Goal: Transaction & Acquisition: Obtain resource

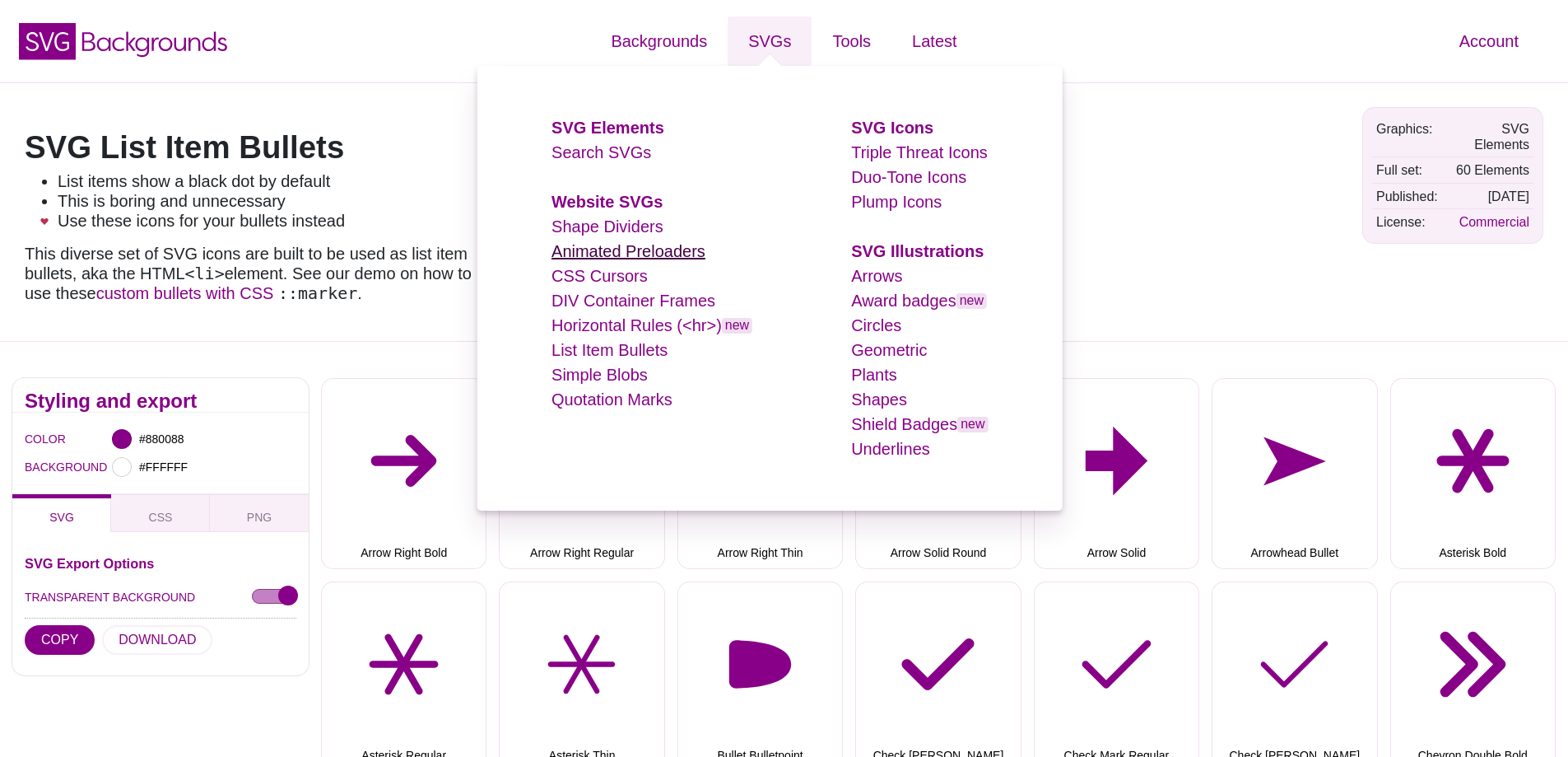
click at [620, 250] on link "Animated Preloaders" at bounding box center [628, 251] width 154 height 18
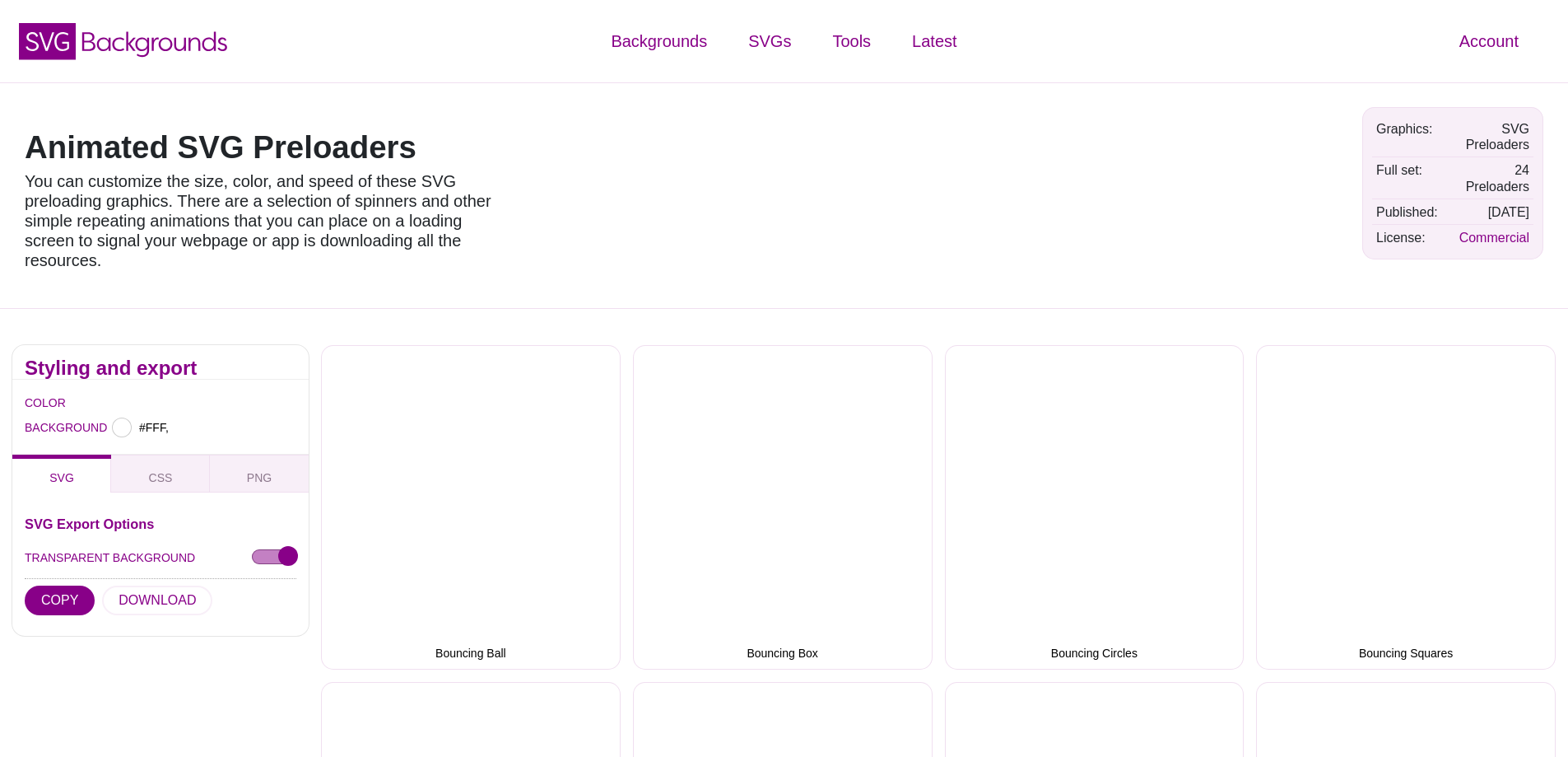
type input "#FFFFFF"
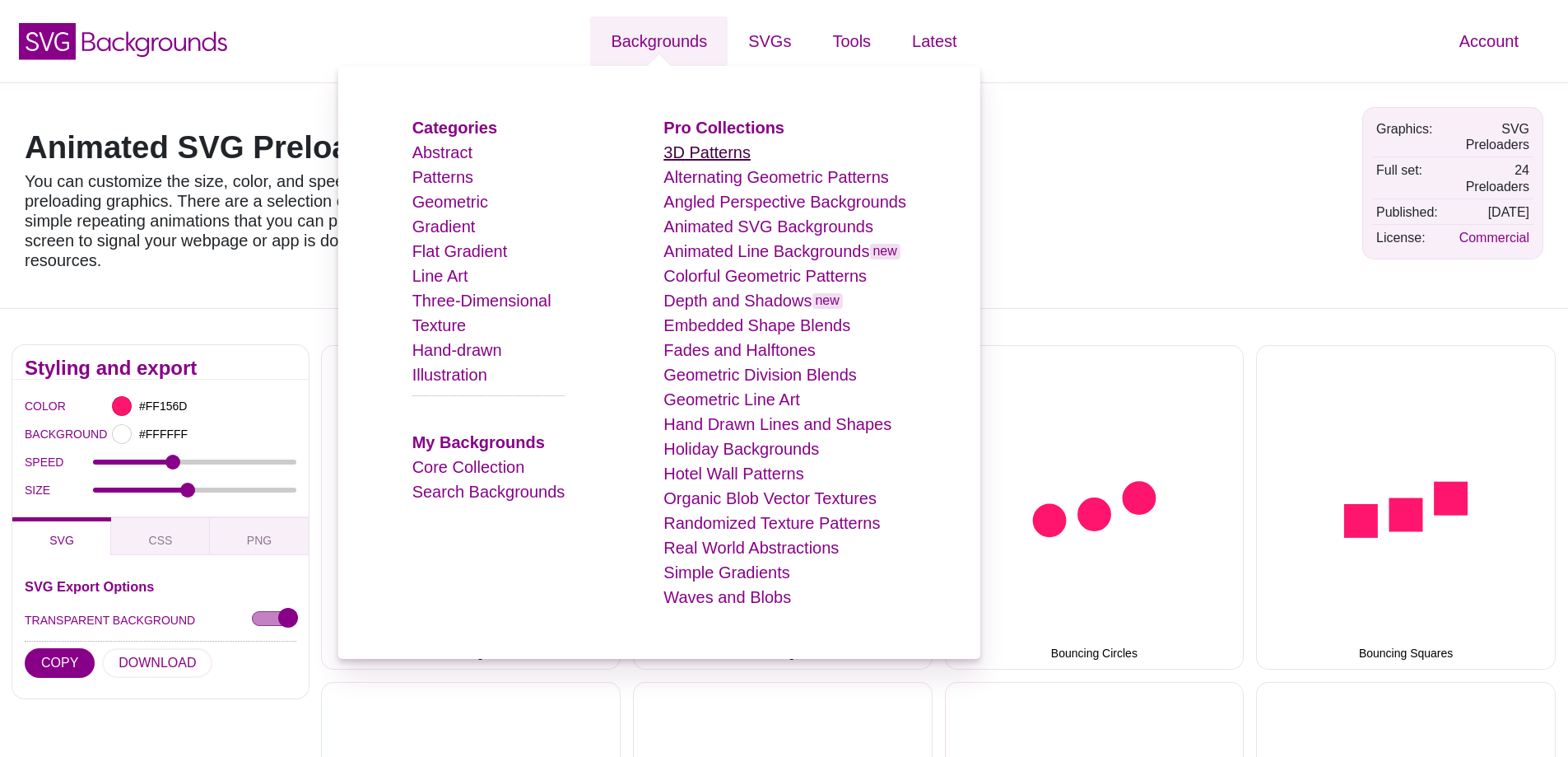
click at [699, 155] on link "3D Patterns" at bounding box center [707, 153] width 87 height 18
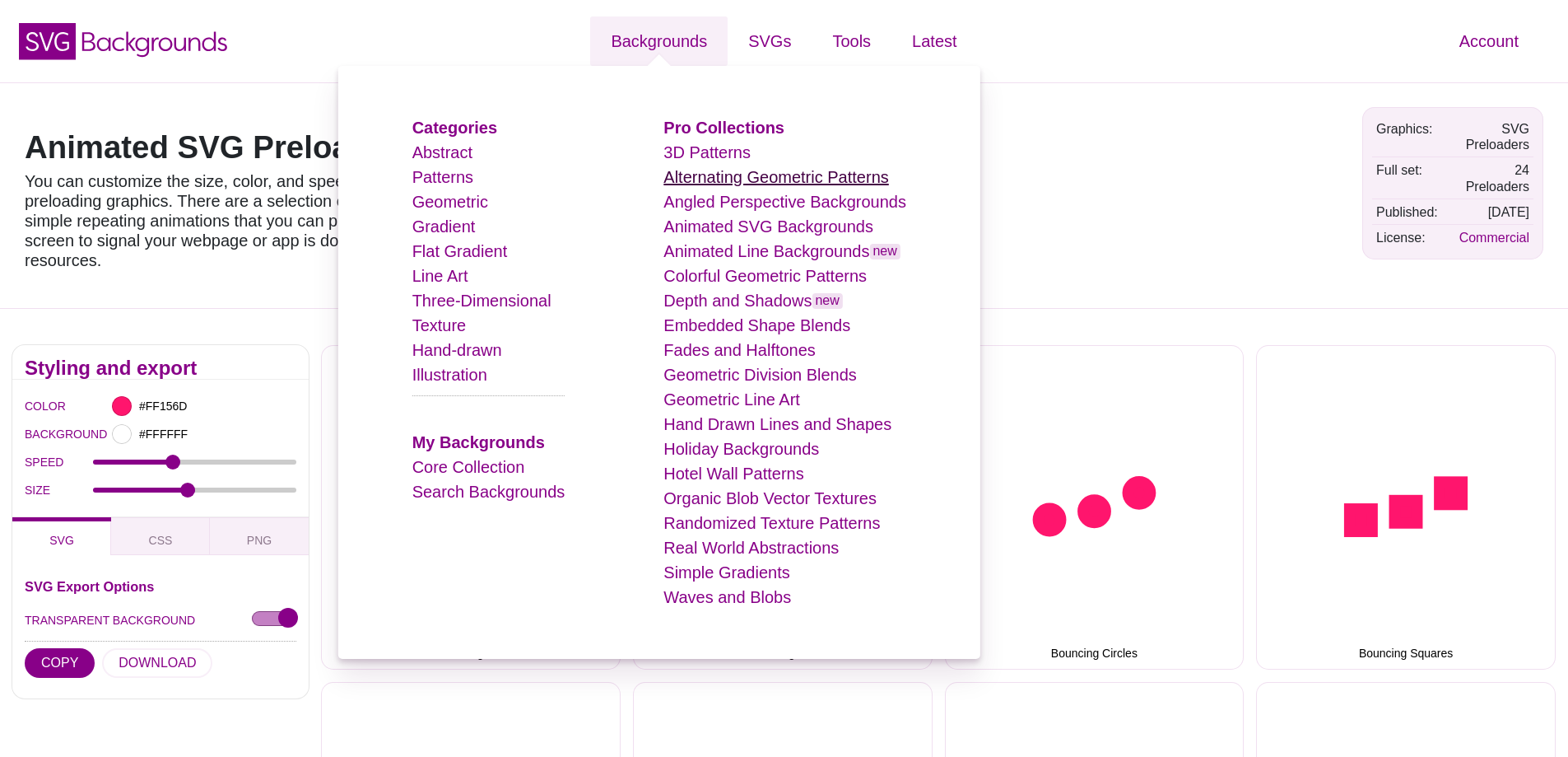
click at [710, 175] on link "Alternating Geometric Patterns" at bounding box center [775, 177] width 224 height 18
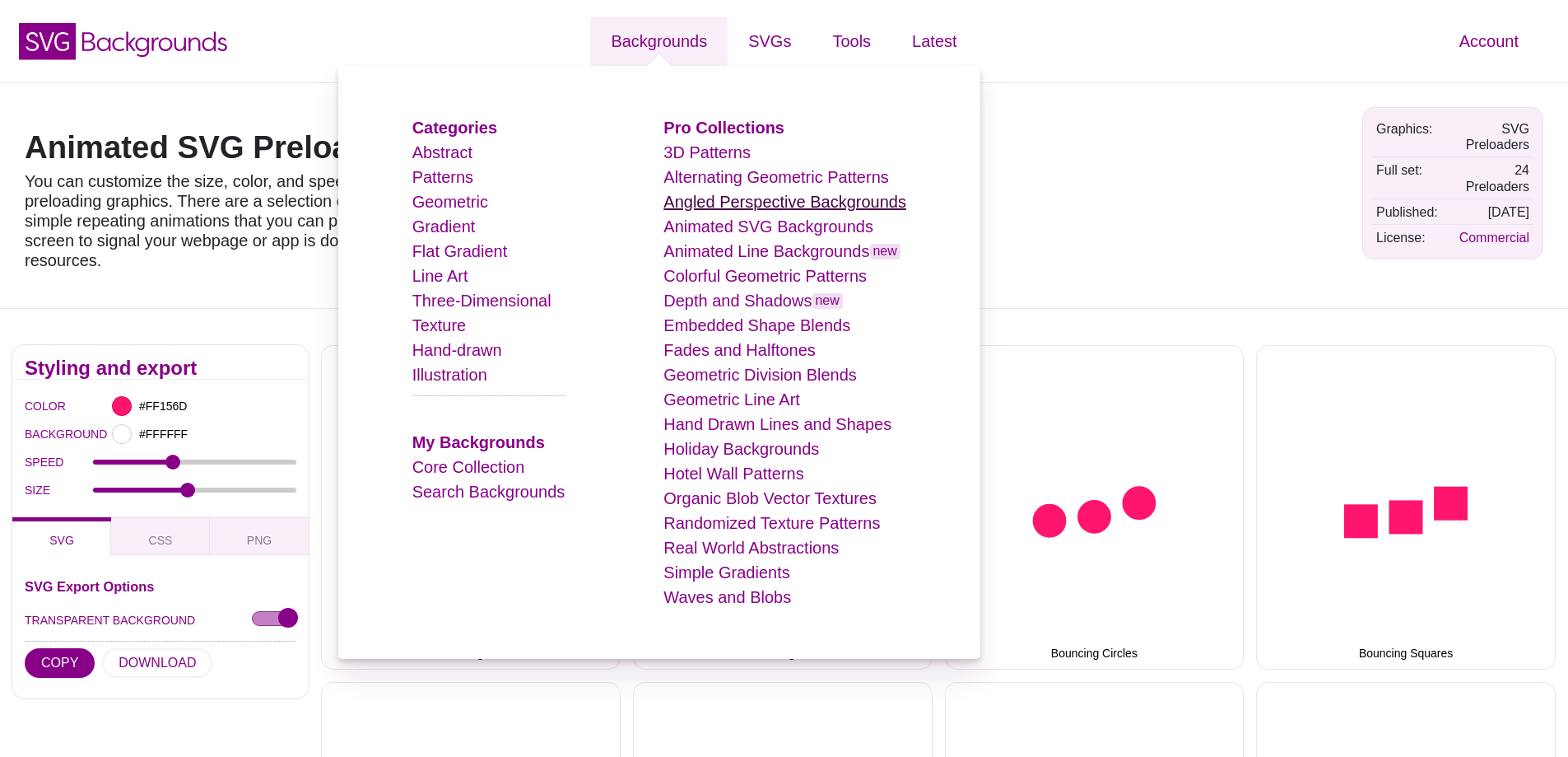
click at [708, 196] on link "Angled Perspective Backgrounds" at bounding box center [784, 202] width 243 height 18
click at [712, 233] on link "Animated SVG Backgrounds" at bounding box center [768, 226] width 210 height 18
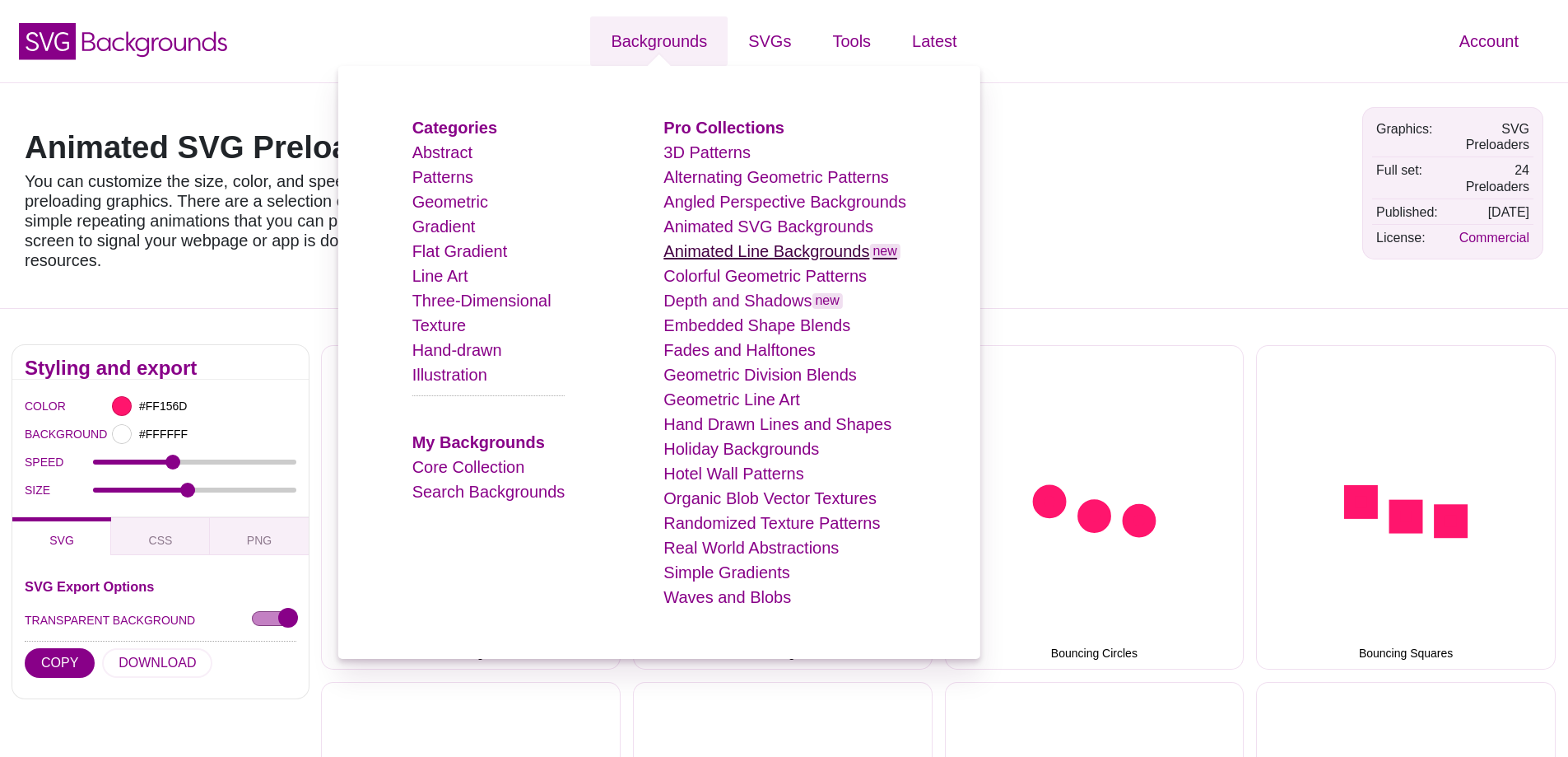
click at [709, 257] on link "Animated Line Backgrounds new" at bounding box center [781, 251] width 237 height 18
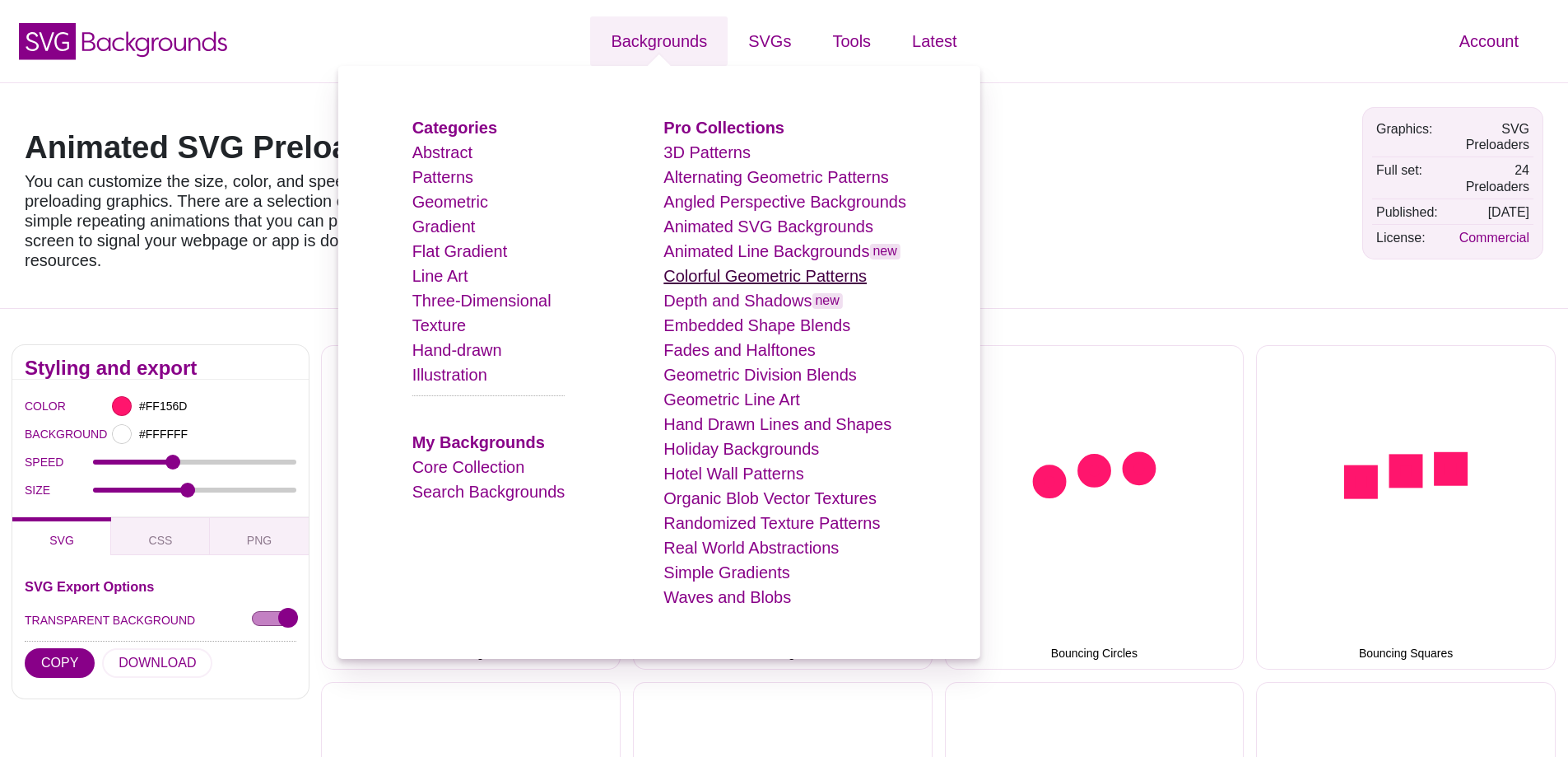
click at [711, 269] on link "Colorful Geometric Patterns" at bounding box center [765, 276] width 203 height 18
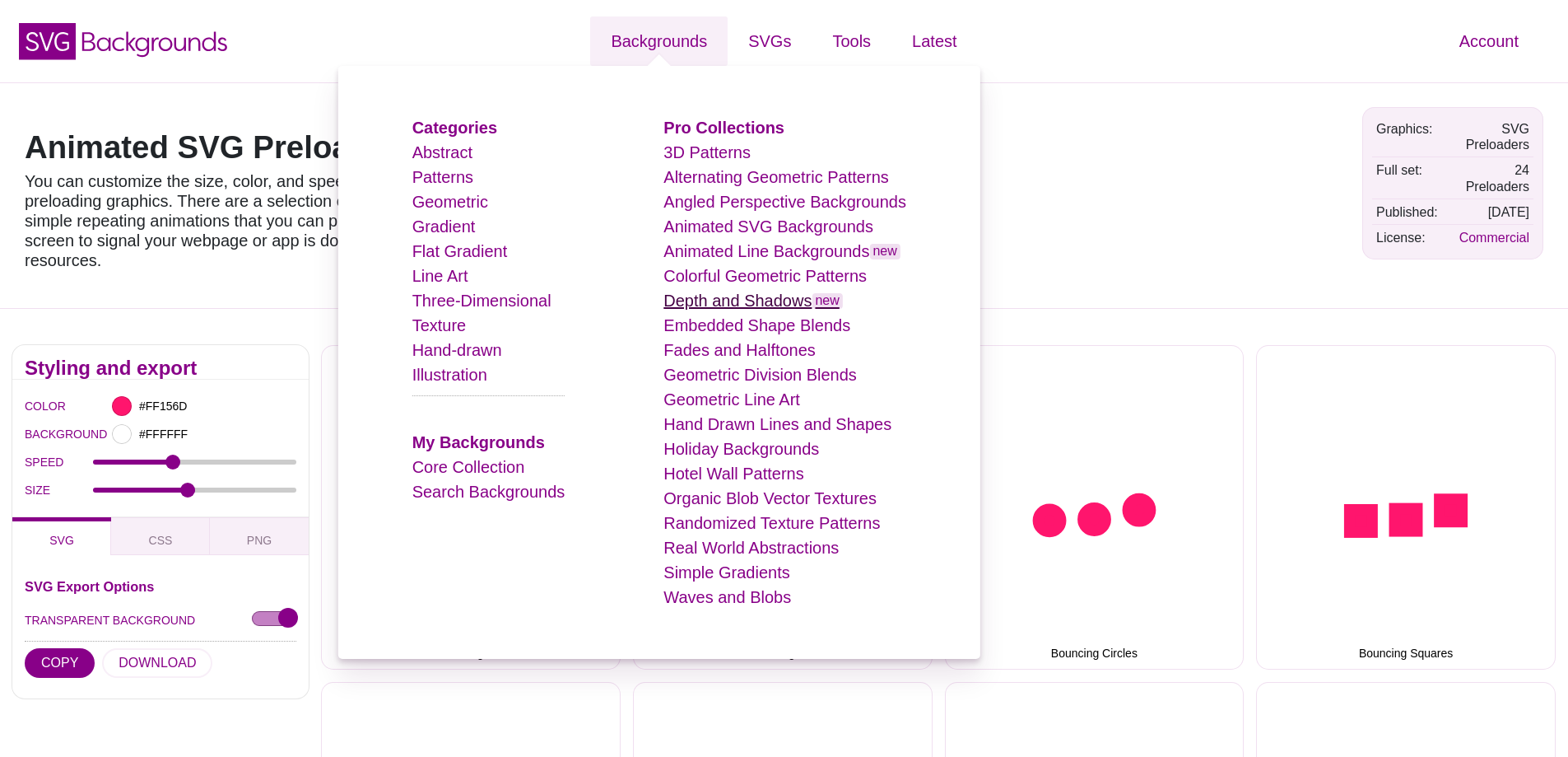
click at [702, 305] on link "Depth and Shadows new" at bounding box center [753, 301] width 180 height 18
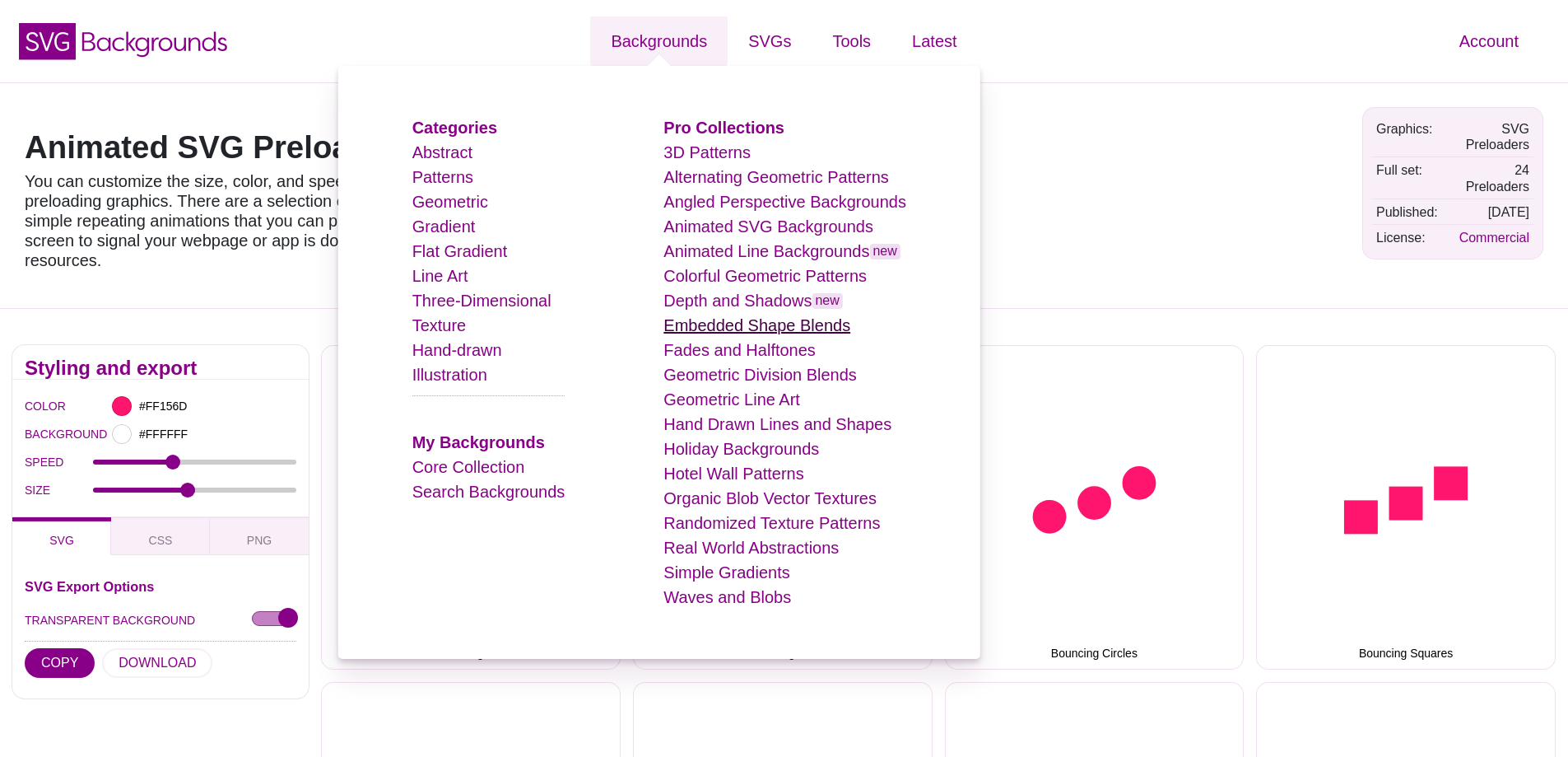
click at [707, 334] on link "Embedded Shape Blends" at bounding box center [757, 325] width 187 height 18
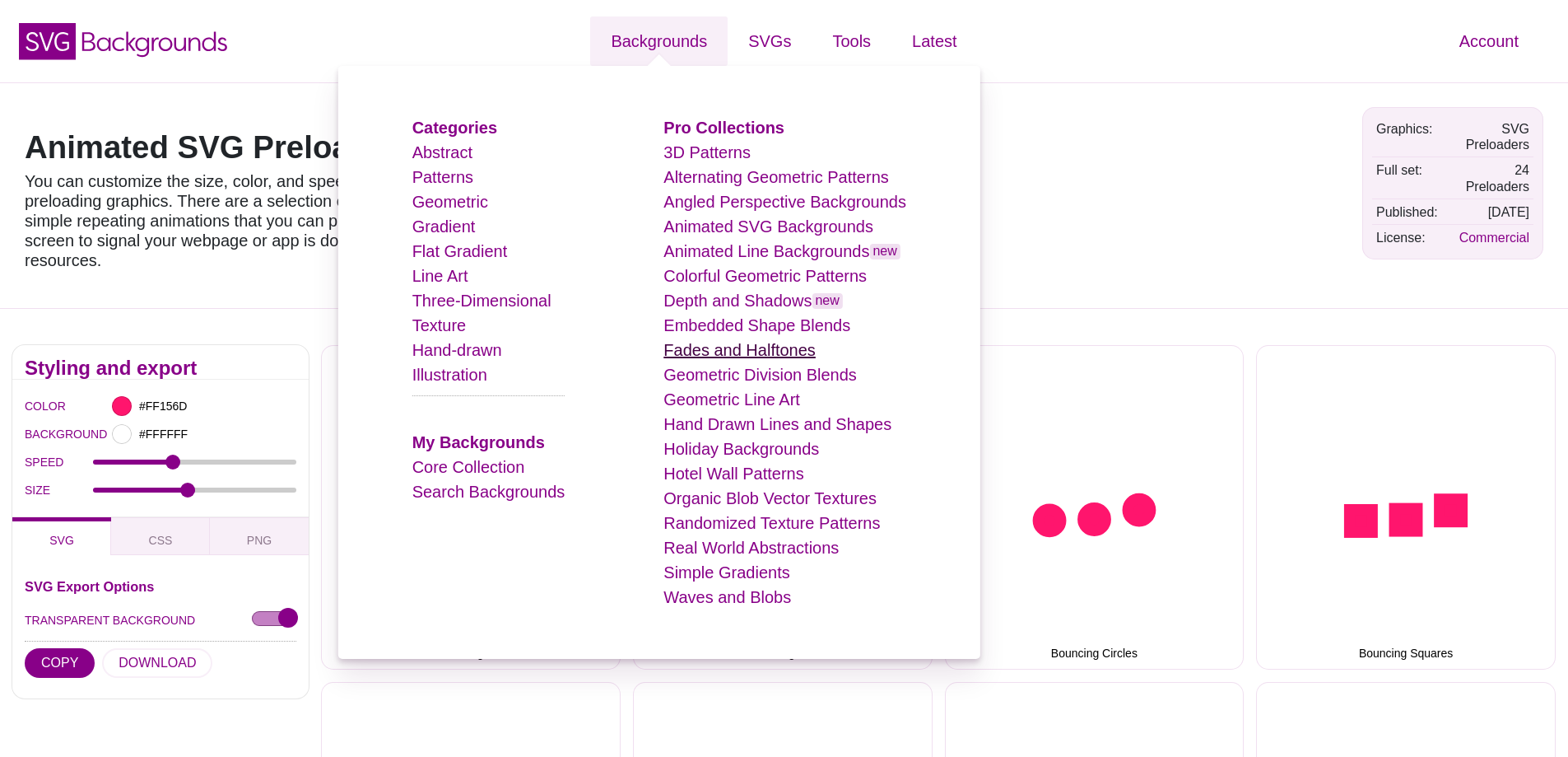
click at [709, 353] on link "Fades and Halftones" at bounding box center [739, 350] width 153 height 18
click at [700, 375] on link "Geometric Division Blends" at bounding box center [759, 374] width 194 height 18
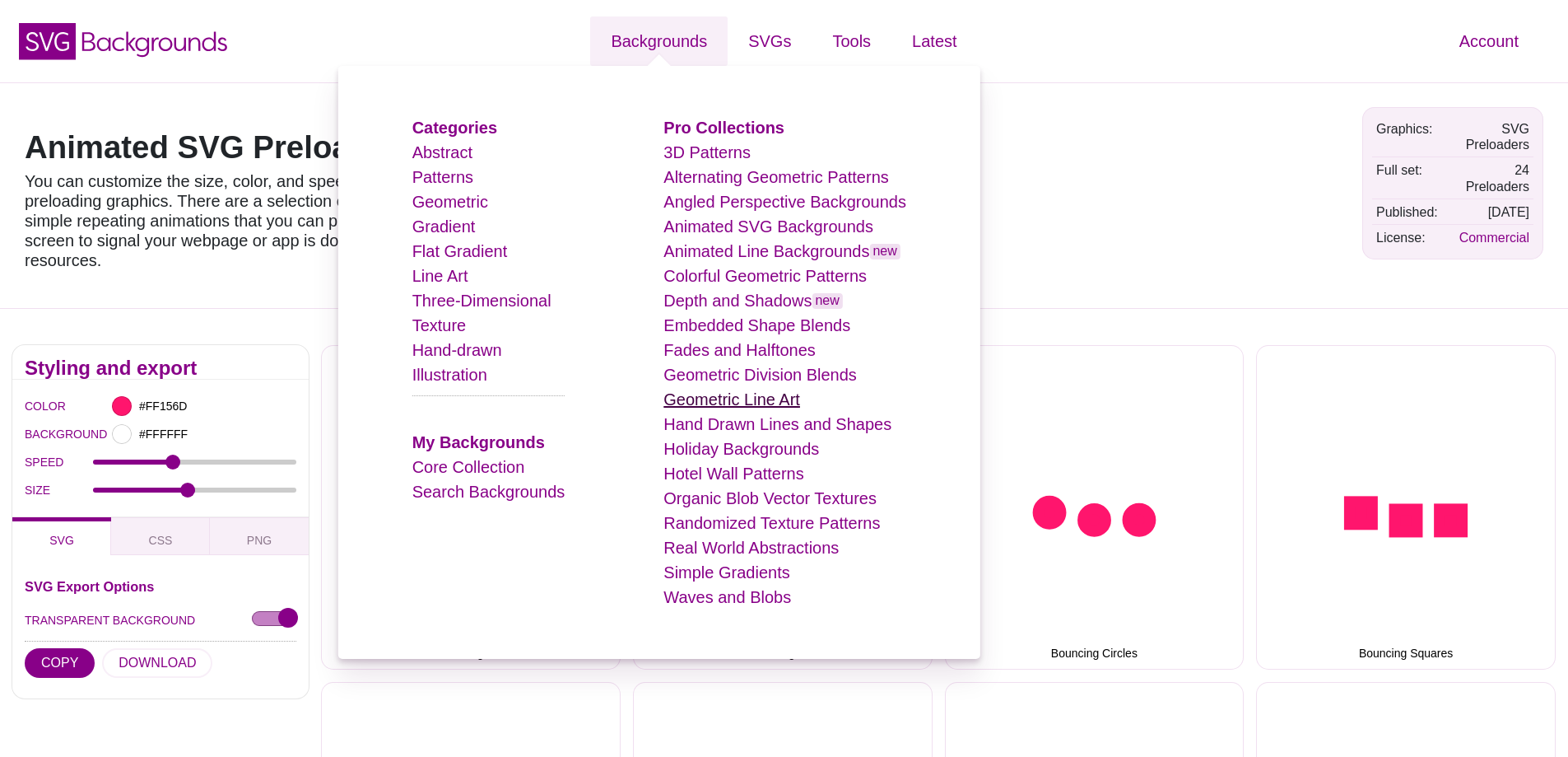
click at [698, 399] on link "Geometric Line Art" at bounding box center [731, 400] width 136 height 18
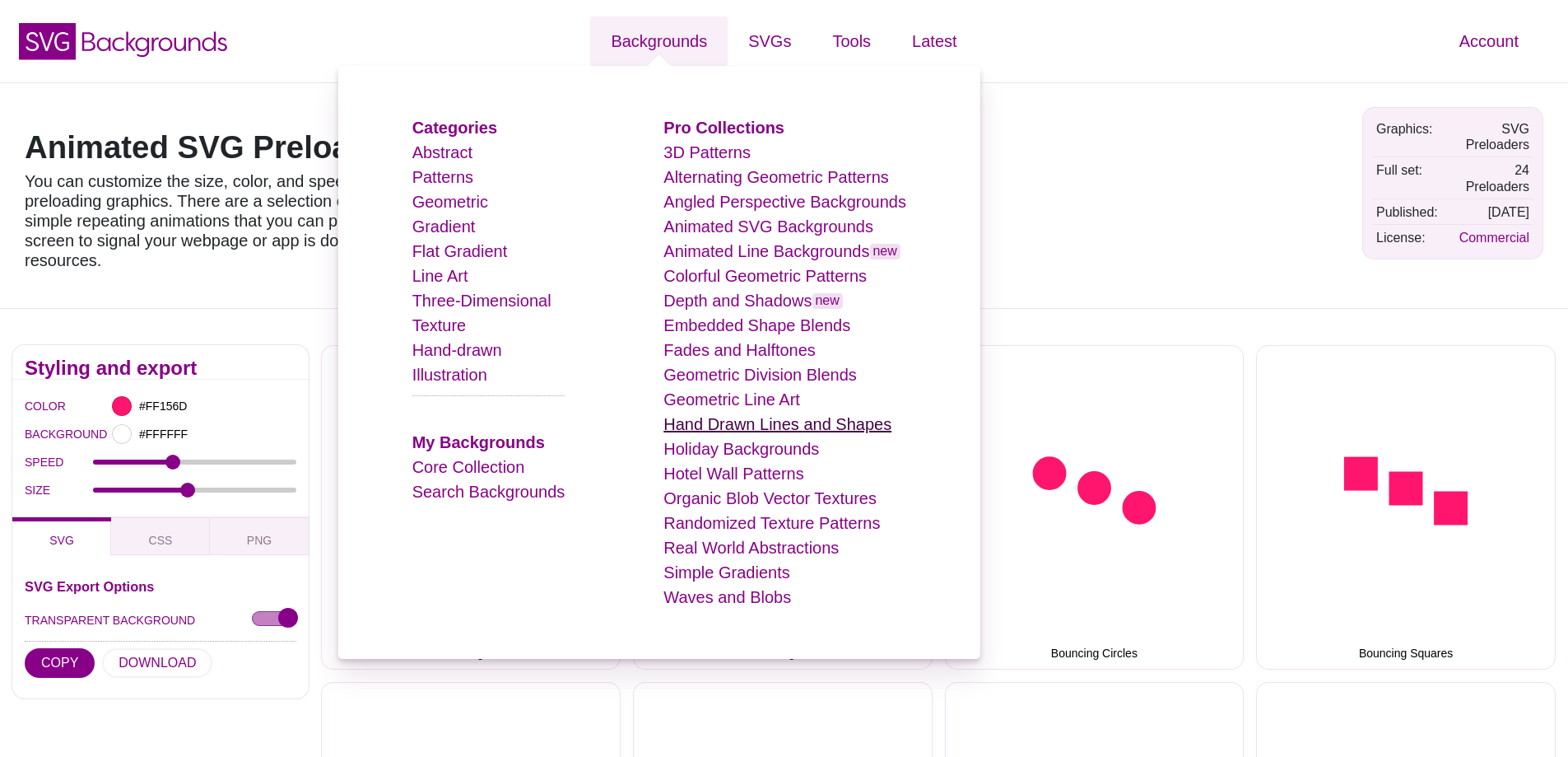
click at [703, 424] on link "Hand Drawn Lines and Shapes" at bounding box center [777, 424] width 228 height 18
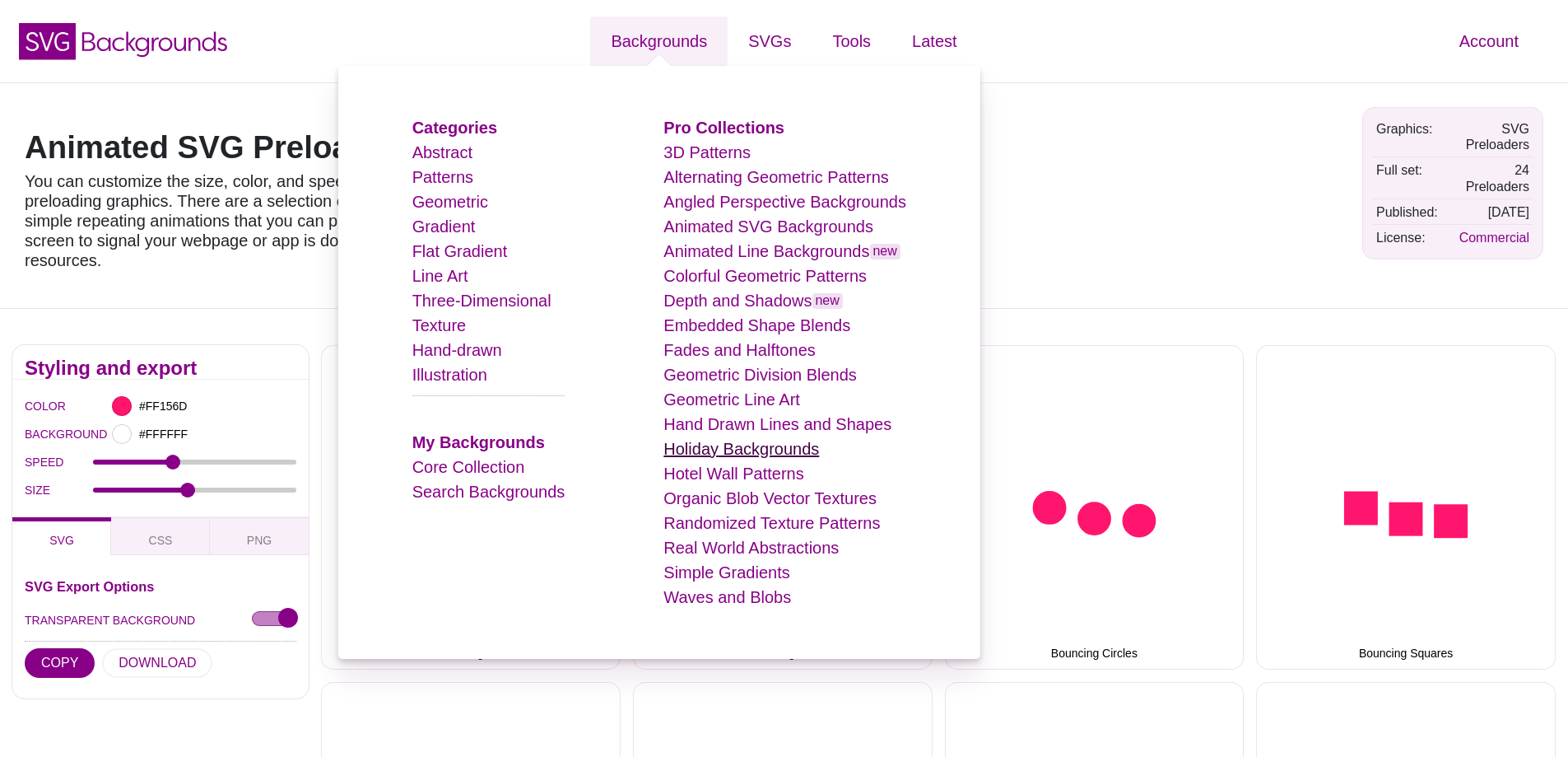
click at [703, 452] on link "Holiday Backgrounds" at bounding box center [740, 449] width 155 height 18
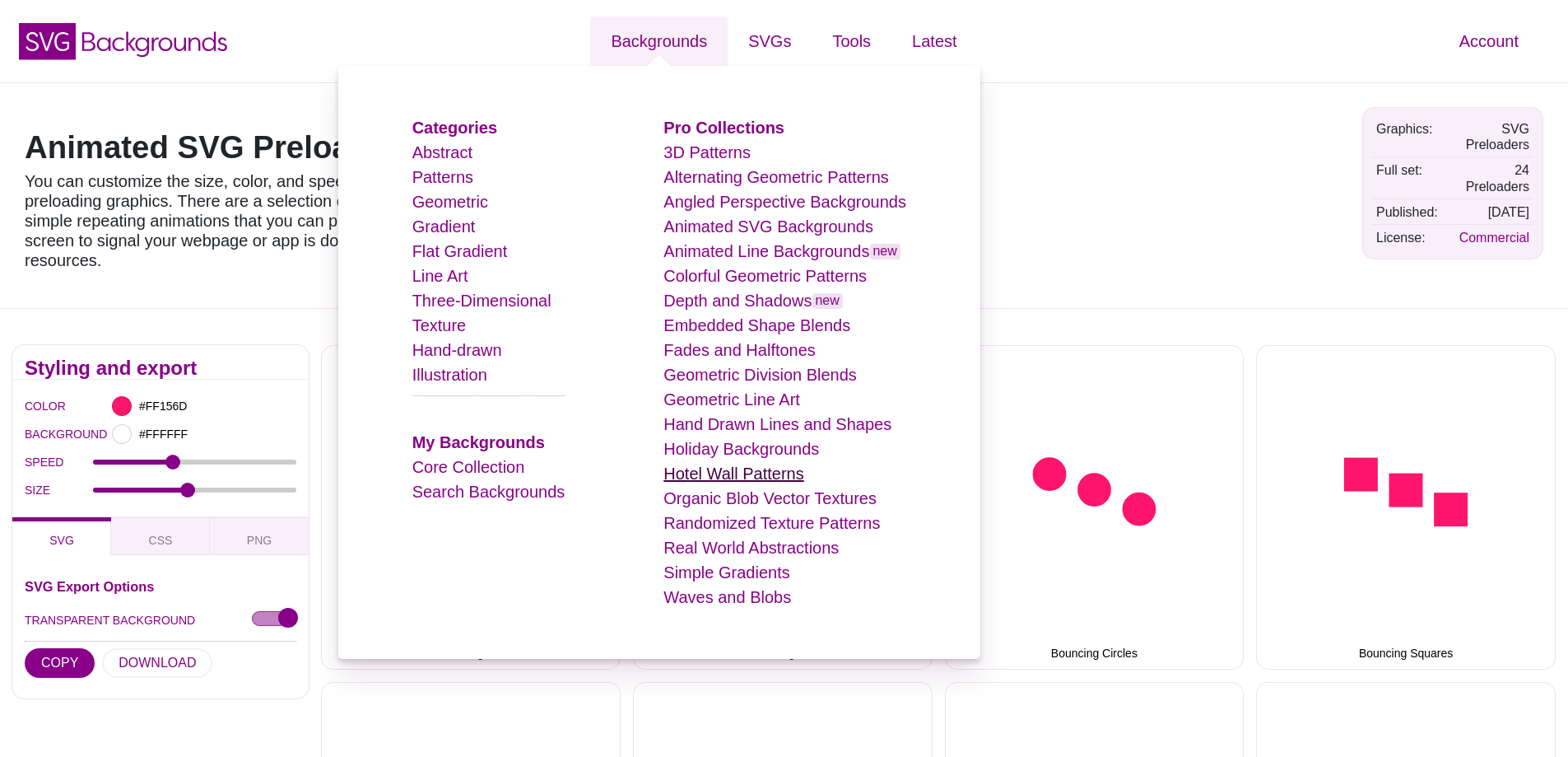
click at [700, 474] on link "Hotel Wall Patterns" at bounding box center [733, 473] width 140 height 18
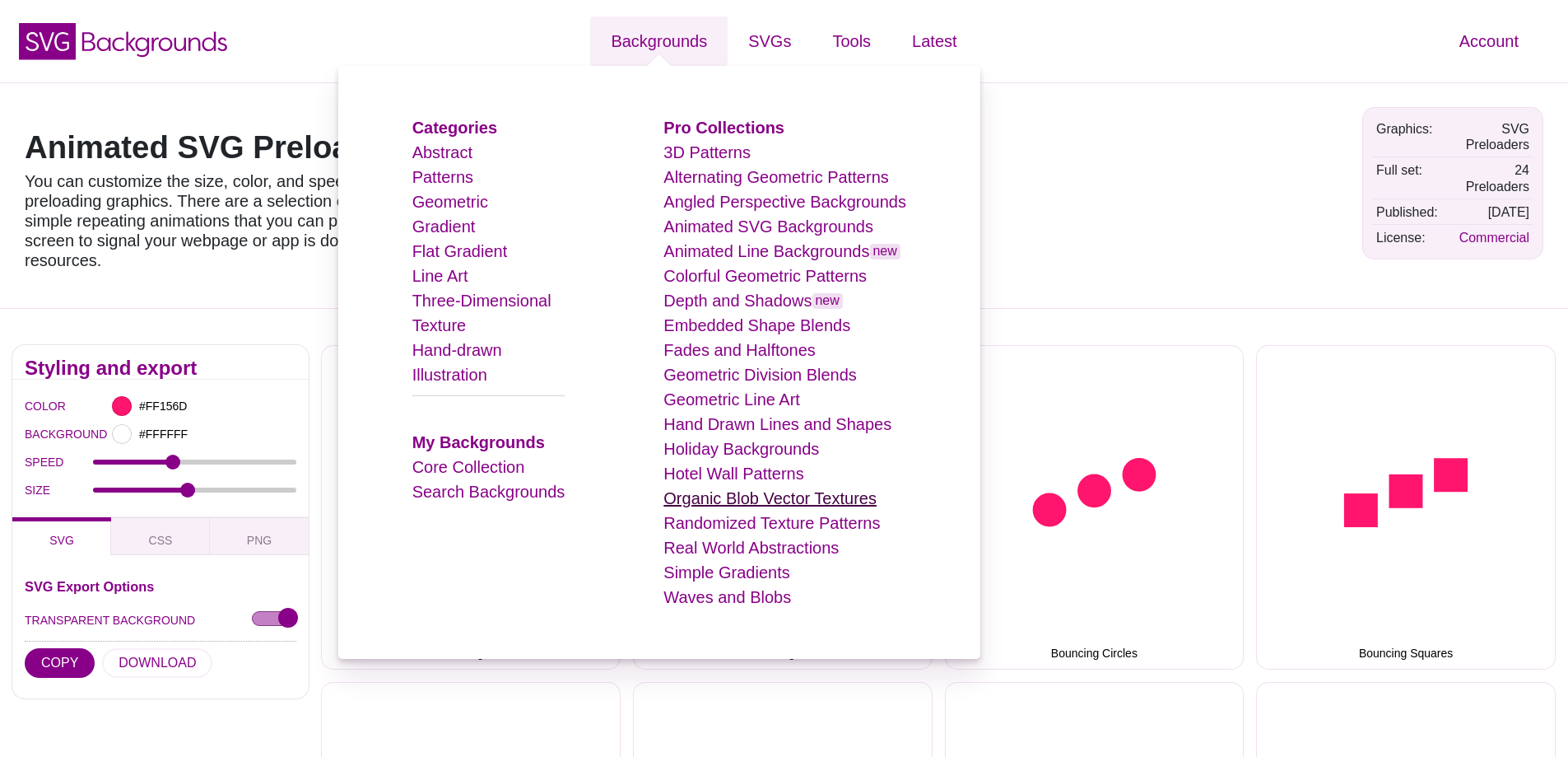
click at [699, 497] on link "Organic Blob Vector Textures" at bounding box center [769, 498] width 213 height 18
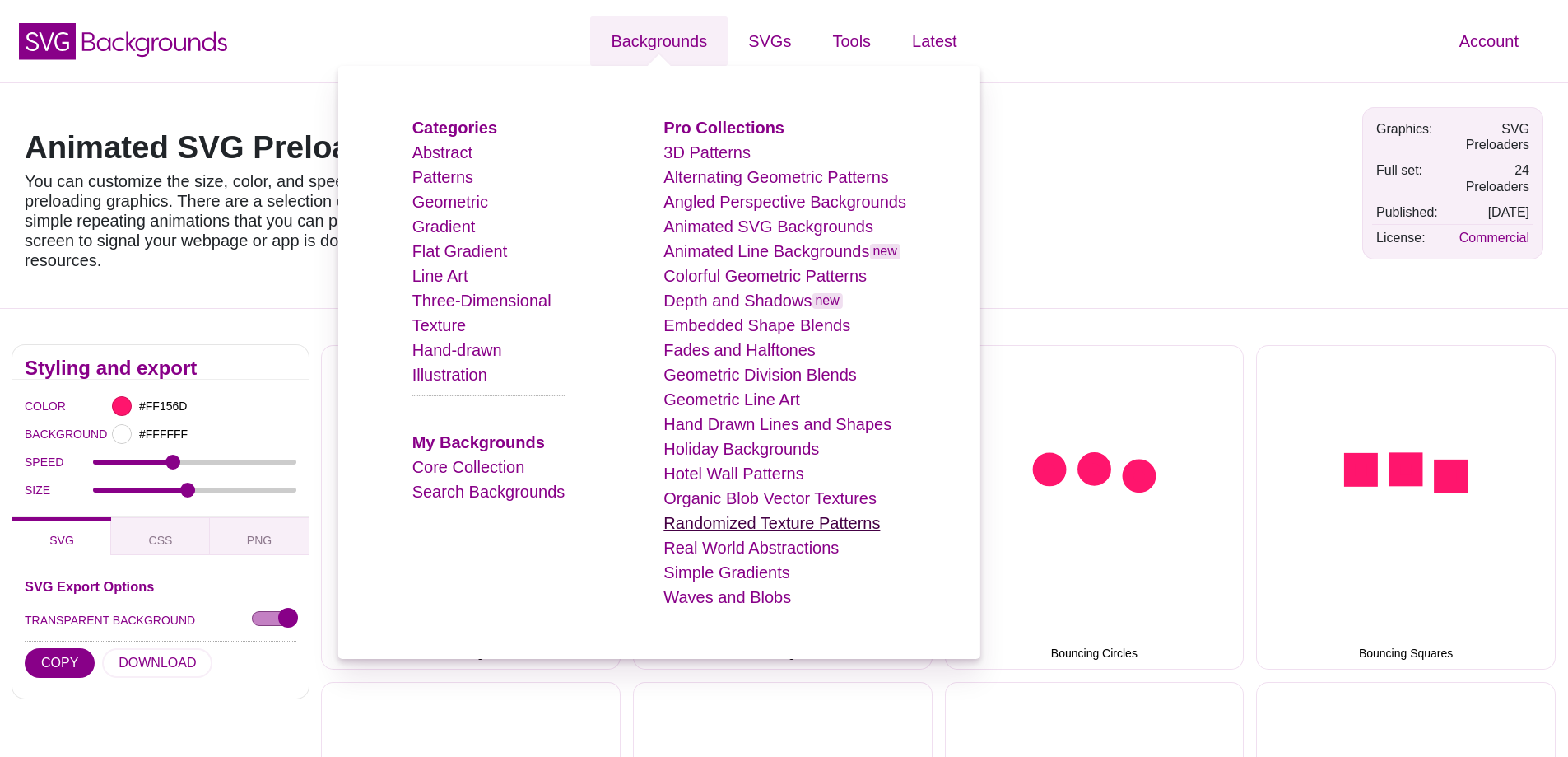
click at [696, 523] on link "Randomized Texture Patterns" at bounding box center [771, 523] width 216 height 18
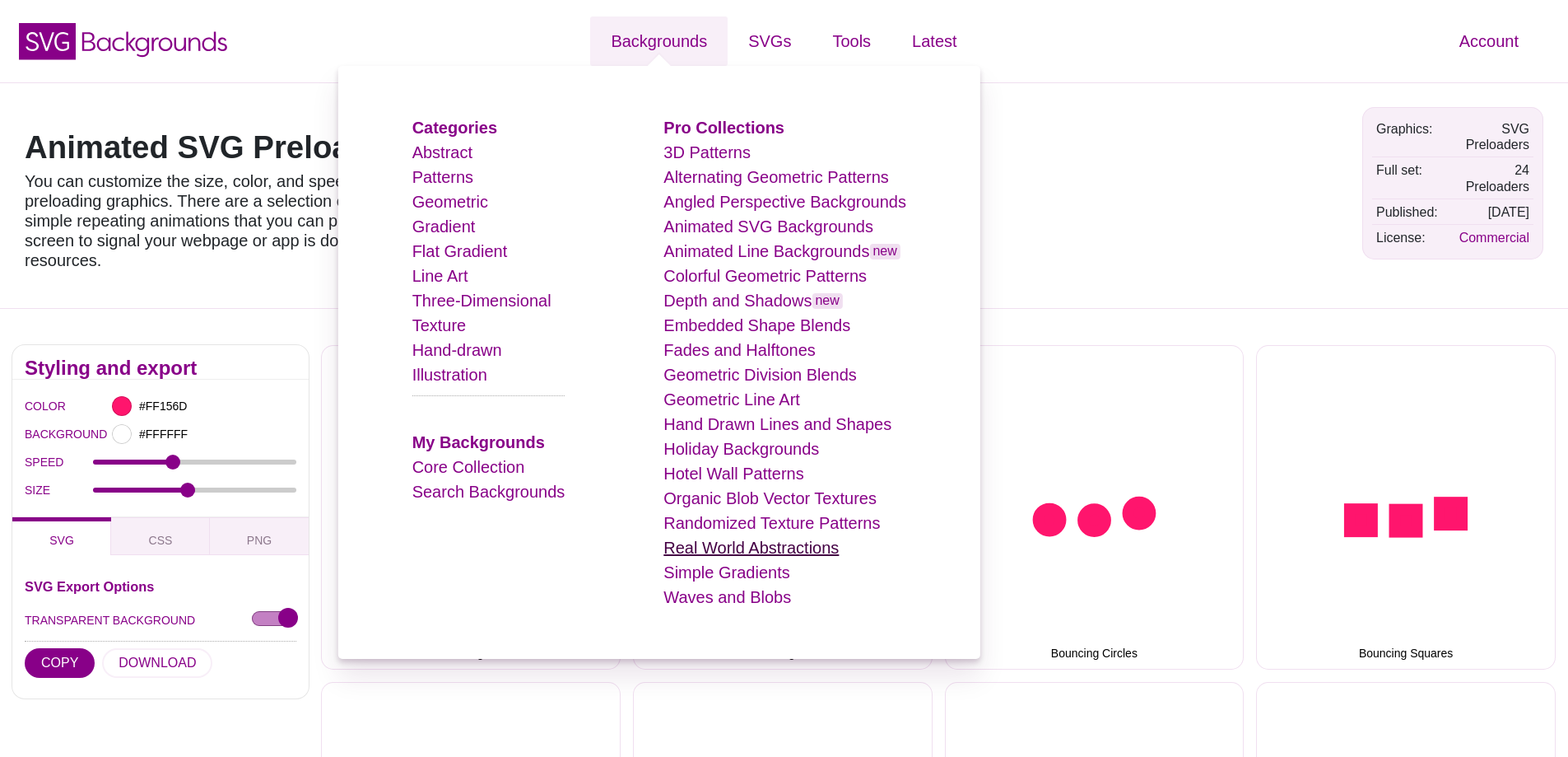
click at [684, 552] on link "Real World Abstractions" at bounding box center [750, 548] width 175 height 18
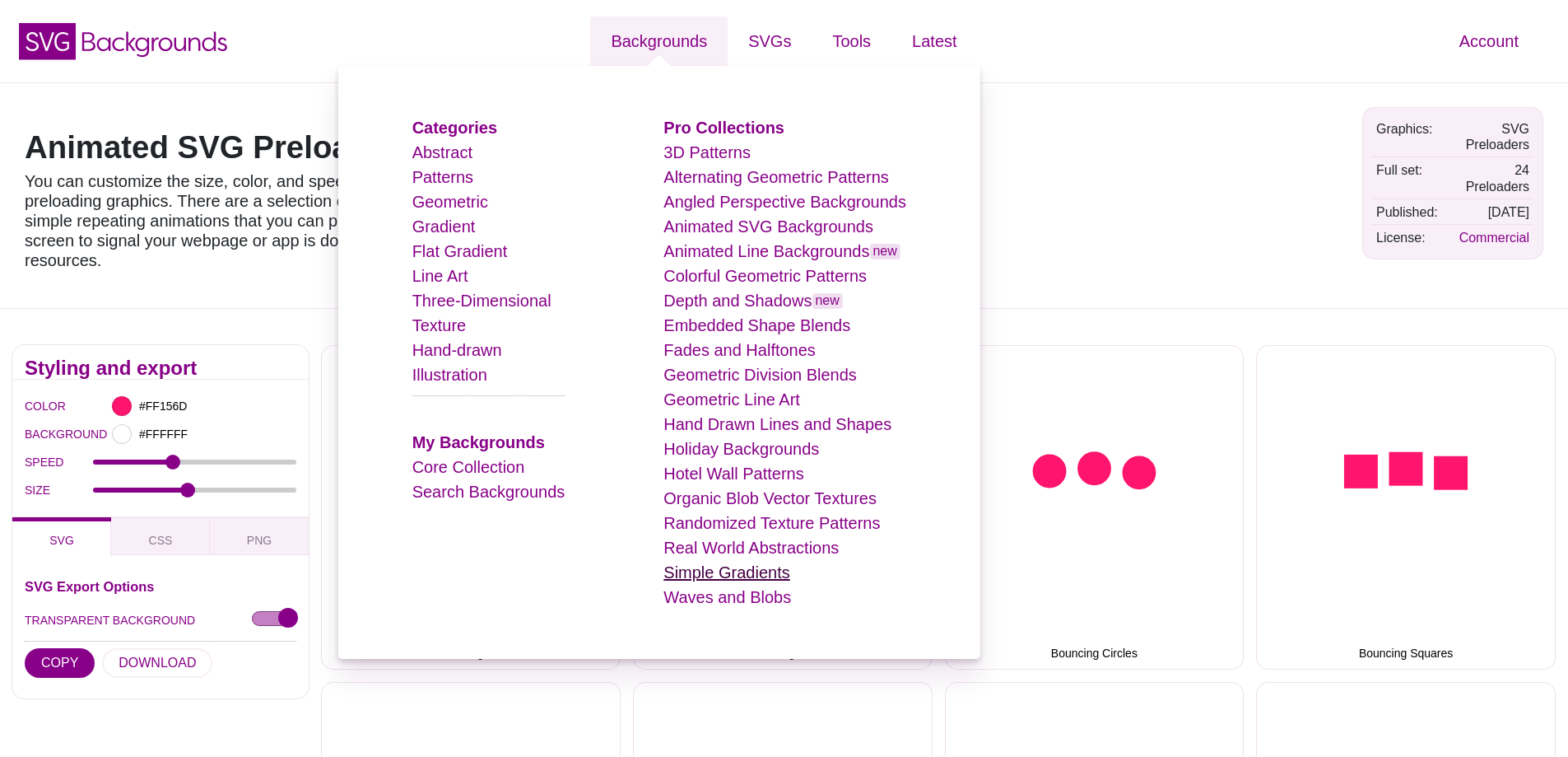
click at [681, 577] on link "Simple Gradients" at bounding box center [726, 573] width 126 height 18
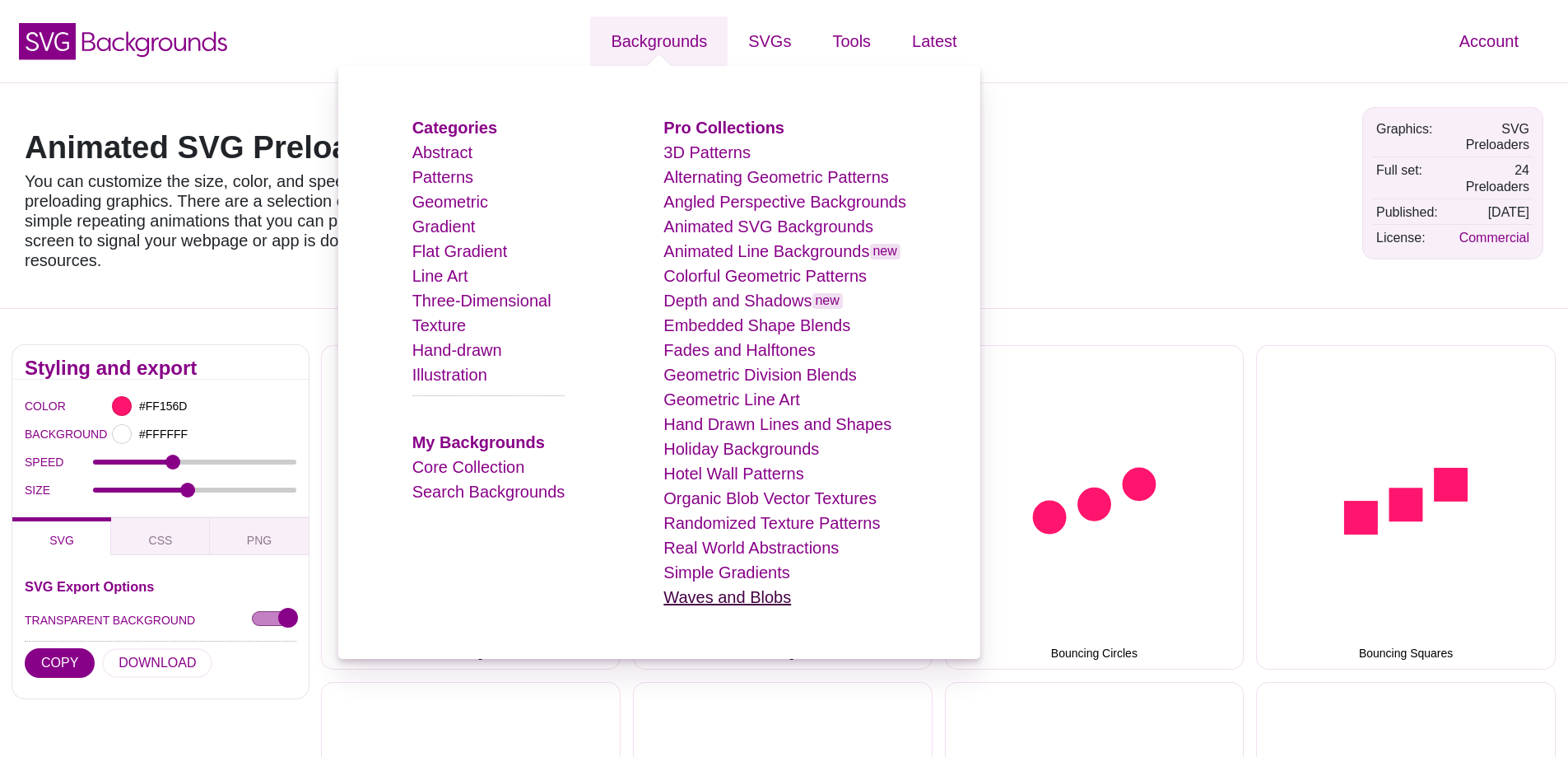
click at [681, 598] on link "Waves and Blobs" at bounding box center [727, 597] width 127 height 18
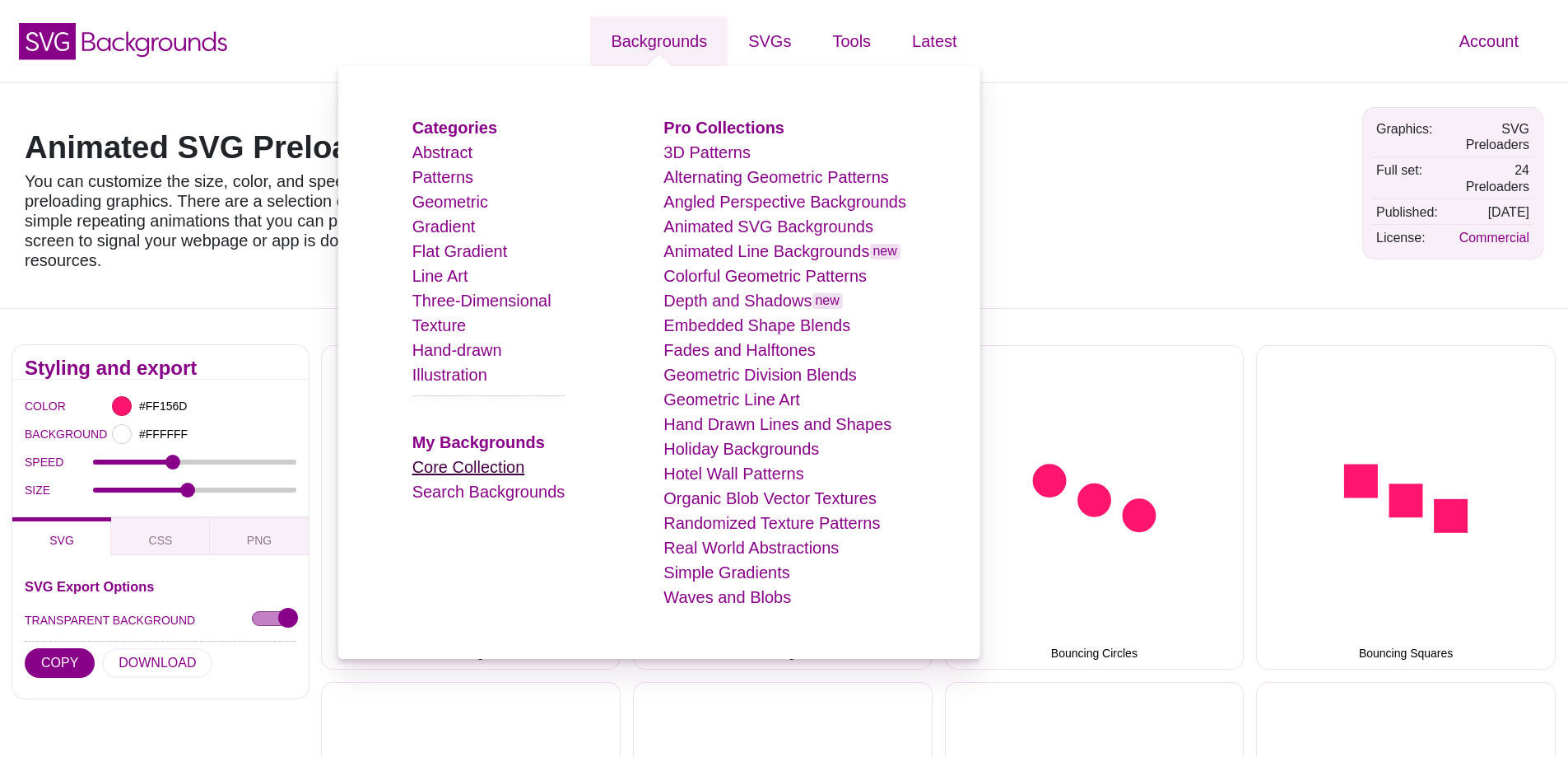
click at [461, 471] on link "Core Collection" at bounding box center [469, 467] width 113 height 18
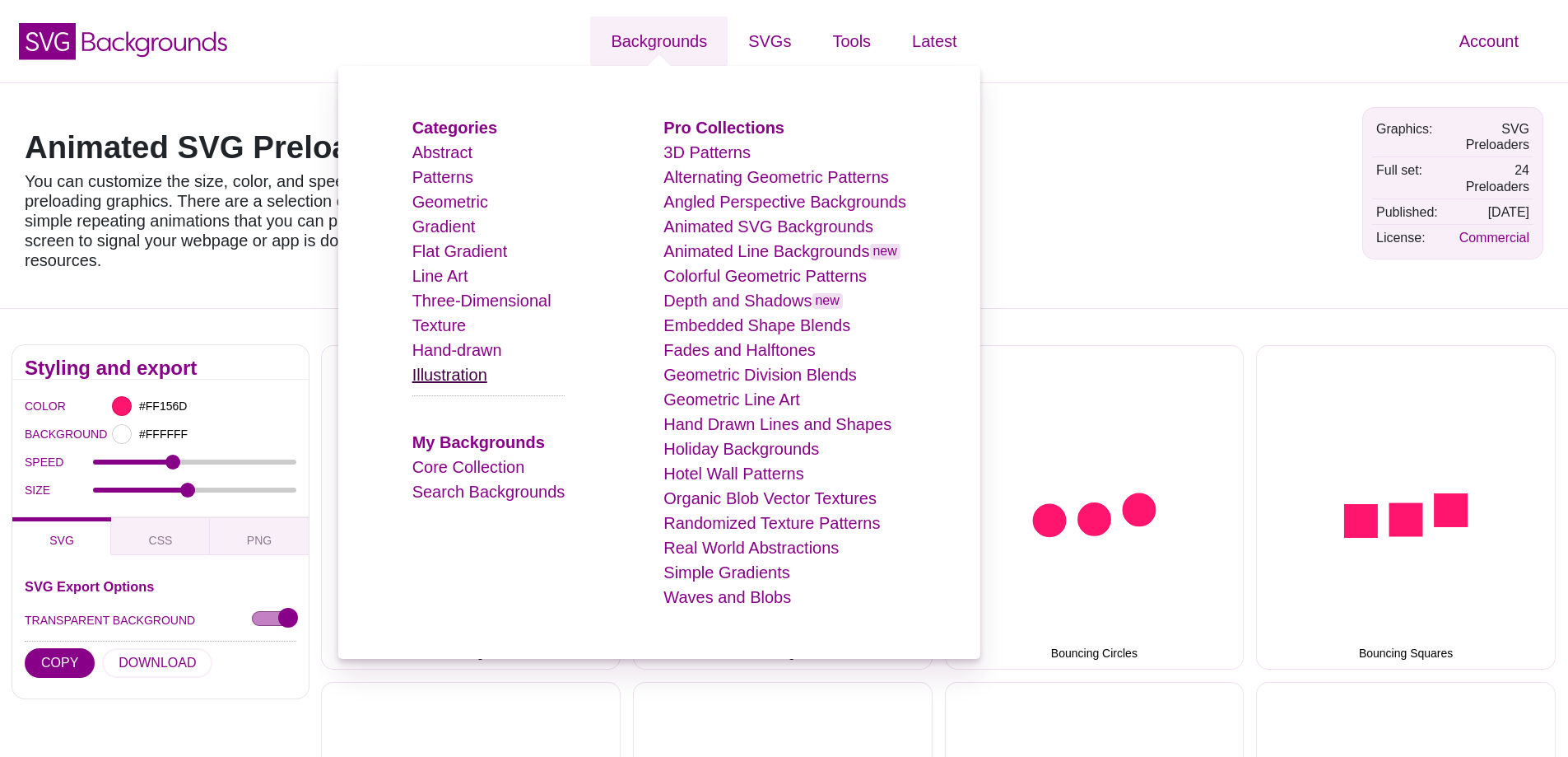
click at [458, 382] on link "Illustration" at bounding box center [450, 374] width 74 height 18
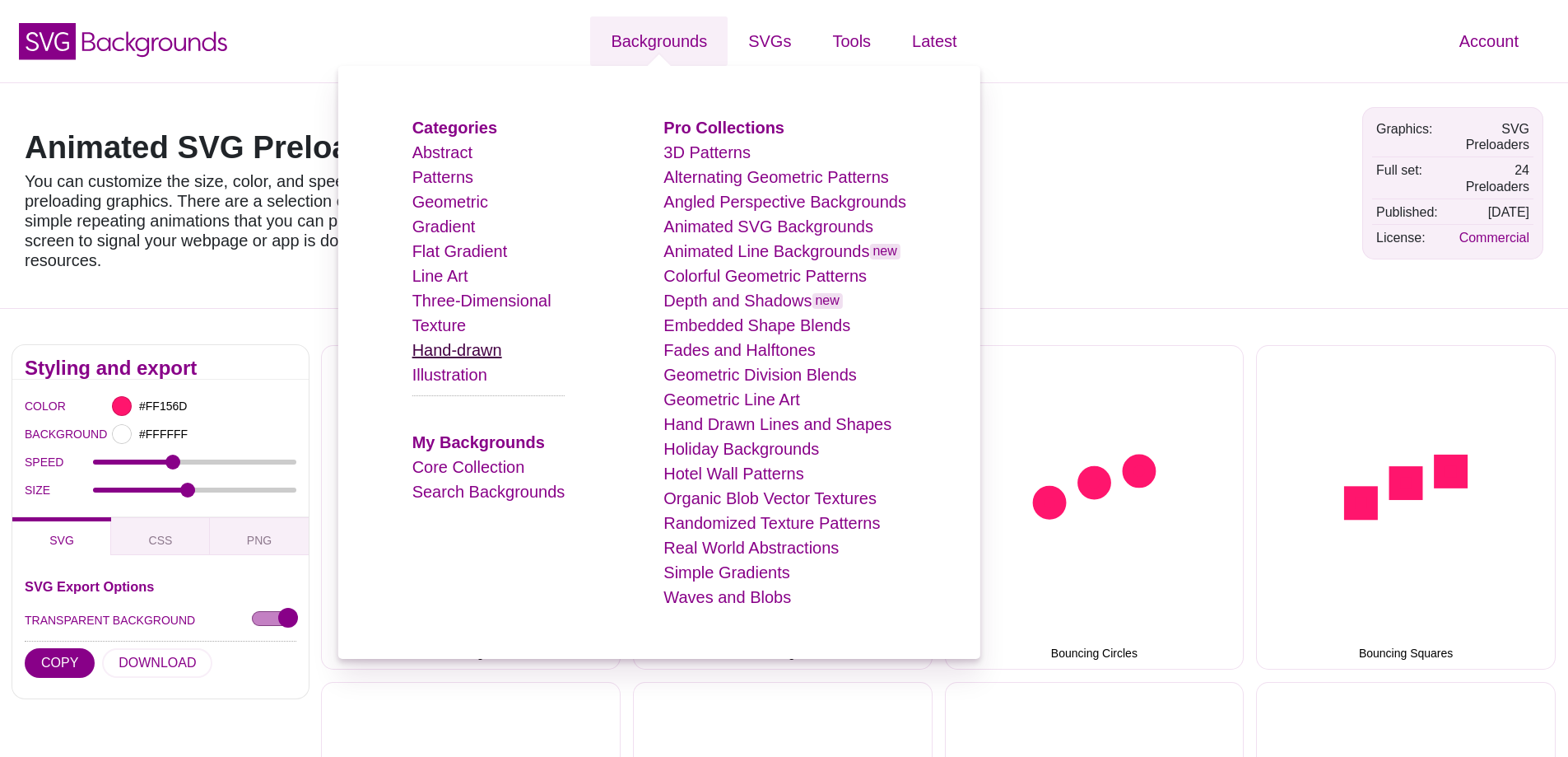
click at [450, 354] on link "Hand-drawn" at bounding box center [457, 350] width 90 height 18
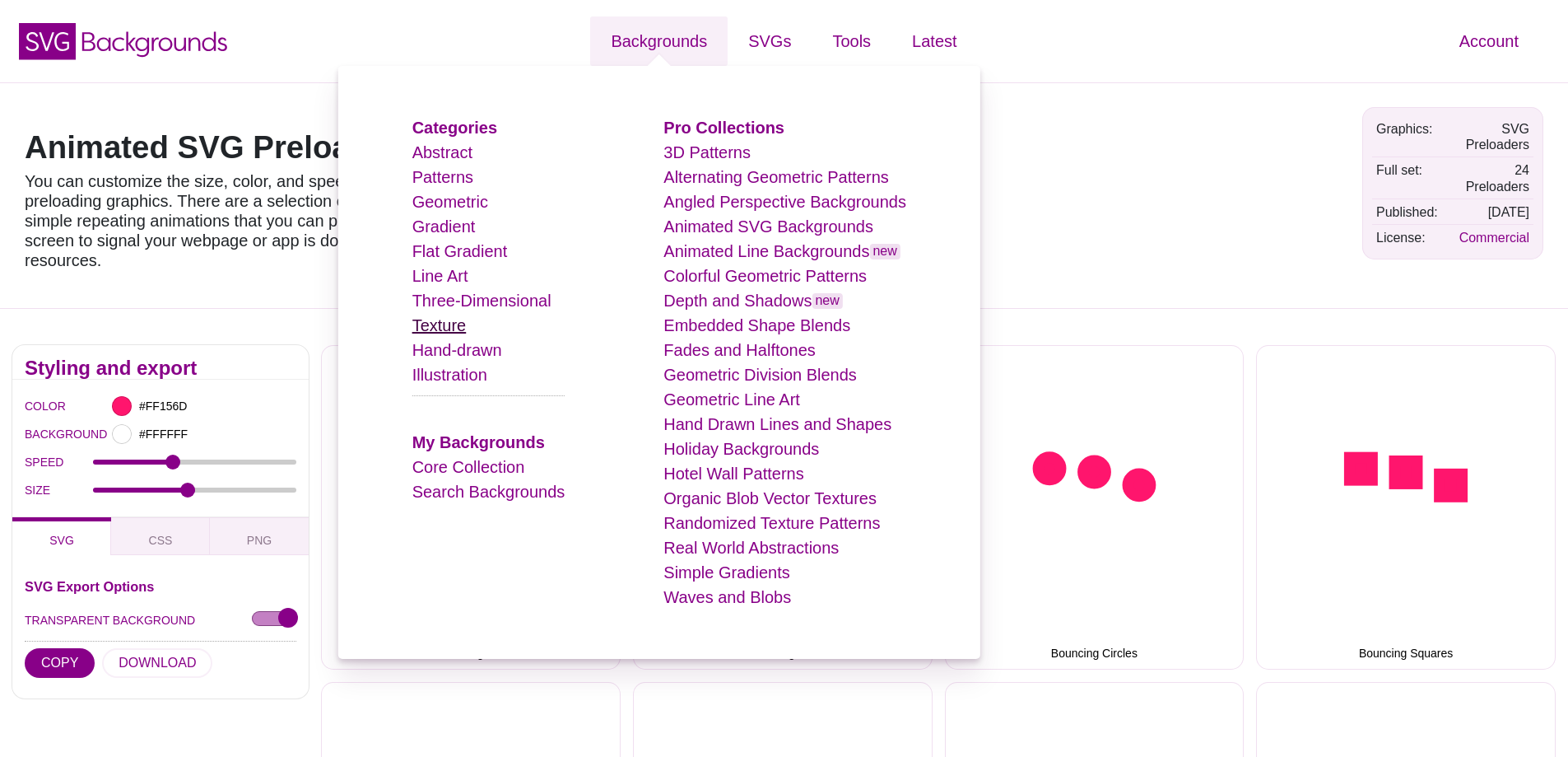
click at [452, 329] on link "Texture" at bounding box center [440, 325] width 55 height 18
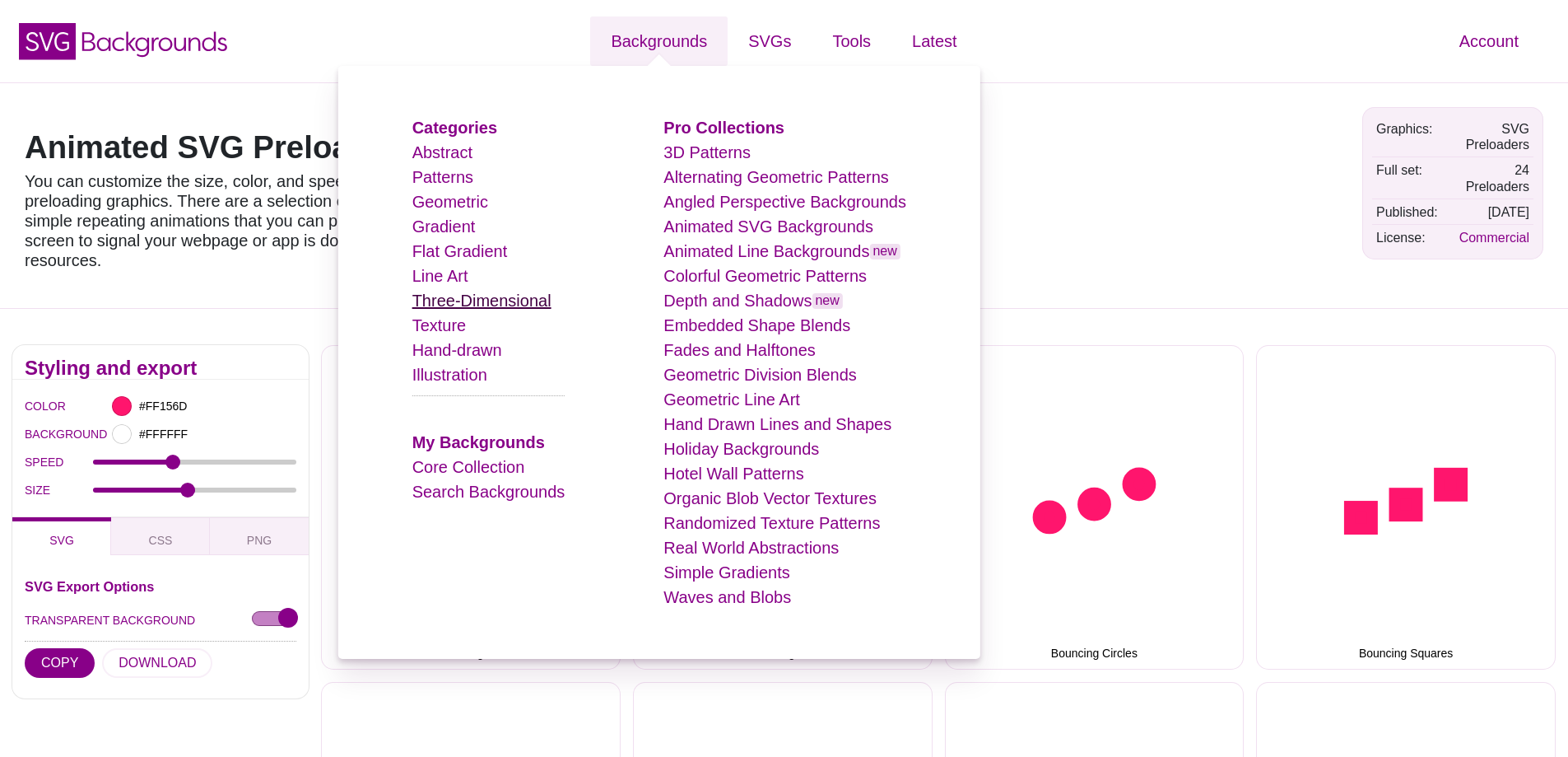
click at [452, 299] on link "Three-Dimensional" at bounding box center [481, 301] width 139 height 18
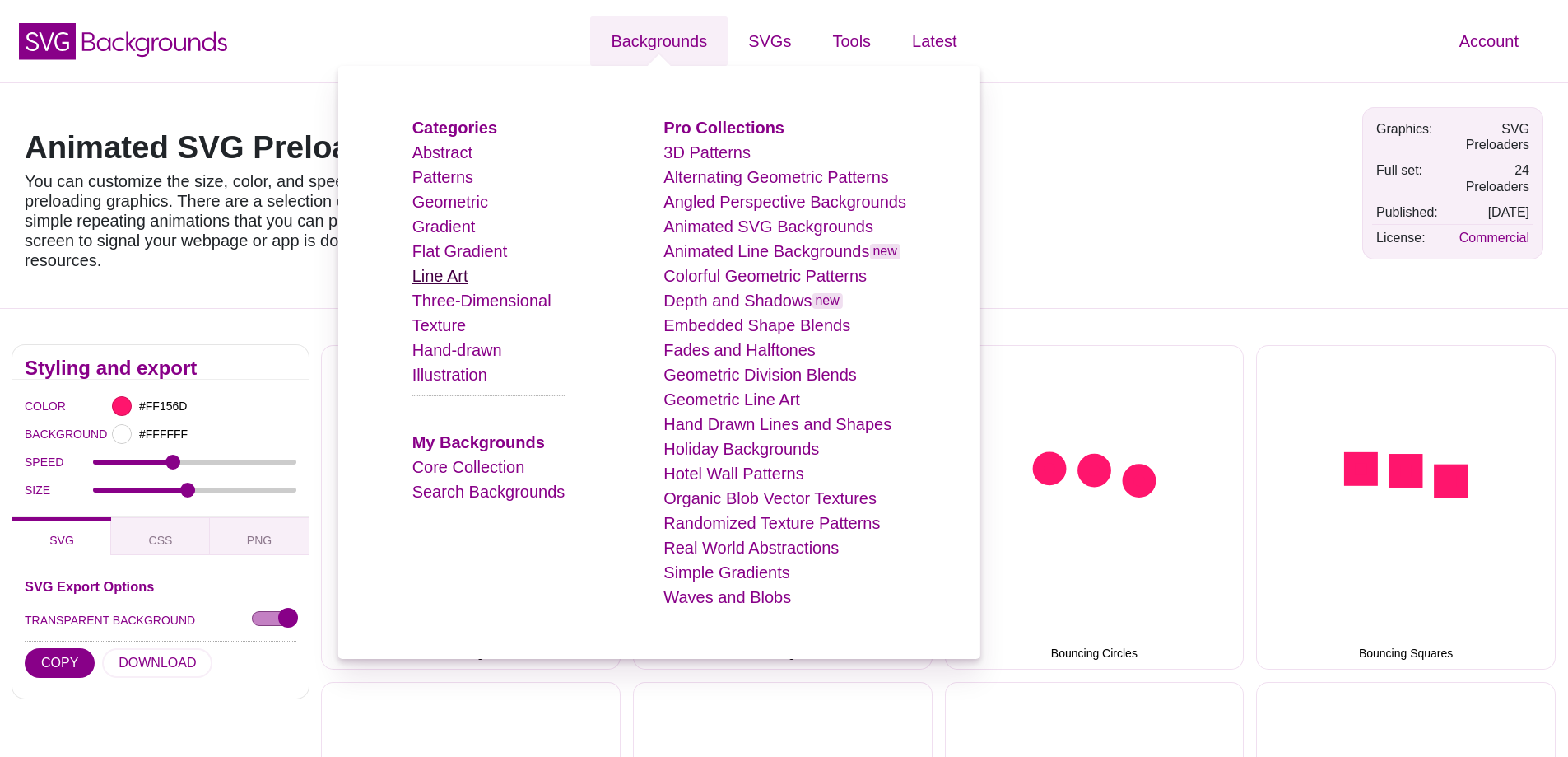
click at [451, 279] on link "Line Art" at bounding box center [441, 276] width 56 height 18
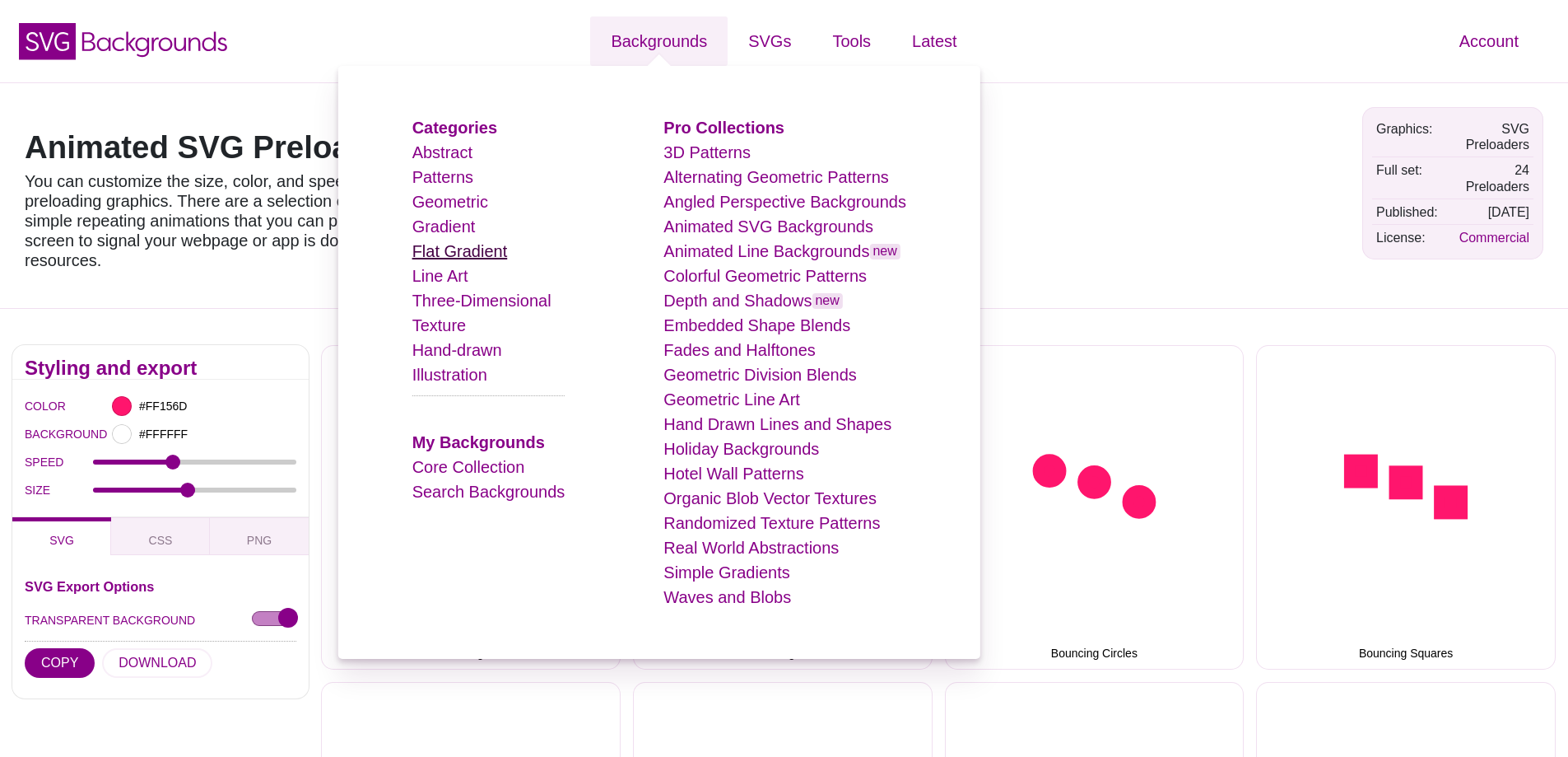
click at [445, 253] on link "Flat Gradient" at bounding box center [460, 251] width 95 height 18
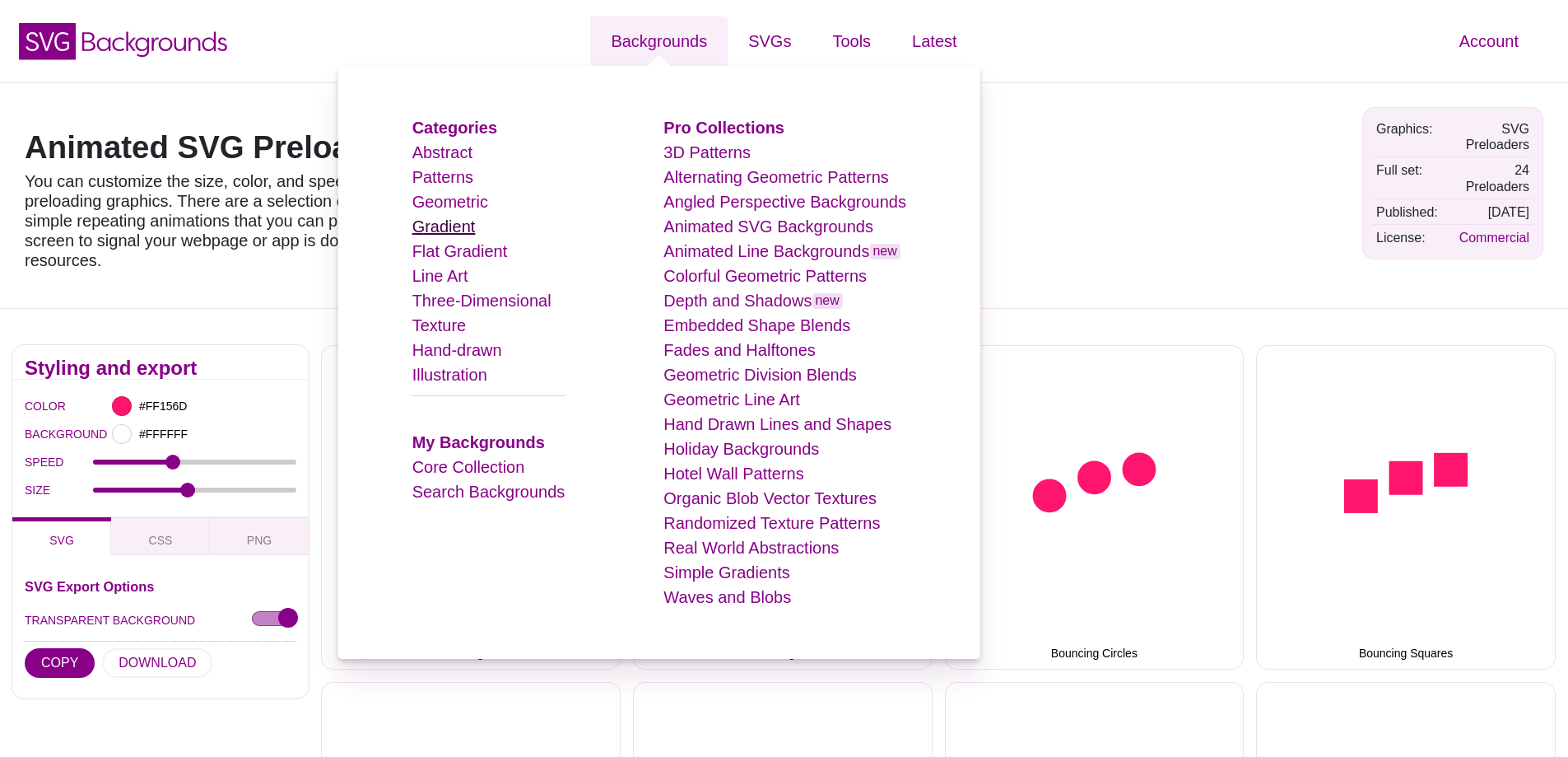
click at [445, 222] on link "Gradient" at bounding box center [444, 226] width 64 height 18
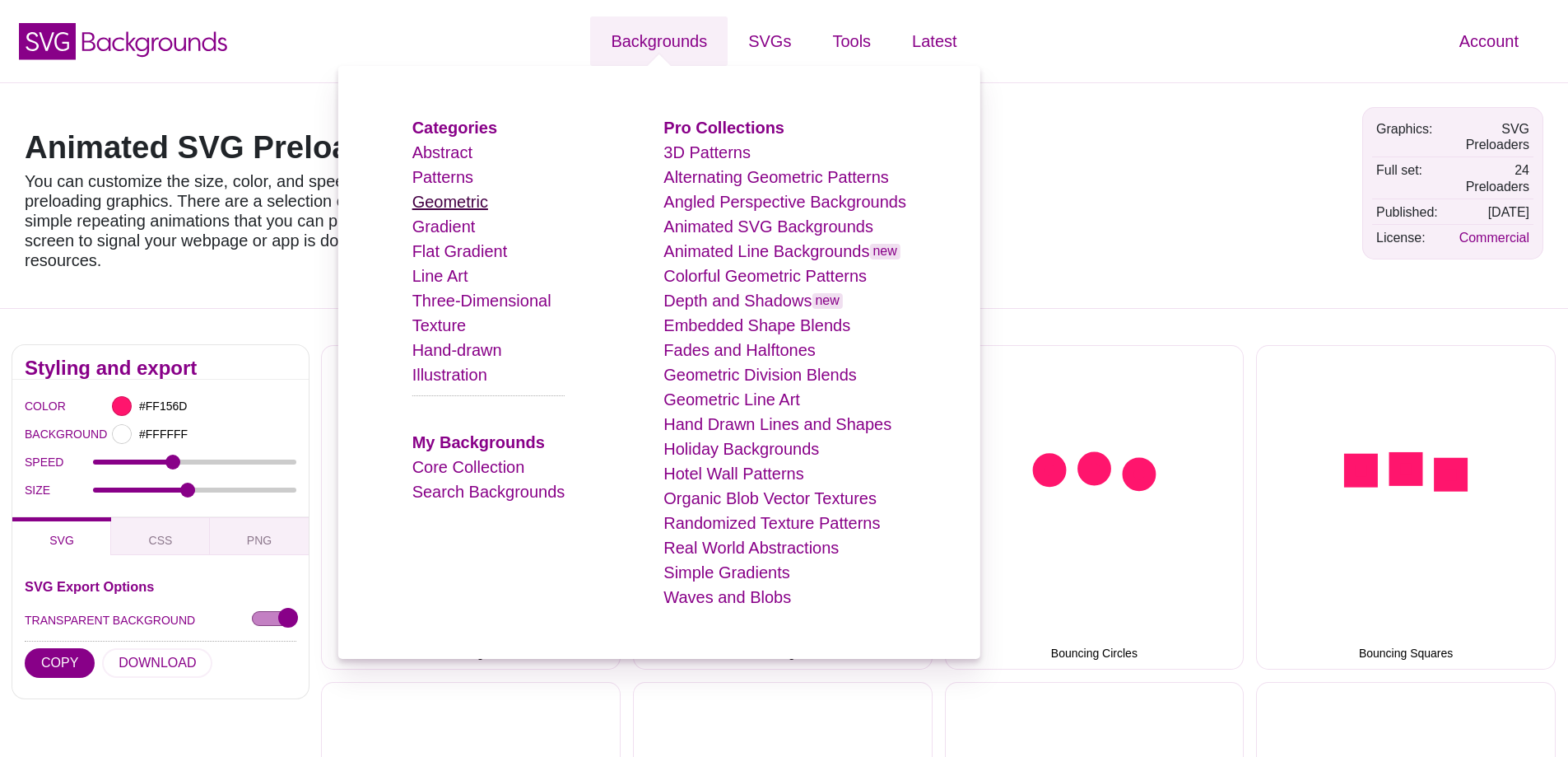
click at [449, 197] on link "Geometric" at bounding box center [450, 202] width 75 height 18
click at [447, 169] on link "Patterns" at bounding box center [442, 177] width 61 height 18
click at [452, 152] on link "Abstract" at bounding box center [442, 153] width 60 height 18
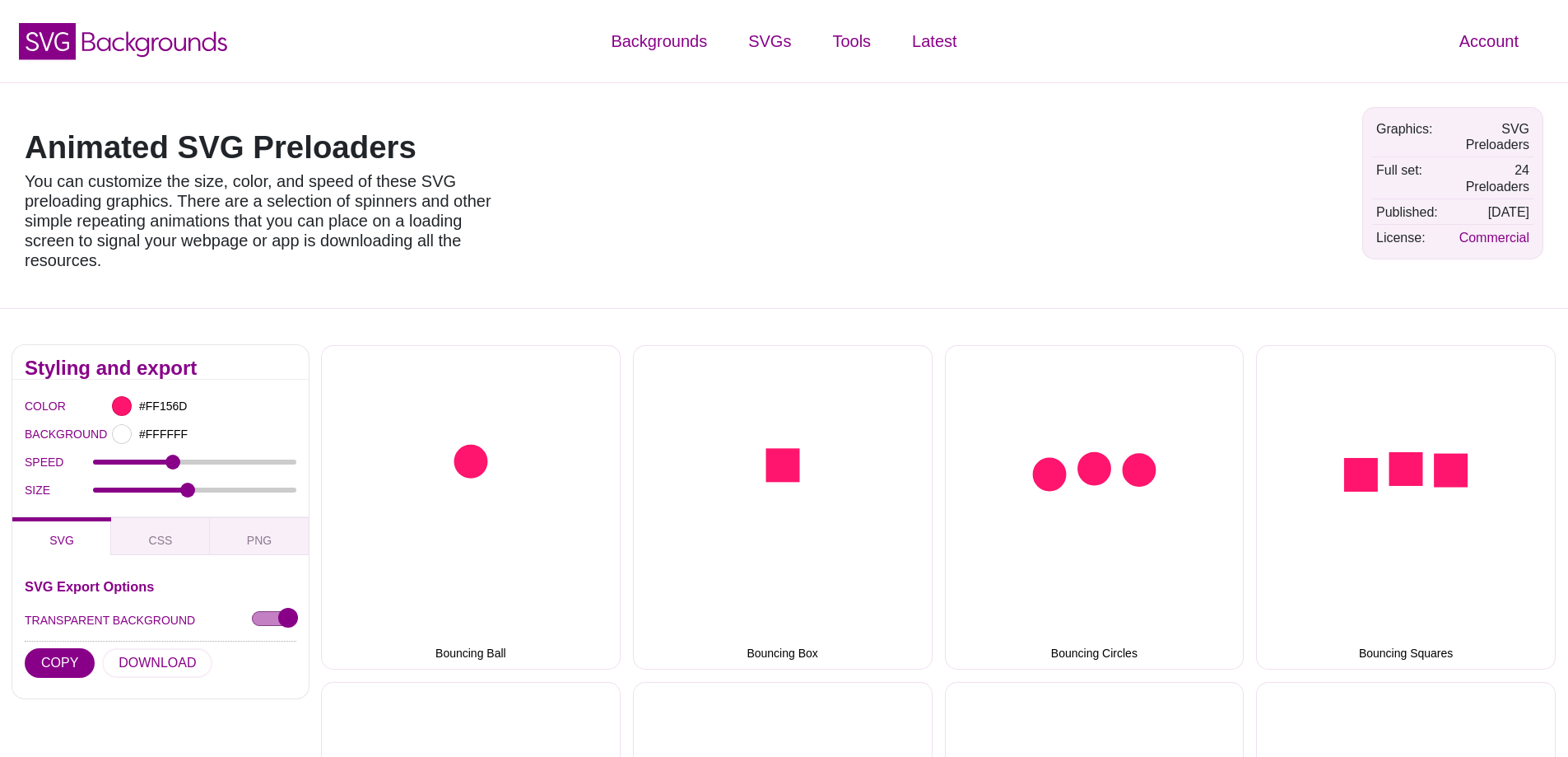
click at [1047, 45] on div "Account Dashboard Member info Plan and billing Payment history Support Color ma…" at bounding box center [1306, 41] width 522 height 83
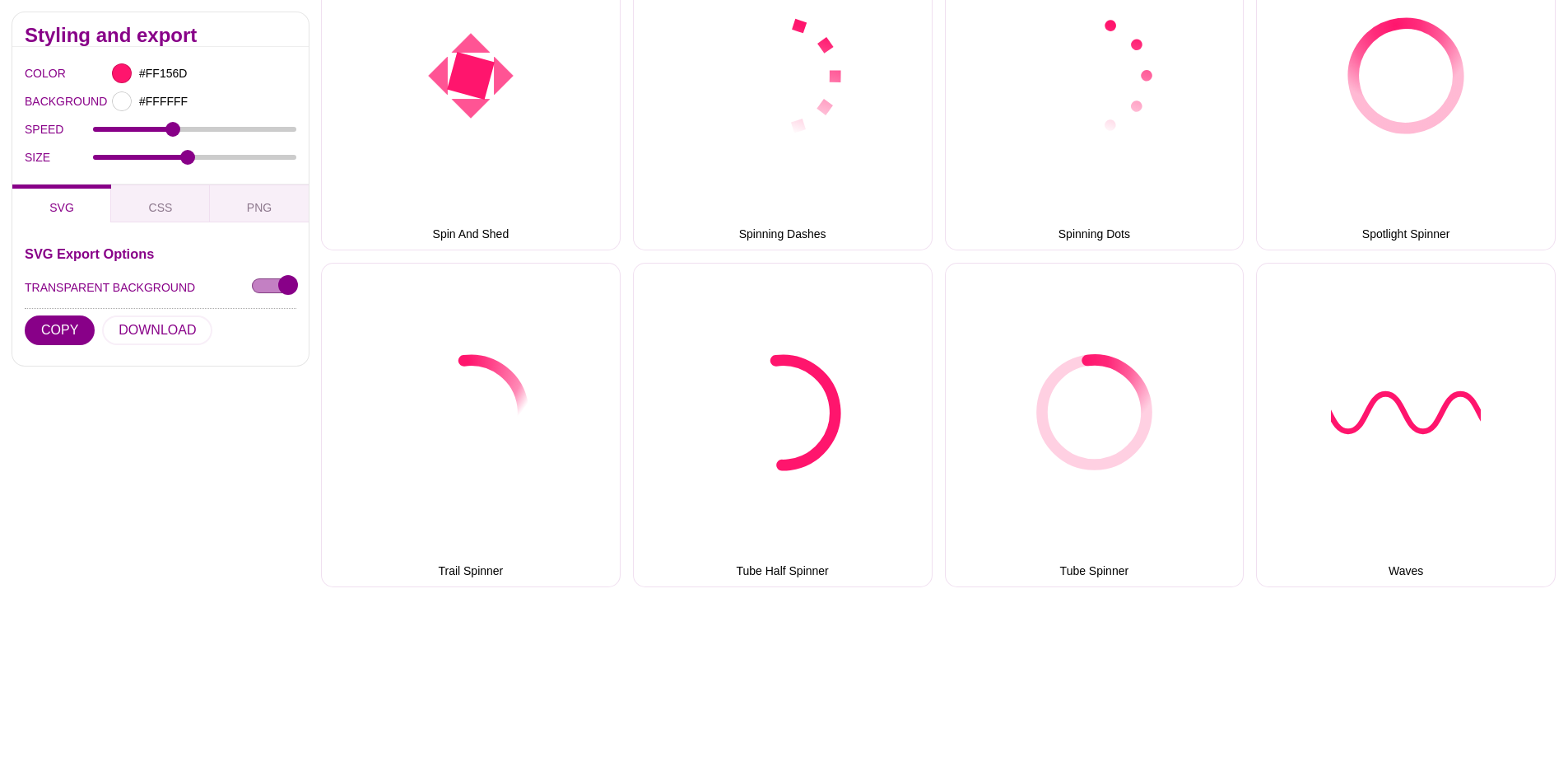
scroll to position [1812, 0]
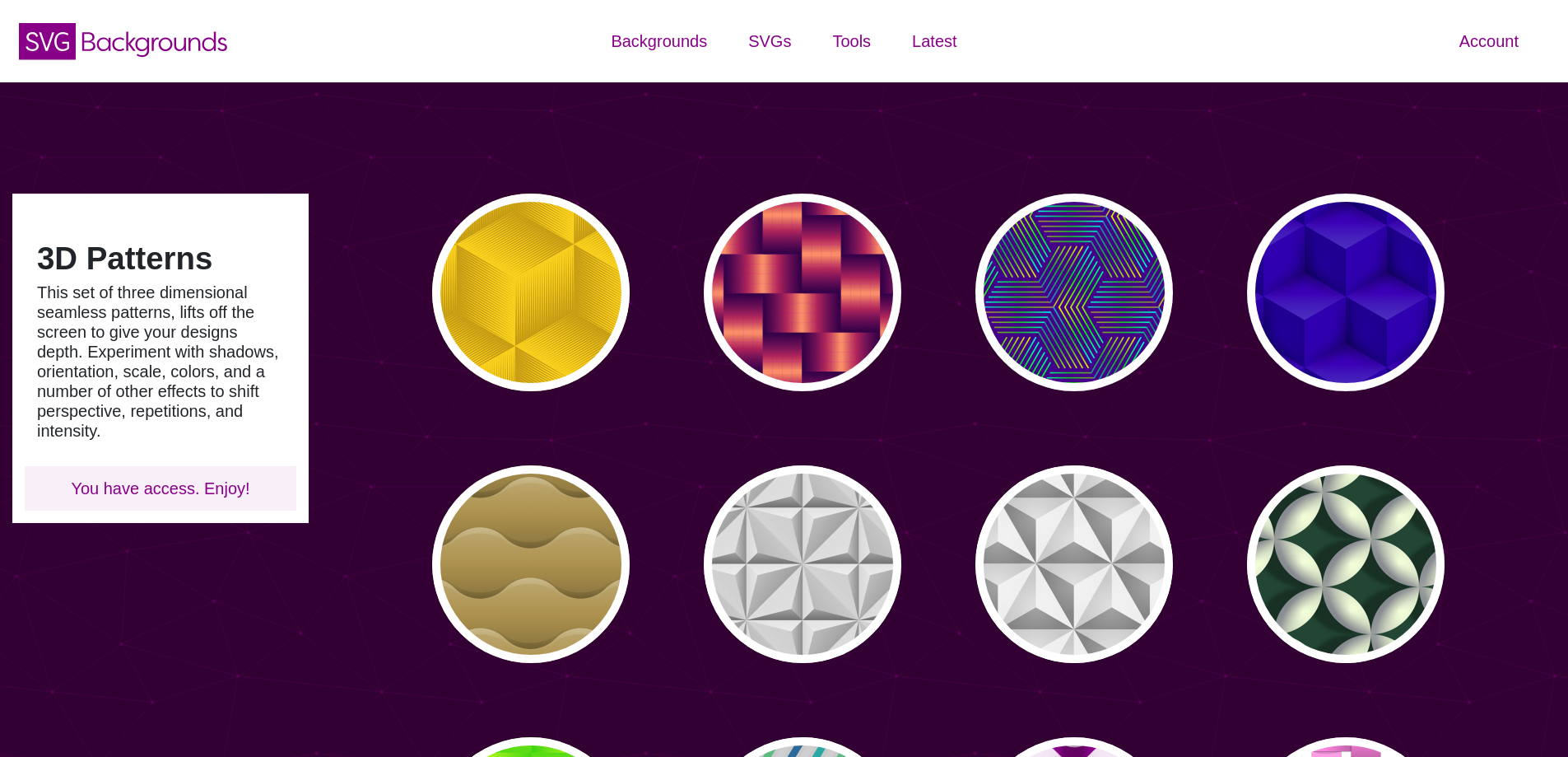
type input "#450057"
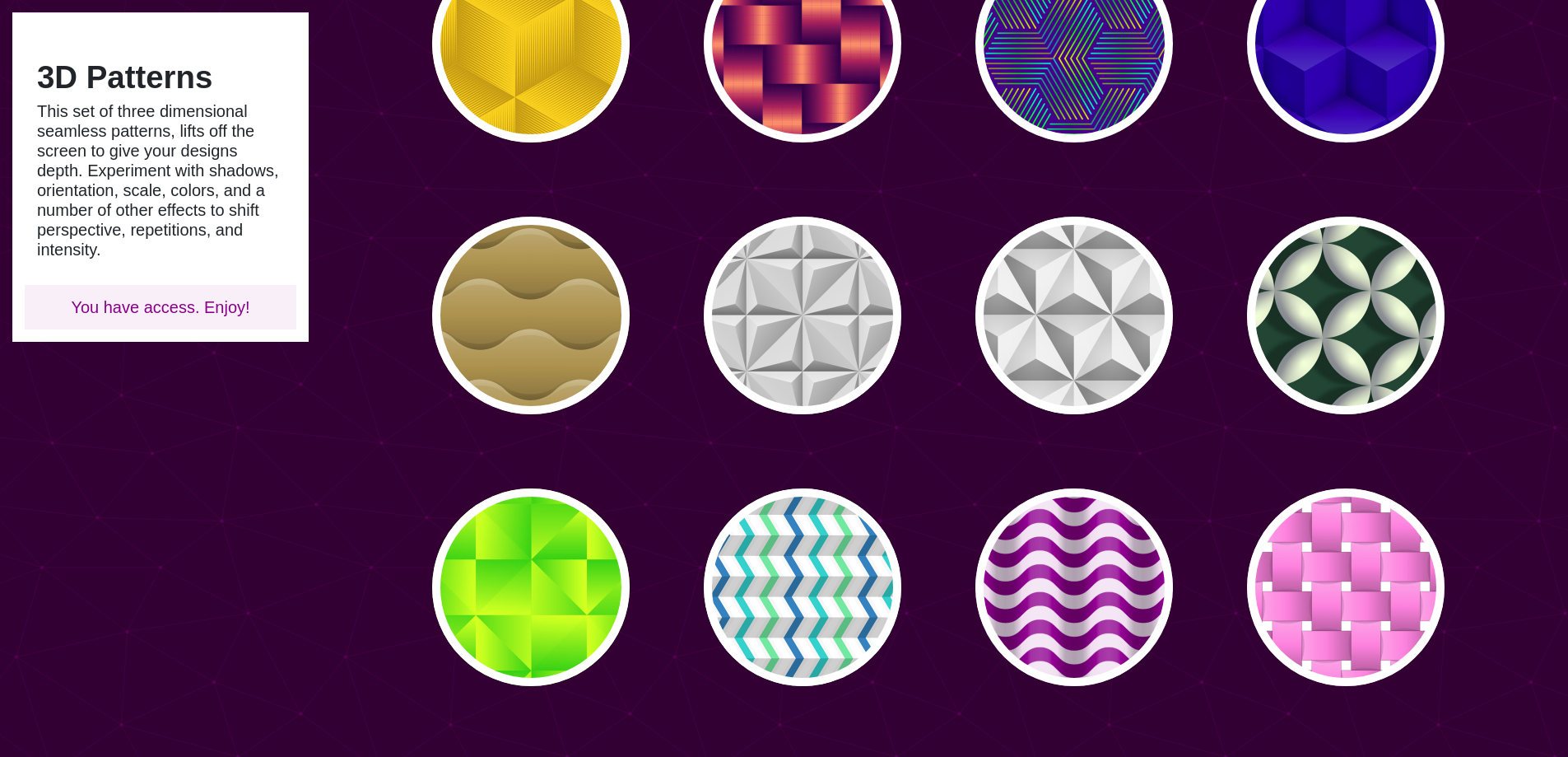
scroll to position [247, 0]
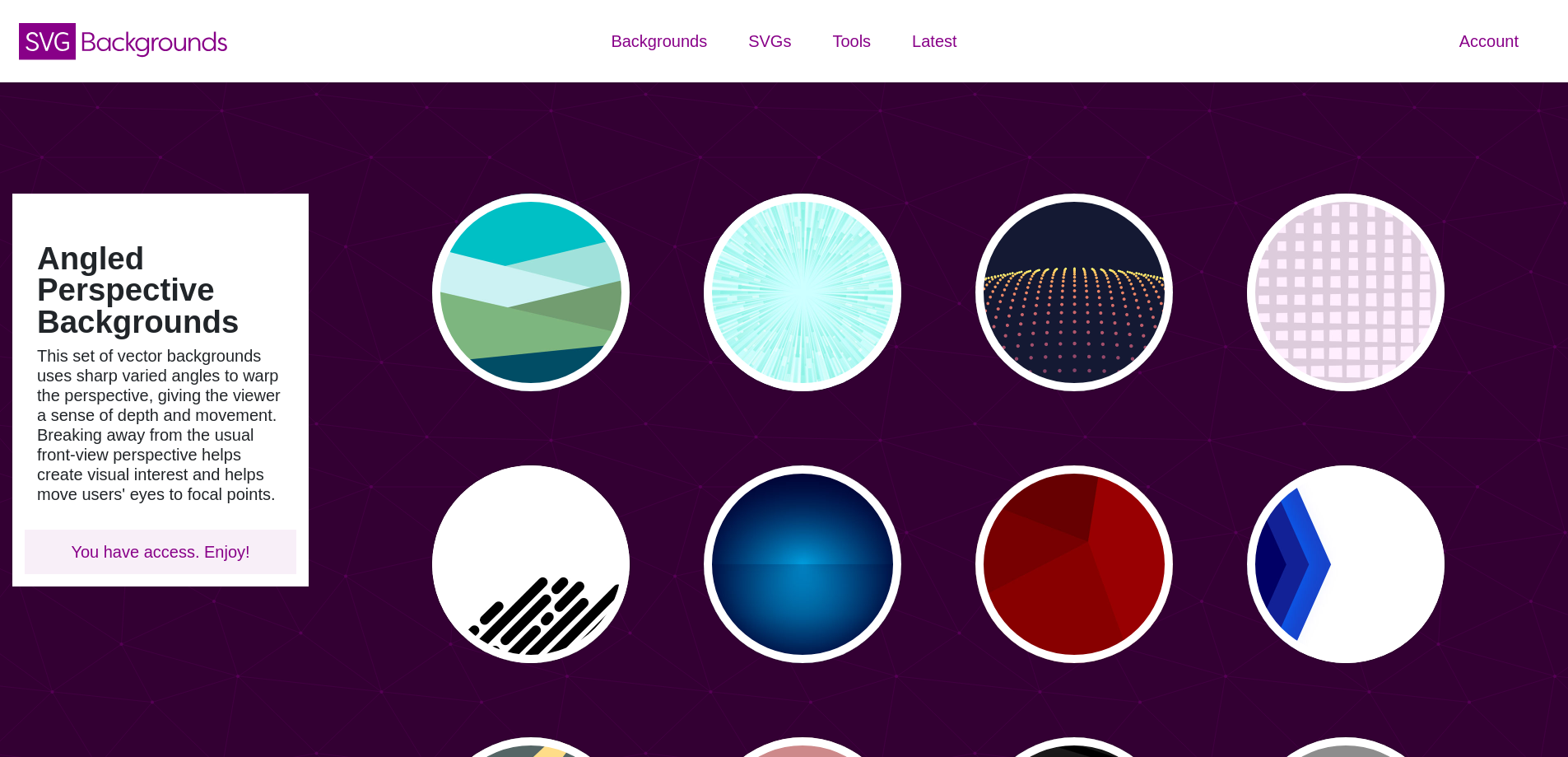
type input "#450057"
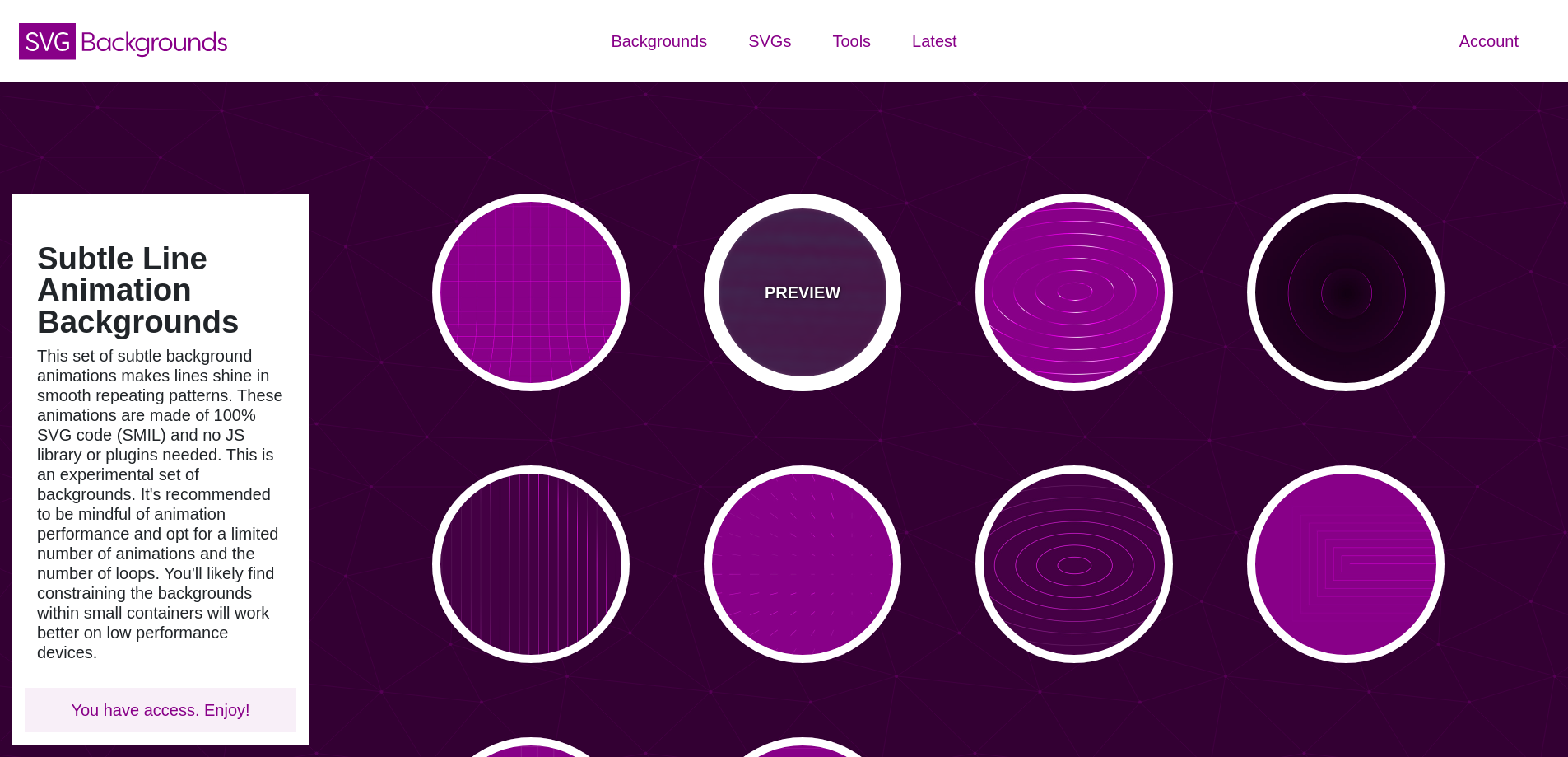
click at [816, 303] on p "PREVIEW" at bounding box center [802, 292] width 75 height 25
type input "#440044"
type input "#00FFFF"
type input "#FF0000"
type input "#880088"
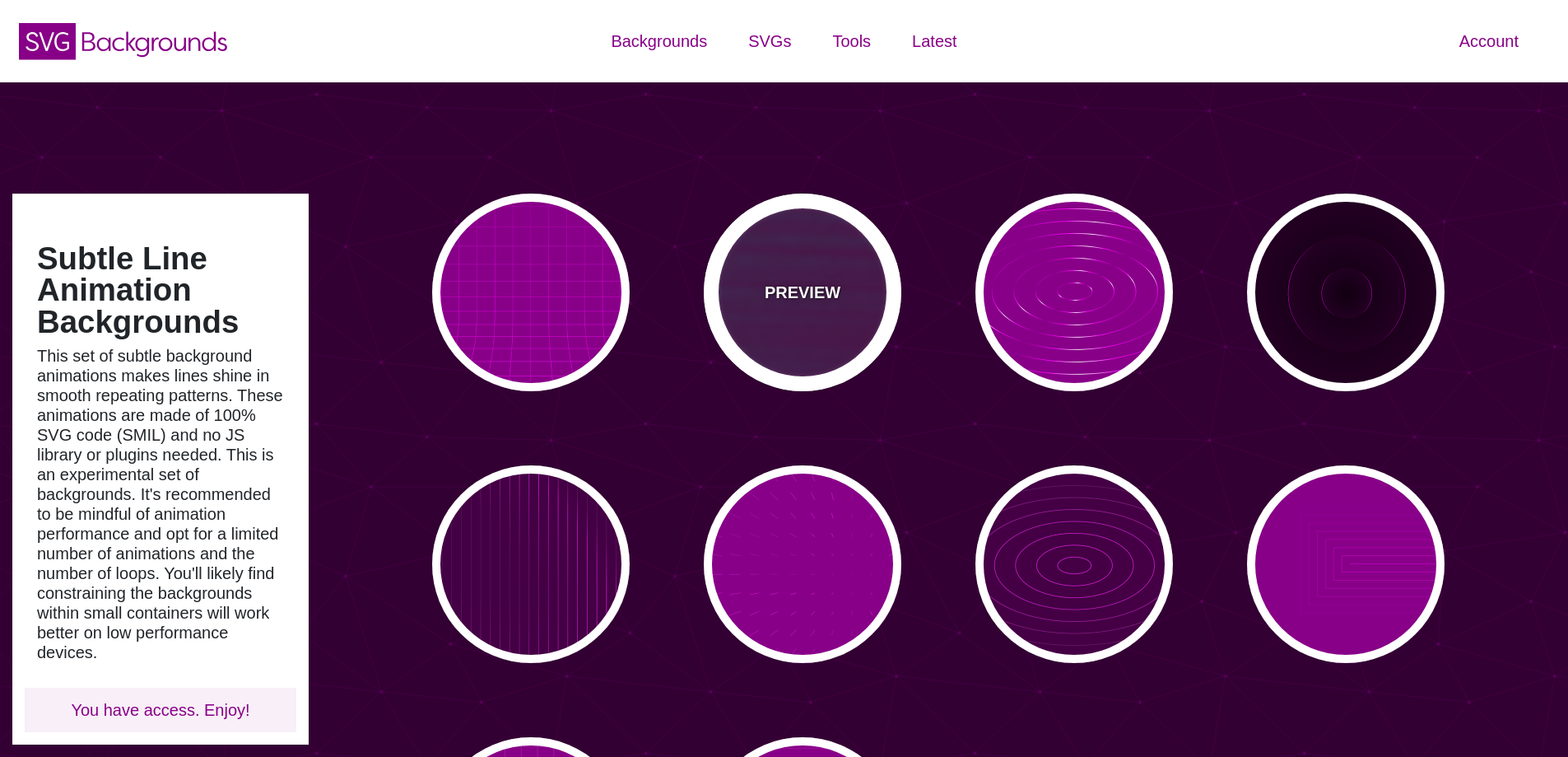
type input "15"
type input "999"
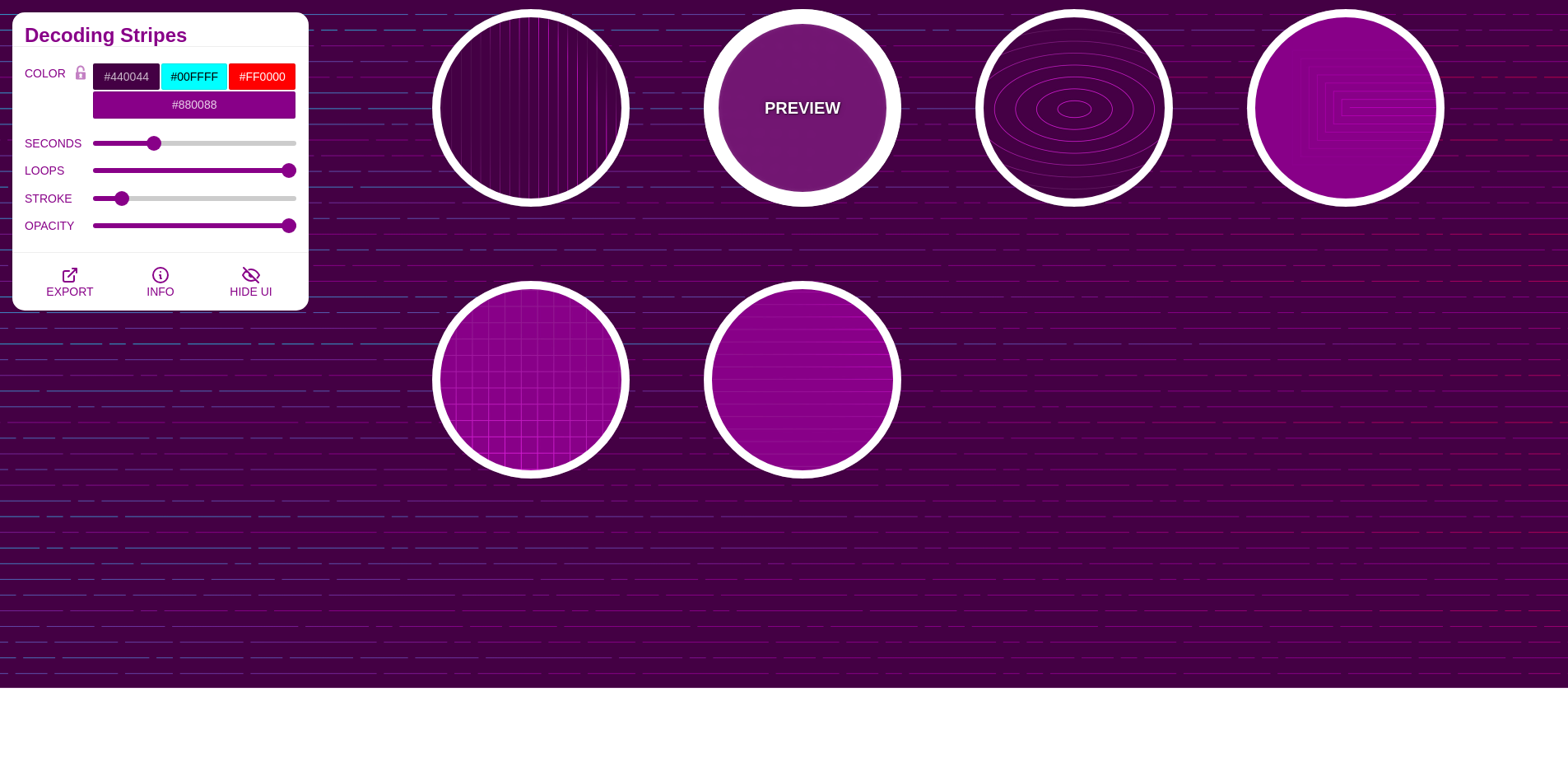
scroll to position [247, 0]
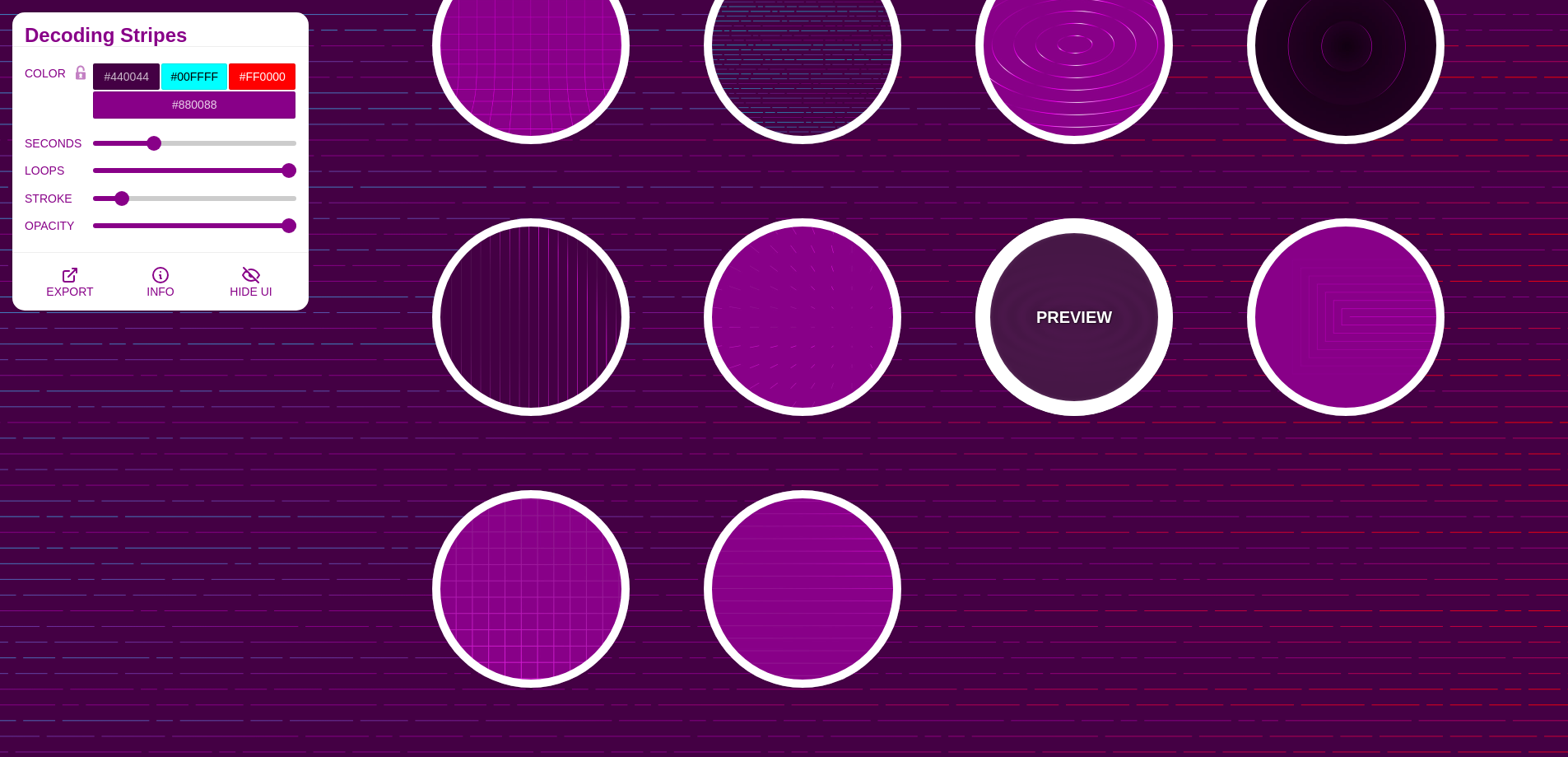
click at [1085, 278] on div "PREVIEW" at bounding box center [1074, 316] width 197 height 197
type input "#FF00FF"
type input "#FFFFFF"
type input "5"
type input "0"
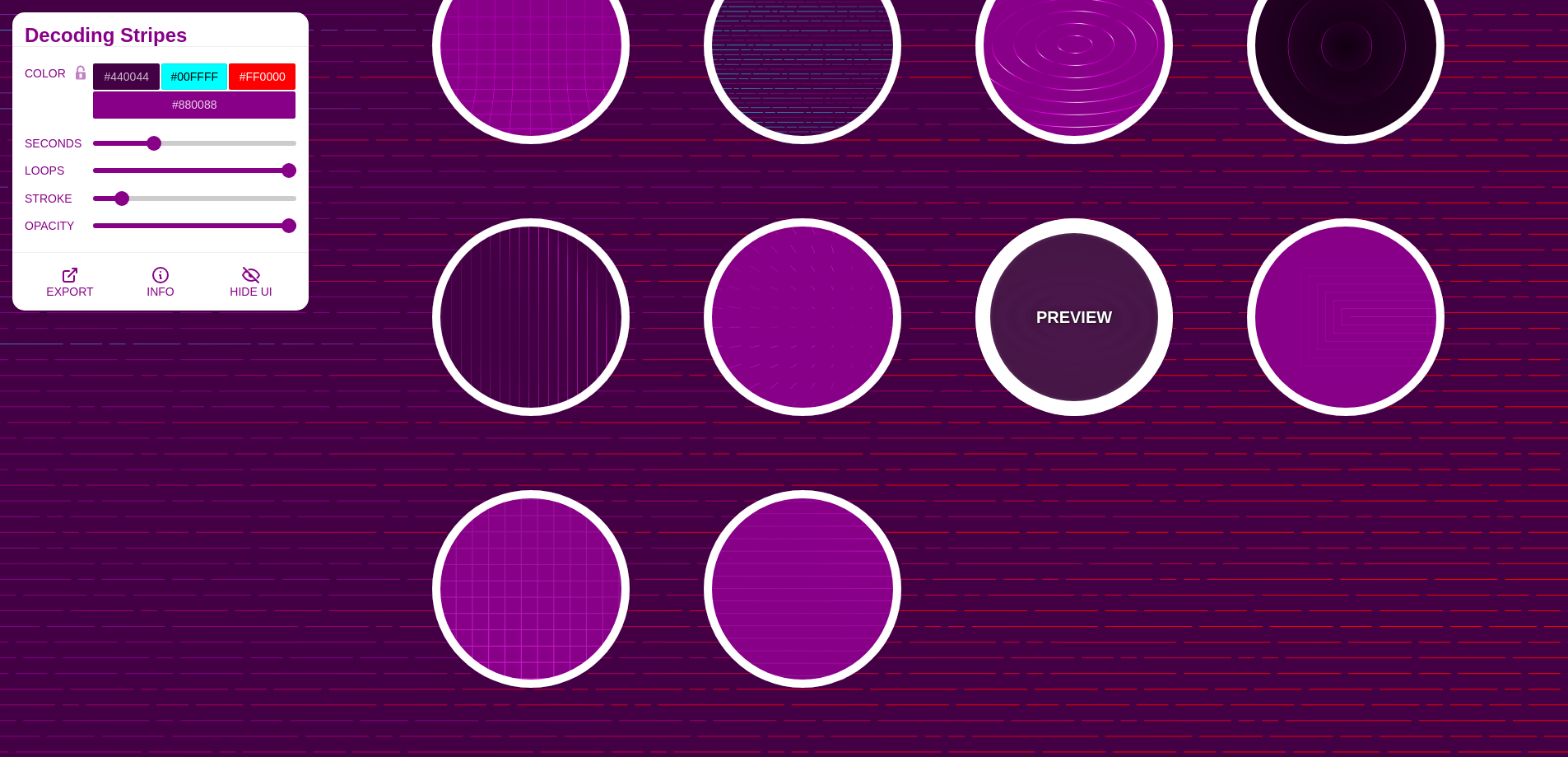
type input "0.1"
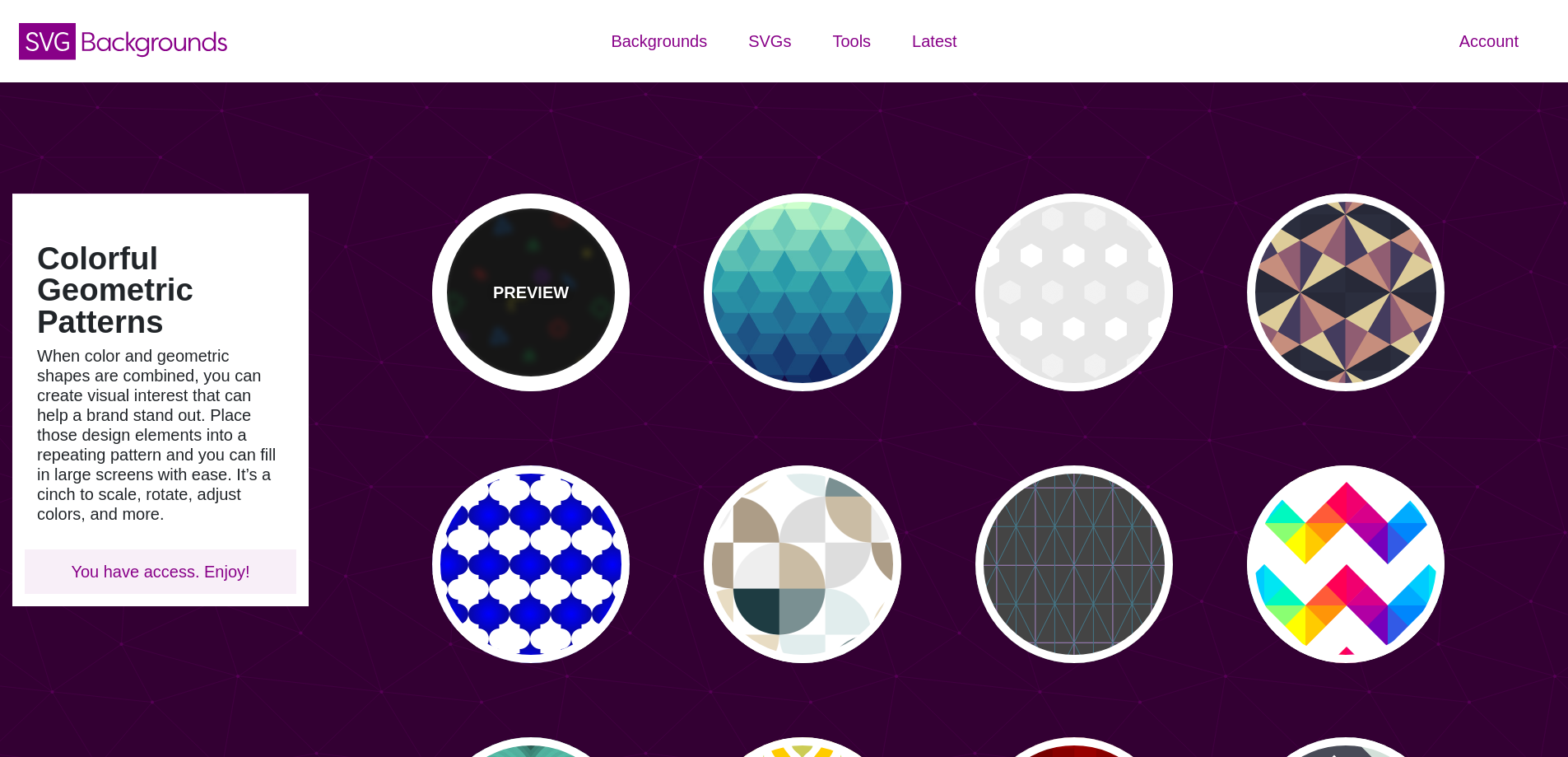
click at [467, 226] on div "PREVIEW" at bounding box center [531, 292] width 197 height 197
type input "#000000"
type input "#008833"
type input "#CC1111"
type input "#FFEE11"
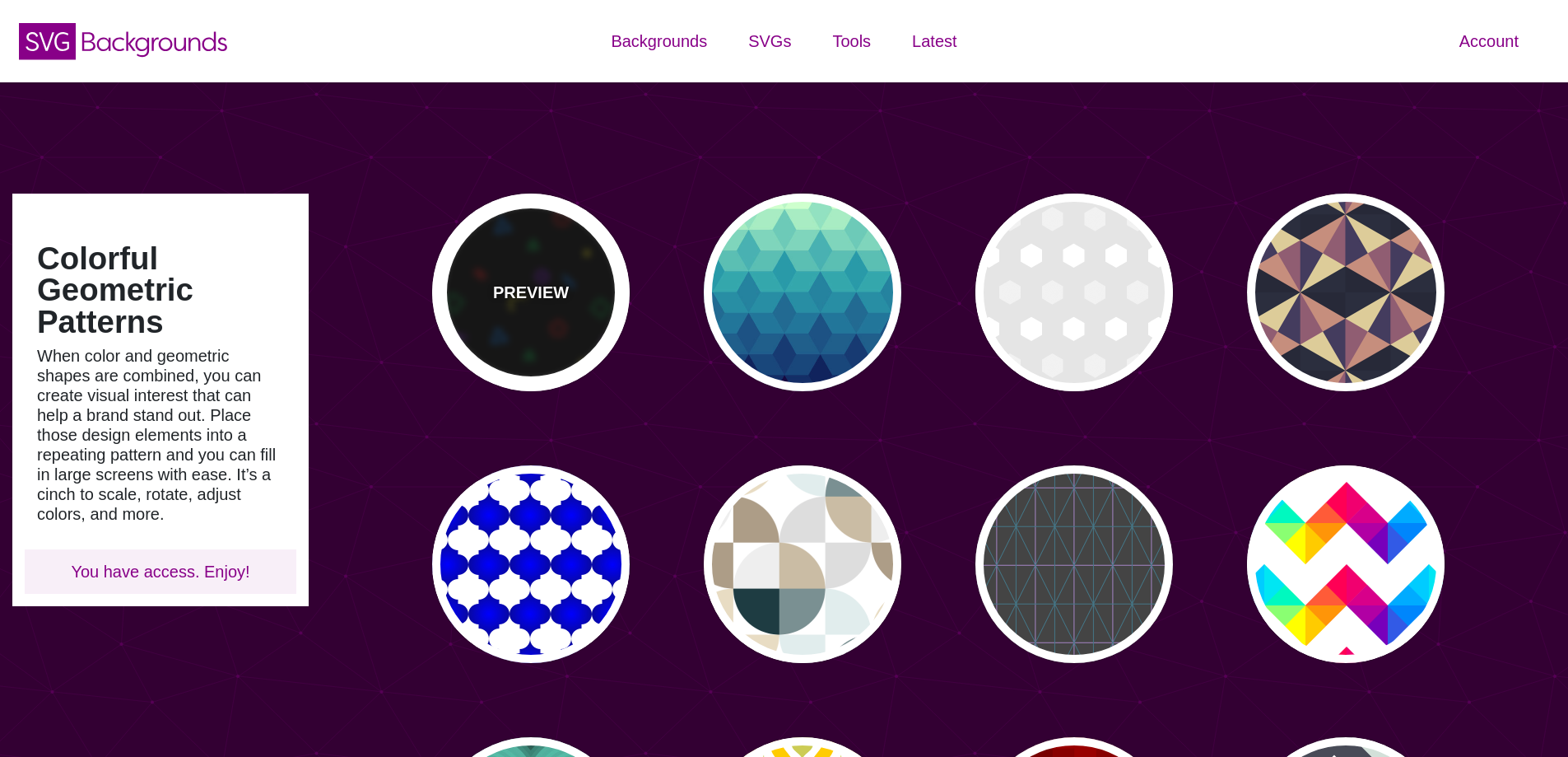
type input "#8811EE"
type input "#0077EE"
type input "0"
type input "0.6"
type input "10"
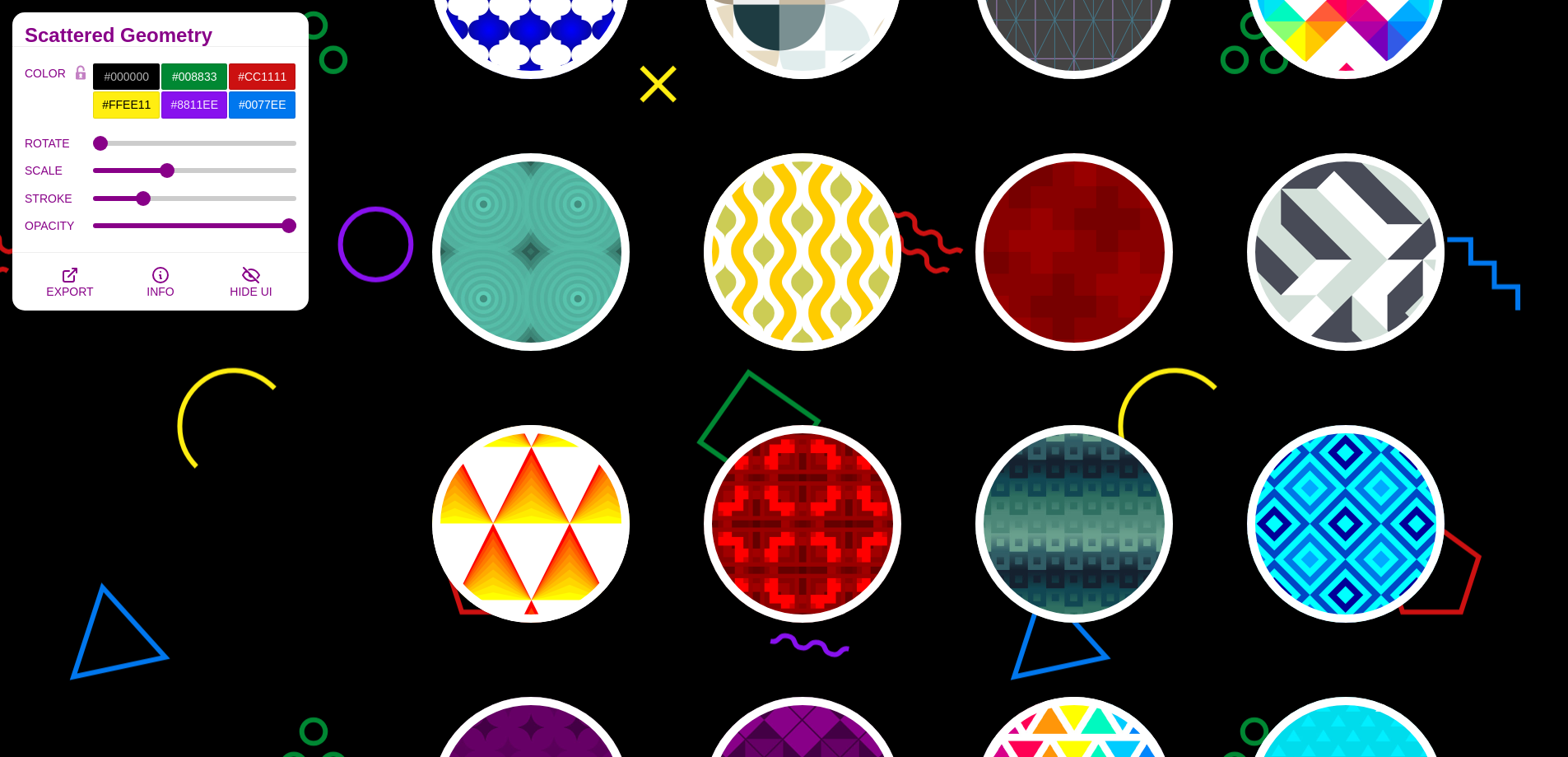
scroll to position [823, 0]
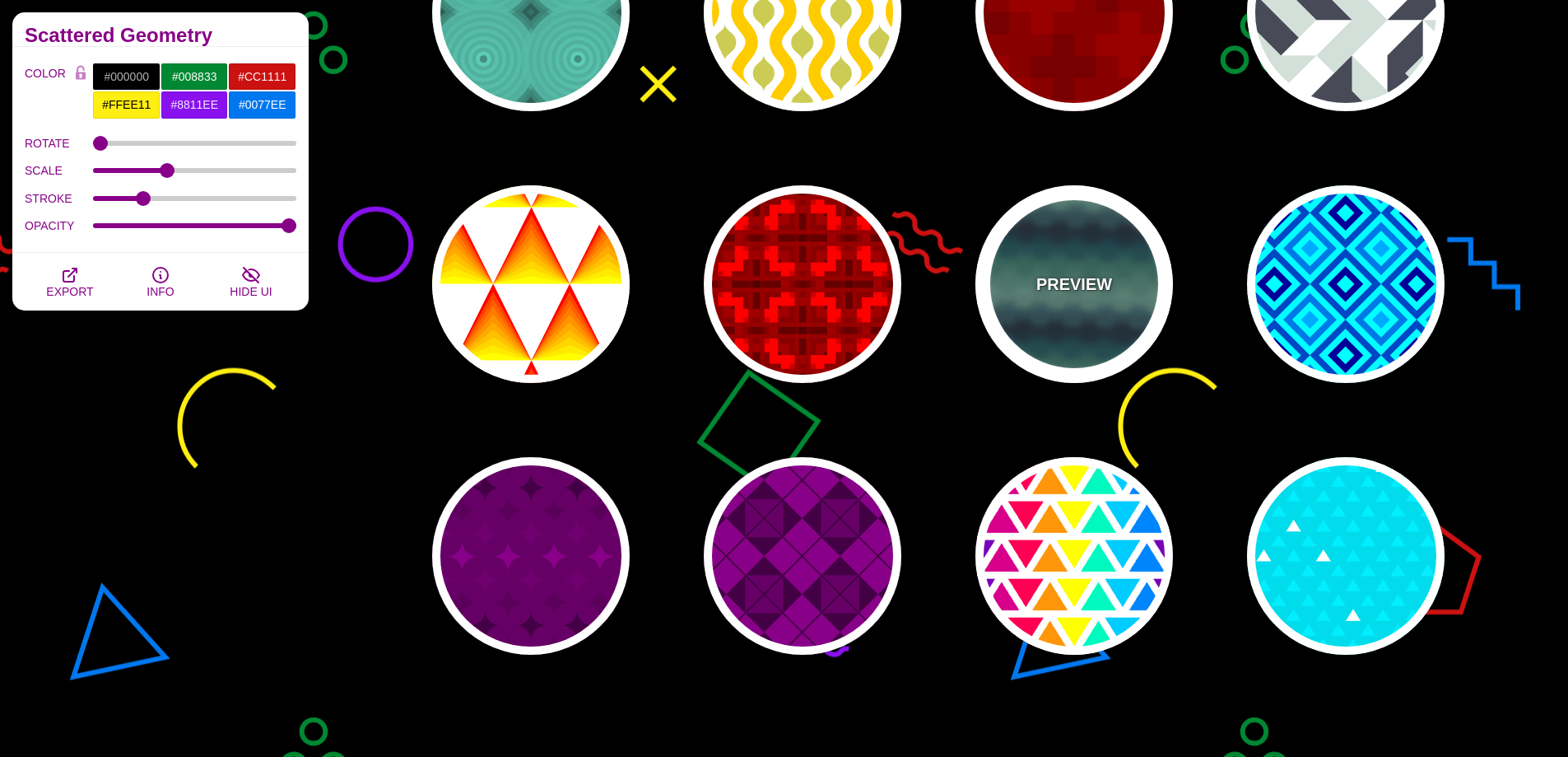
click at [1168, 285] on div "PREVIEW" at bounding box center [1074, 284] width 197 height 197
type input "#699F8D"
type input "#15212E"
type input "#2E6F61"
type input "1"
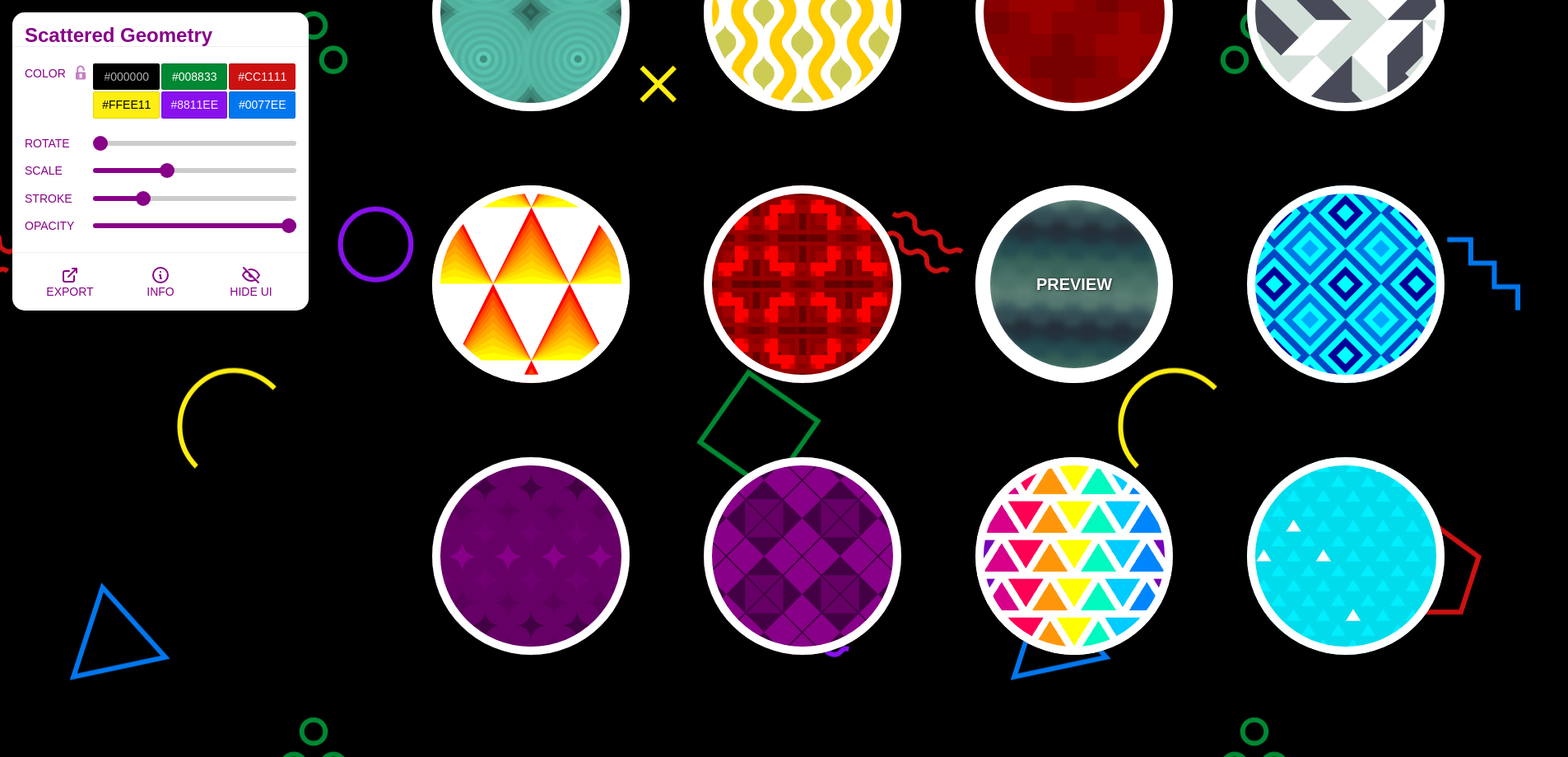
type input "1"
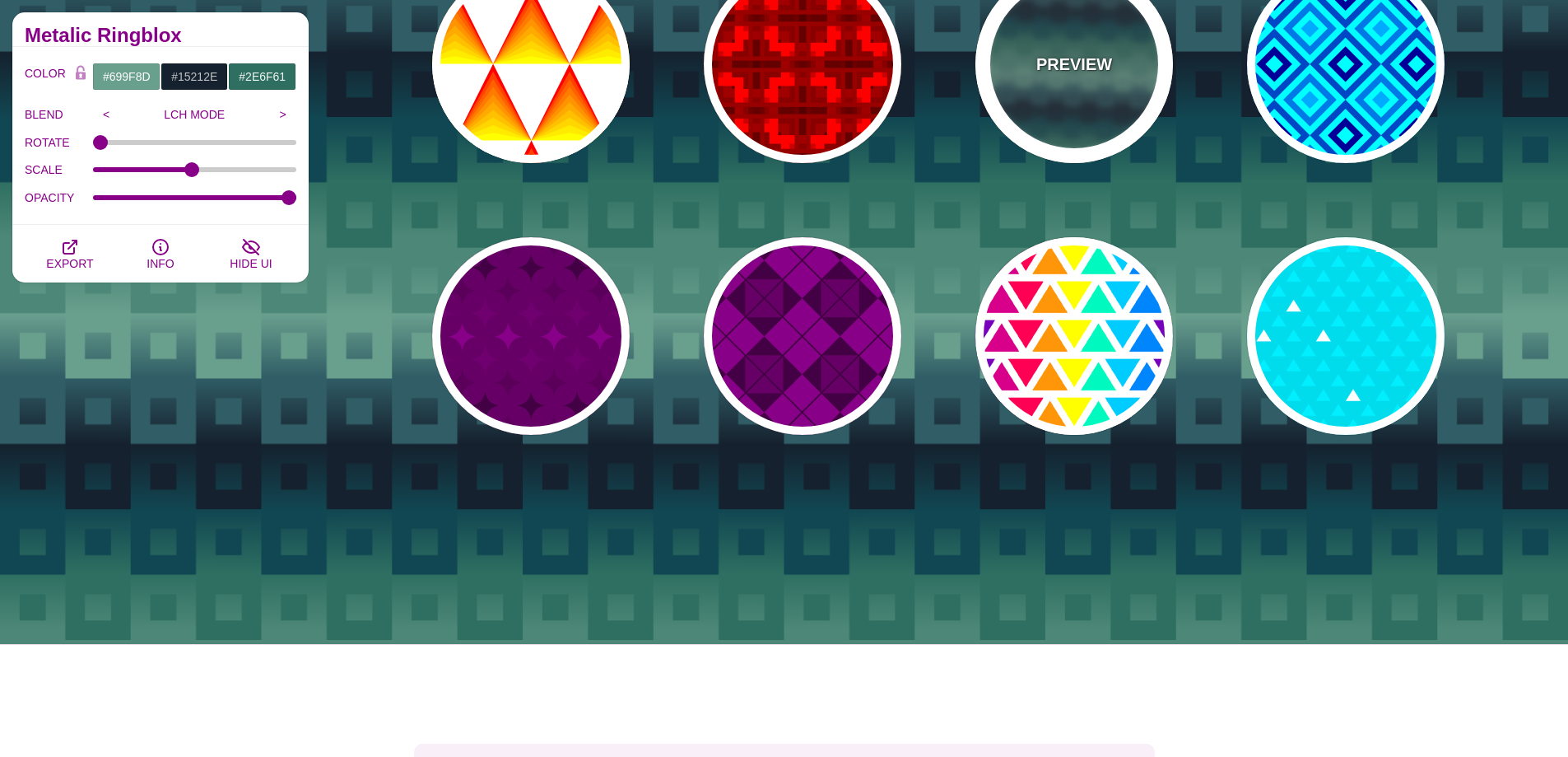
scroll to position [1400, 0]
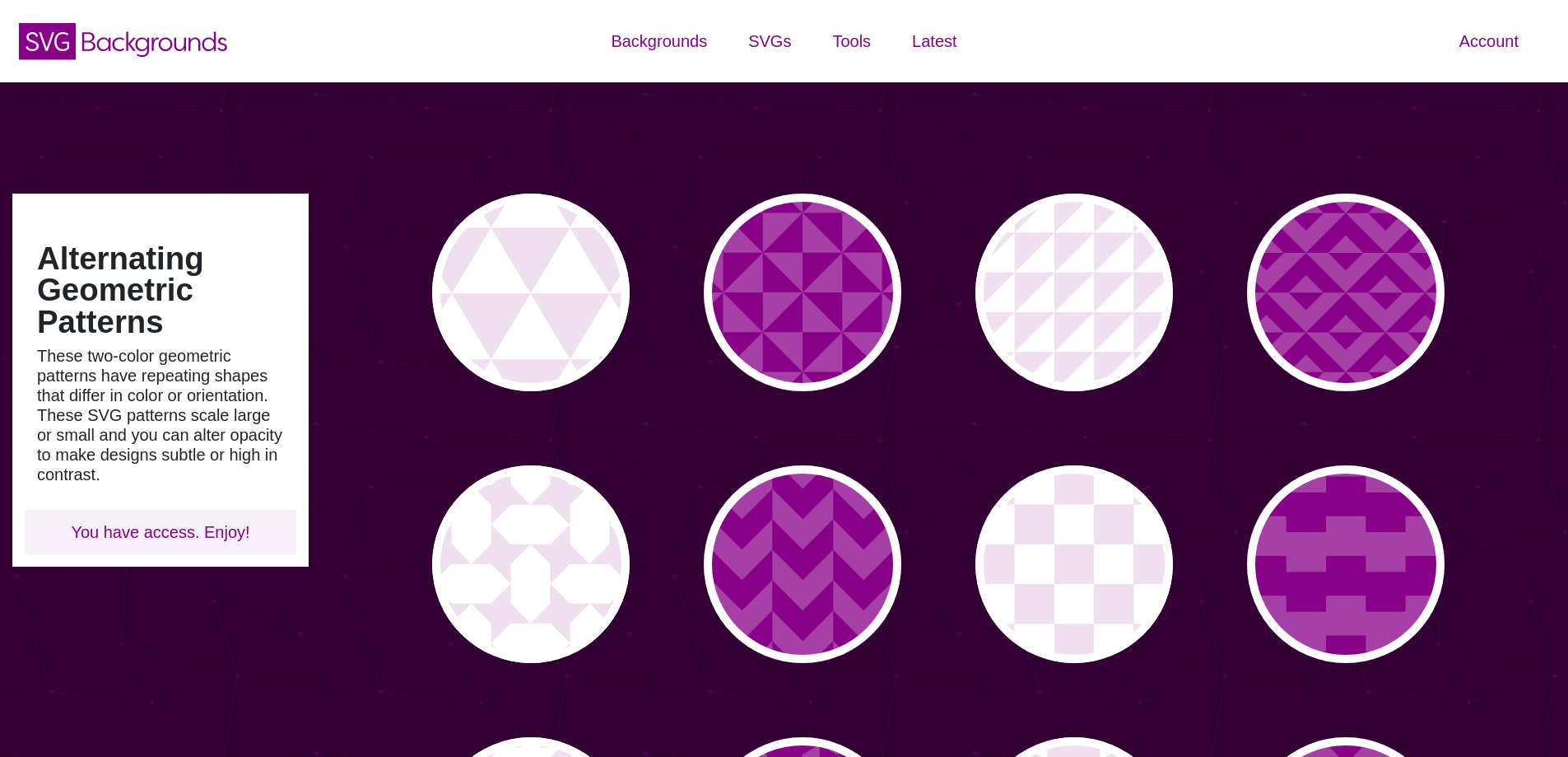
type input "#450057"
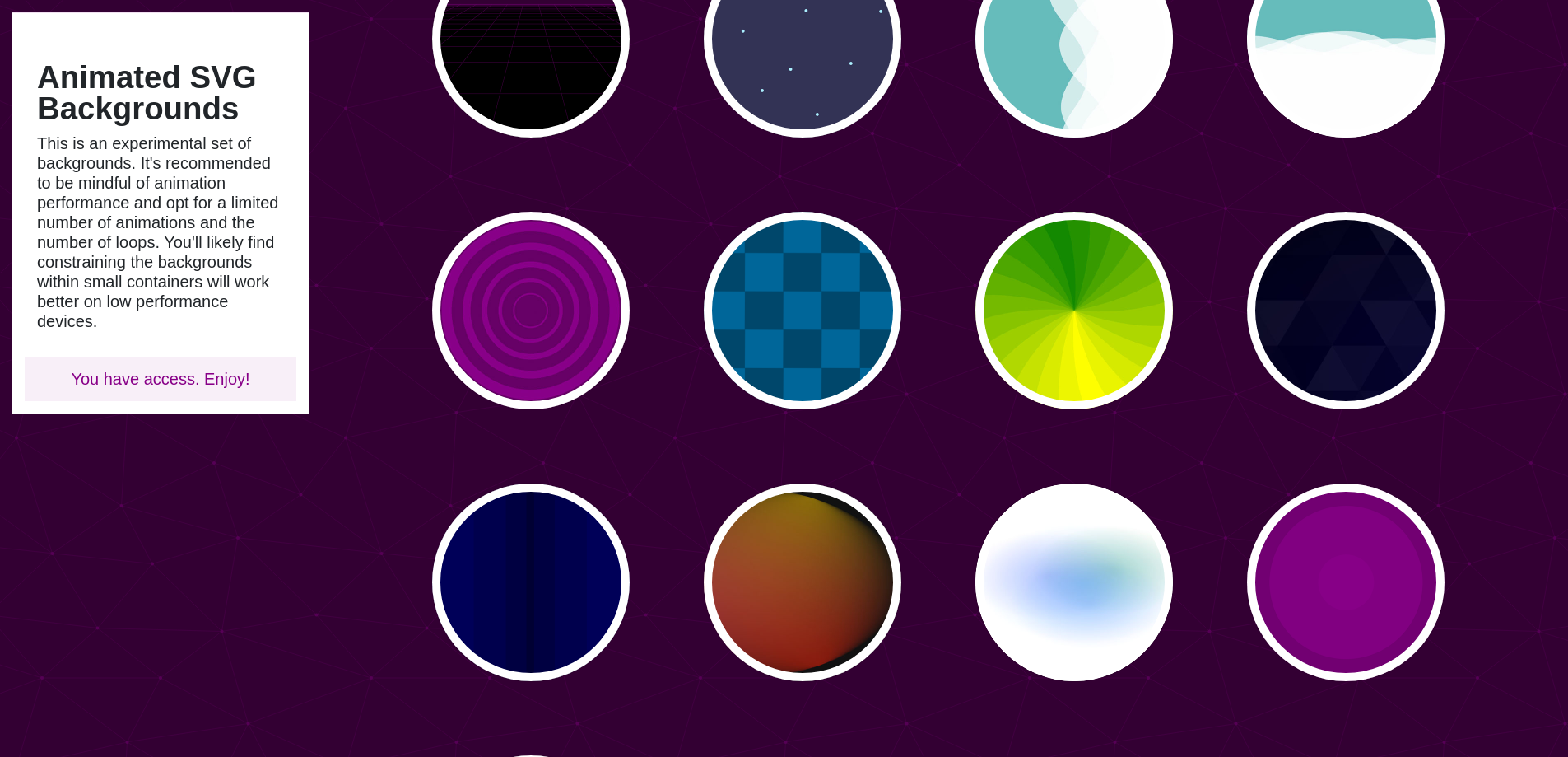
scroll to position [659, 0]
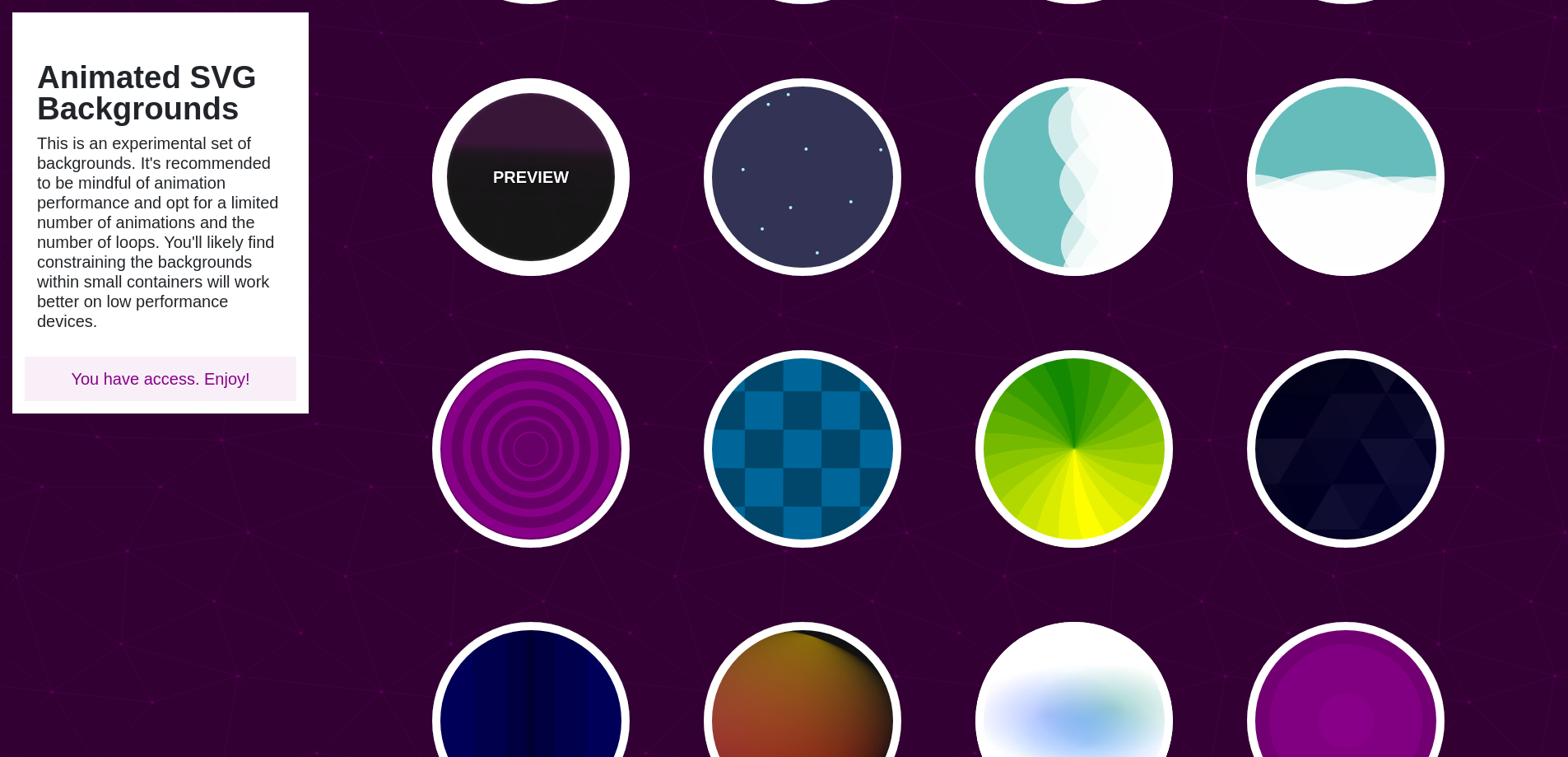
click at [518, 179] on p "PREVIEW" at bounding box center [531, 176] width 75 height 25
type input "#000000"
type input "#220022"
type input "#330033"
type input "#444444"
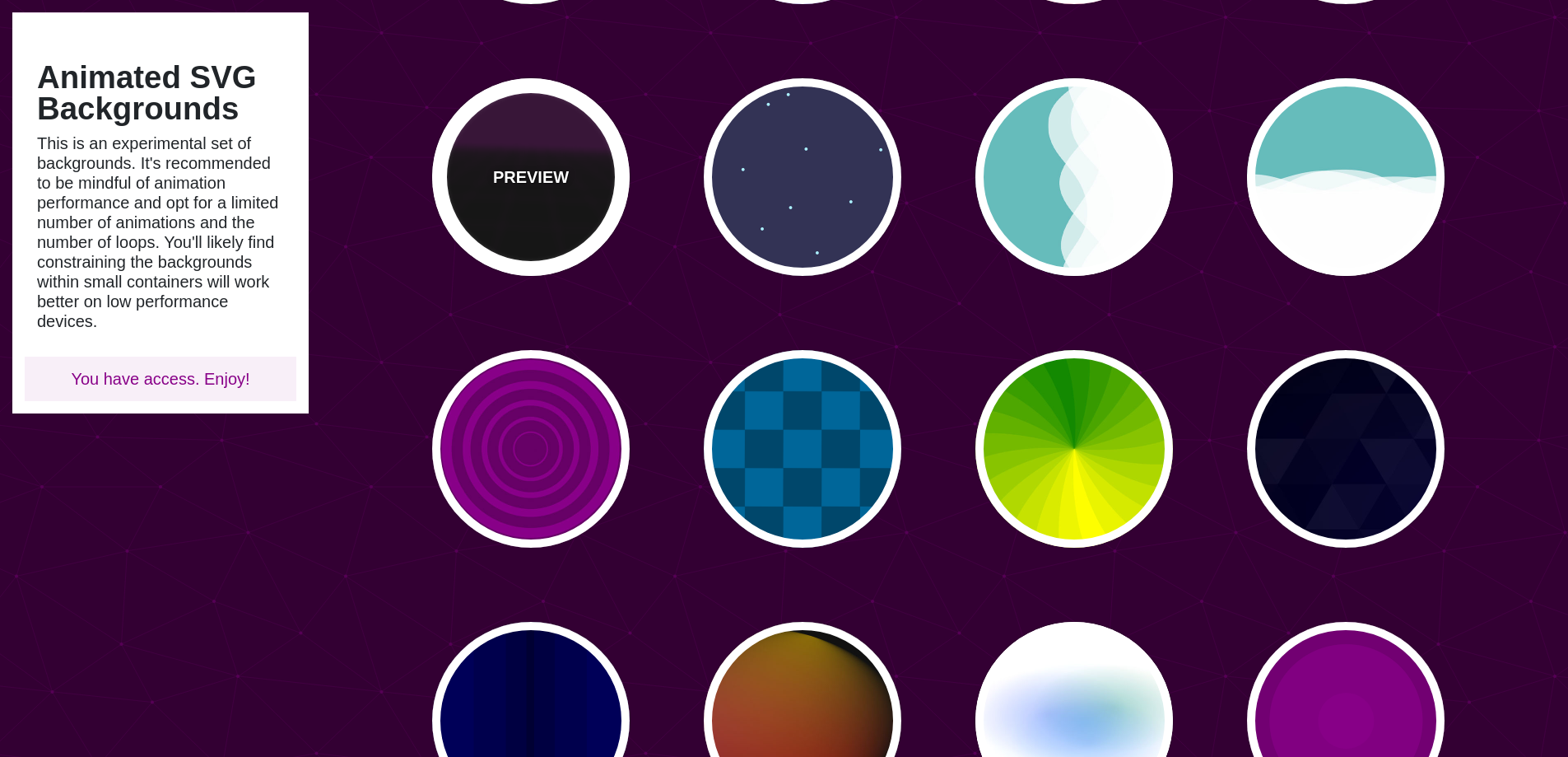
type input "10"
type input "999"
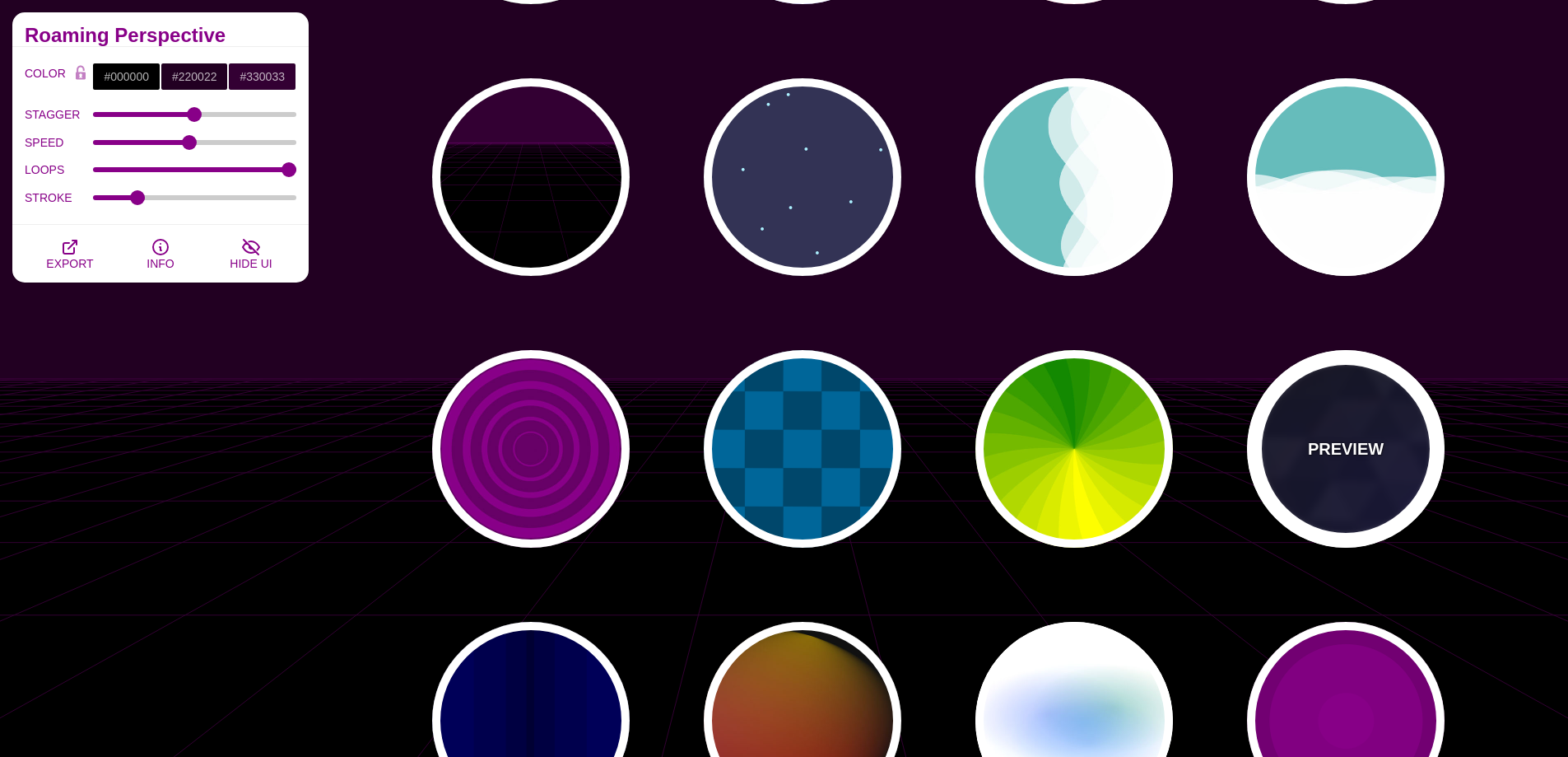
click at [1319, 471] on div "PREVIEW" at bounding box center [1345, 448] width 197 height 197
type input "#880088"
type input "#0000FF"
type input "#006600"
type input "0"
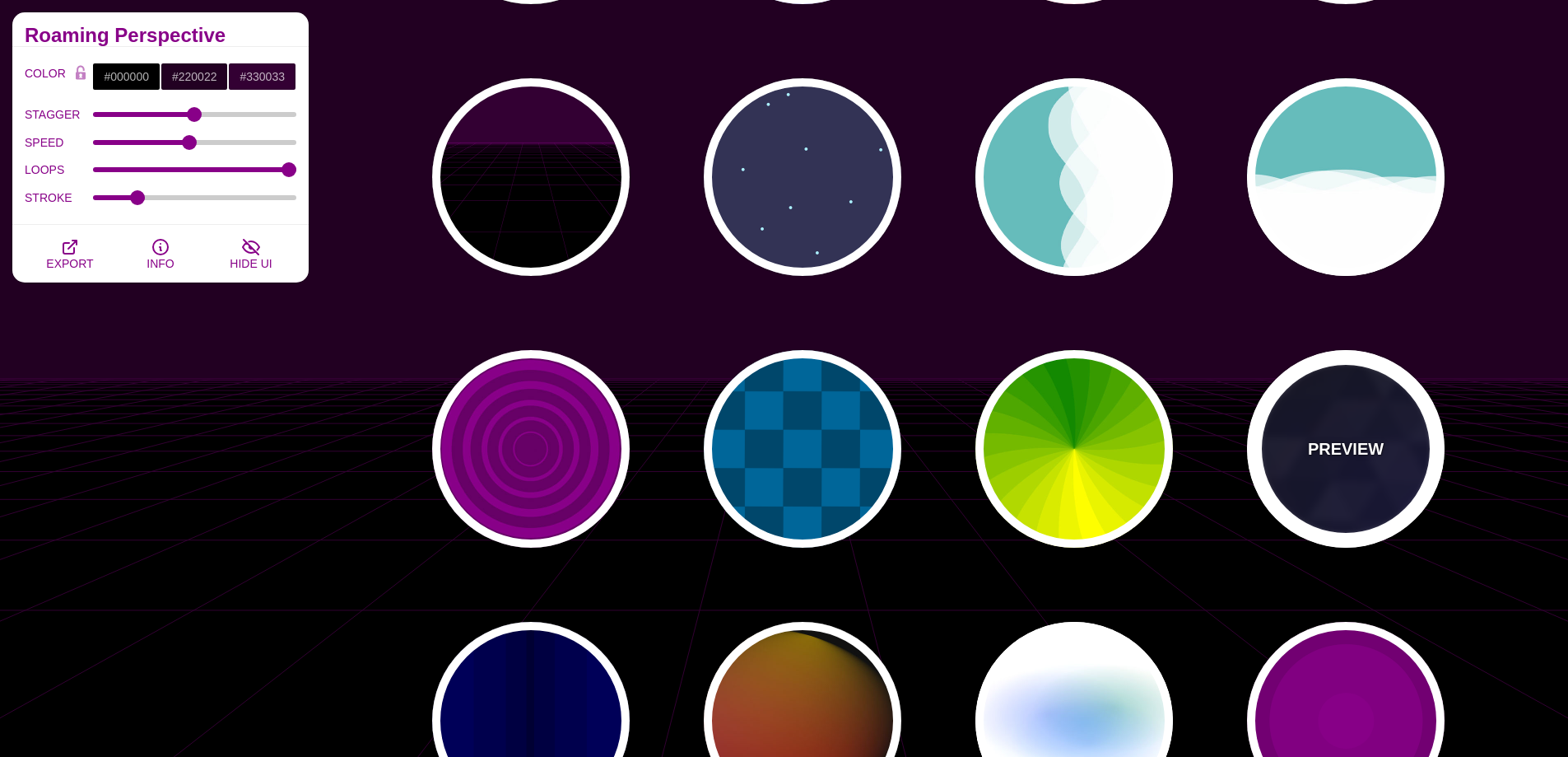
type input "0.4"
type input "5"
type input "15"
type input "0.2"
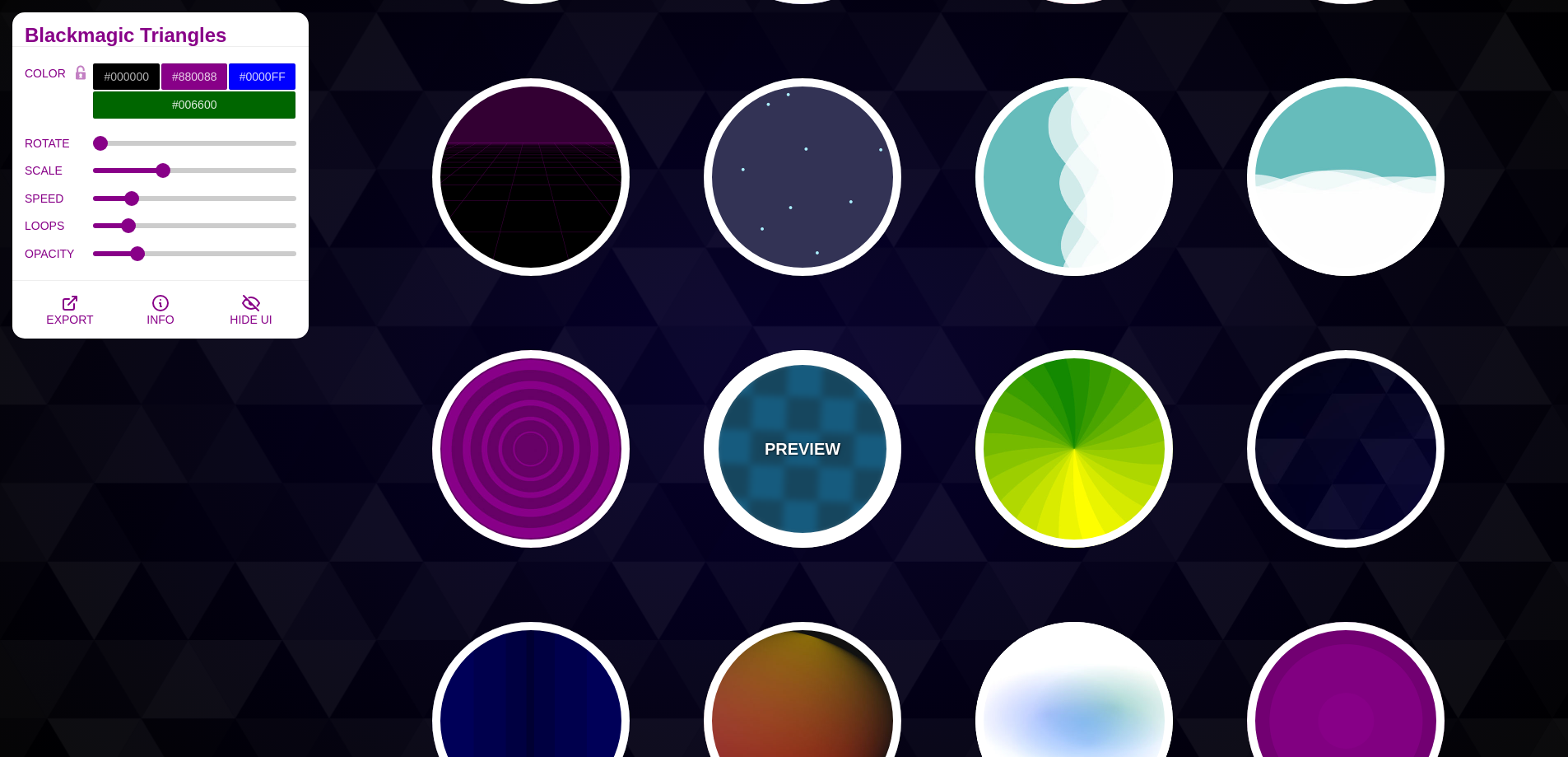
click at [839, 474] on div "PREVIEW" at bounding box center [802, 448] width 197 height 197
type input "#00476B"
type input "#006699"
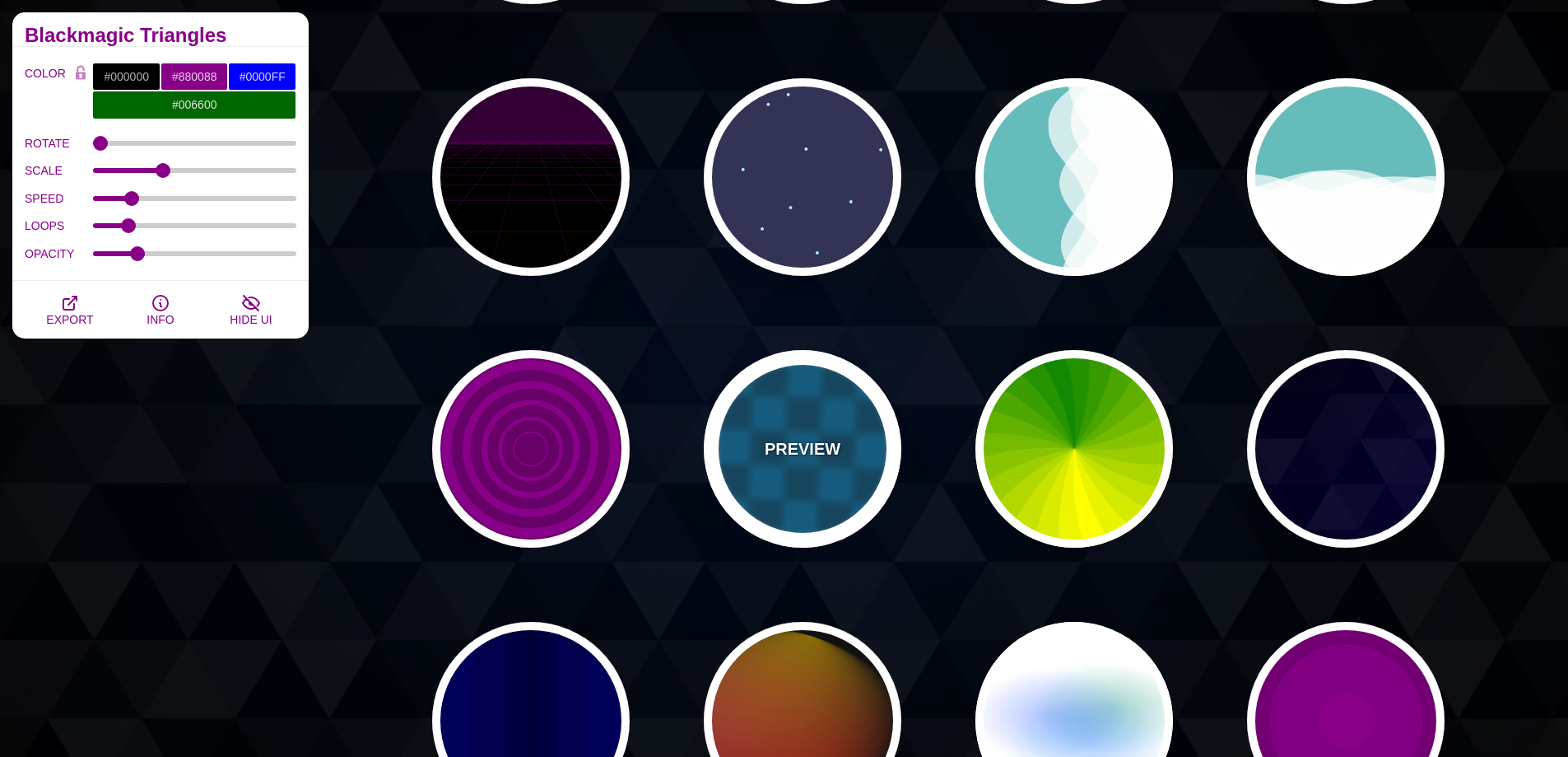
type input "1"
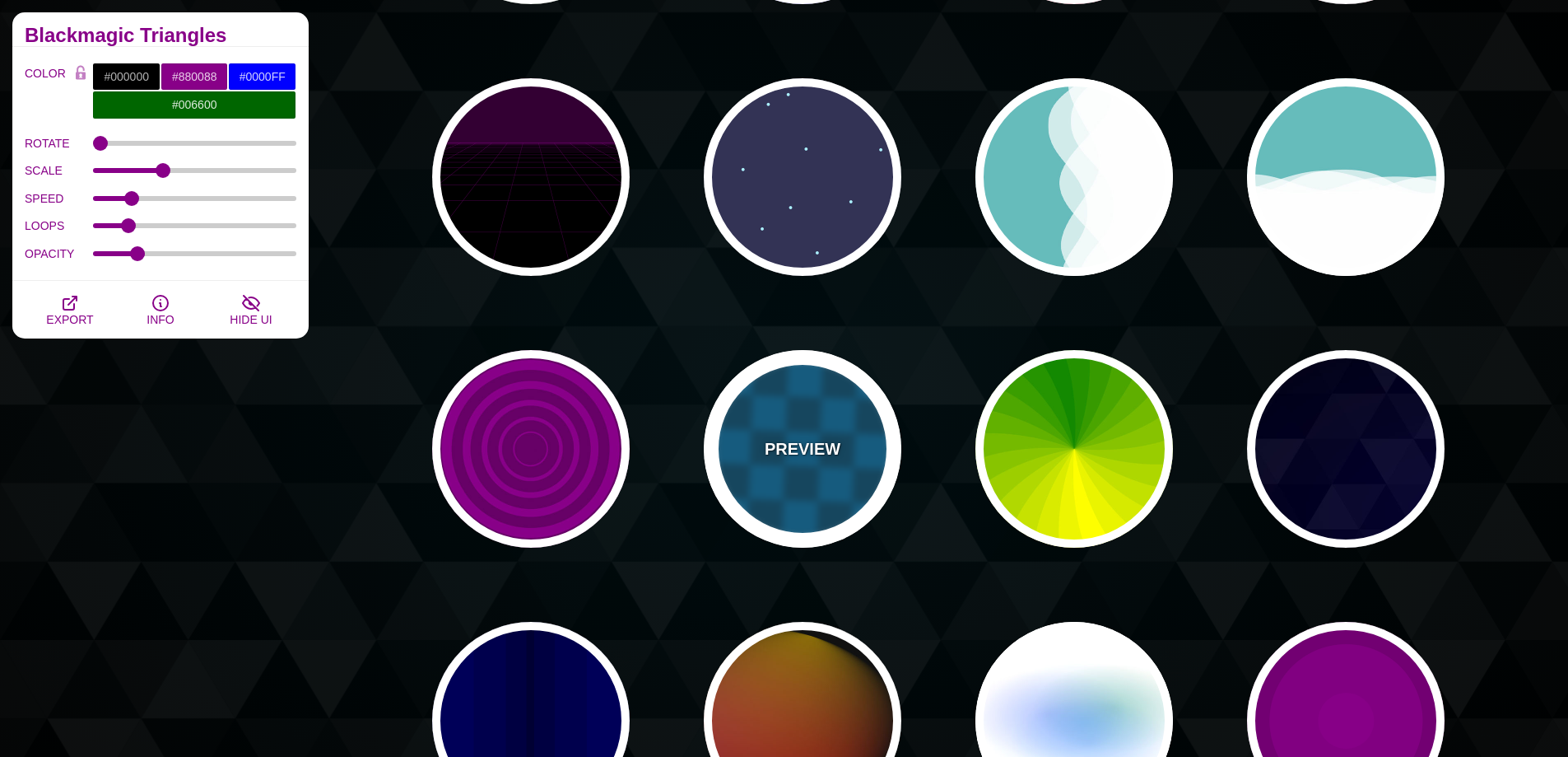
type input "1"
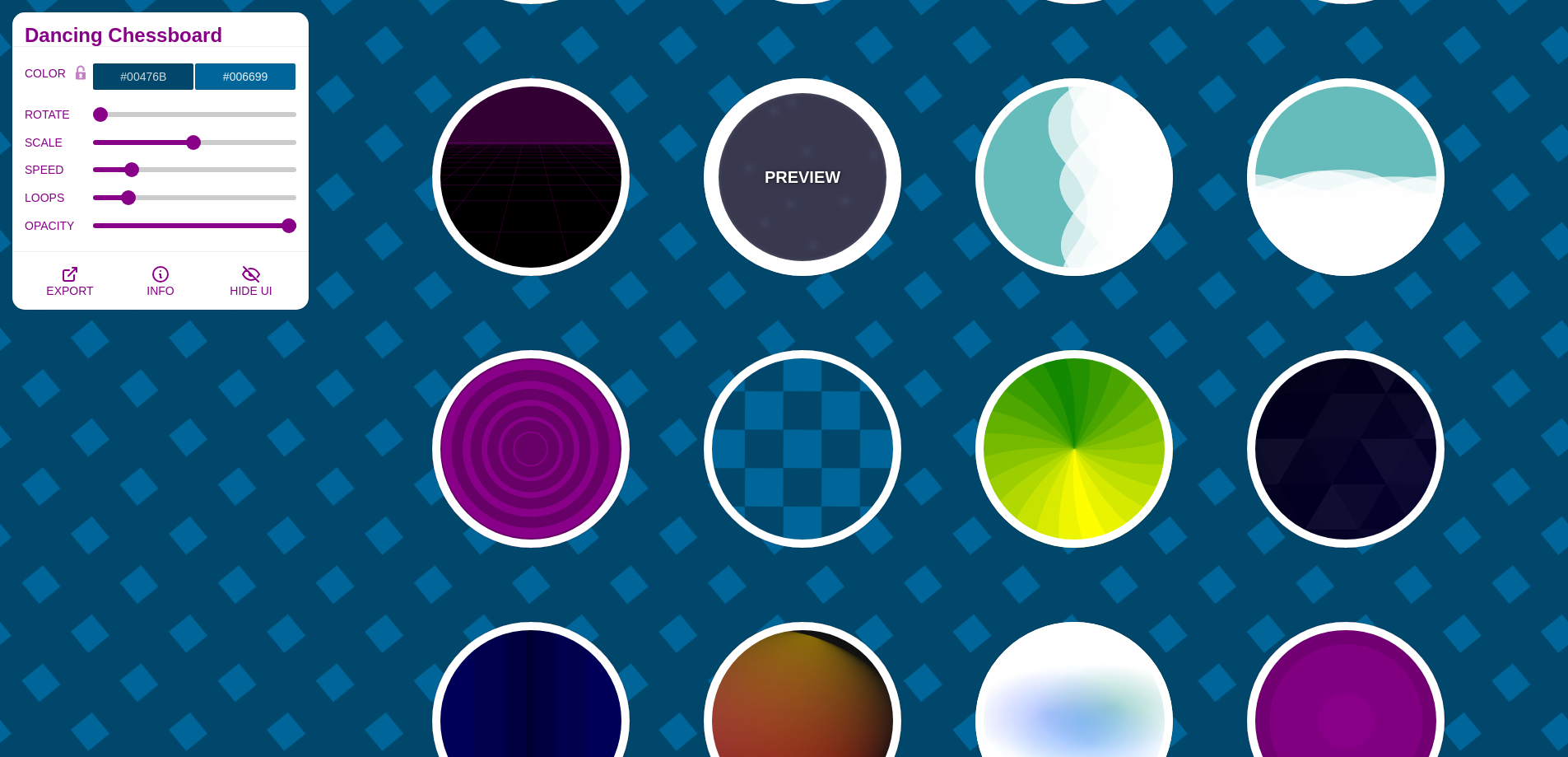
click at [835, 224] on div "PREVIEW" at bounding box center [802, 176] width 197 height 197
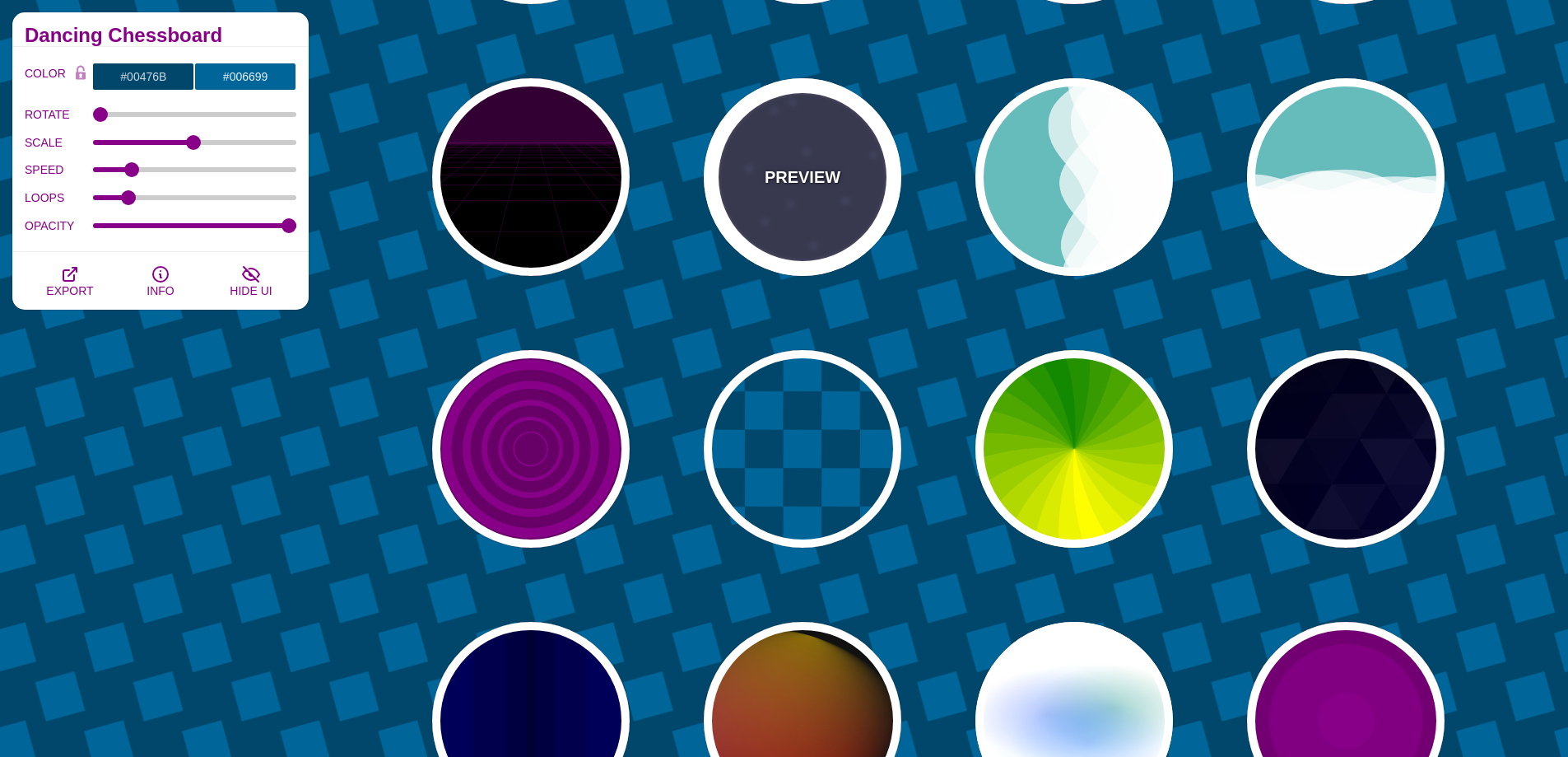
type input "#333355"
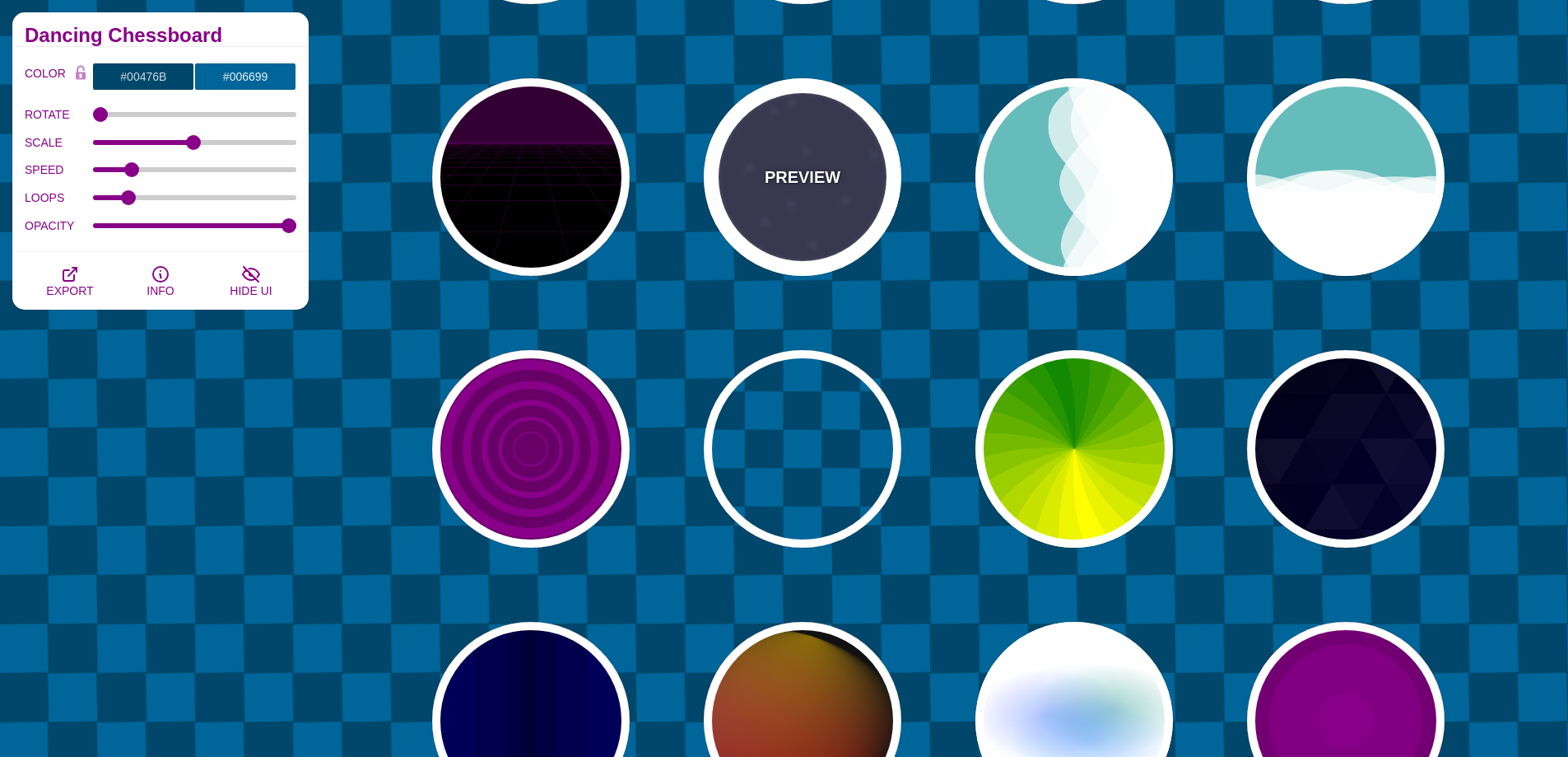
type input "#AAEEFF"
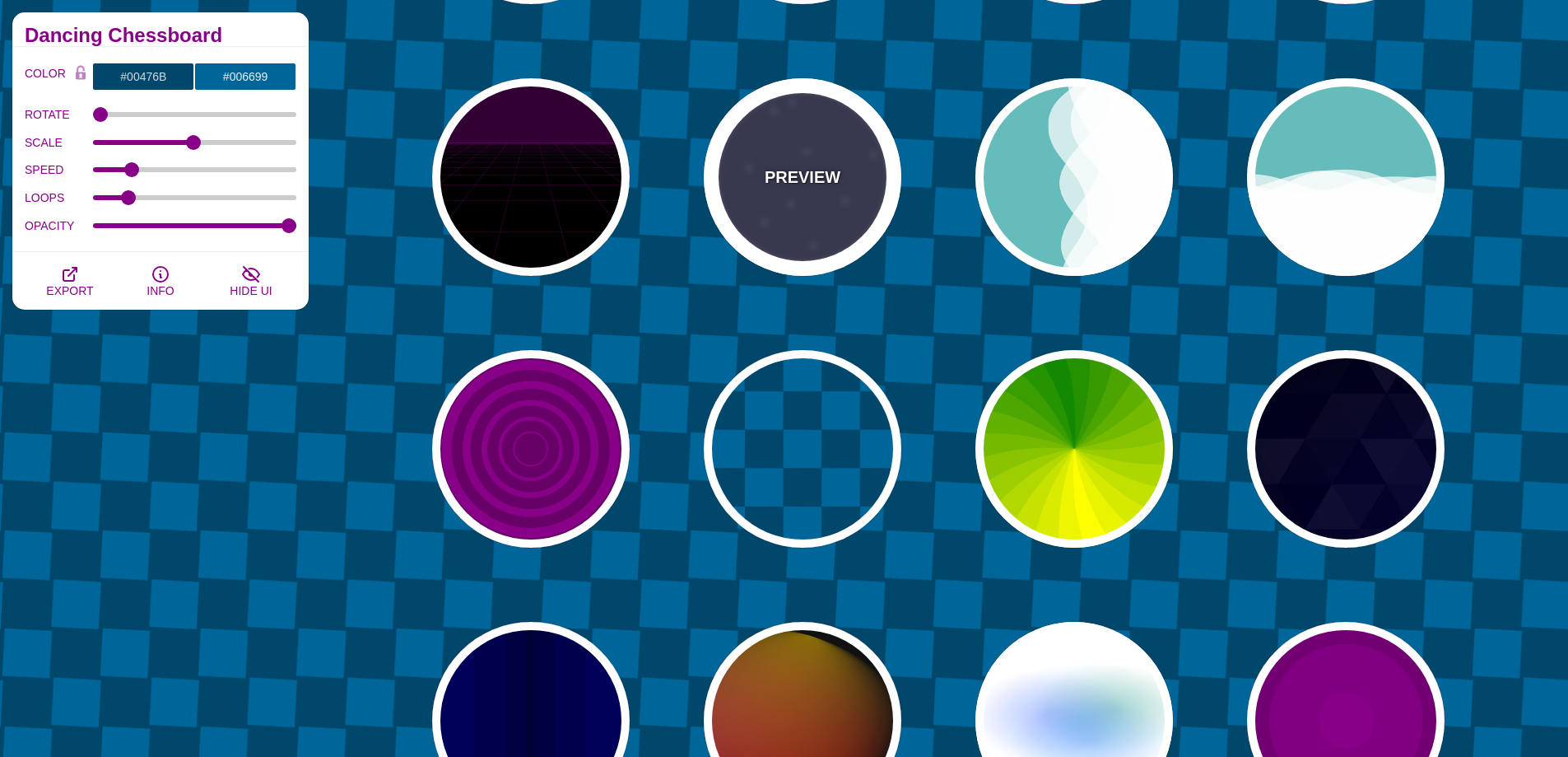
type input "#FFFFFF"
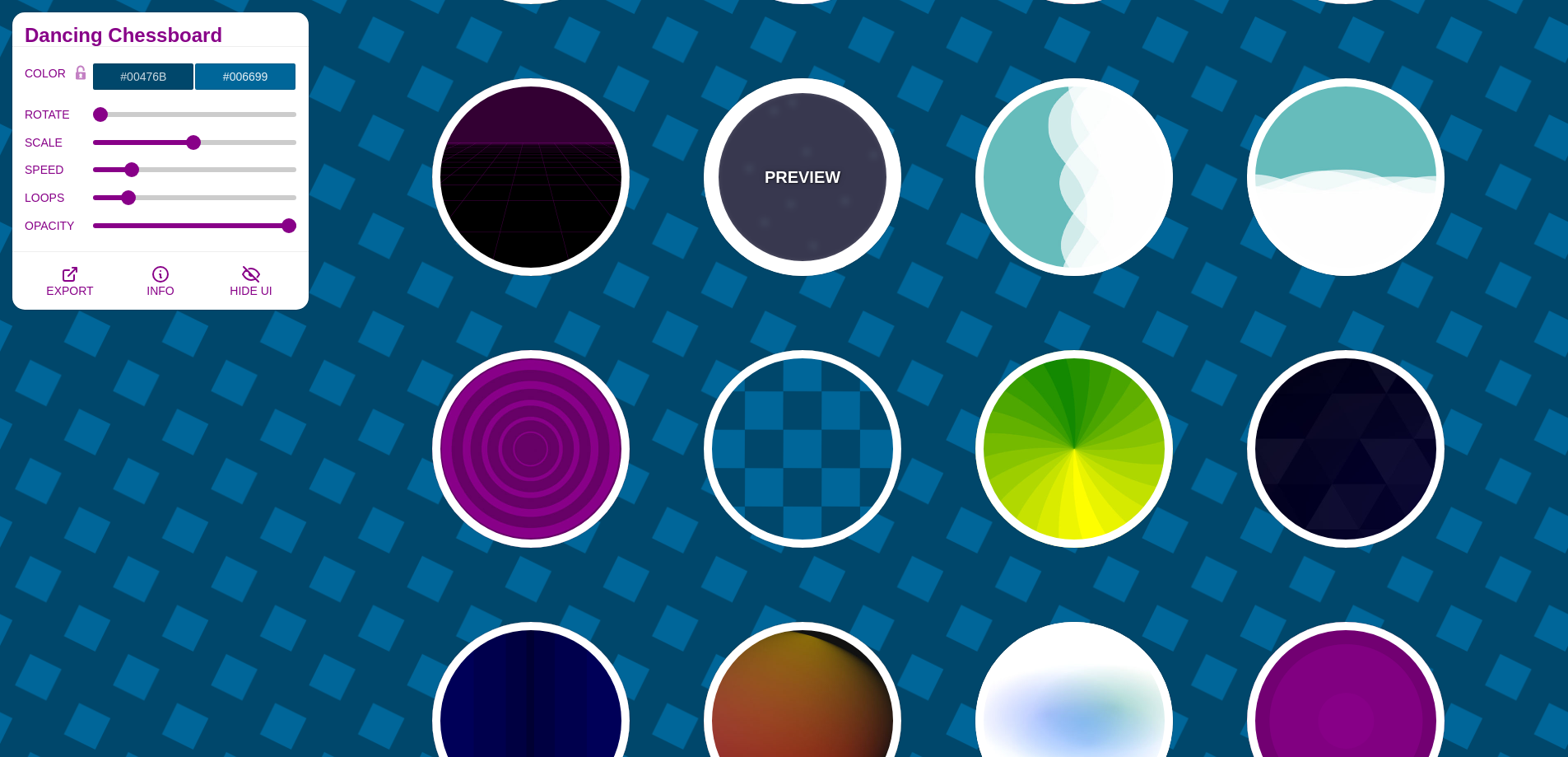
type input "15"
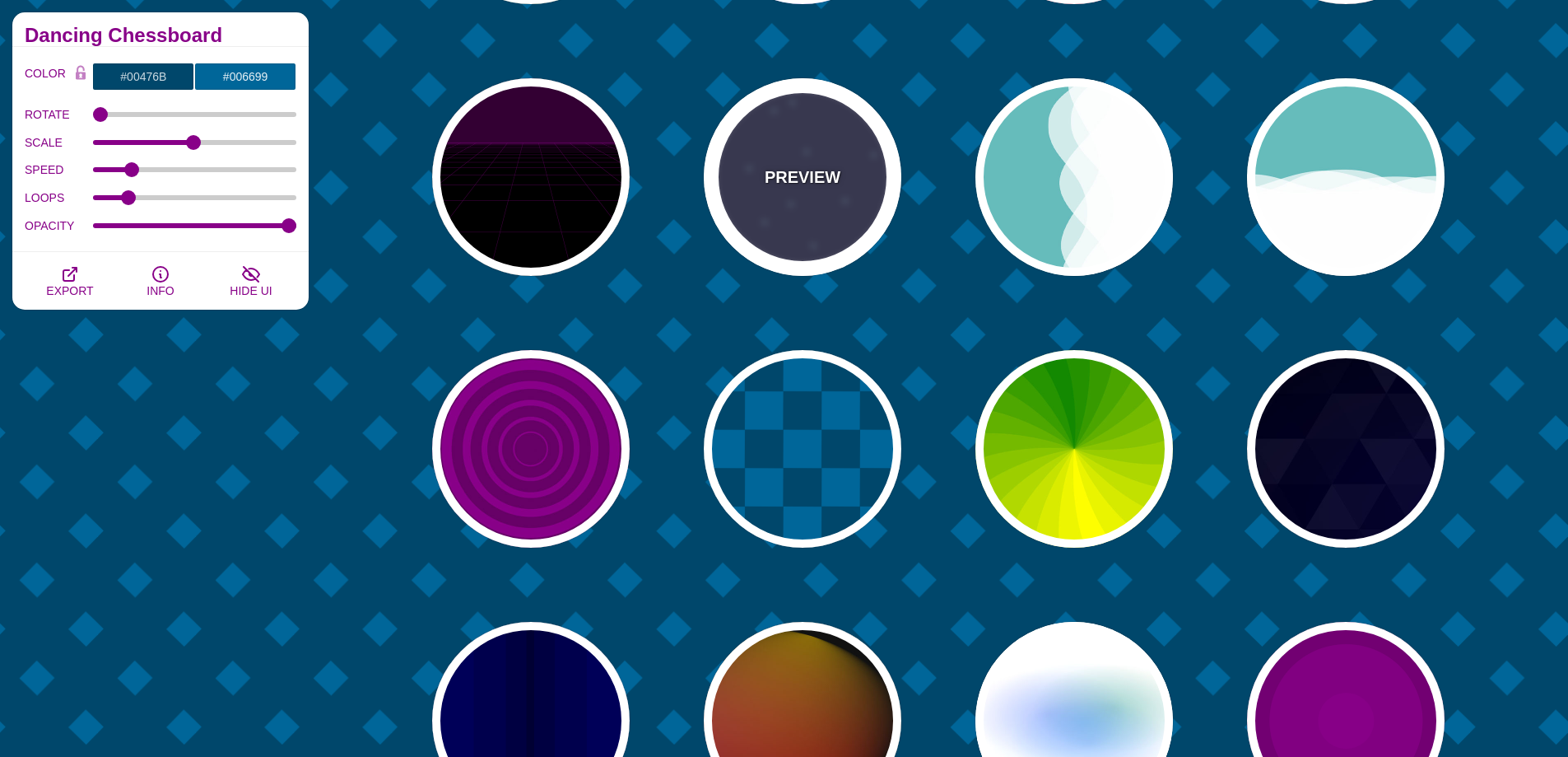
type input "40"
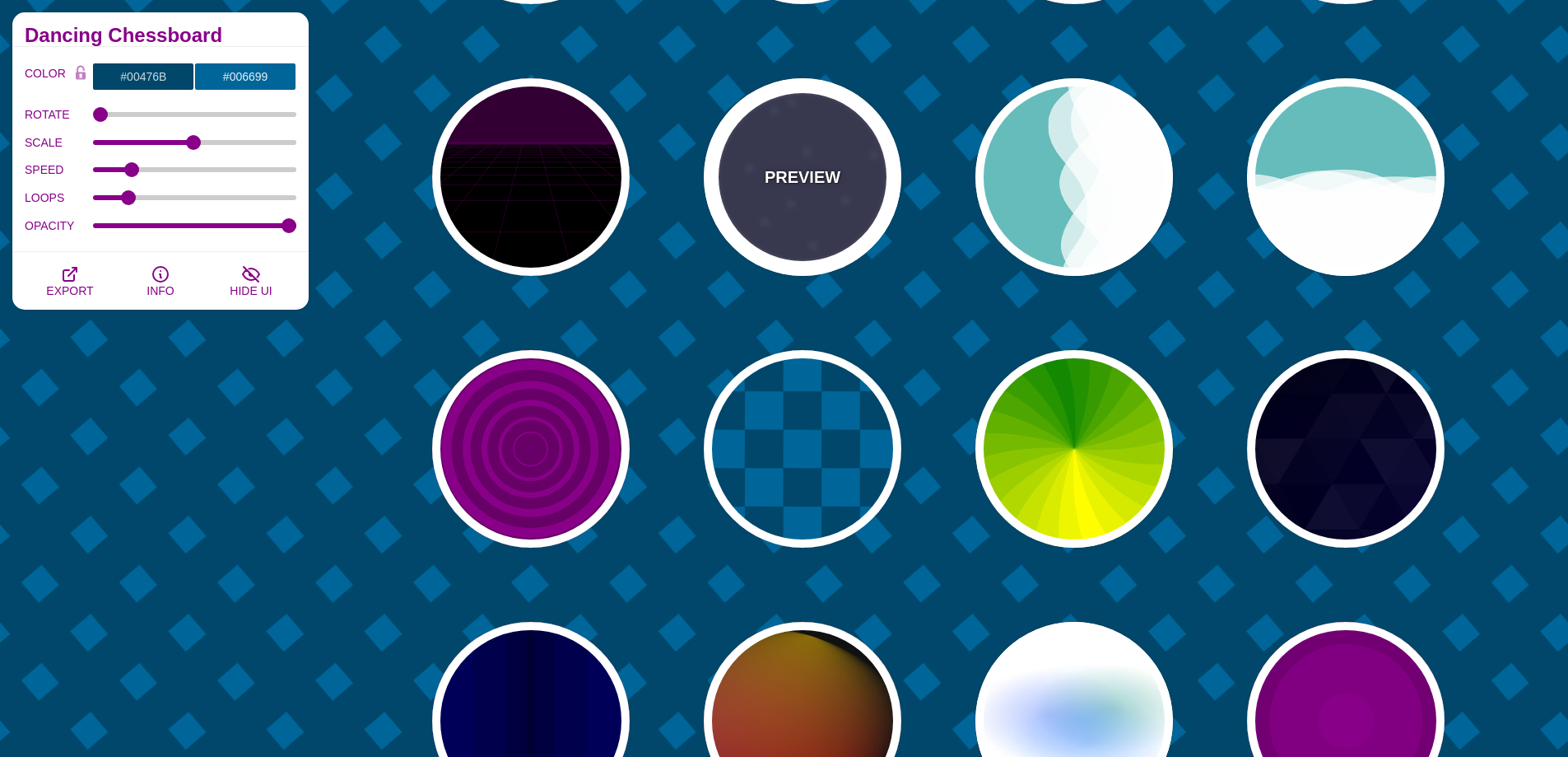
type input "1"
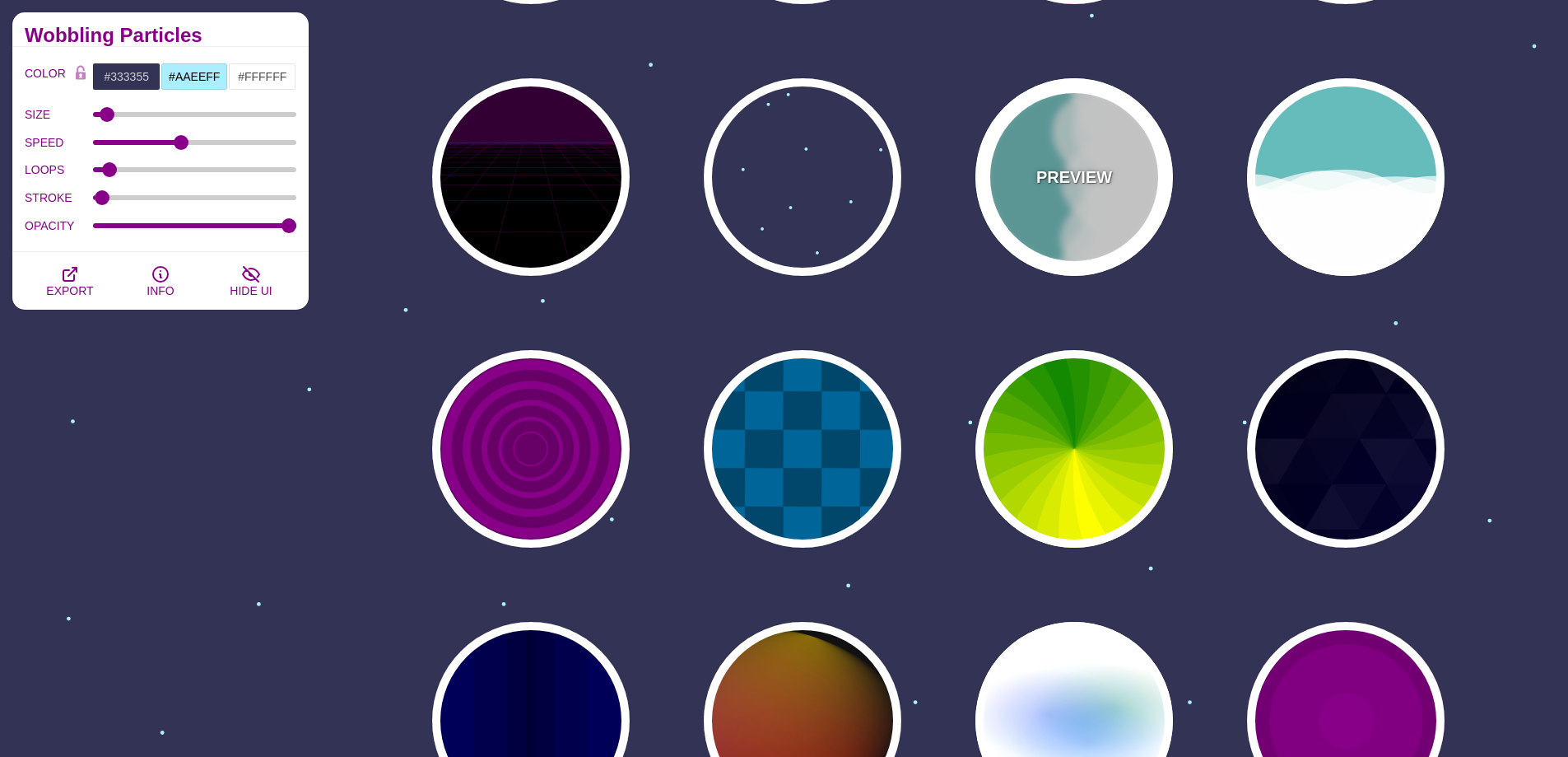
click at [1112, 200] on div "PREVIEW" at bounding box center [1074, 176] width 197 height 197
type input "#66BBBB"
type input "#FFFFFF"
type input "0"
type input "1"
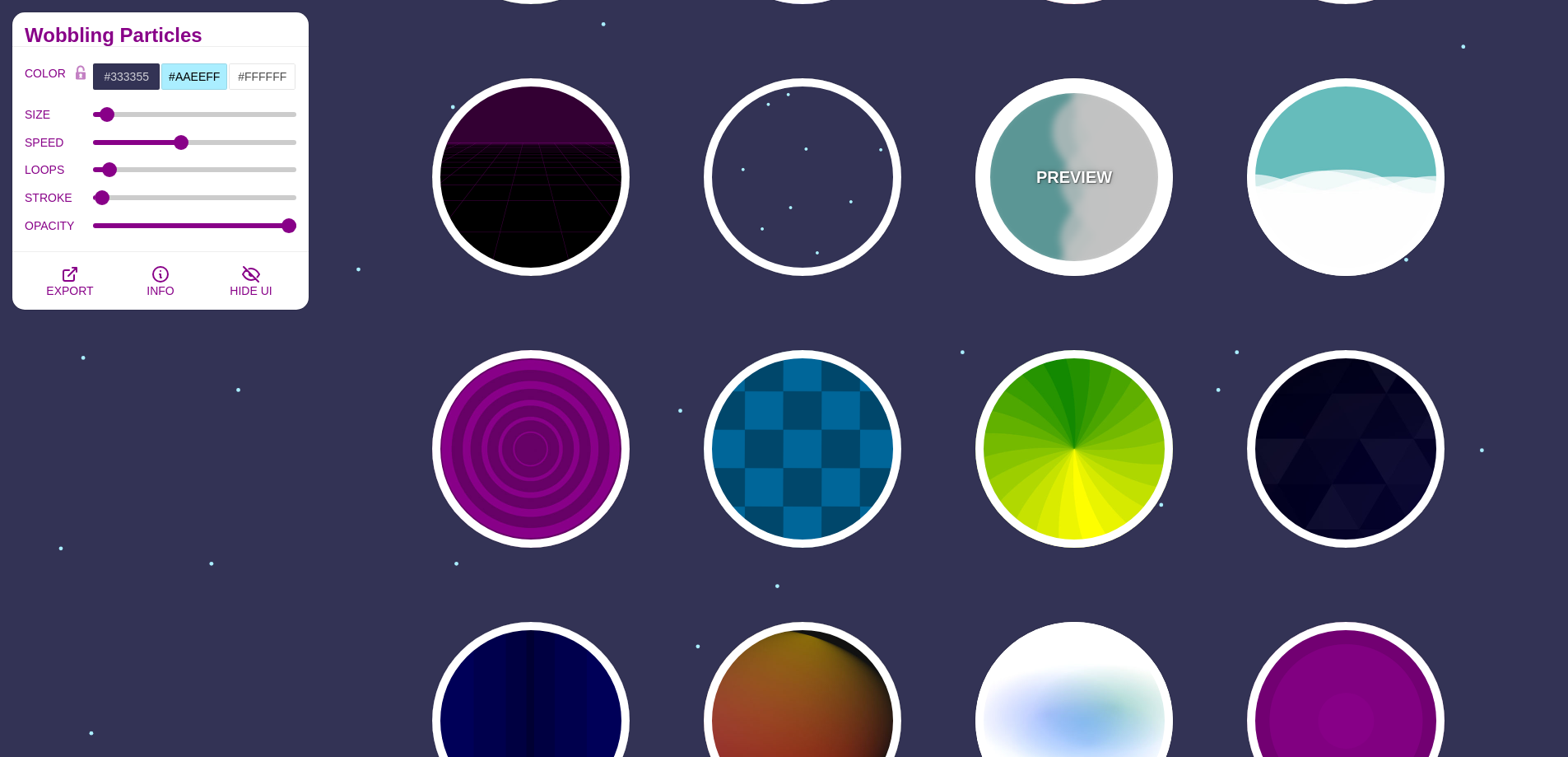
type input "0.7"
type input "56"
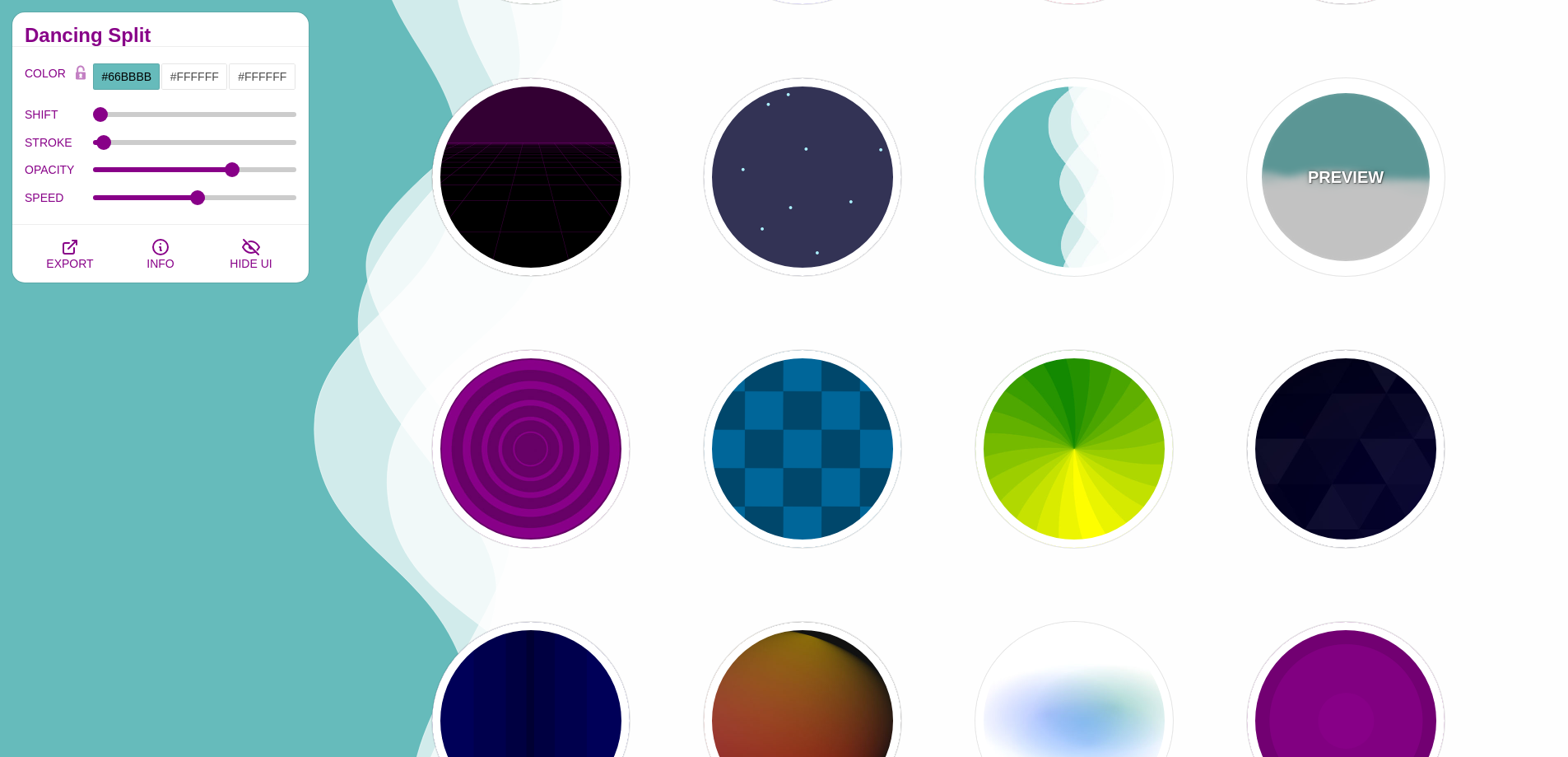
click at [1344, 199] on div "PREVIEW" at bounding box center [1345, 176] width 197 height 197
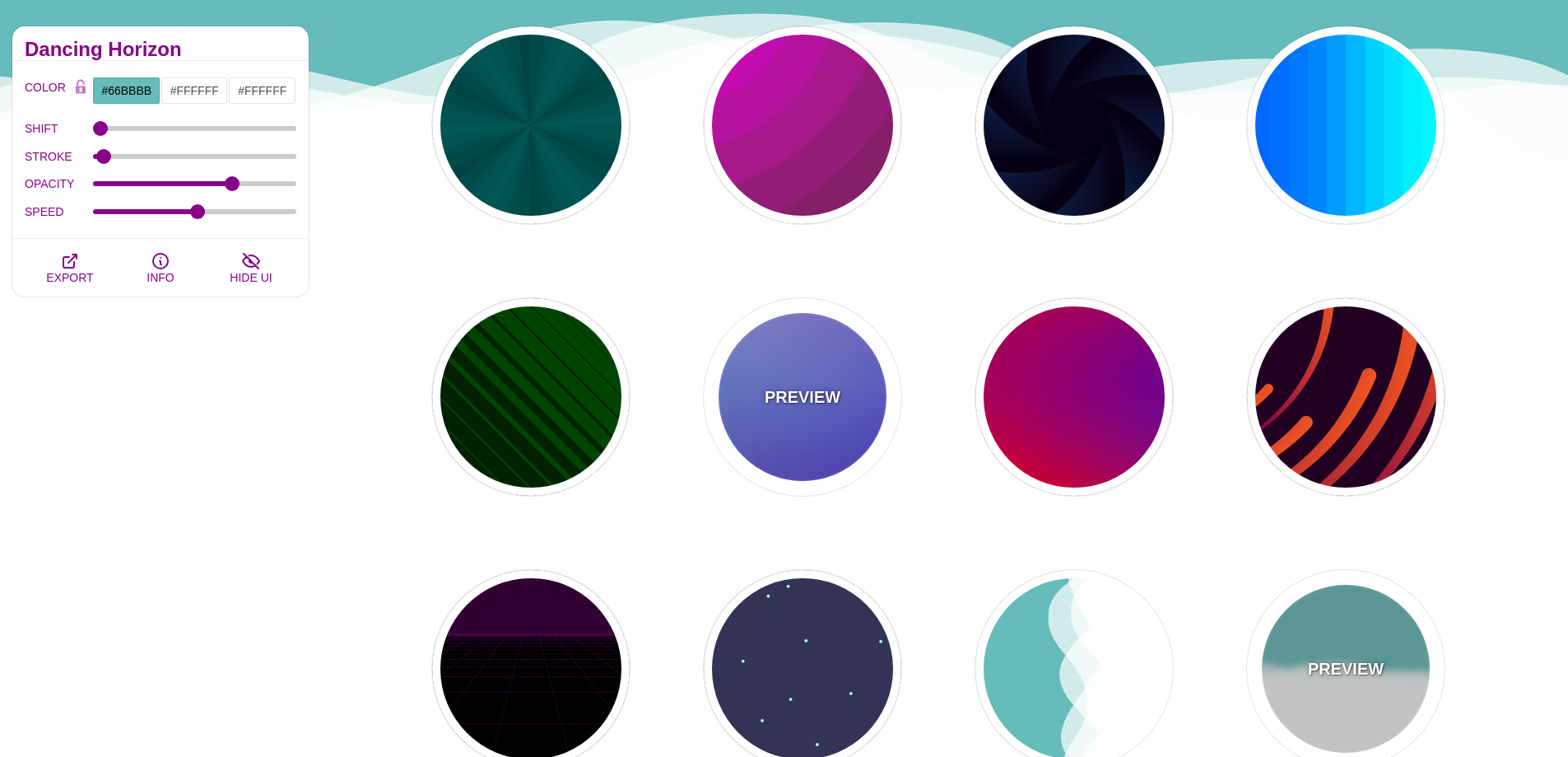
scroll to position [164, 0]
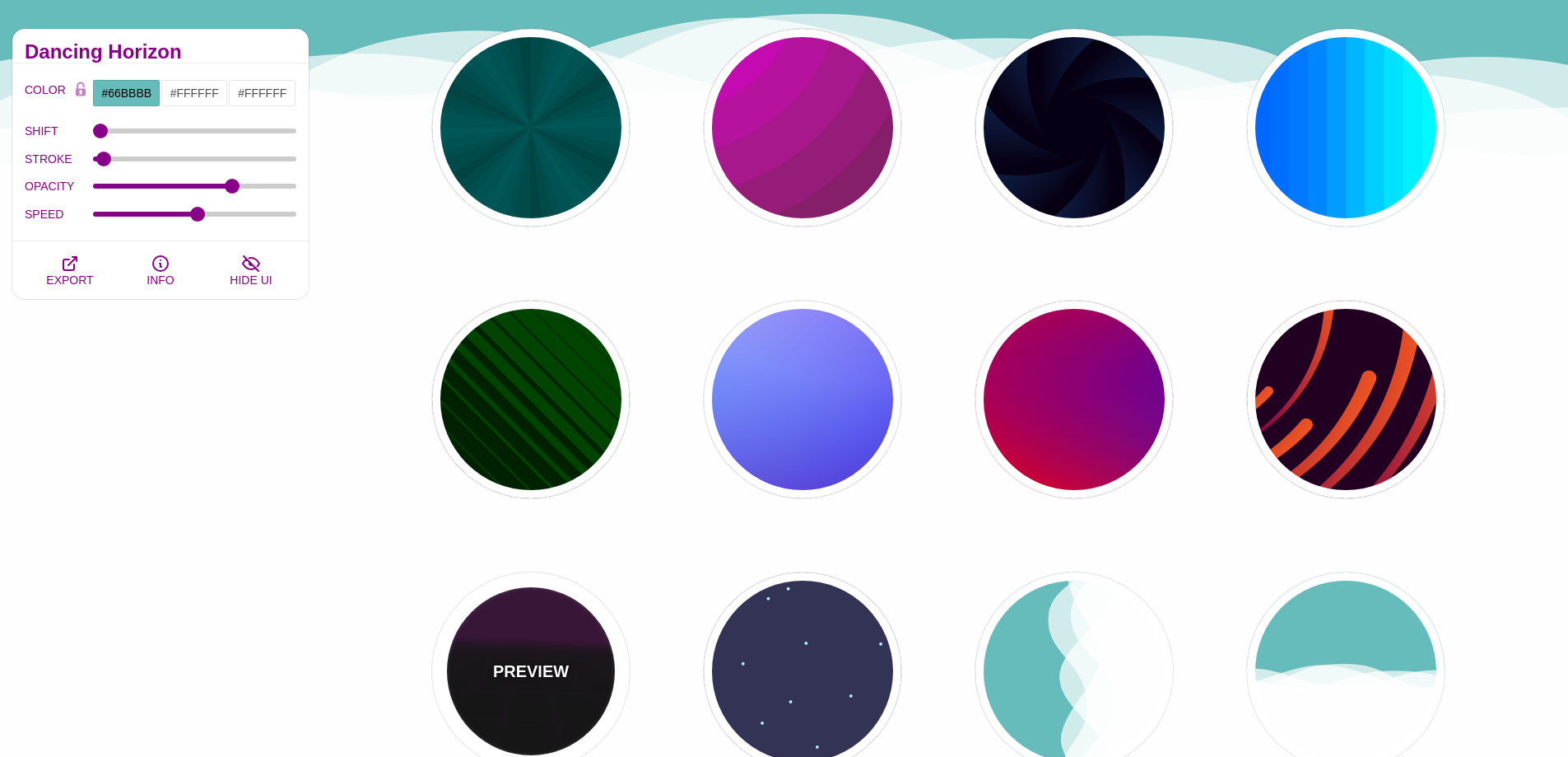
click at [531, 628] on div "PREVIEW" at bounding box center [531, 671] width 197 height 197
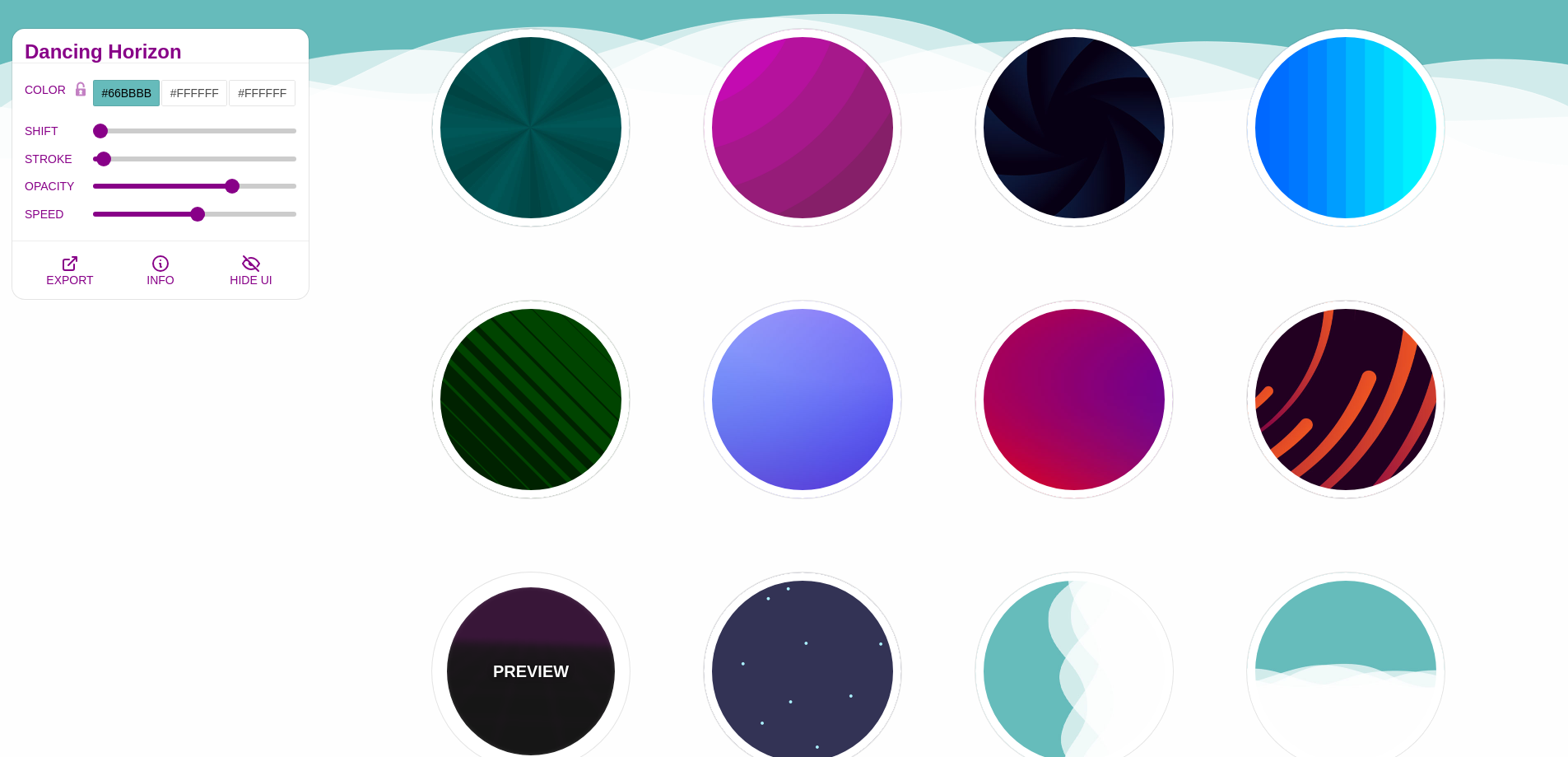
type input "#000000"
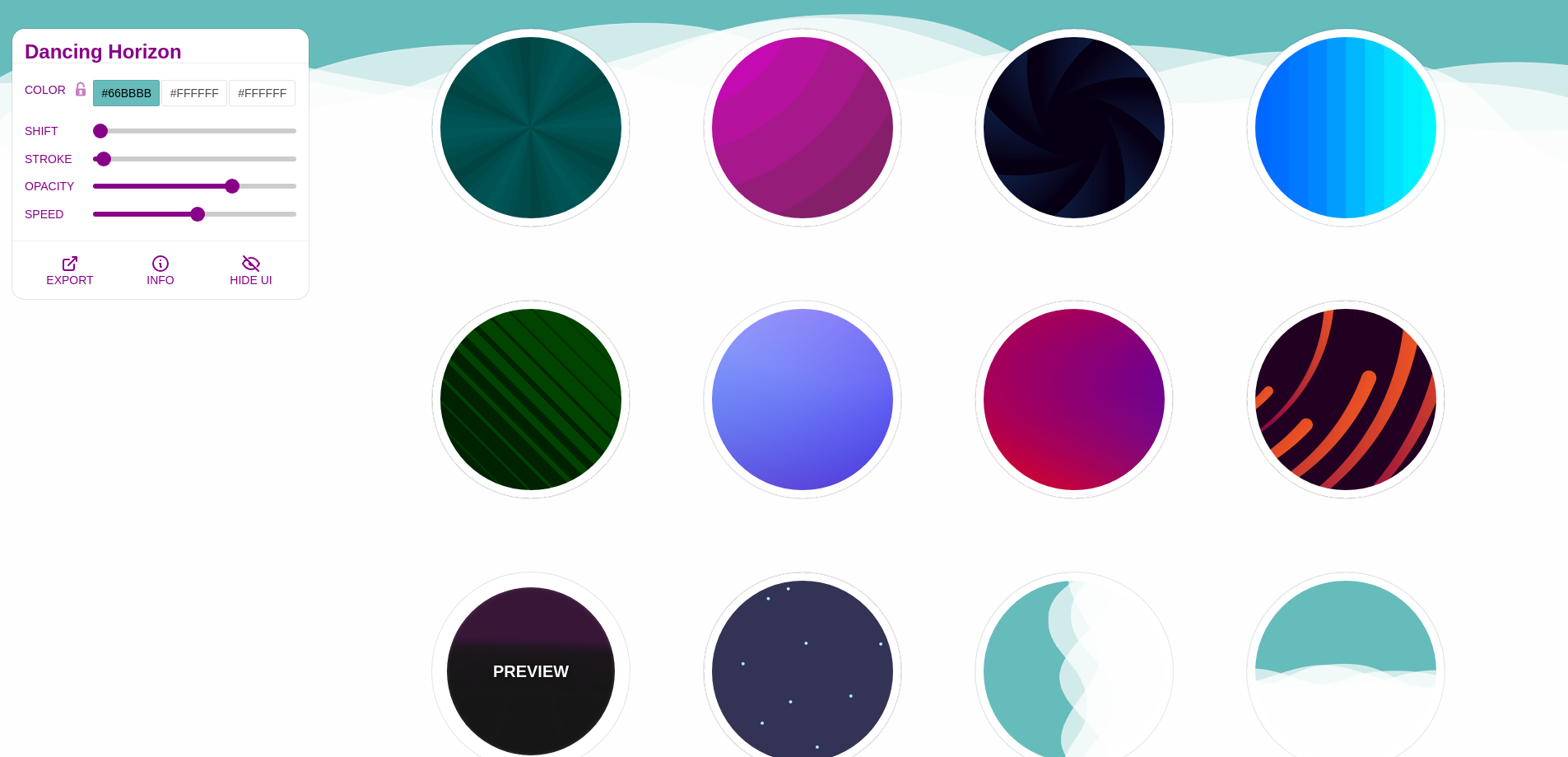
type input "#220022"
type input "#330033"
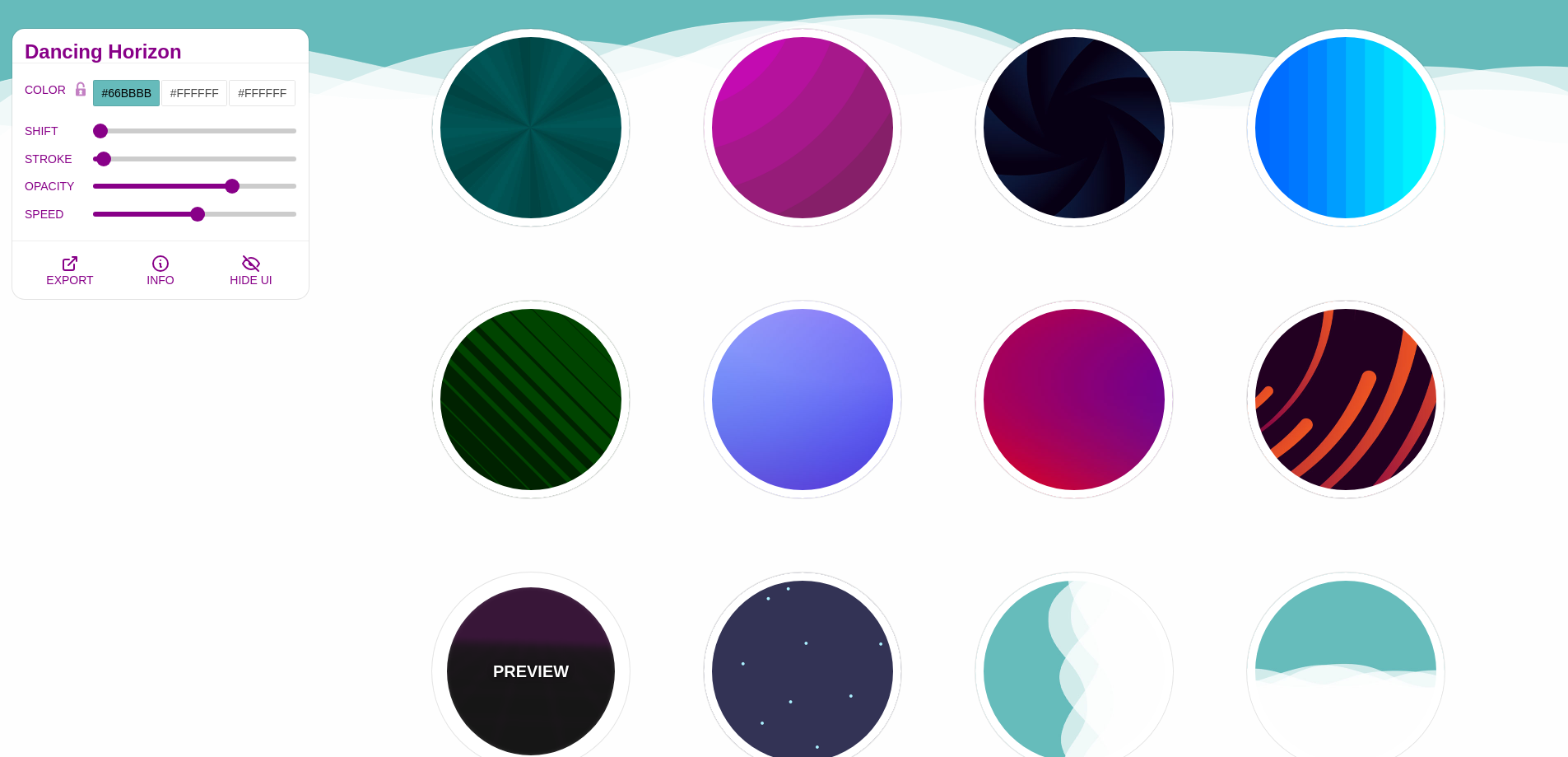
type input "1"
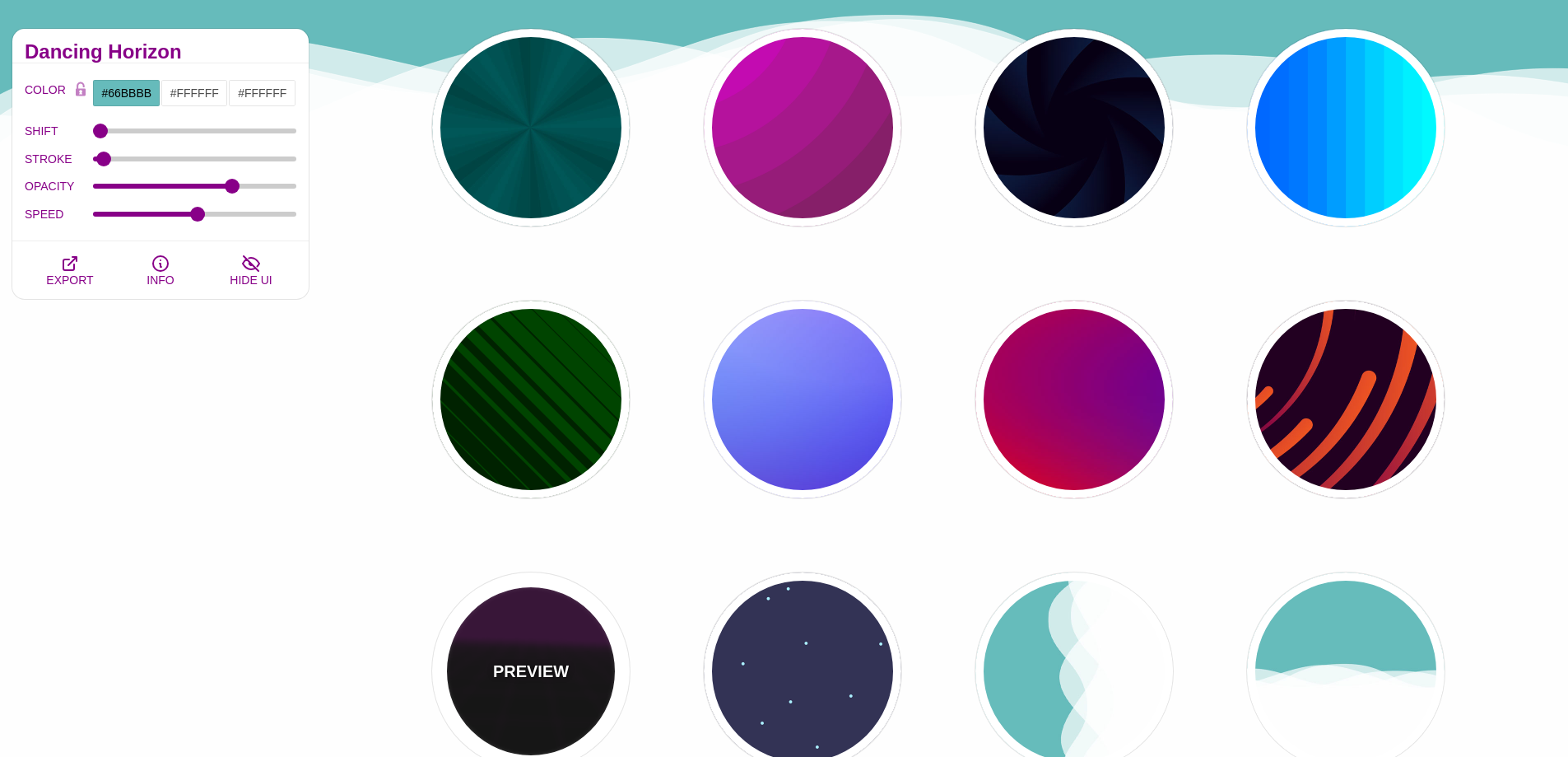
type input "10"
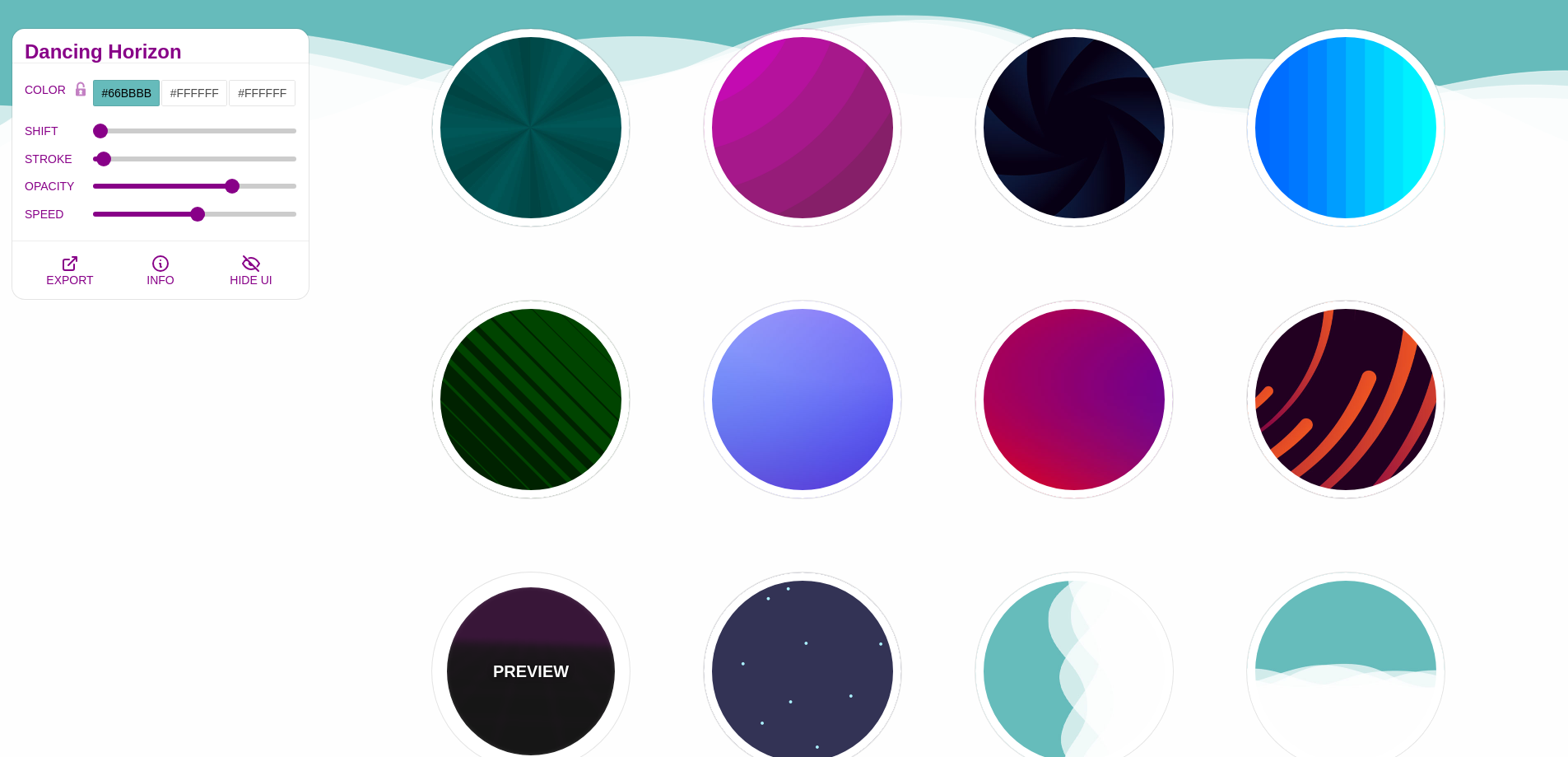
type input "999"
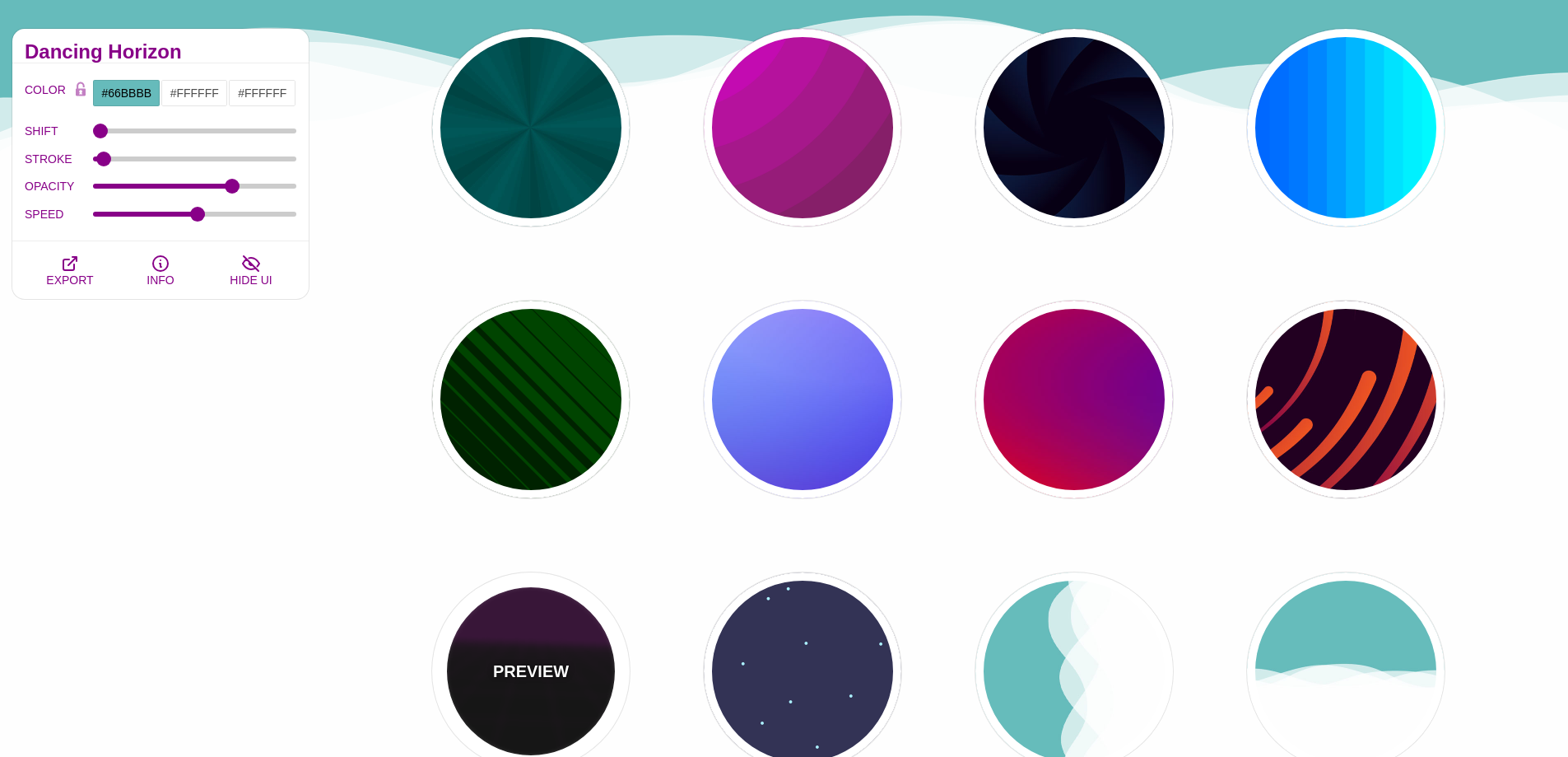
type input "1"
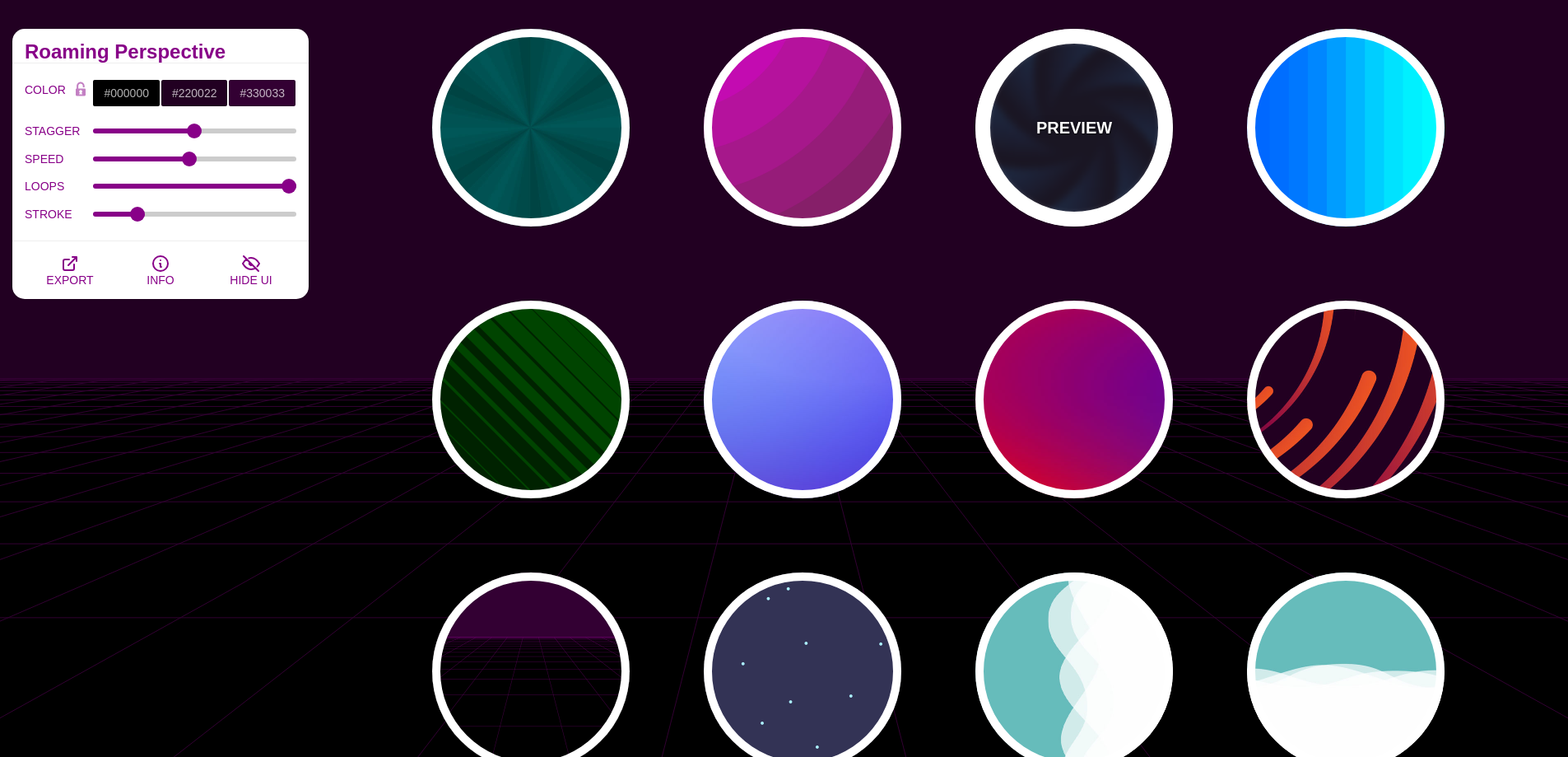
click at [1094, 106] on div "PREVIEW" at bounding box center [1074, 127] width 197 height 197
type input "#070014"
type input "#113366"
type input "#99FFFF"
type input "1"
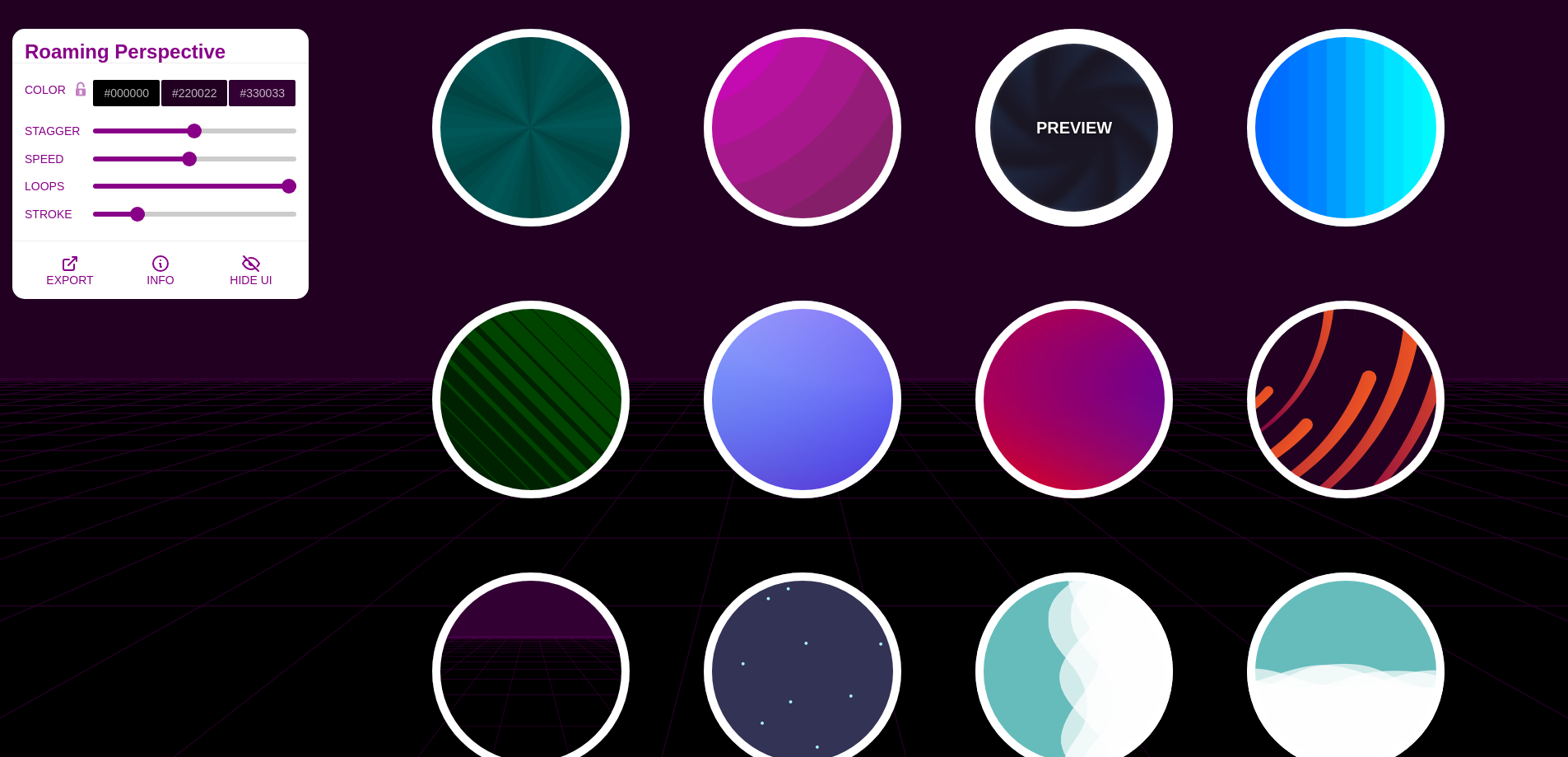
type input "12"
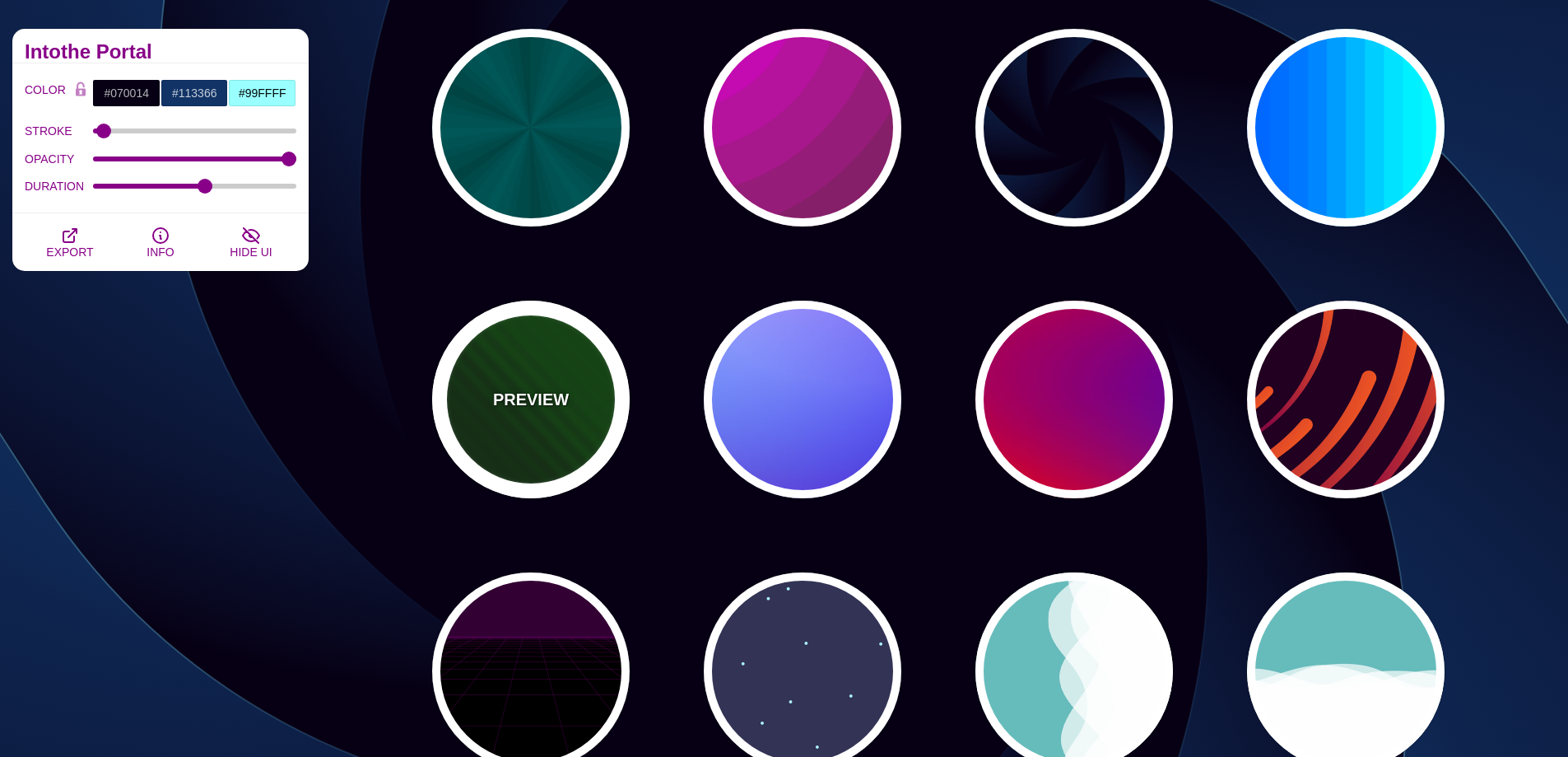
click at [575, 416] on div "PREVIEW" at bounding box center [531, 399] width 197 height 197
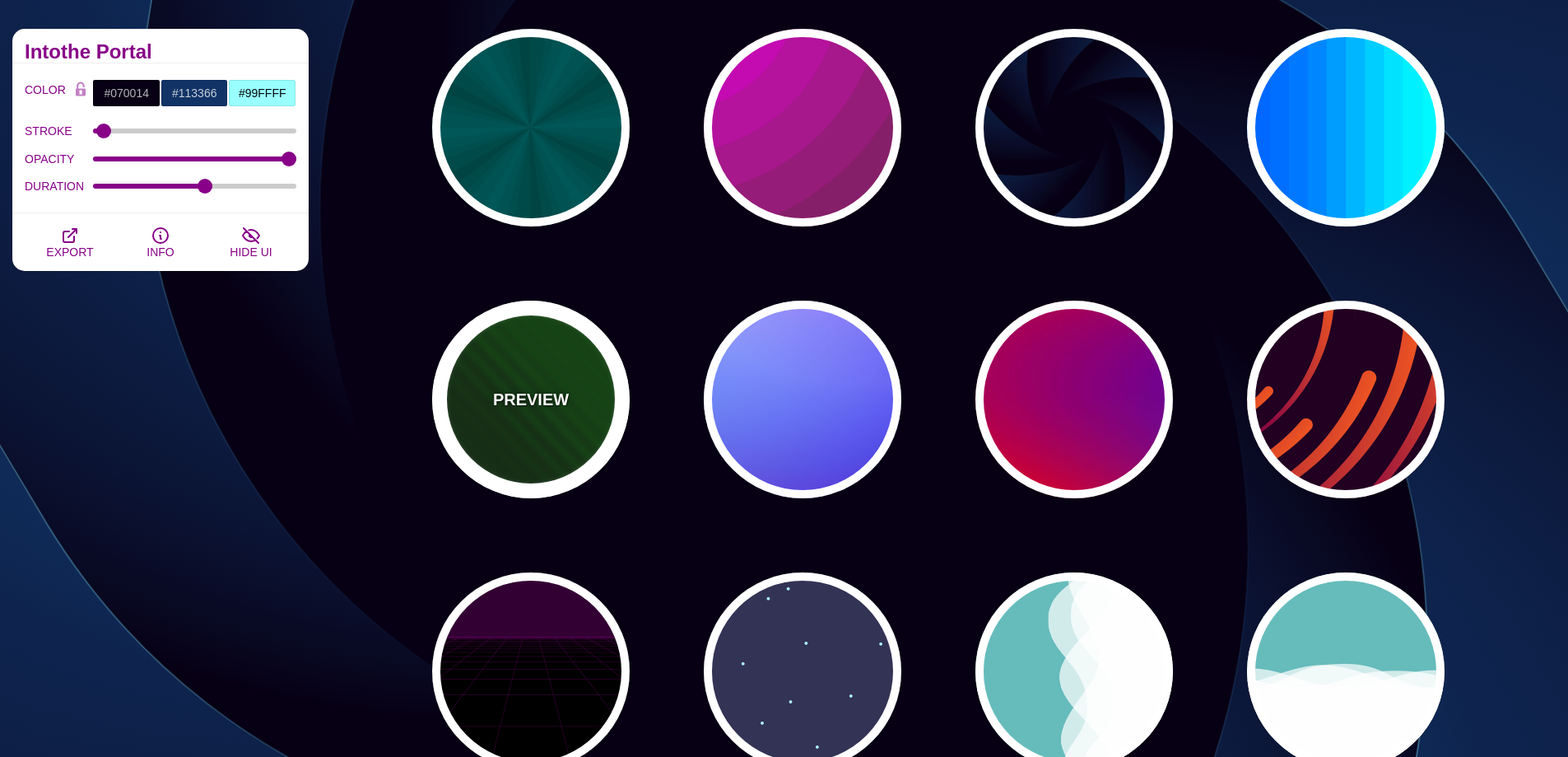
type input "#002200"
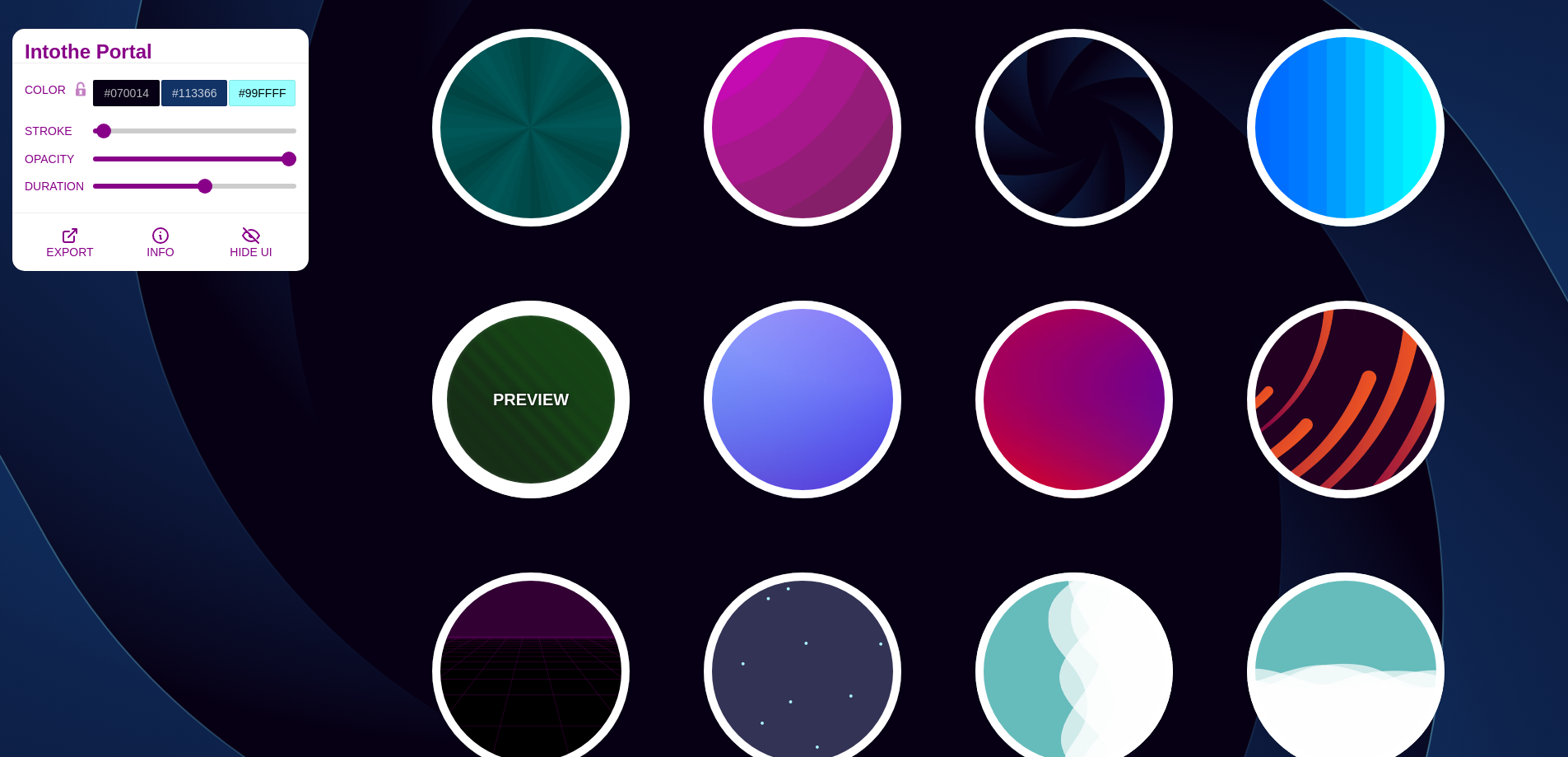
type input "#004400"
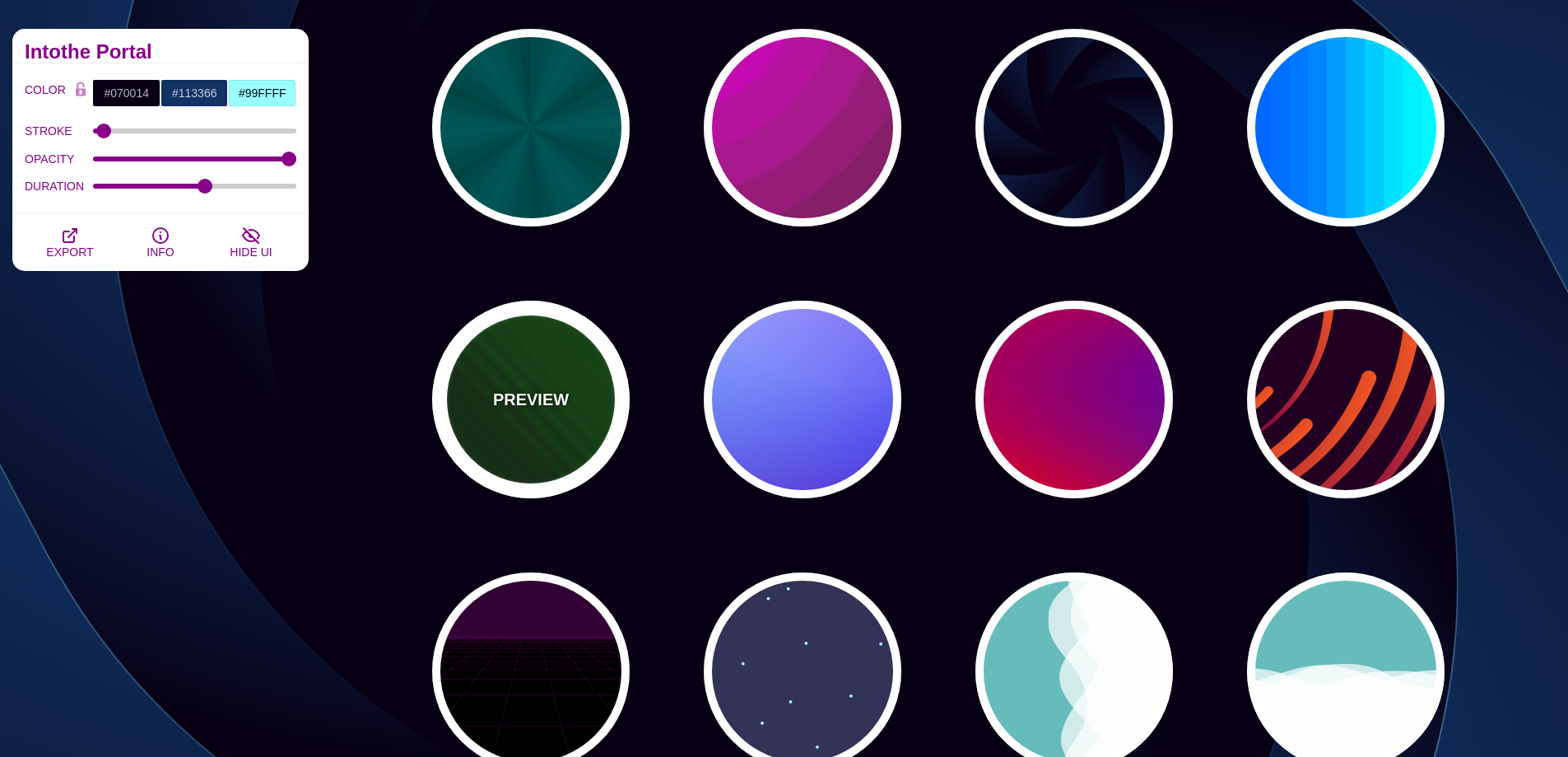
type input "0"
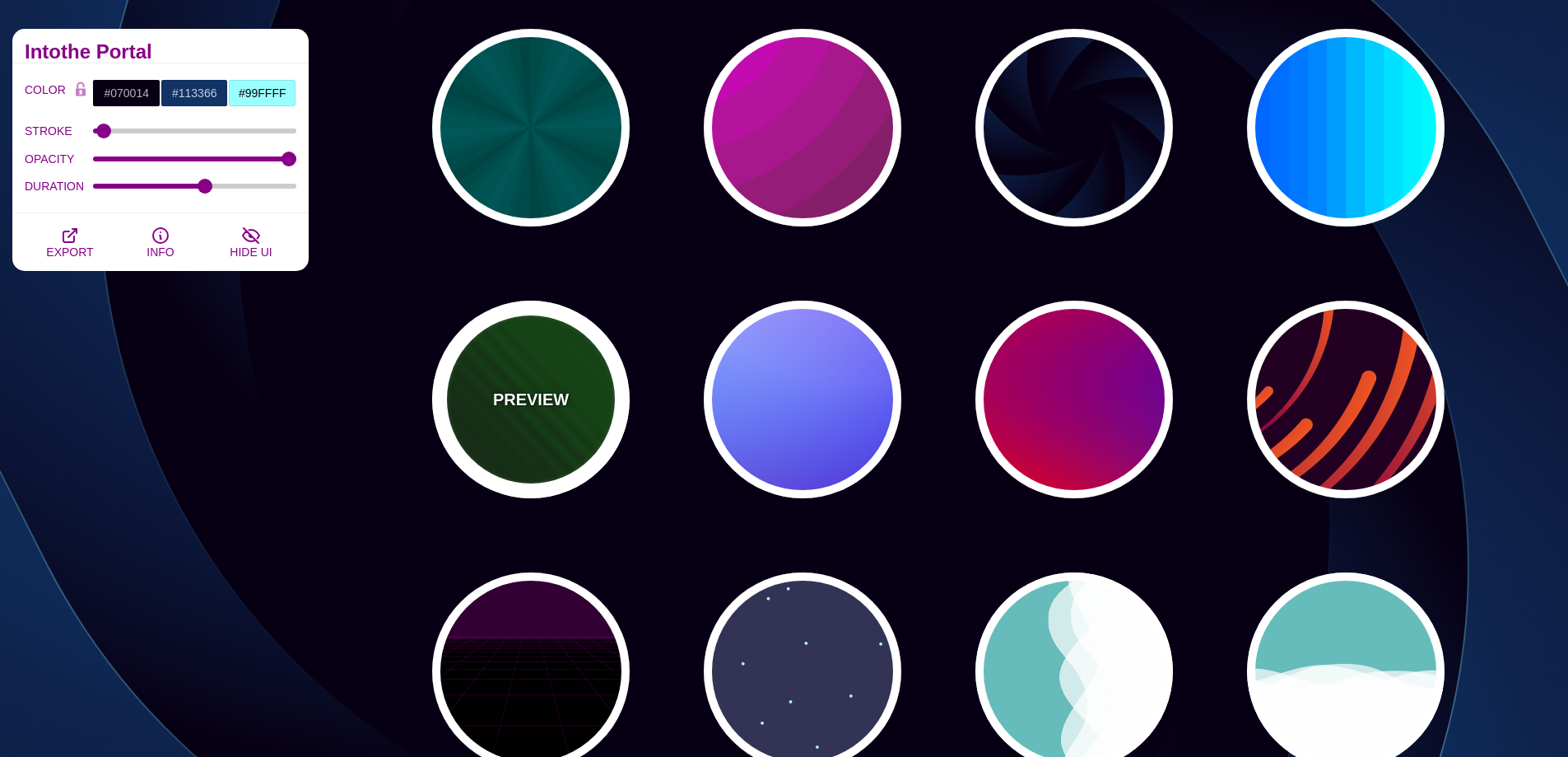
type input "5"
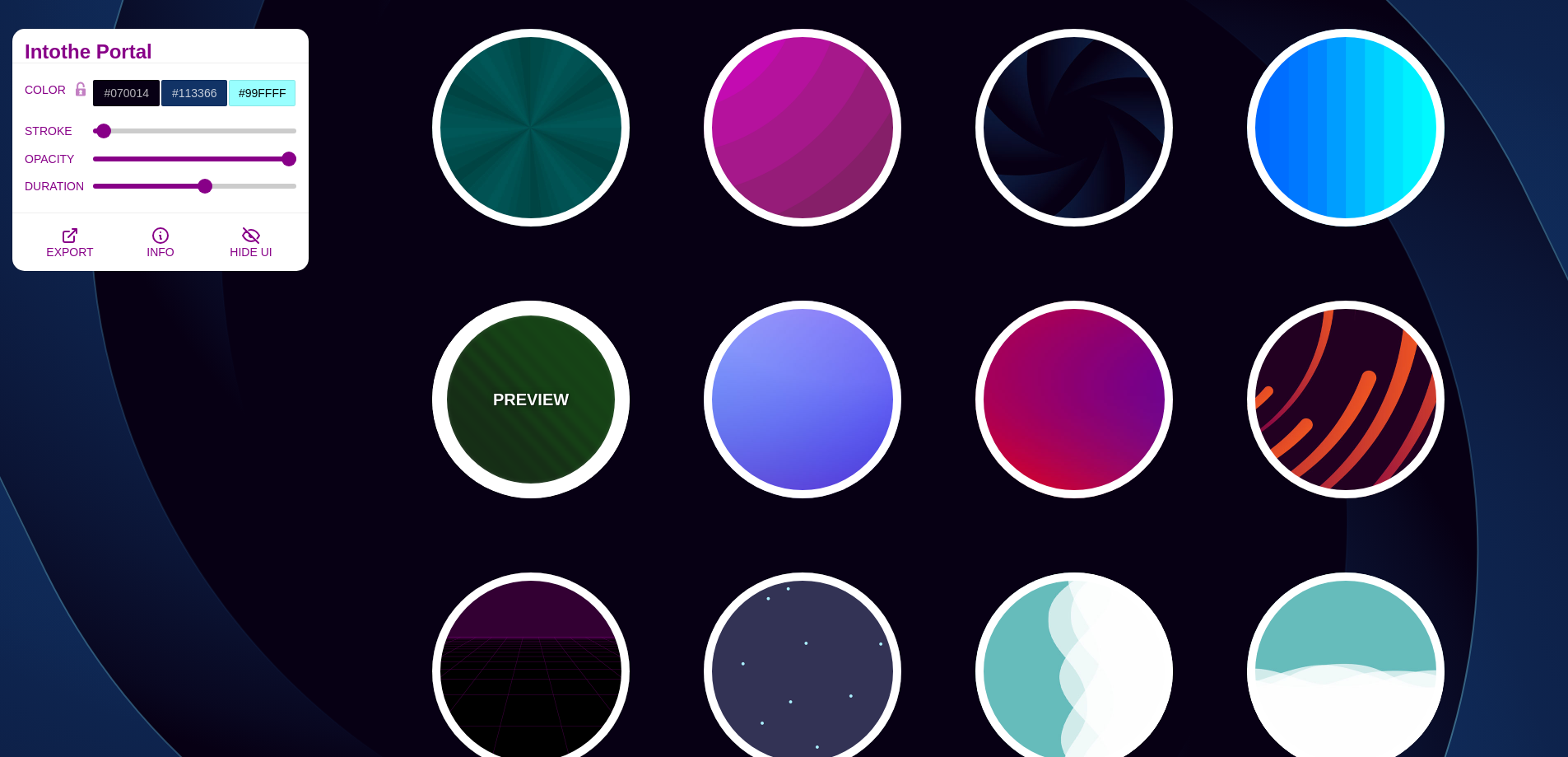
type input "0"
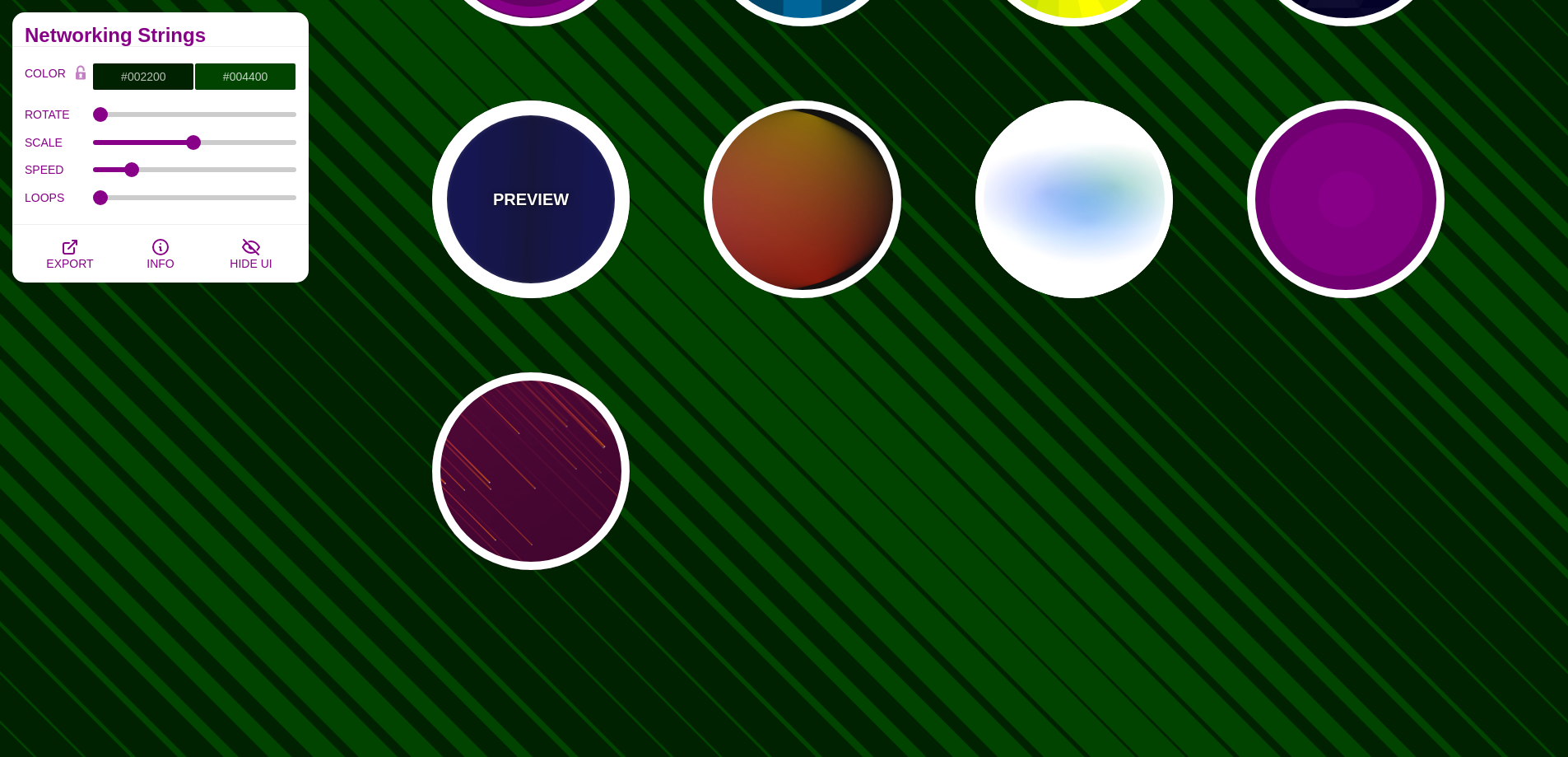
scroll to position [1071, 0]
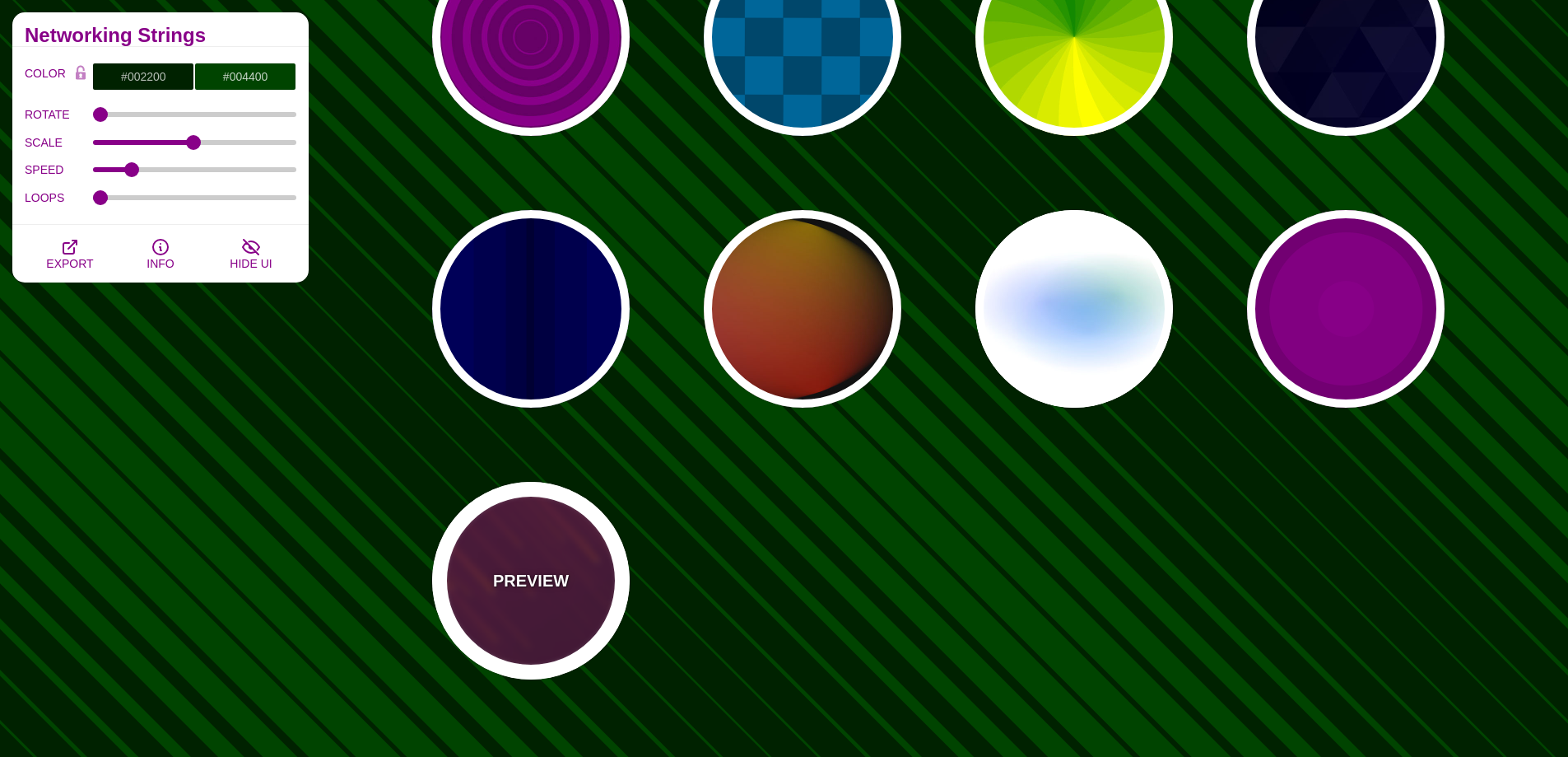
click at [557, 523] on div "PREVIEW" at bounding box center [531, 580] width 197 height 197
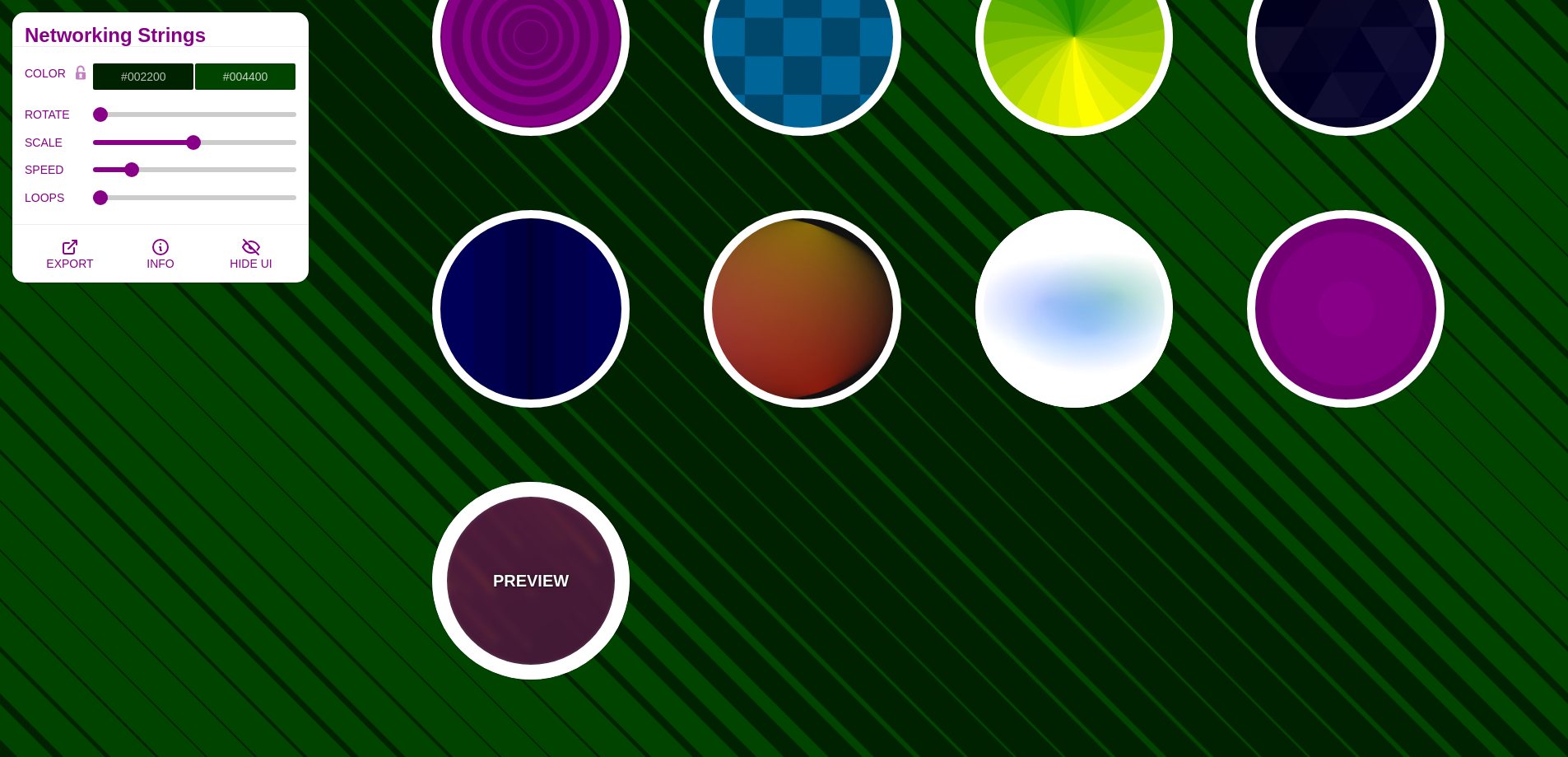
type input "#220022"
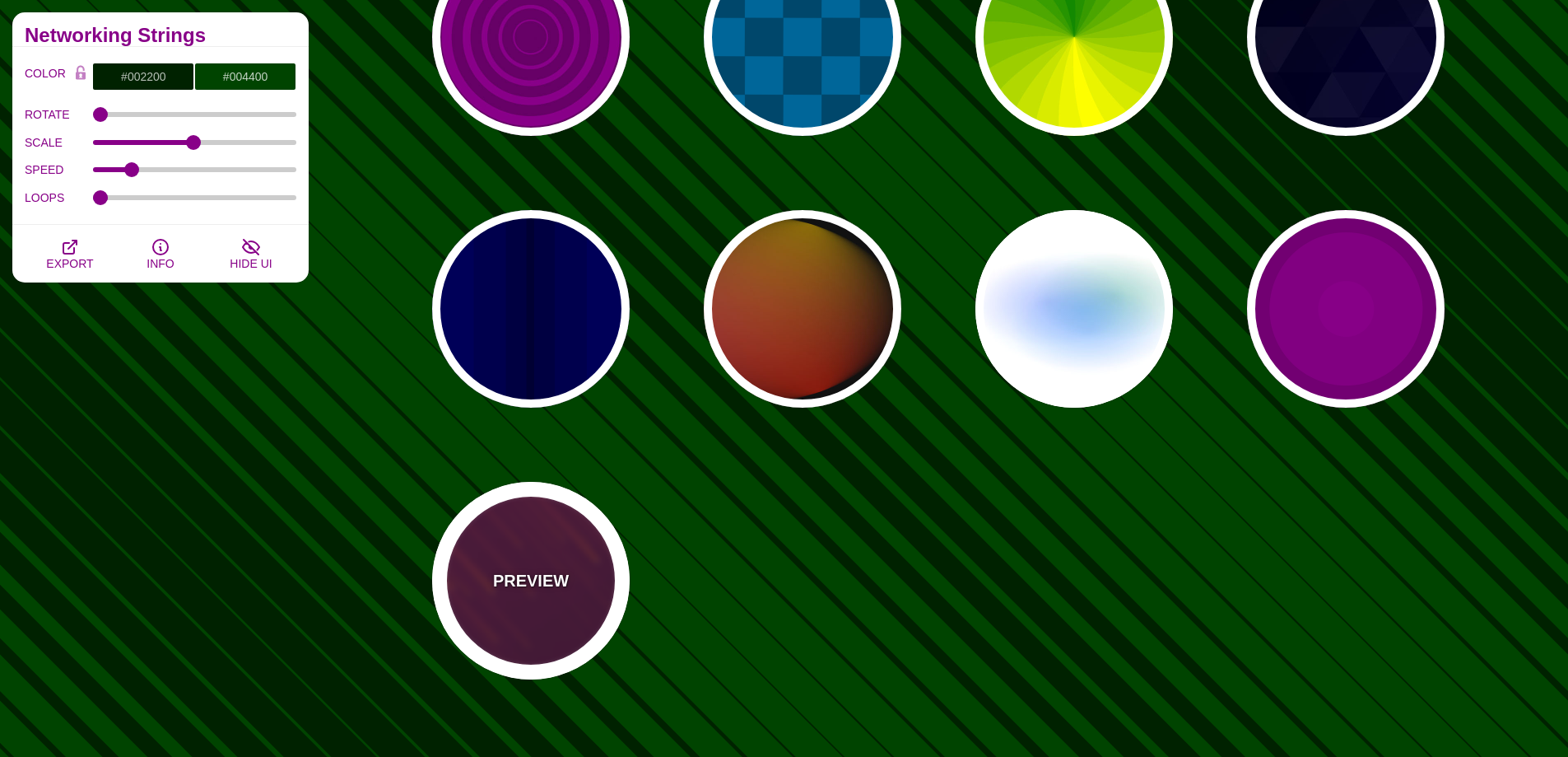
type input "#FF7700"
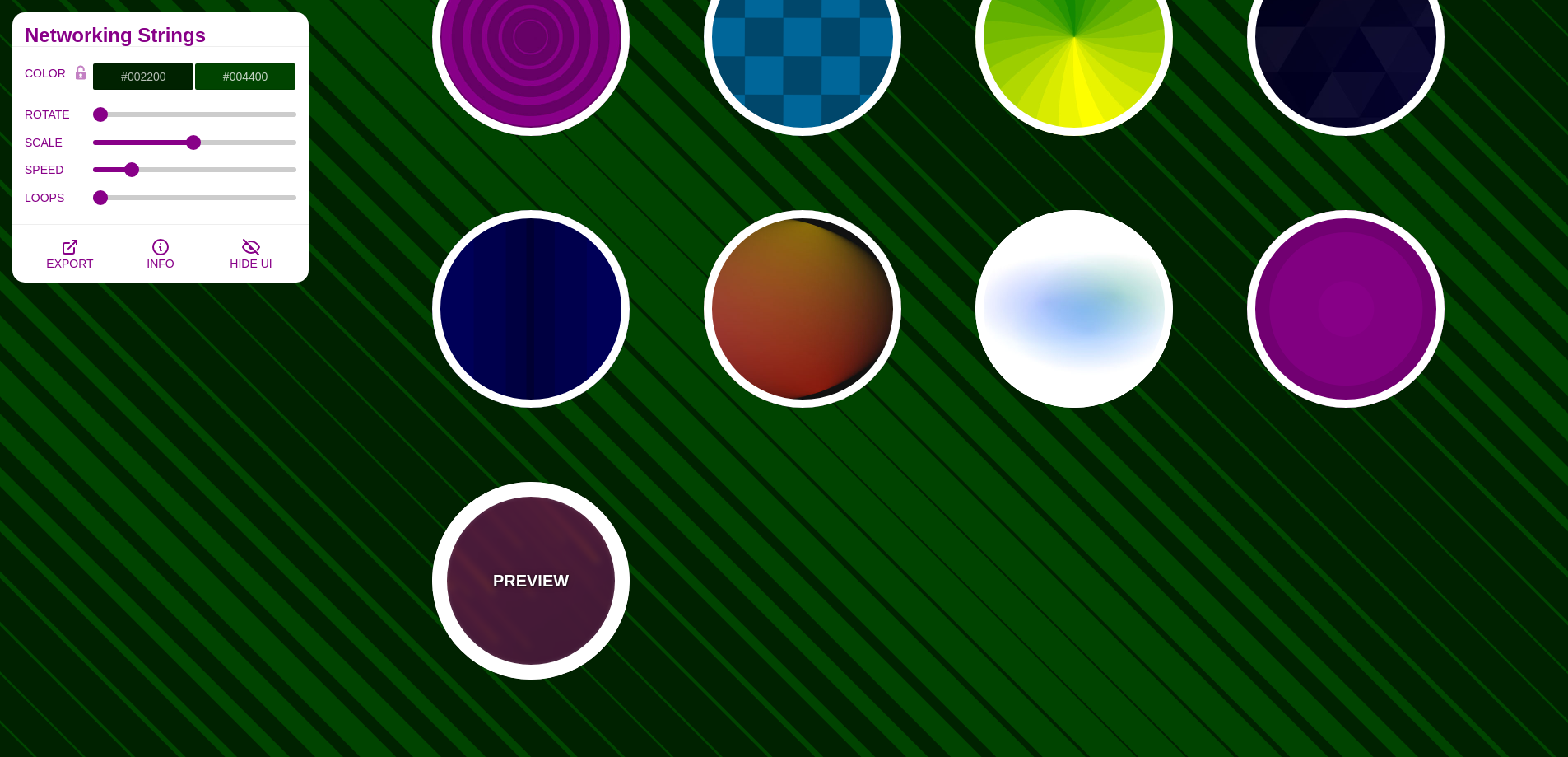
type input "#FFFFFF"
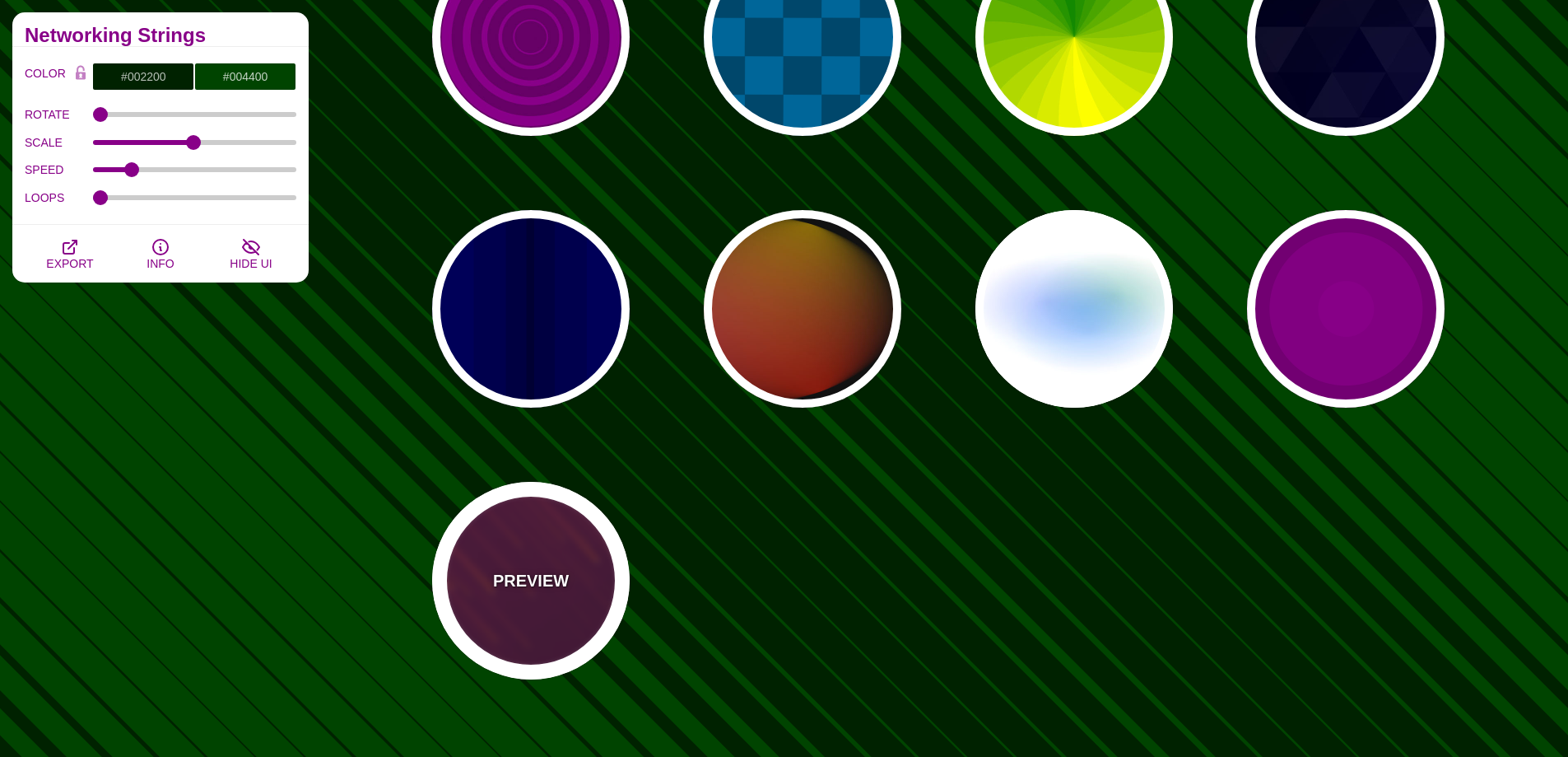
type input "10"
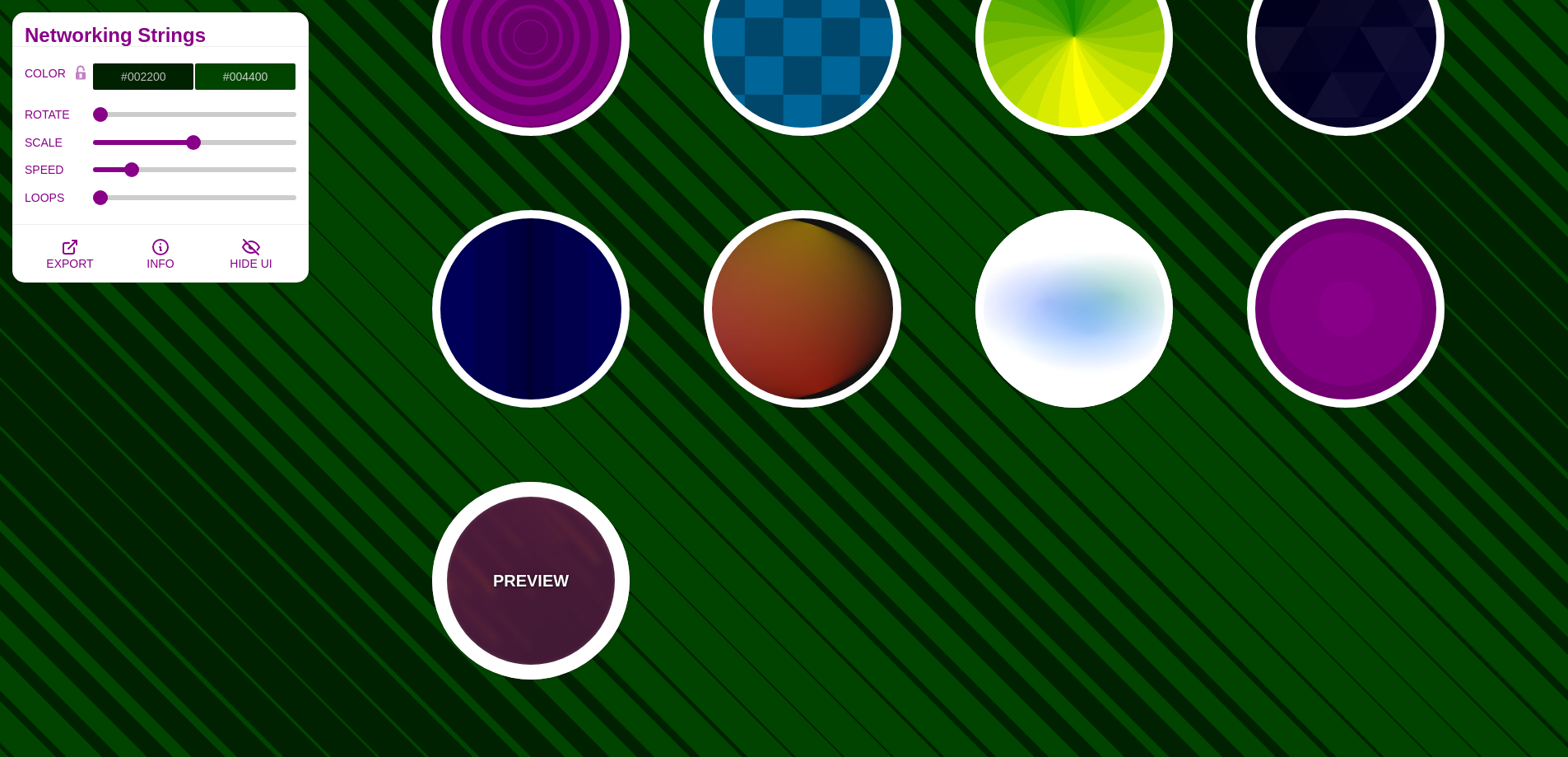
type input "999"
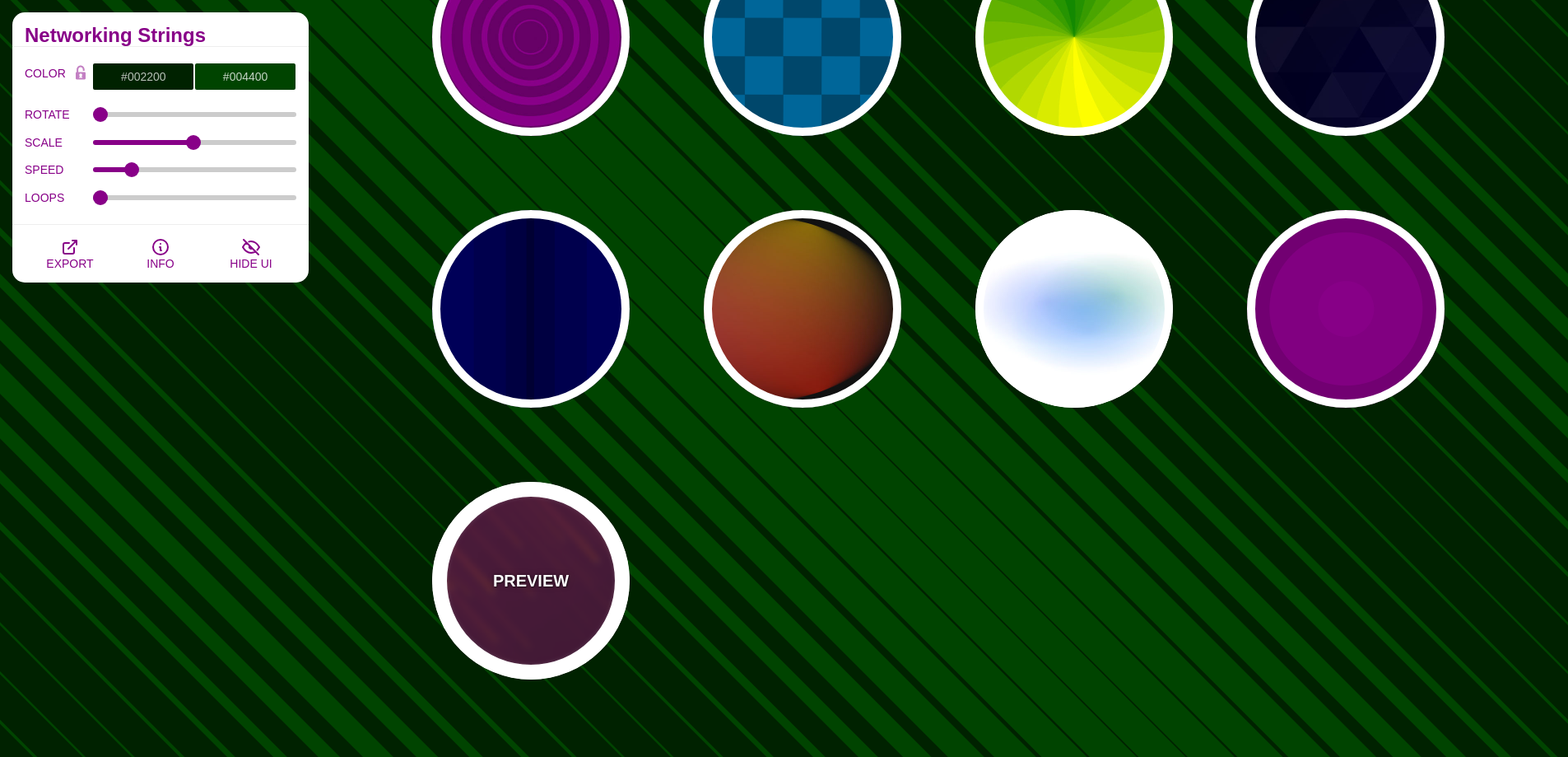
type input "3"
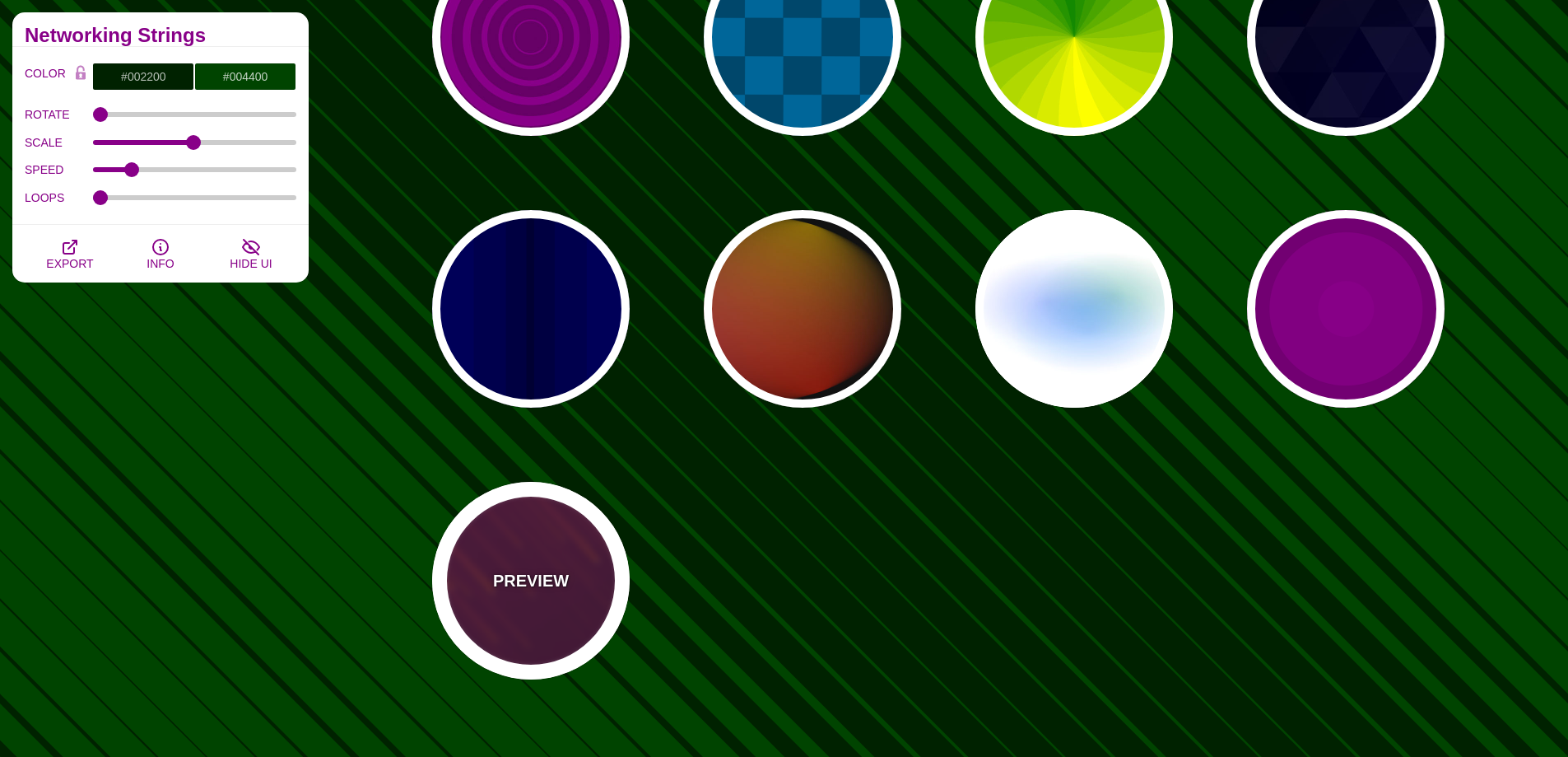
type input "1.5"
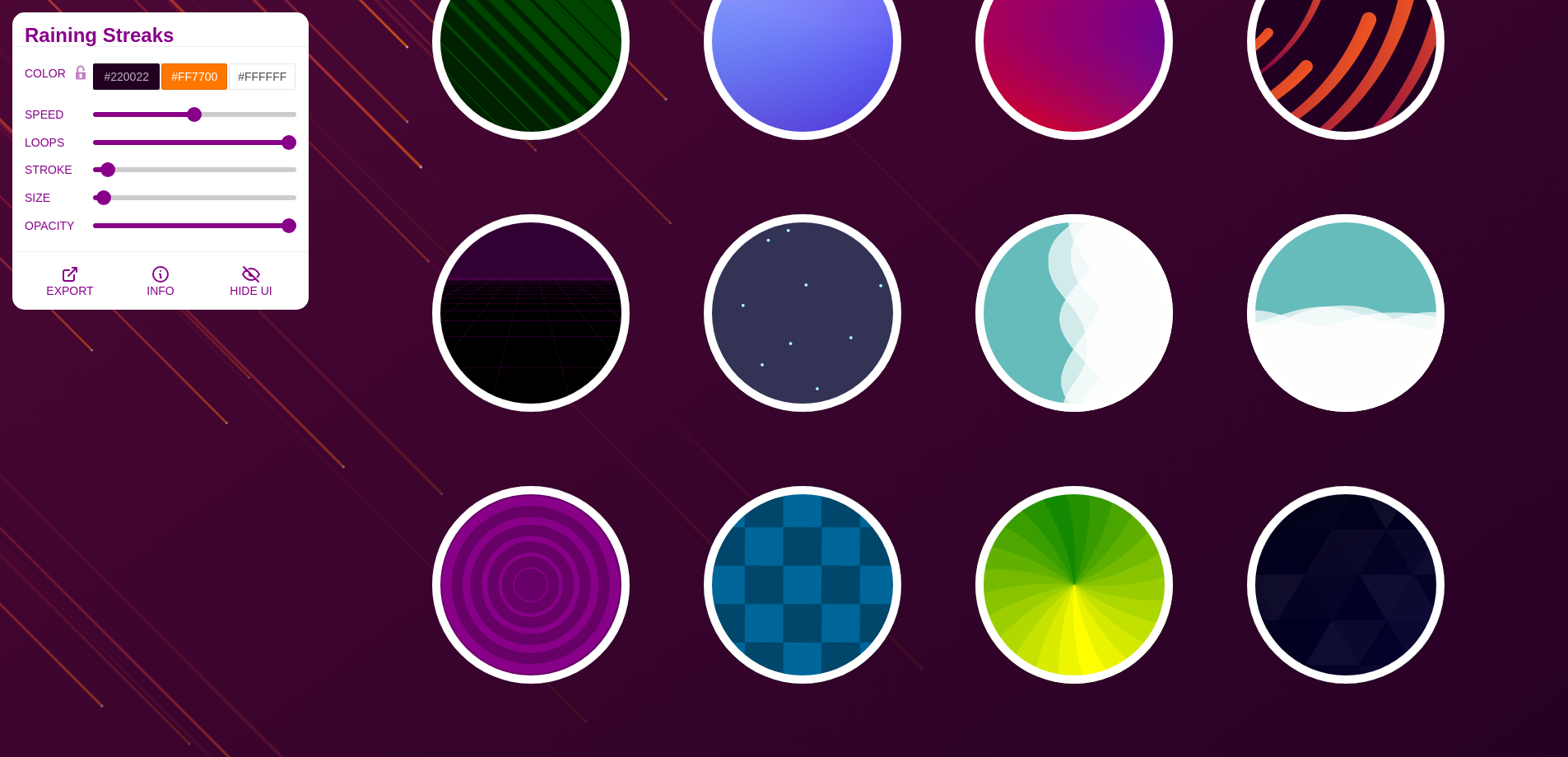
scroll to position [494, 0]
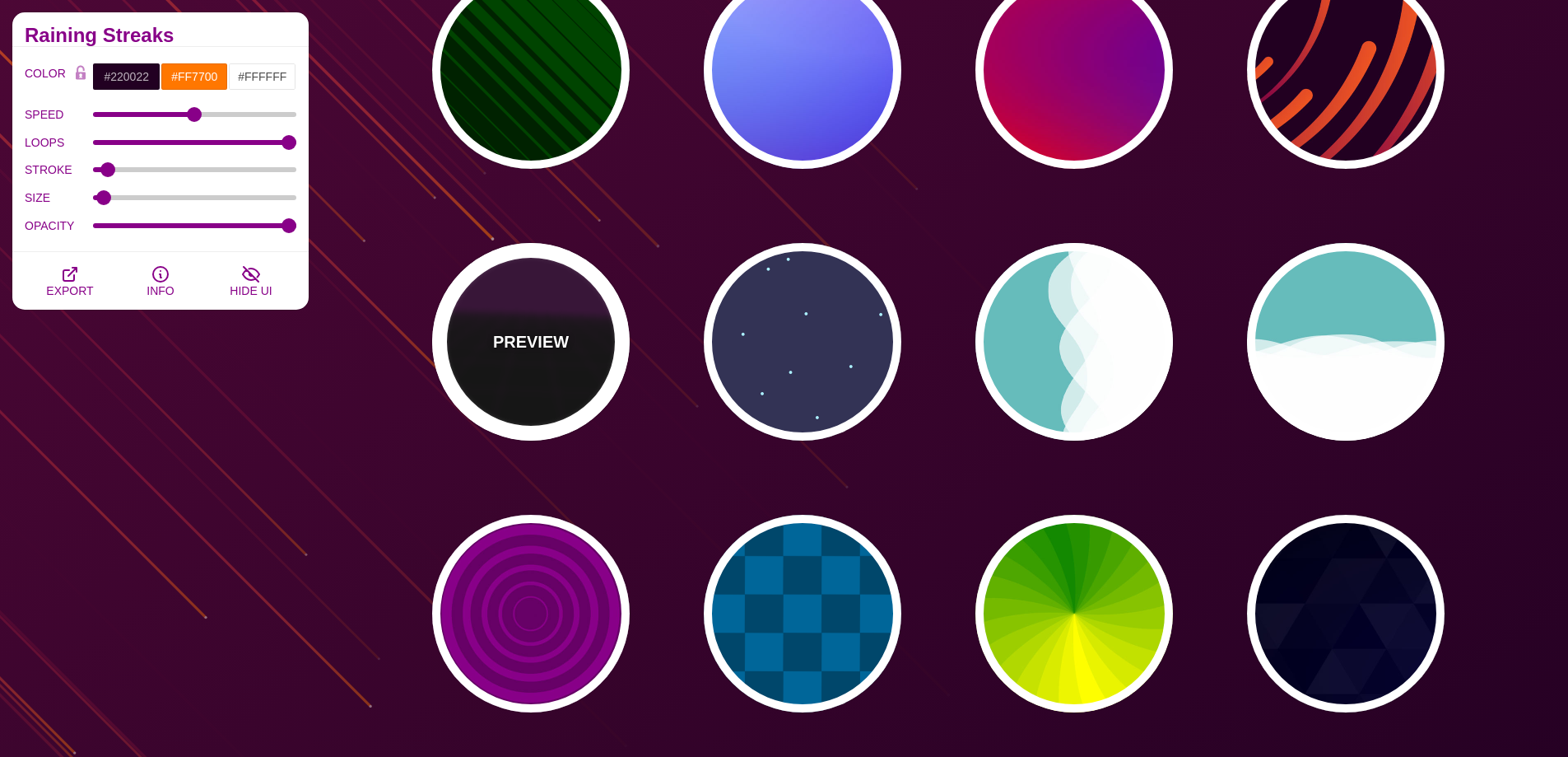
click at [558, 382] on div "PREVIEW" at bounding box center [531, 341] width 197 height 197
type input "#000000"
type input "#220022"
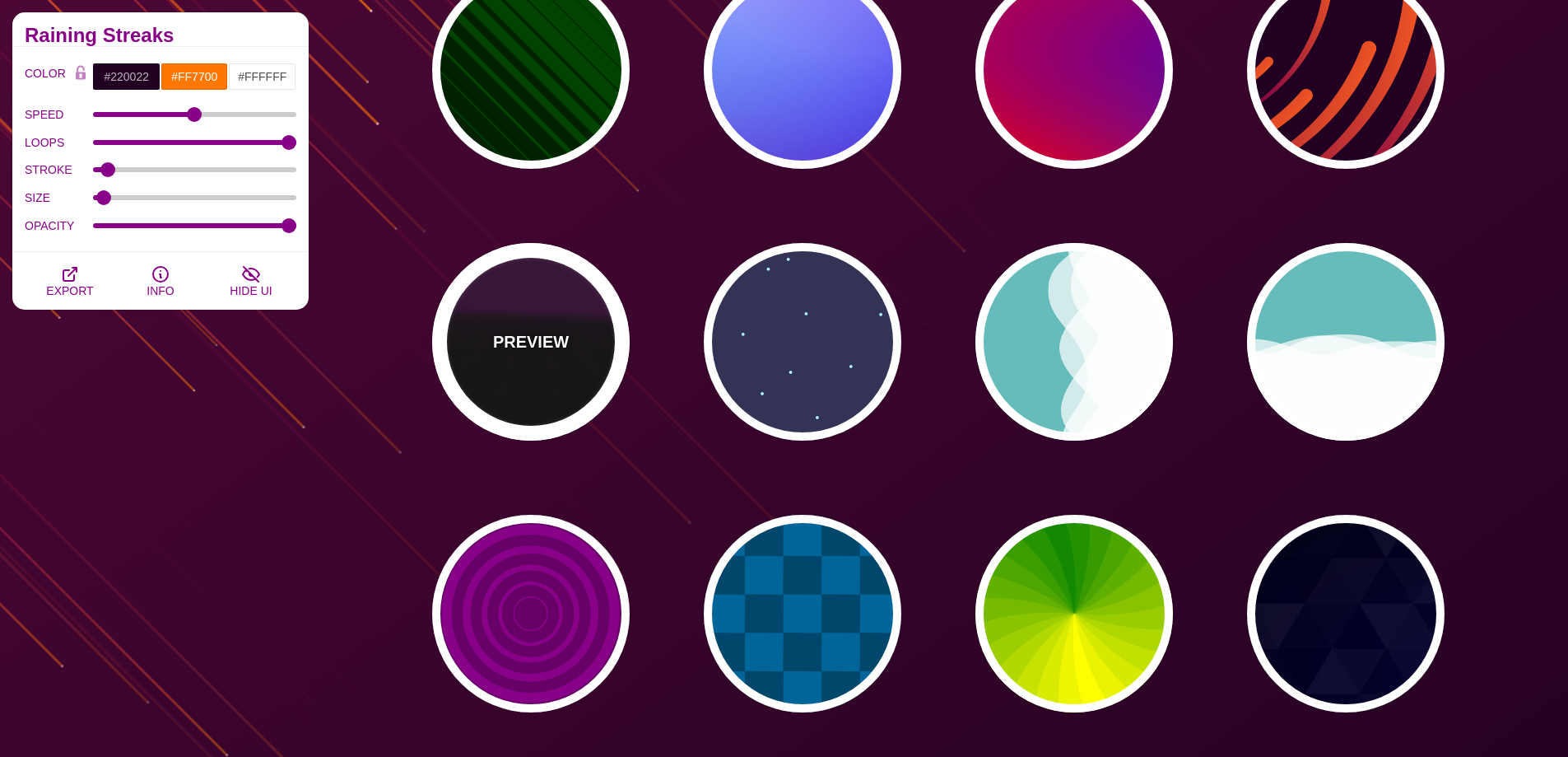
type input "#330033"
type input "1"
type input "10"
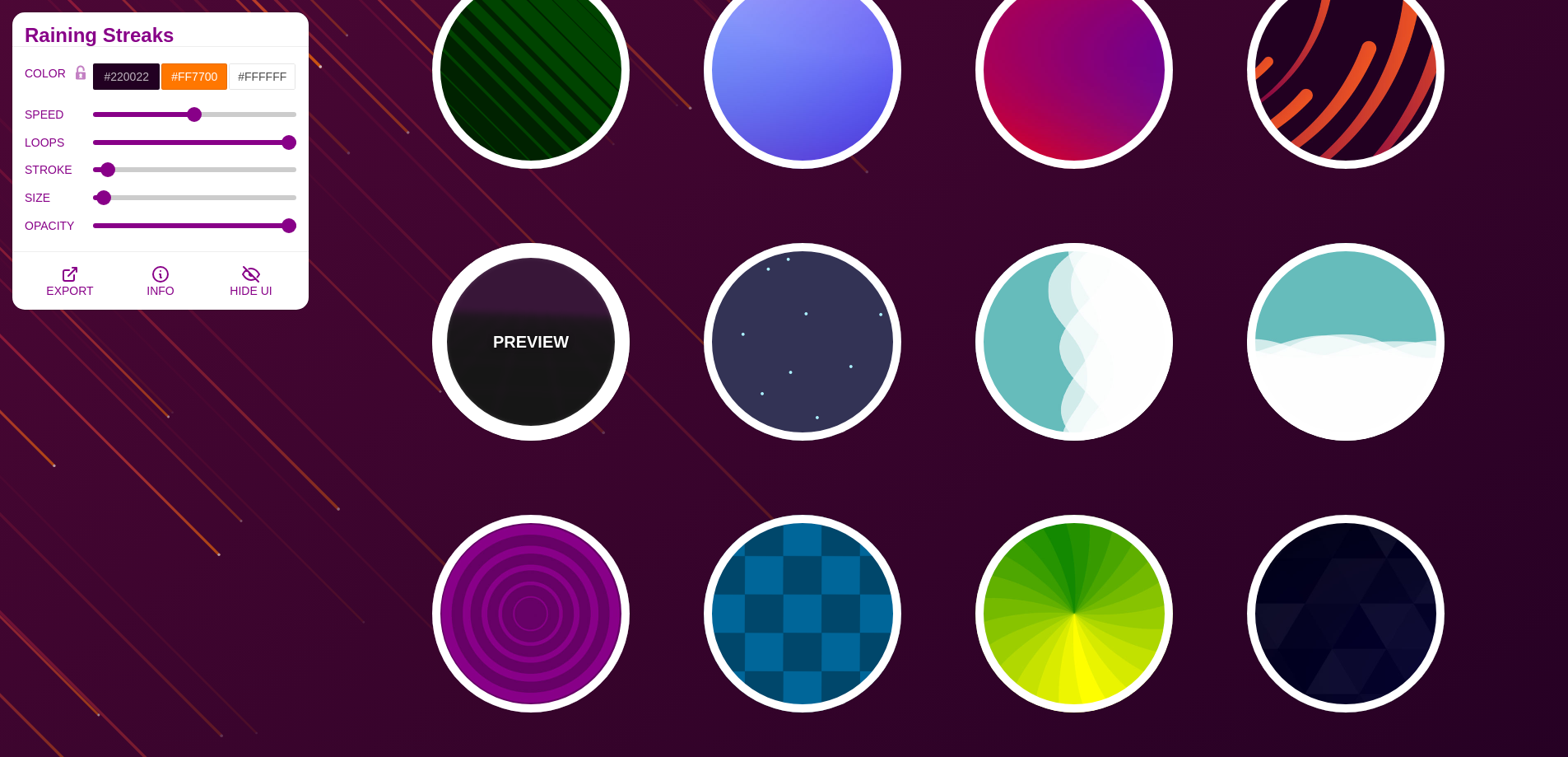
type input "999"
type input "1"
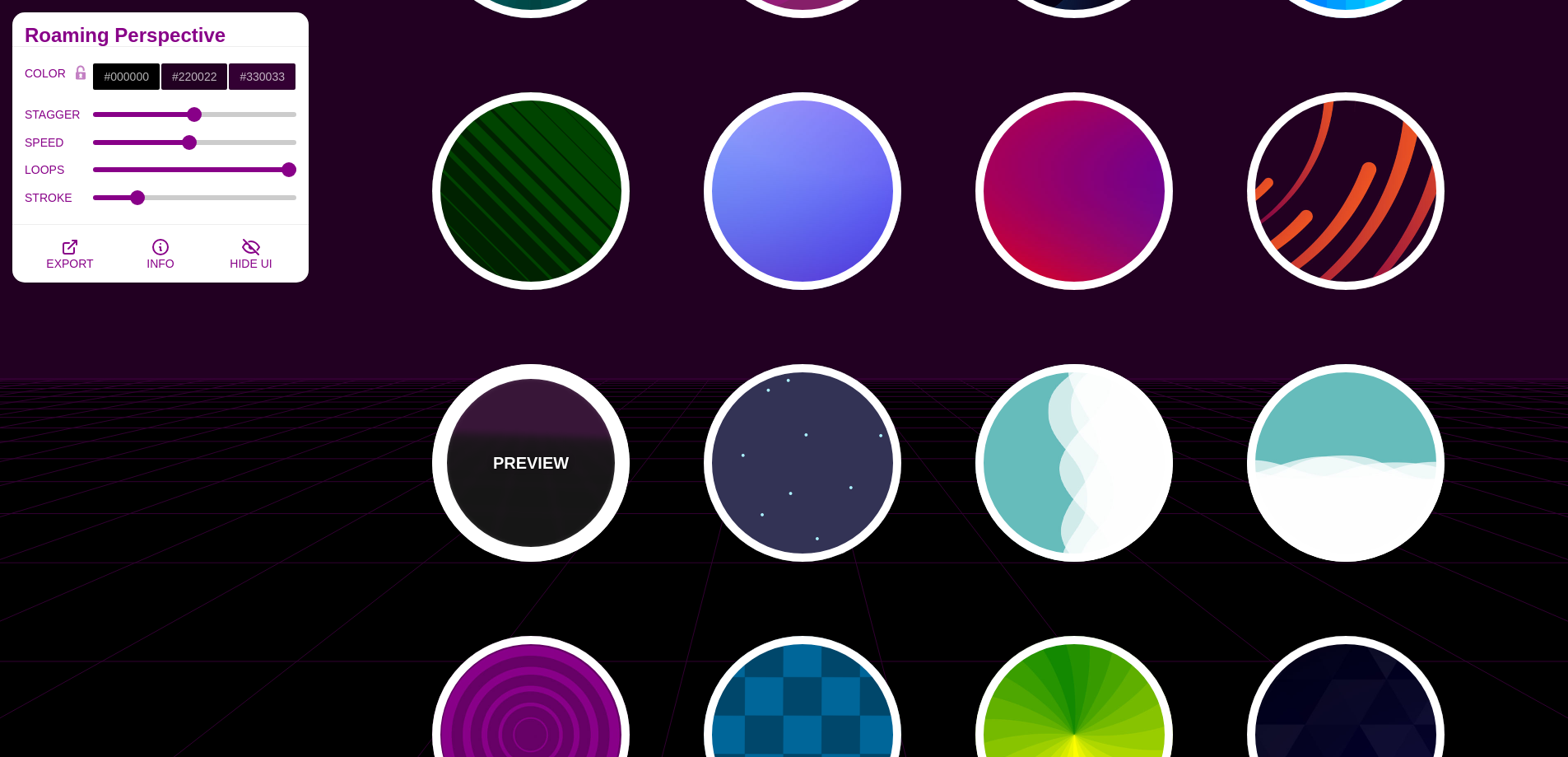
scroll to position [83, 0]
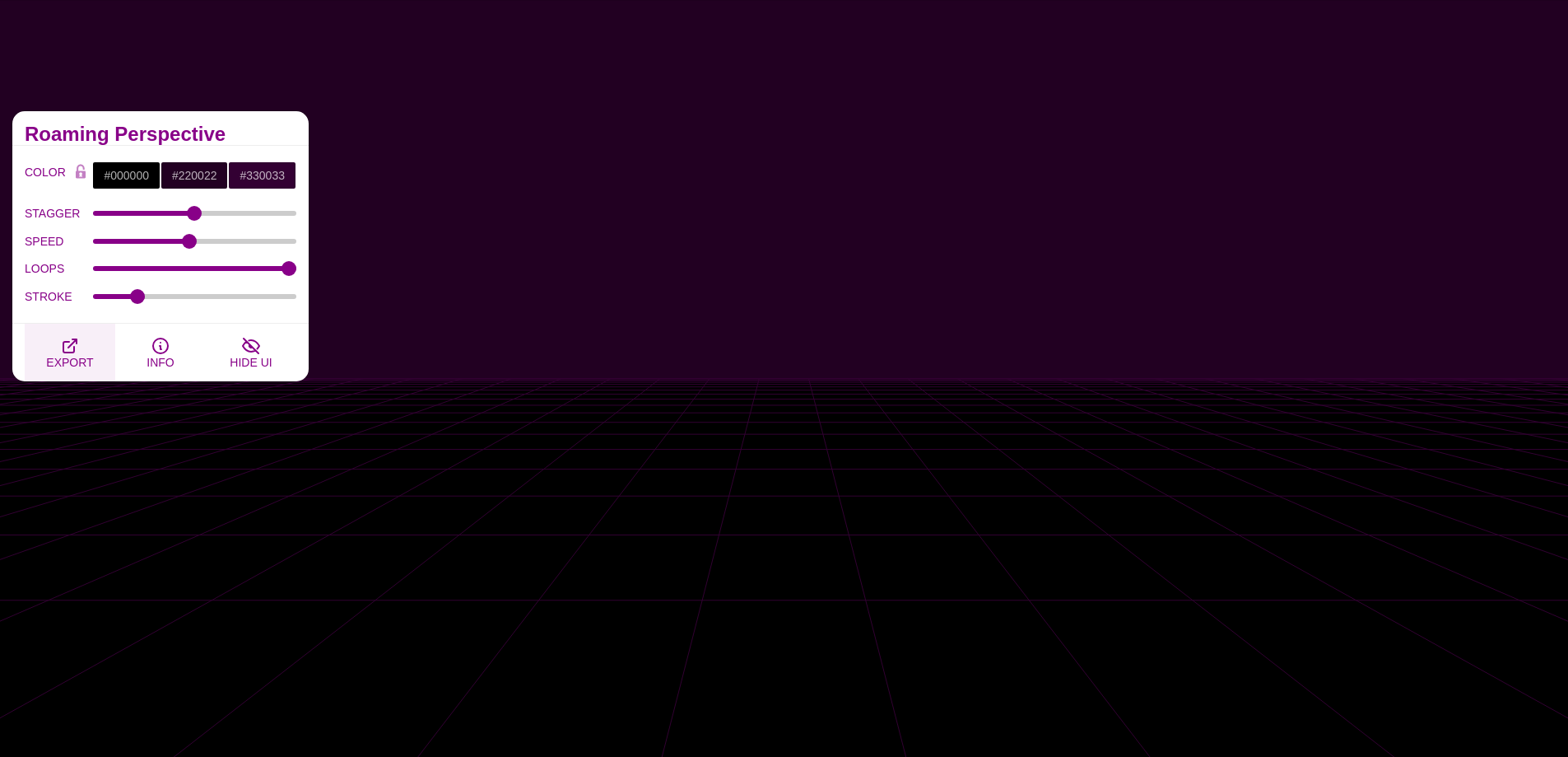
click at [61, 347] on icon "button" at bounding box center [70, 346] width 20 height 20
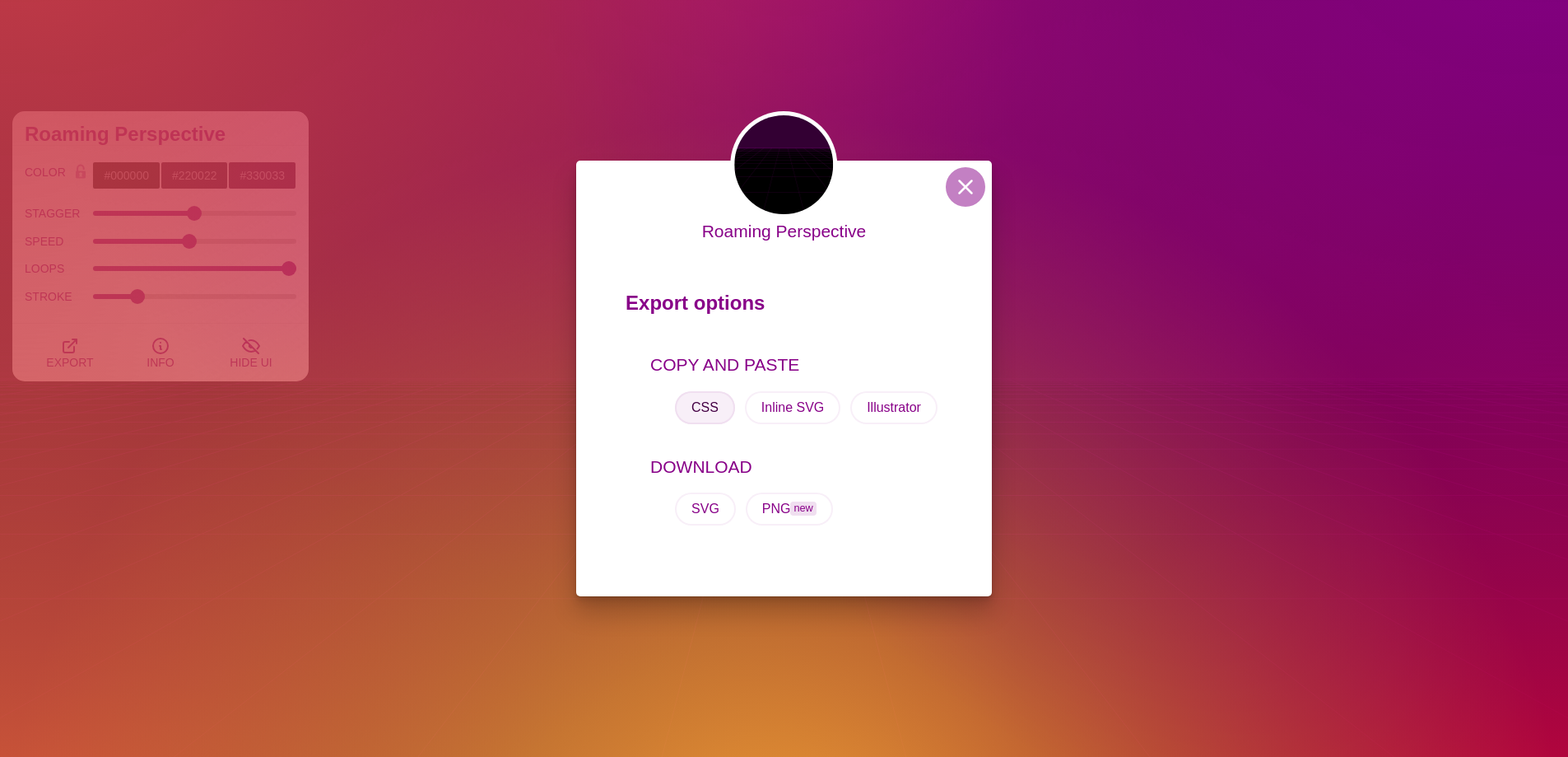
click at [707, 411] on button "CSS" at bounding box center [705, 407] width 60 height 33
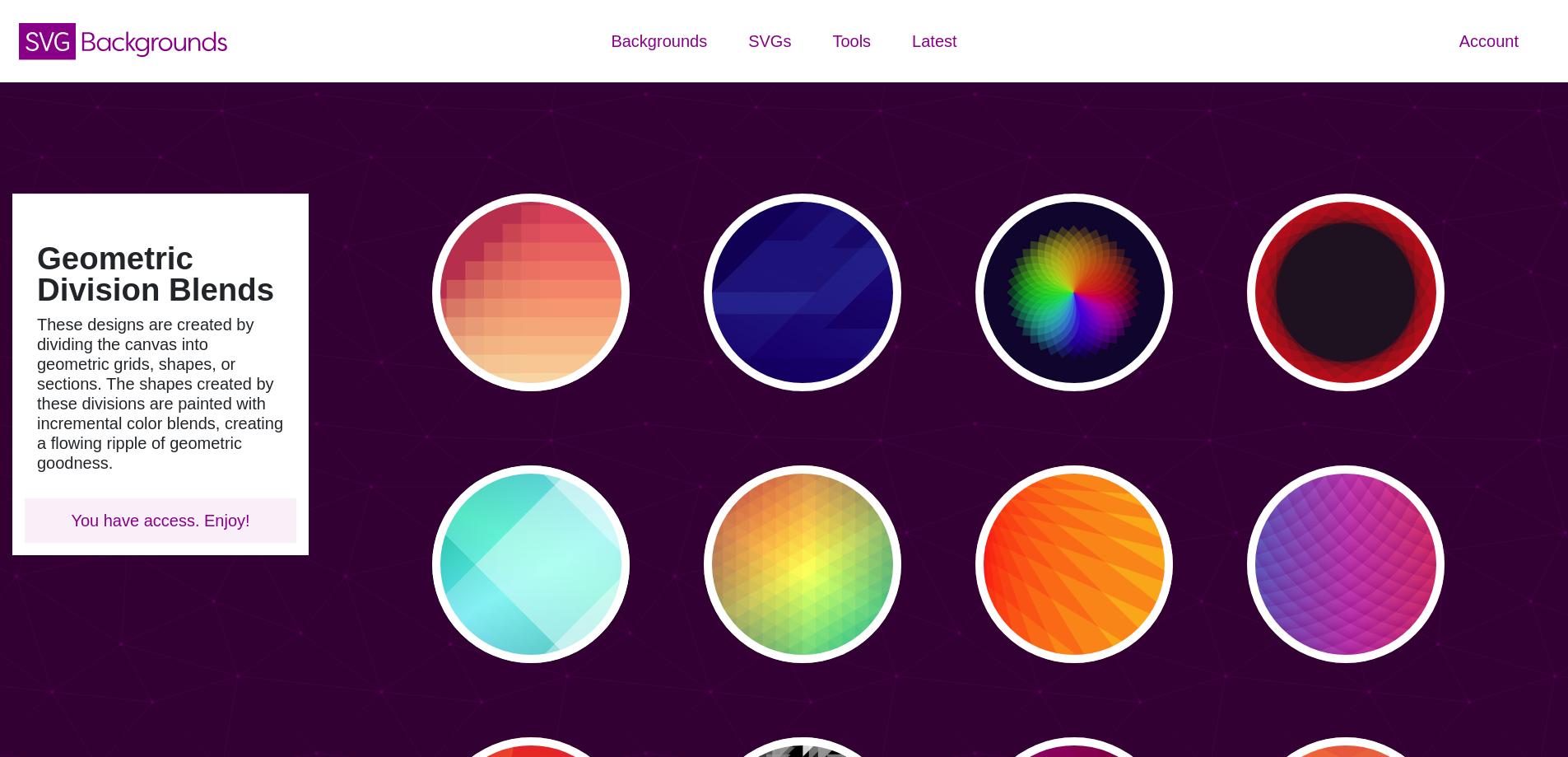
type input "#450057"
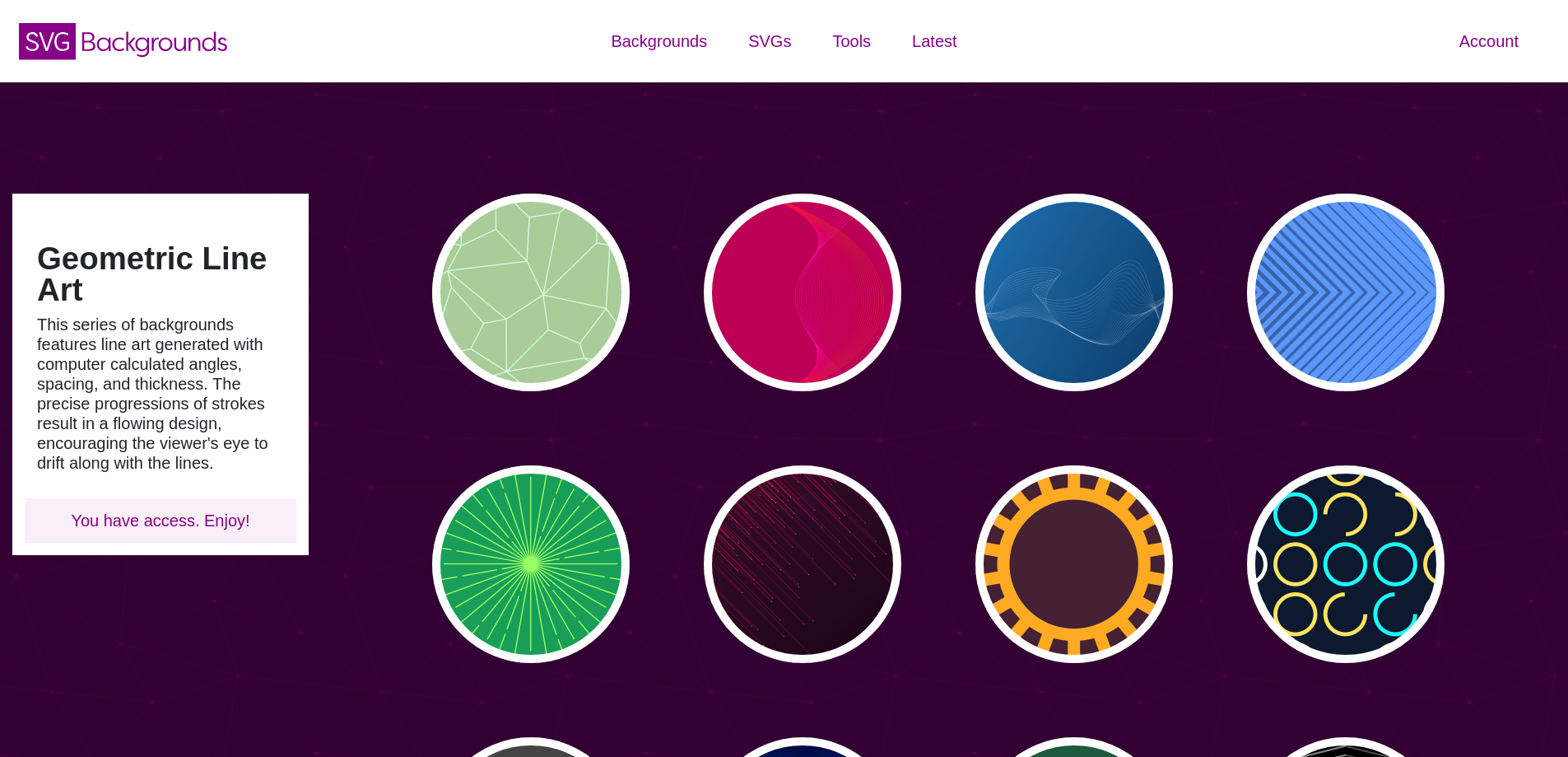
type input "#450057"
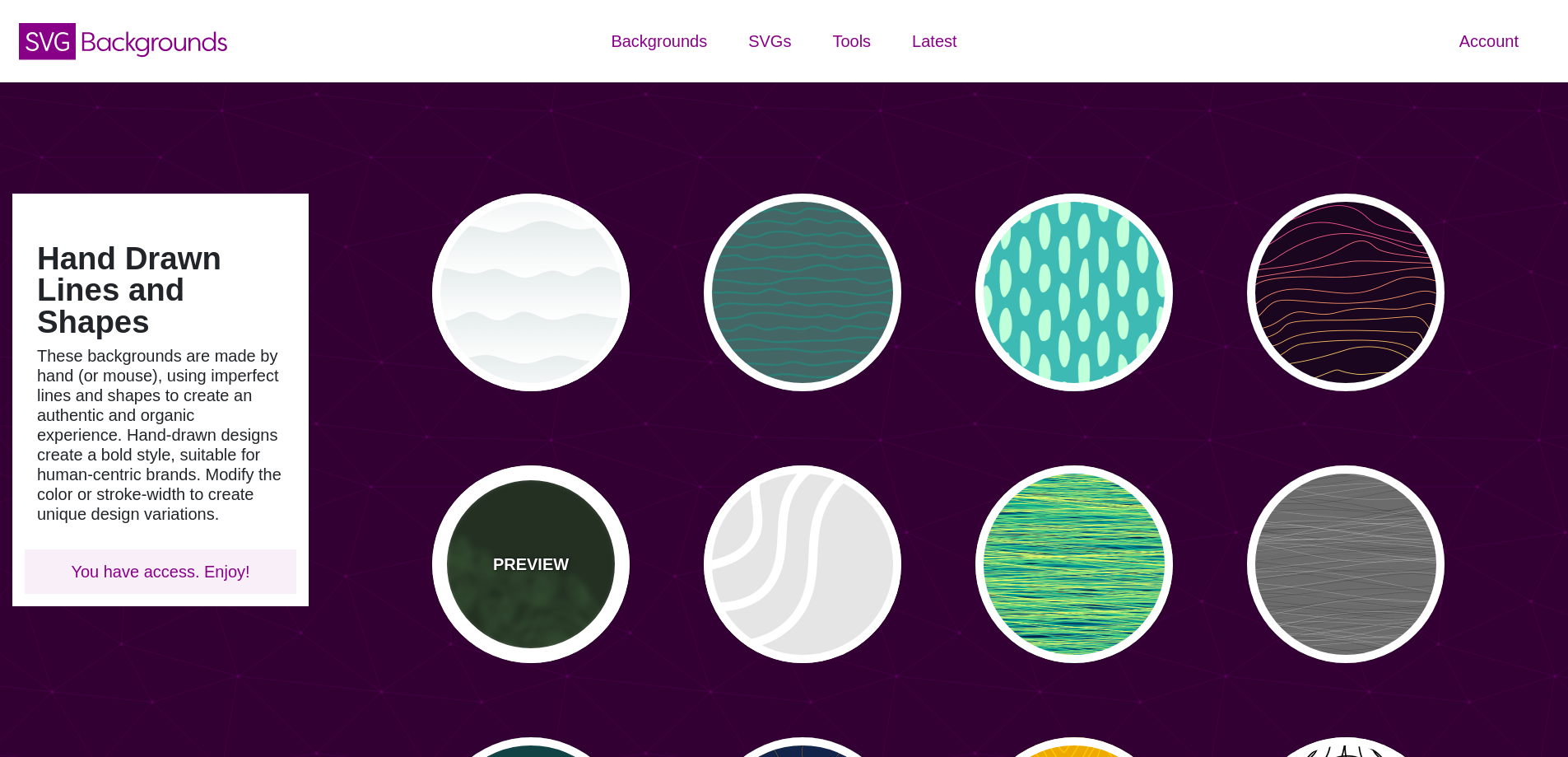
click at [488, 513] on div "PREVIEW" at bounding box center [531, 563] width 197 height 197
type input "#142612"
type input "#86FF79"
type input "0"
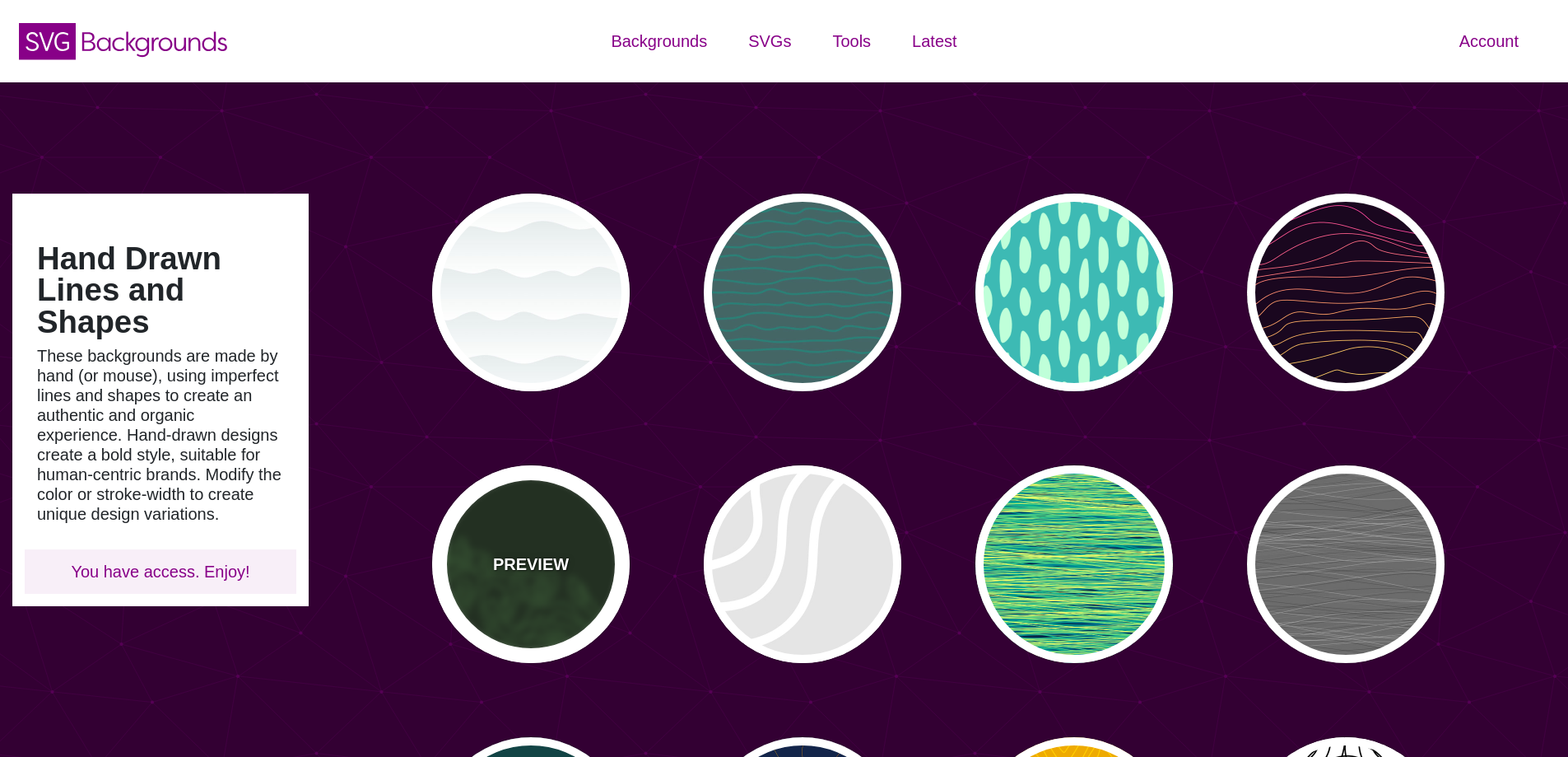
type input "4"
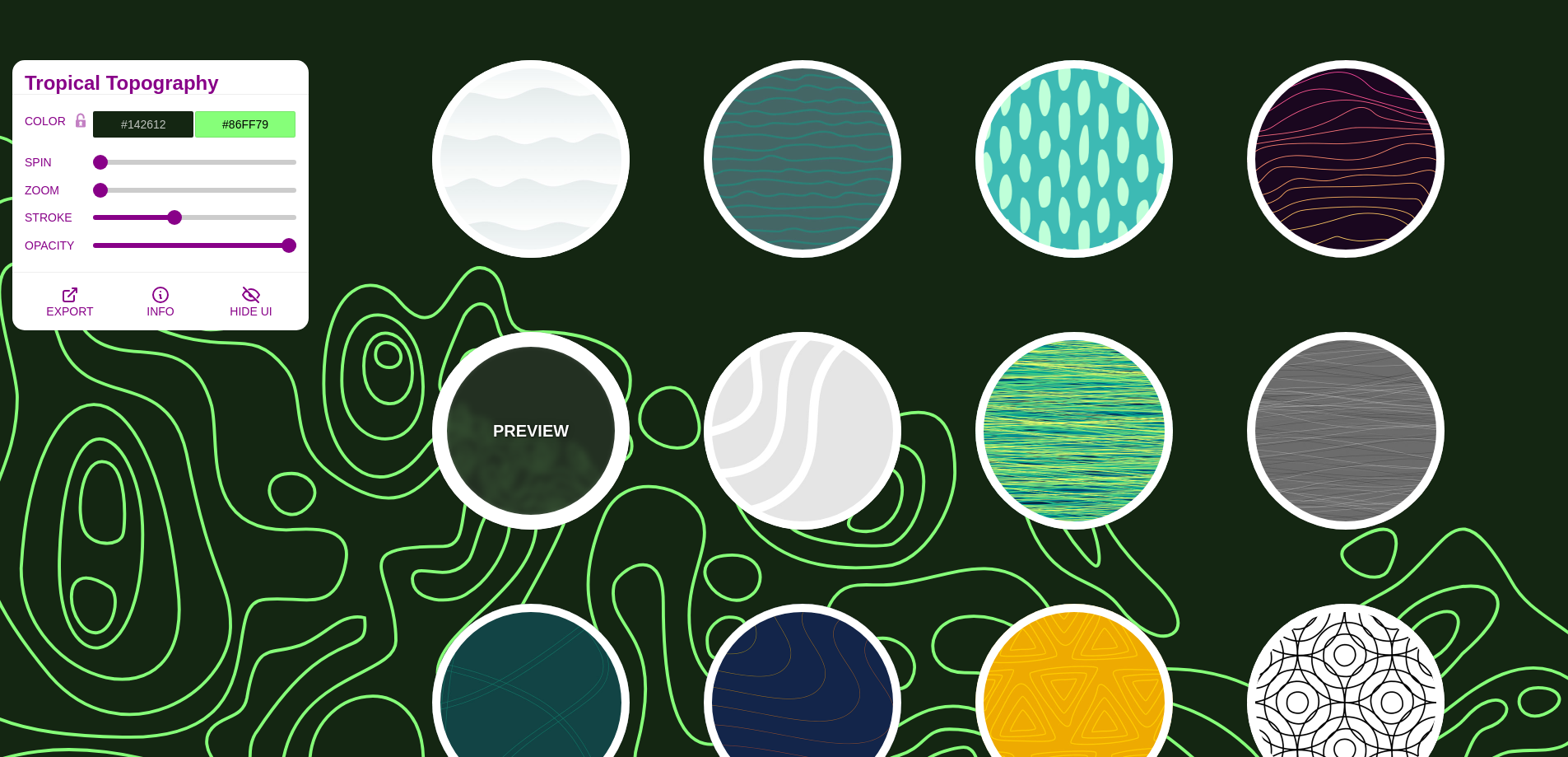
scroll to position [83, 0]
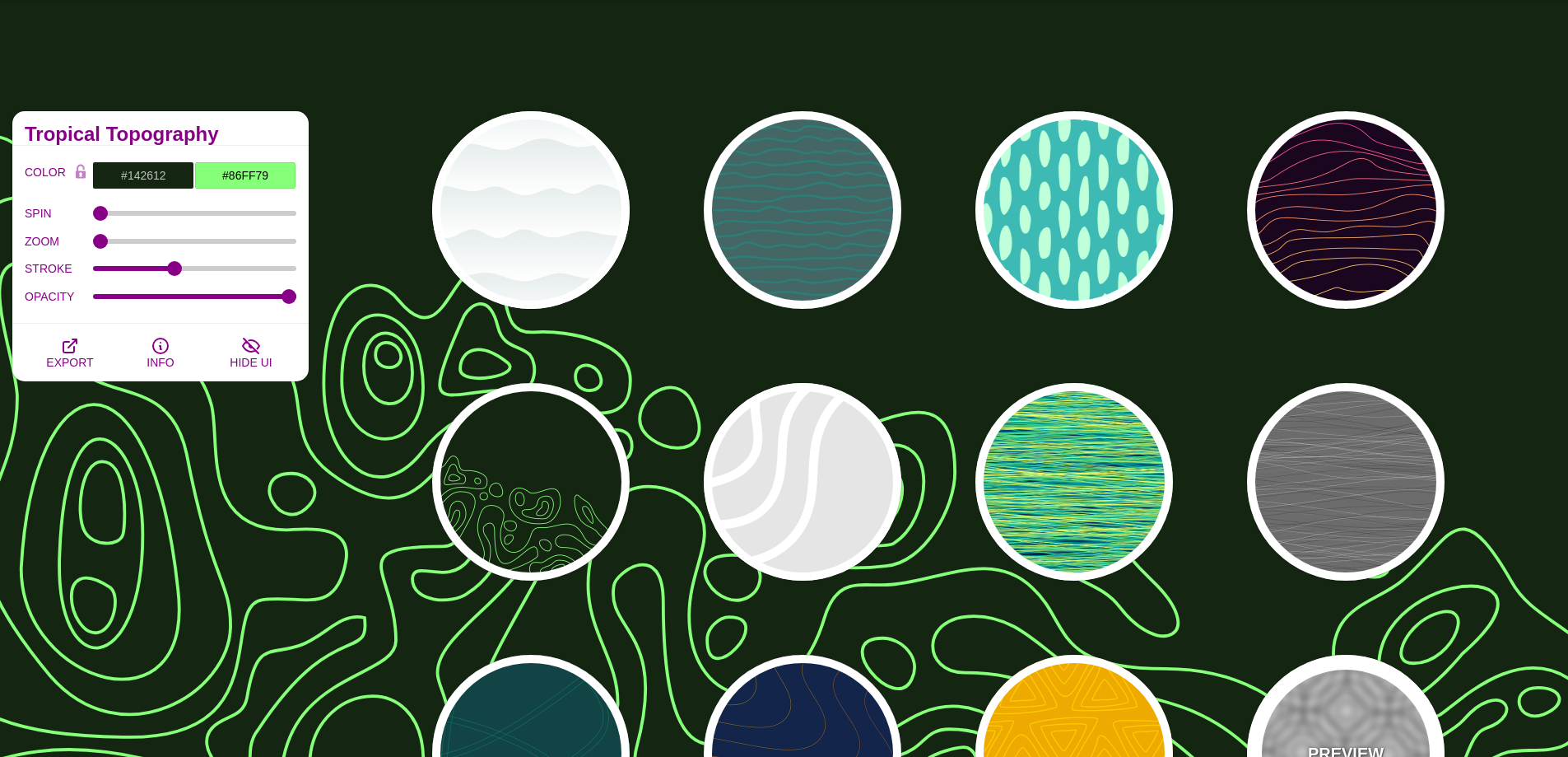
click at [1292, 720] on div "PREVIEW" at bounding box center [1345, 752] width 197 height 197
type input "#FFFFFF"
type input "#000000"
type input "0.25"
type input "5"
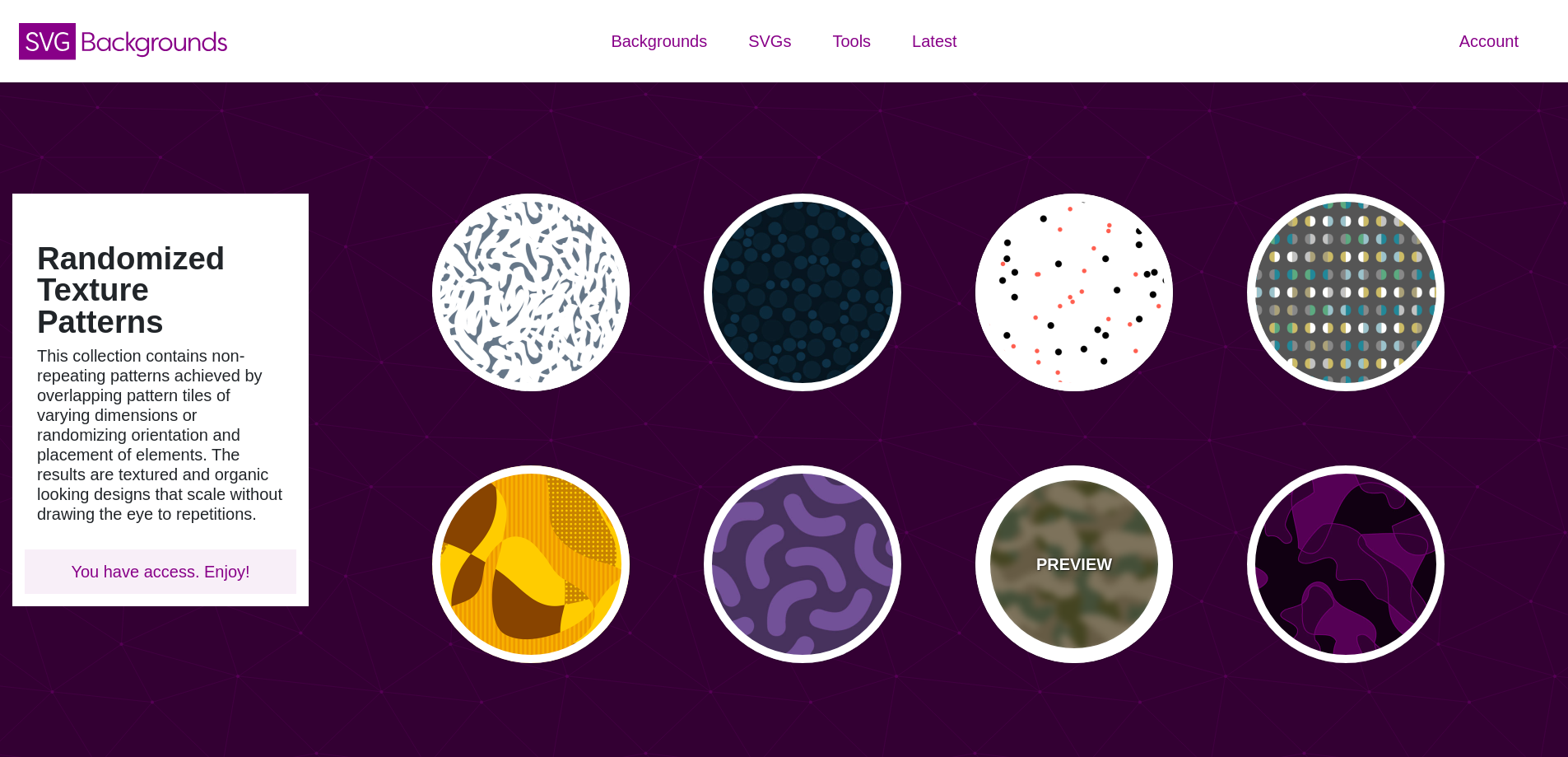
click at [1065, 586] on div "PREVIEW" at bounding box center [1074, 563] width 197 height 197
type input "#776644"
type input "#444411"
type input "#445533"
type input "#998866"
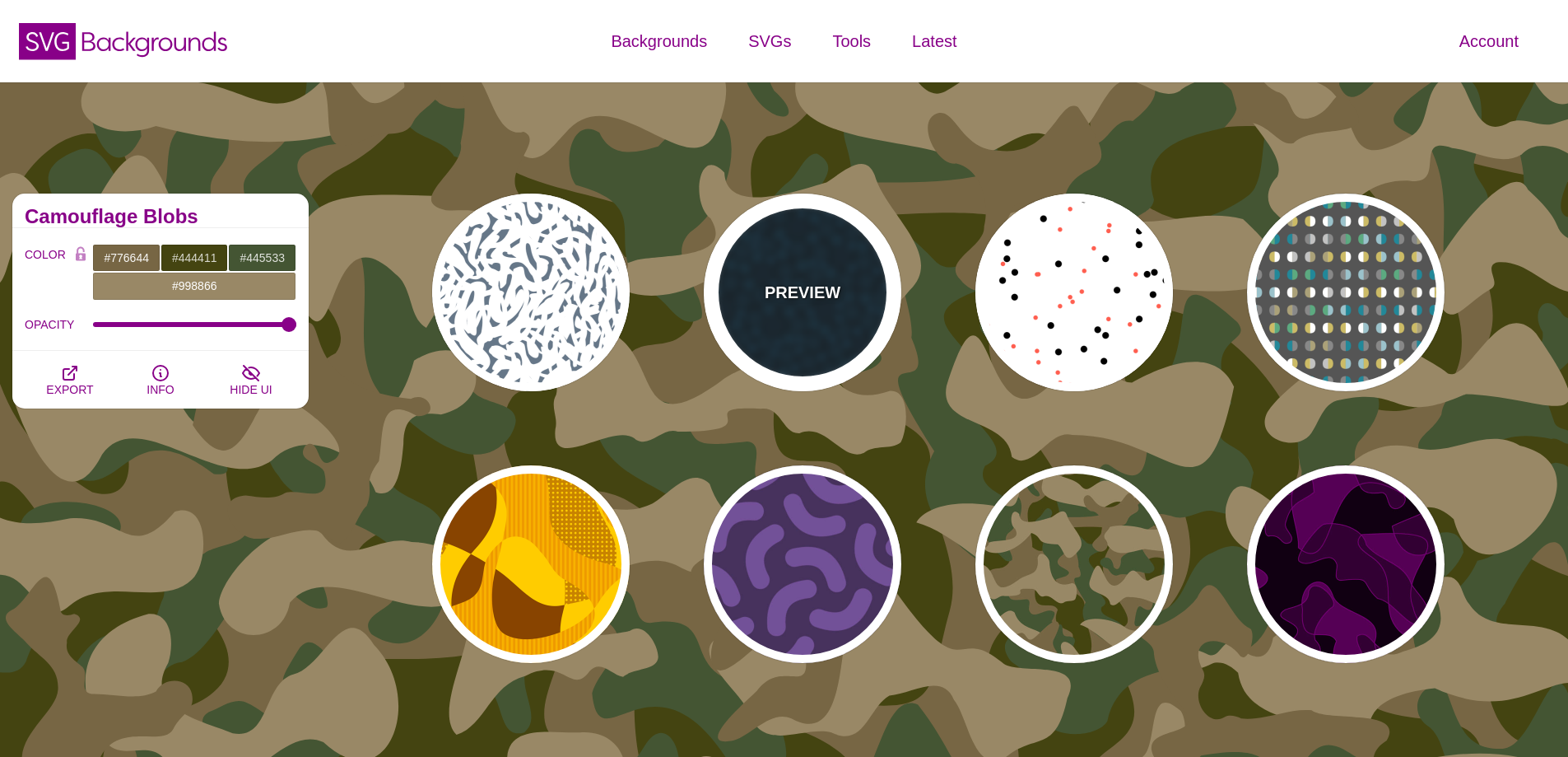
click at [823, 294] on p "PREVIEW" at bounding box center [802, 292] width 75 height 25
type input "#06151F"
type input "#081B26"
type input "#0E3147"
type input "0"
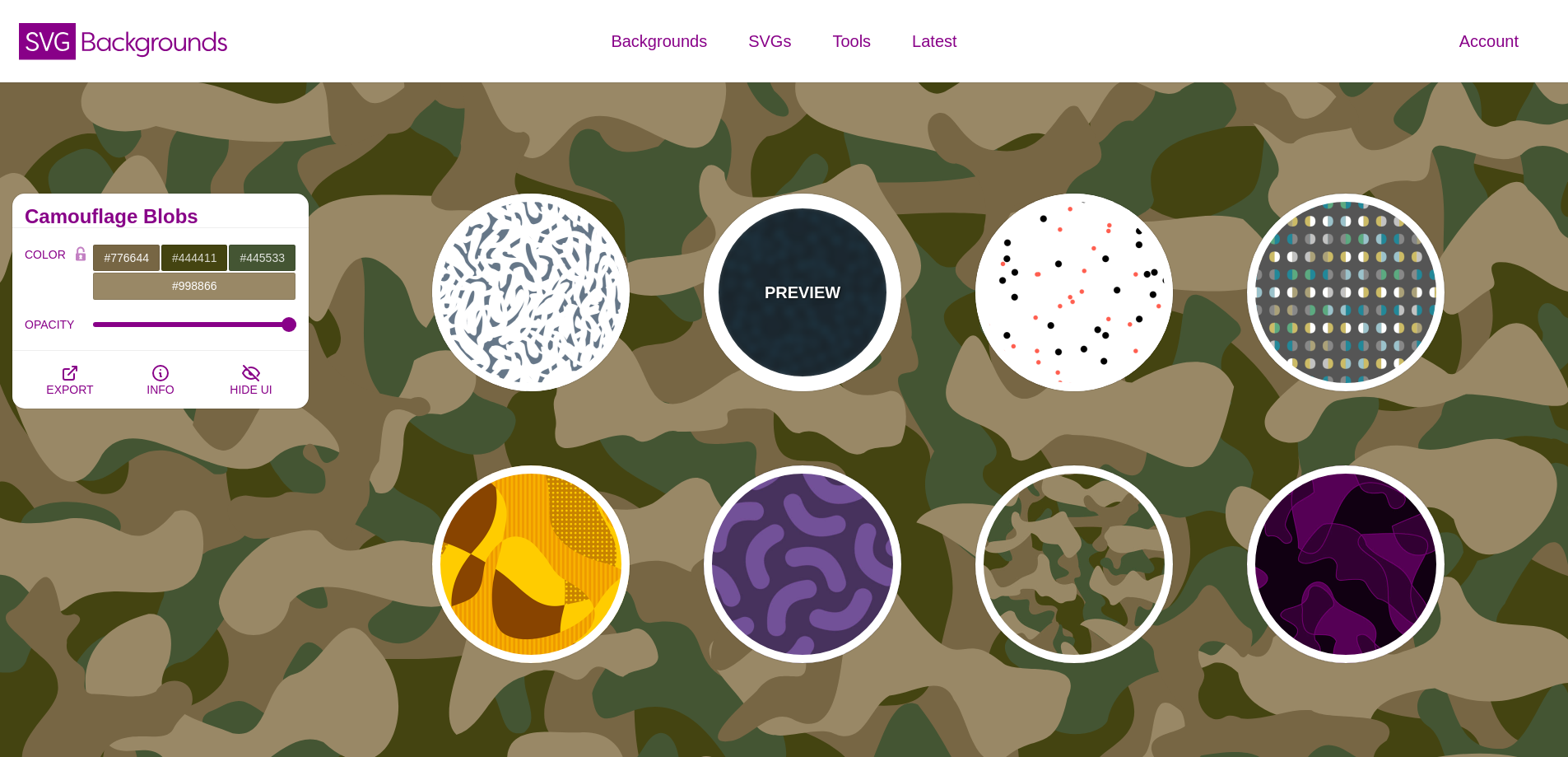
type input "0.5"
type input "0"
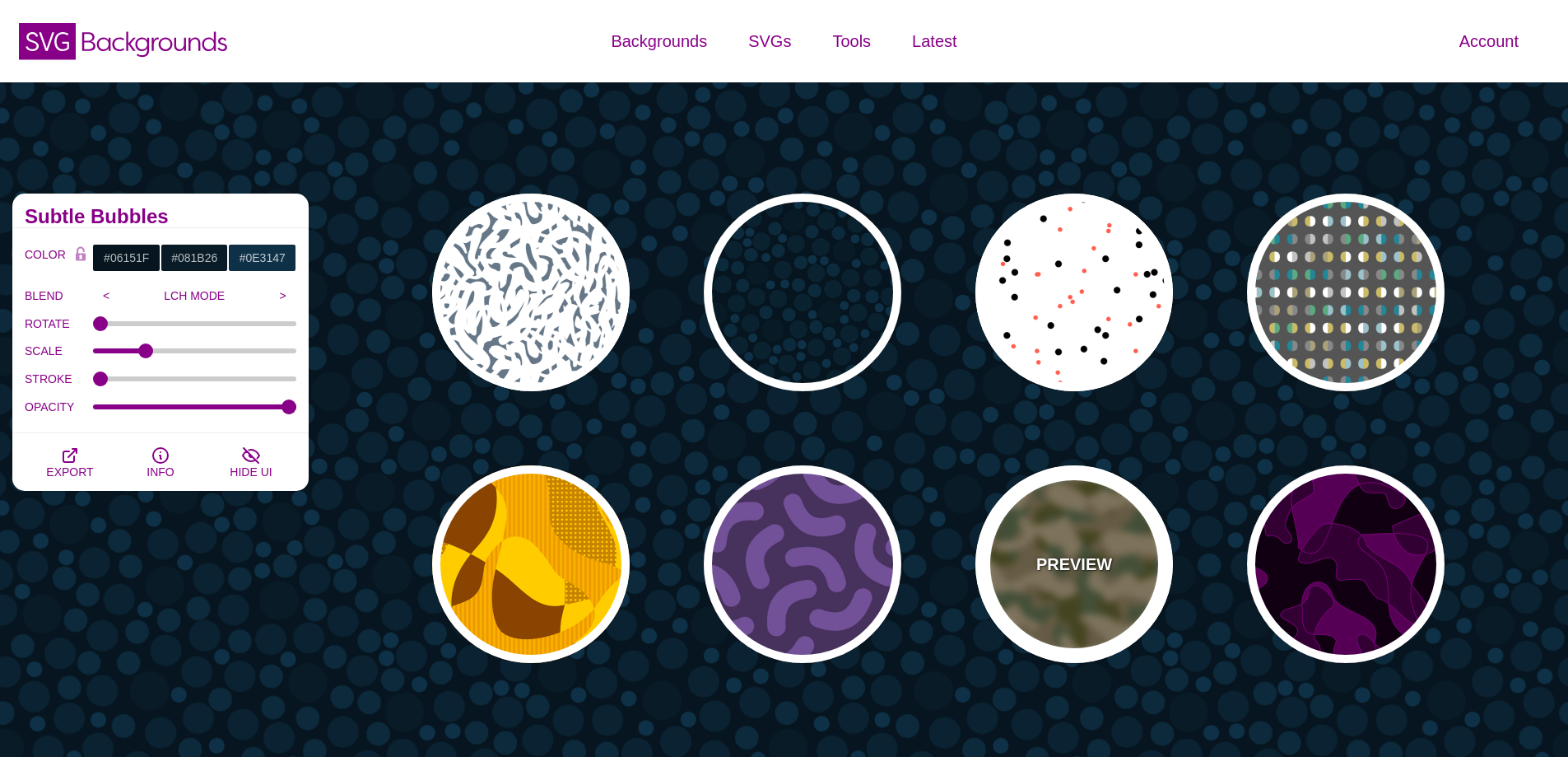
click at [1072, 549] on div "PREVIEW" at bounding box center [1074, 563] width 197 height 197
type input "#776644"
type input "#444411"
type input "#445533"
type input "1"
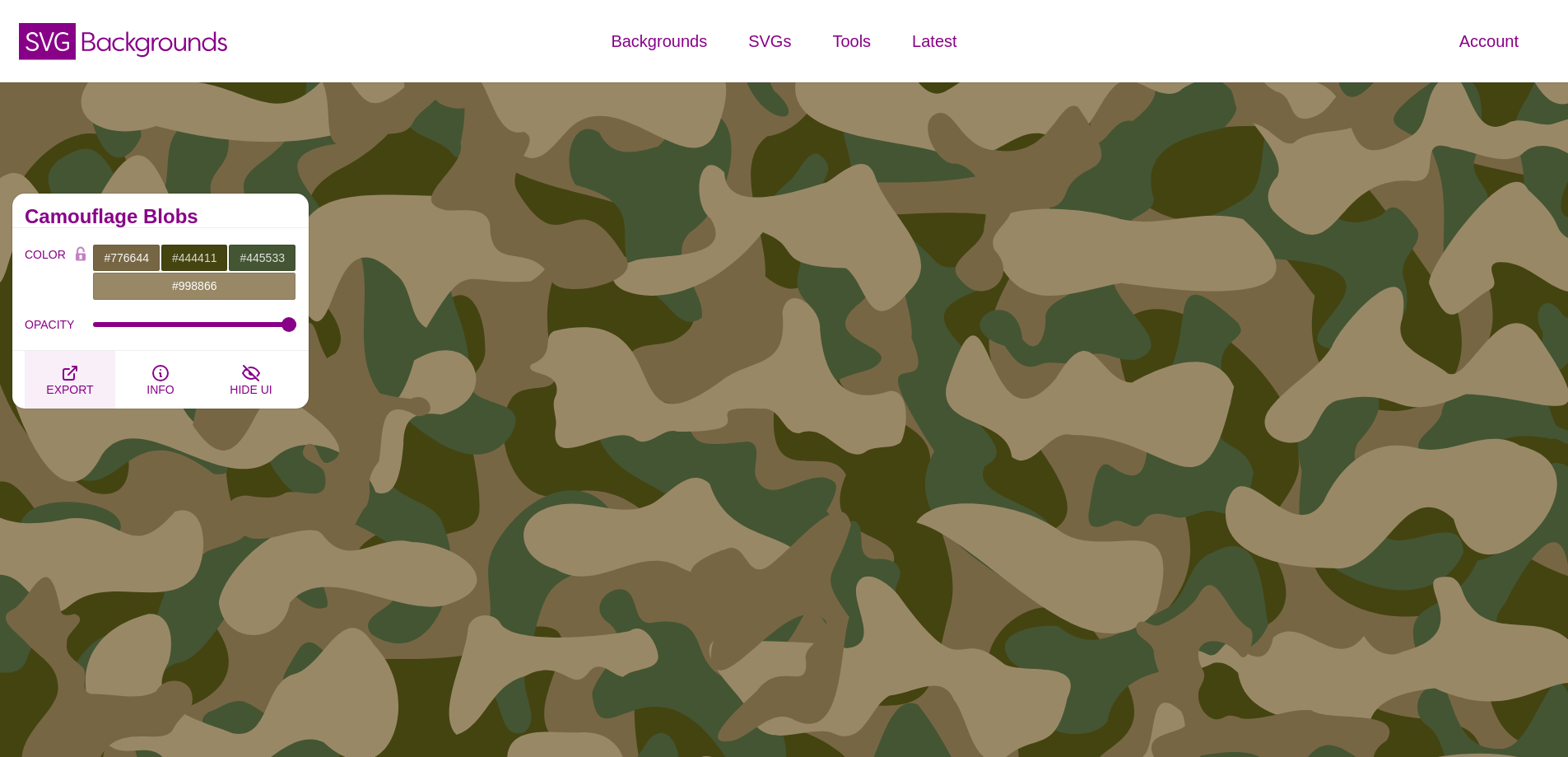
click at [59, 384] on span "EXPORT" at bounding box center [70, 389] width 47 height 13
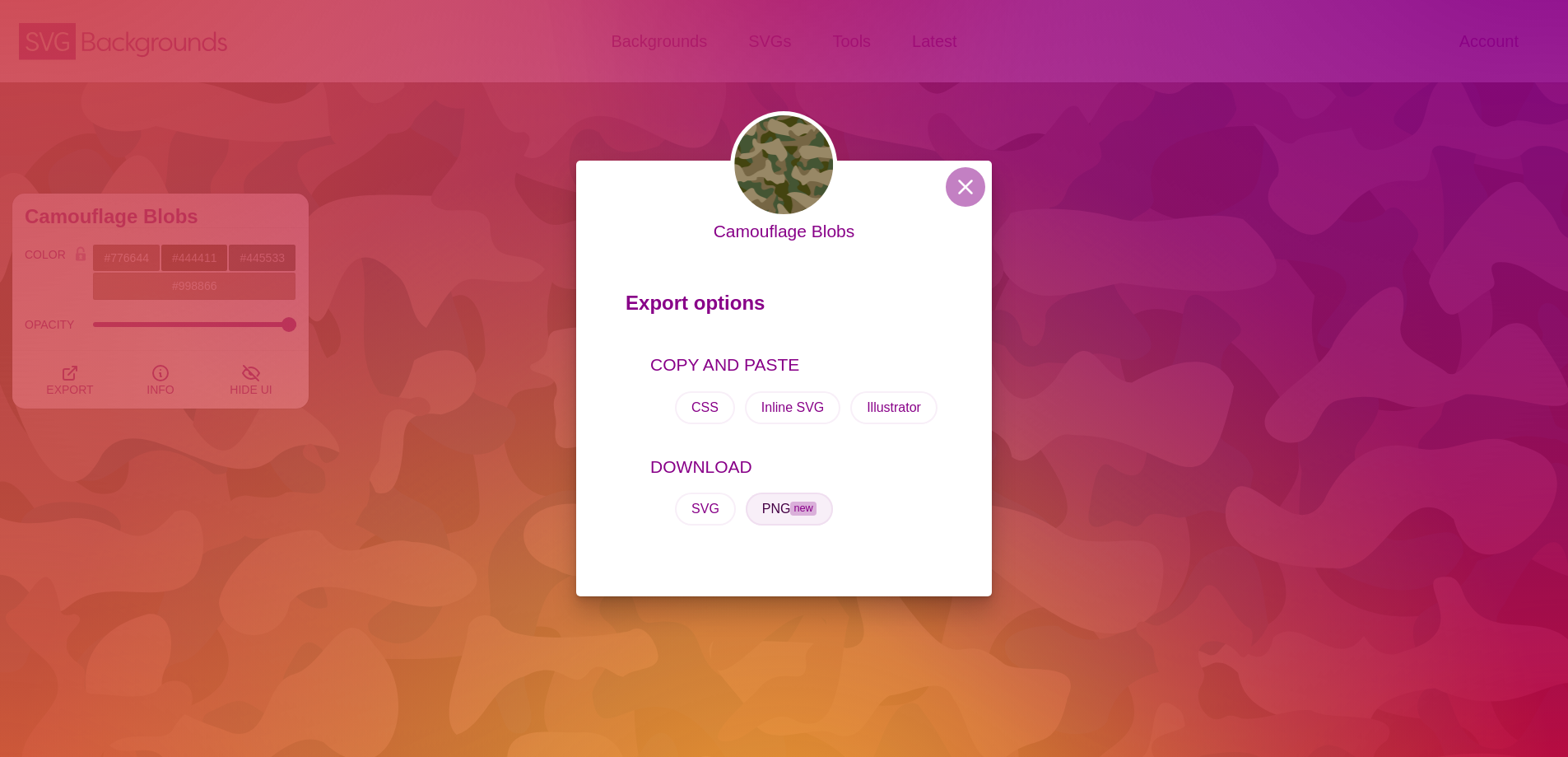
click at [798, 509] on span "new" at bounding box center [803, 508] width 25 height 14
click at [713, 413] on button "CSS" at bounding box center [705, 407] width 60 height 33
click at [965, 188] on button at bounding box center [965, 186] width 39 height 39
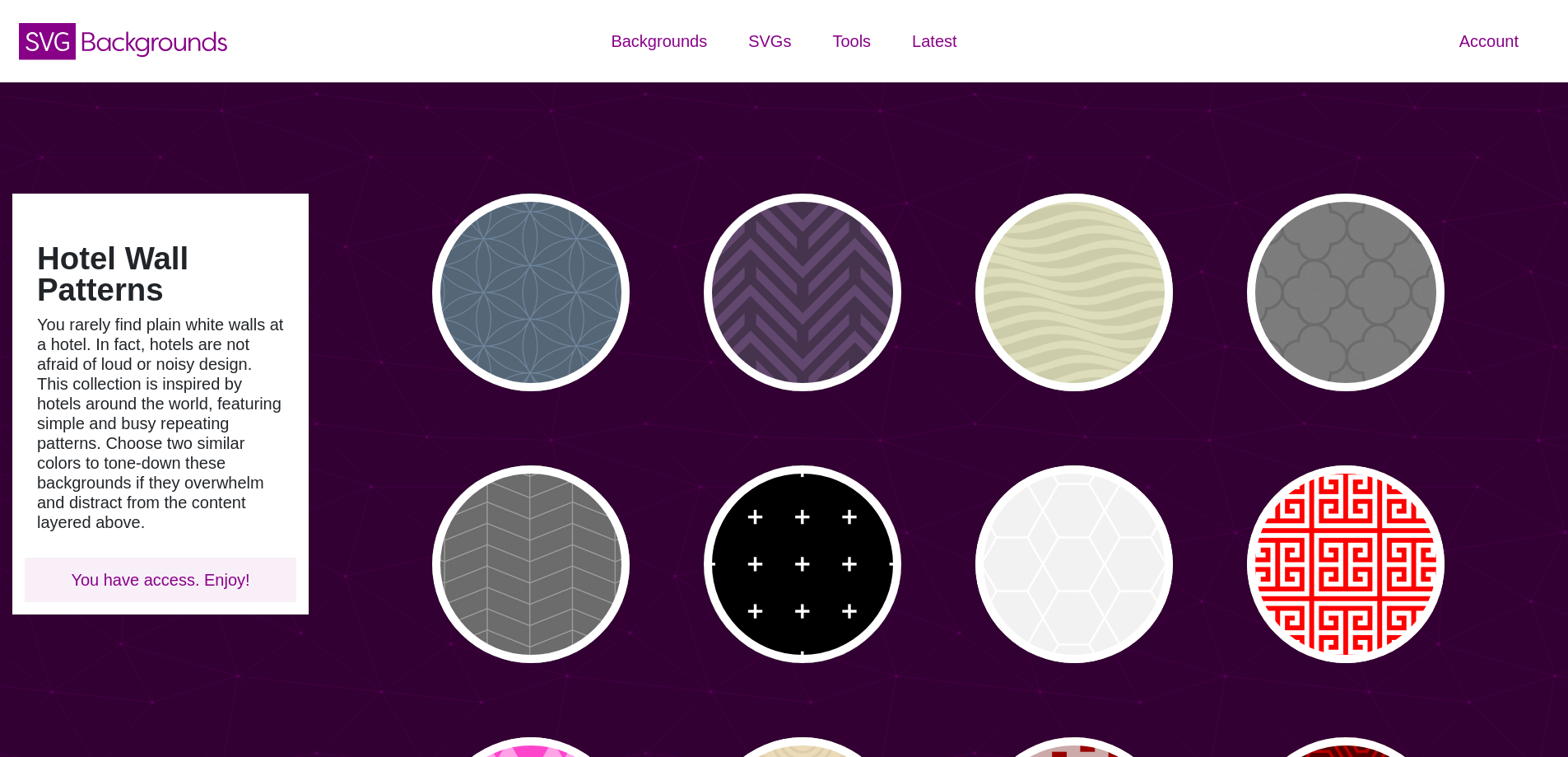
type input "#450057"
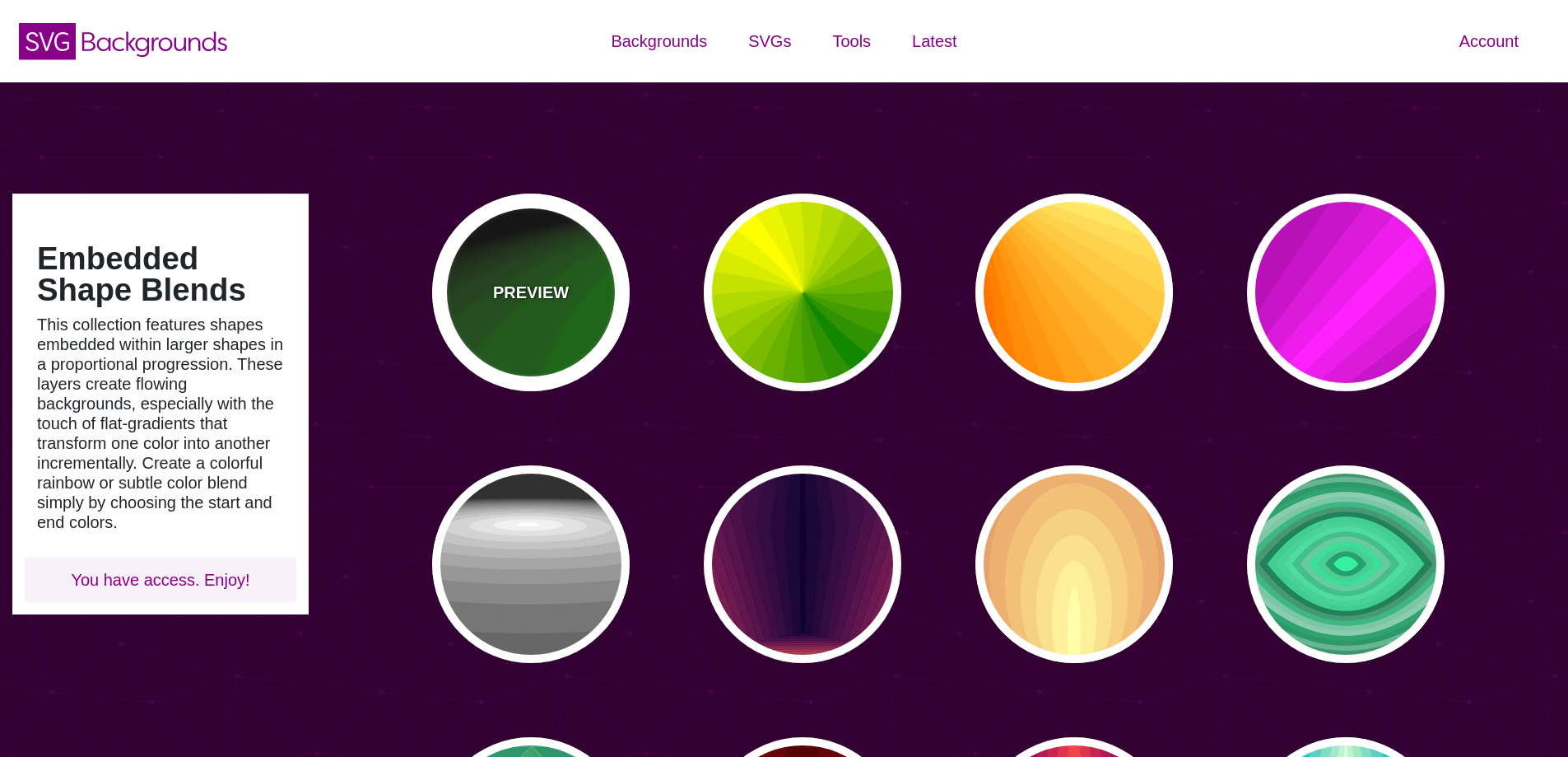
click at [557, 284] on p "PREVIEW" at bounding box center [531, 292] width 75 height 25
type input "#000000"
type input "#008800"
type input "0"
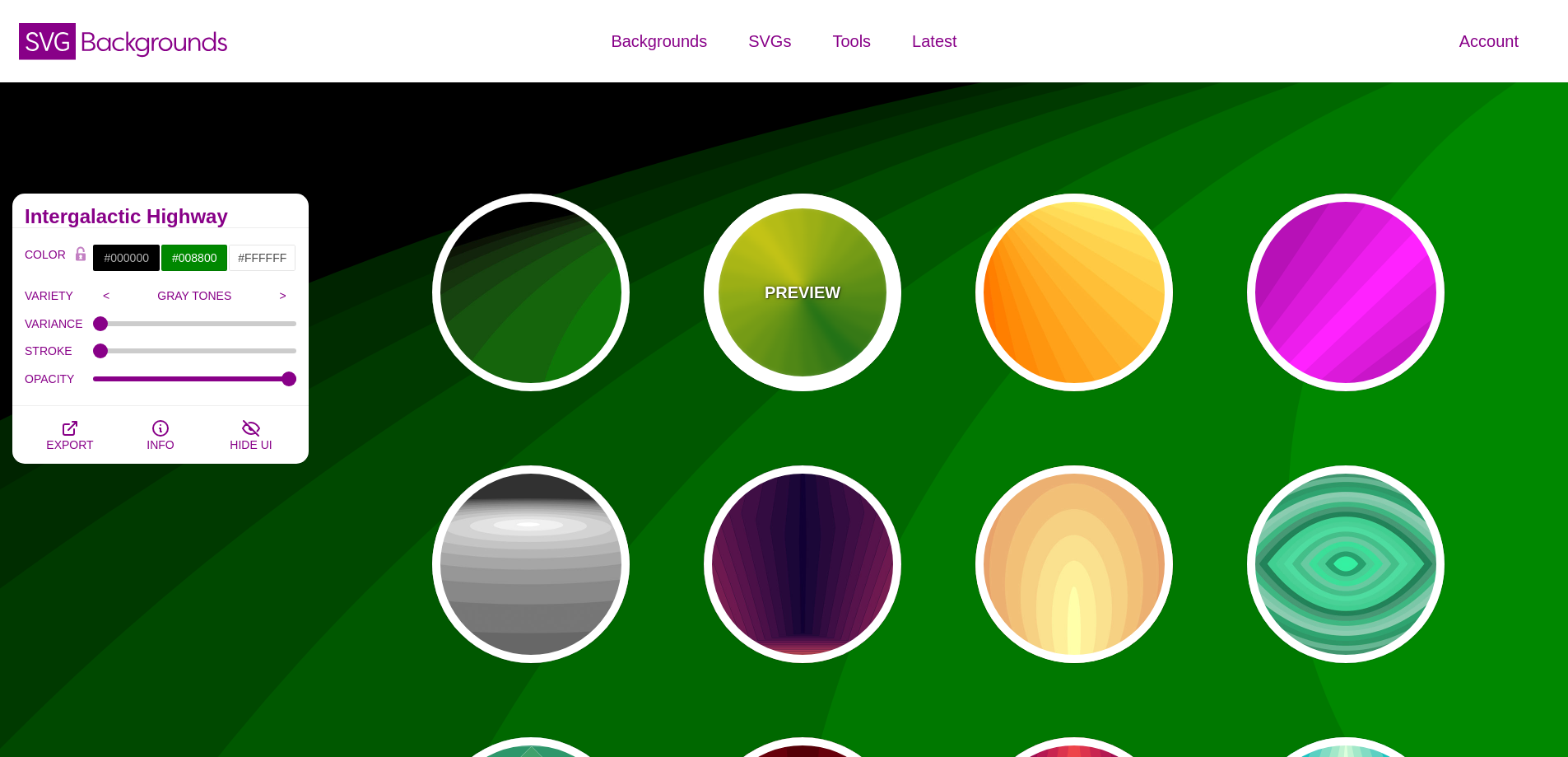
click at [750, 236] on div "PREVIEW" at bounding box center [802, 292] width 197 height 197
type input "#118800"
type input "#FFFF00"
type input "0"
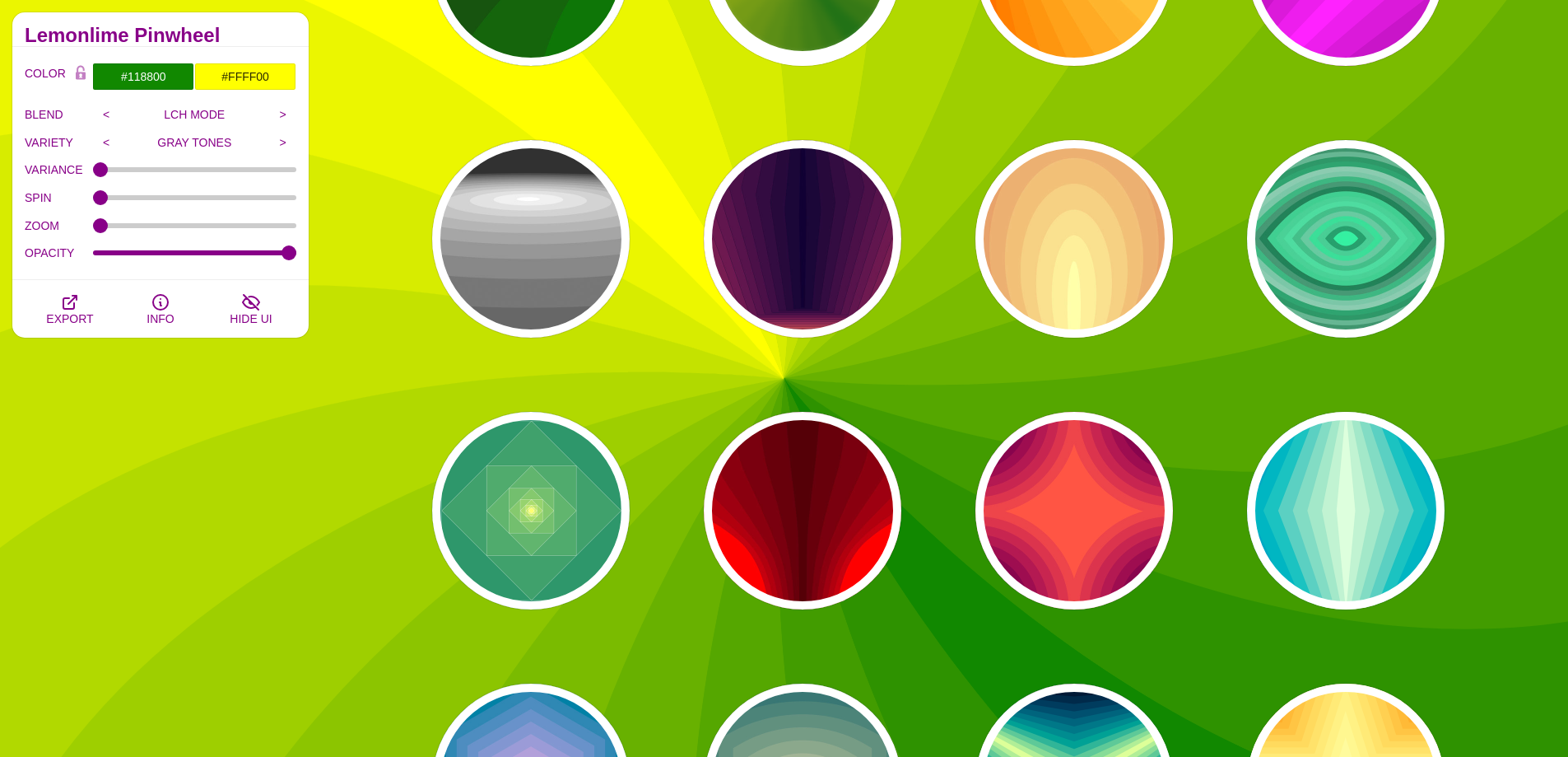
scroll to position [576, 0]
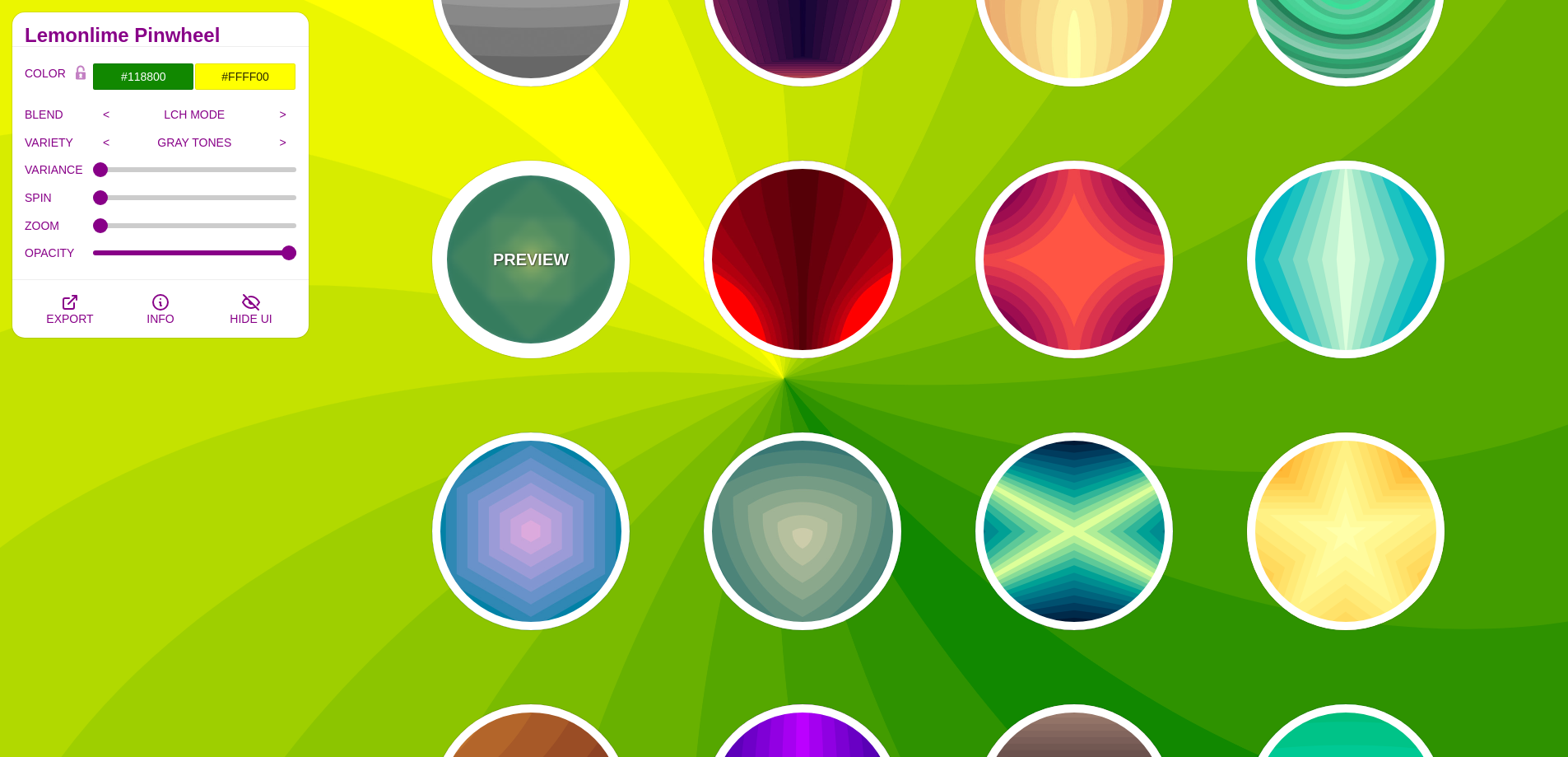
click at [511, 251] on p "PREVIEW" at bounding box center [531, 259] width 75 height 25
type input "#008266"
type input "#FFFF70"
type input "1"
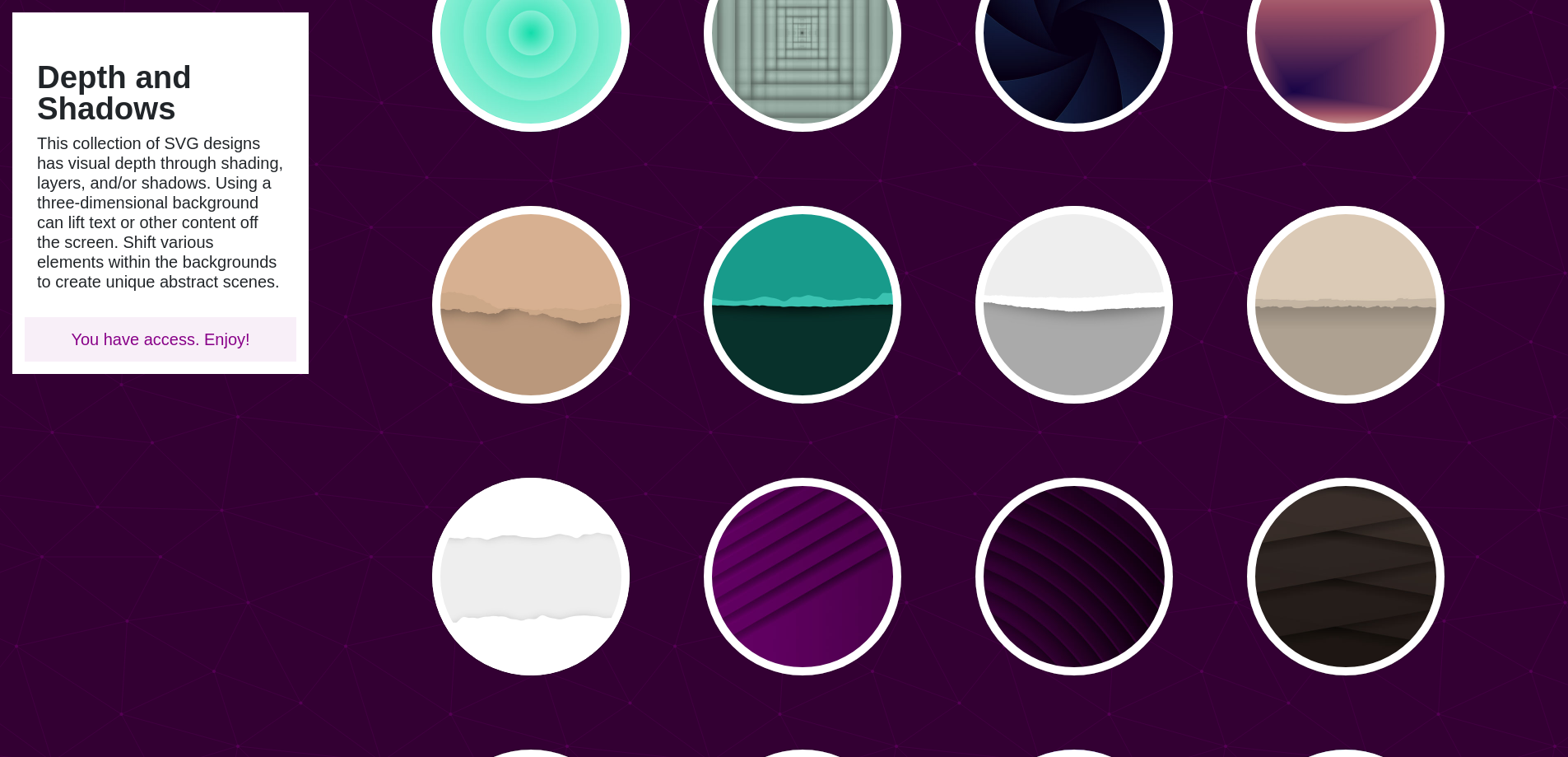
scroll to position [659, 0]
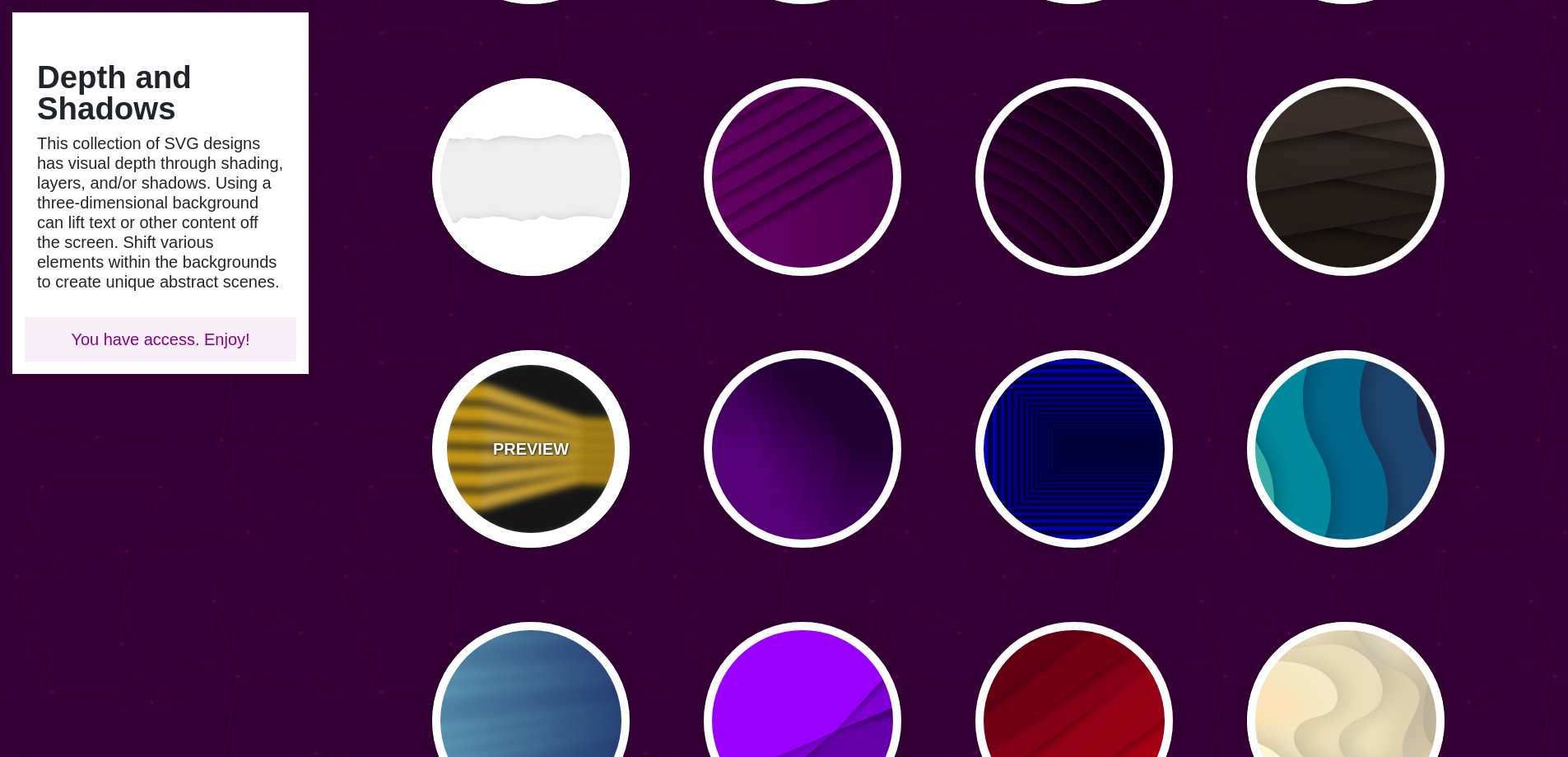
click at [504, 433] on div "PREVIEW" at bounding box center [531, 448] width 197 height 197
type input "#000000"
type input "#FFBB00"
type input "900"
type input "100"
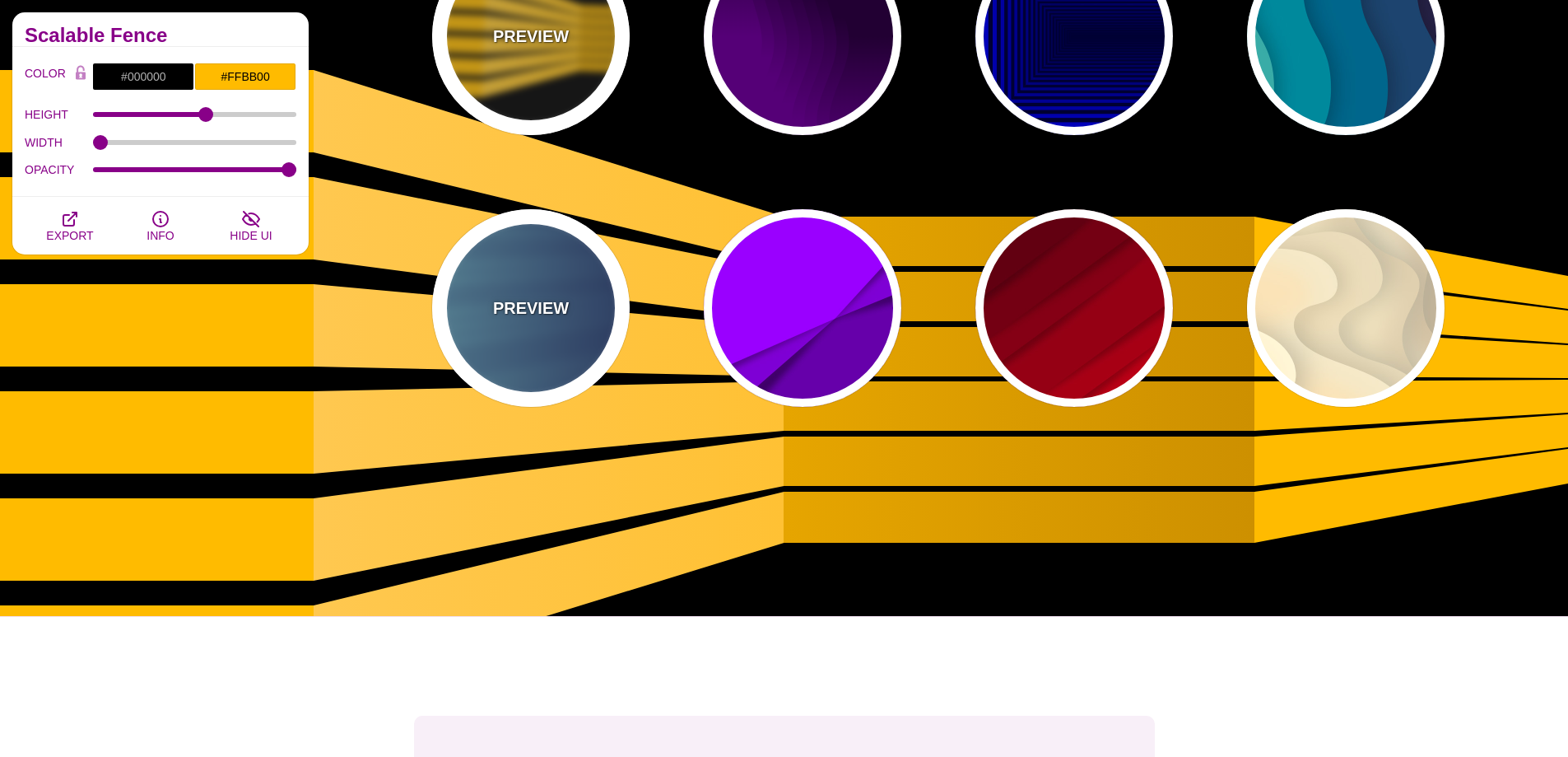
scroll to position [1071, 0]
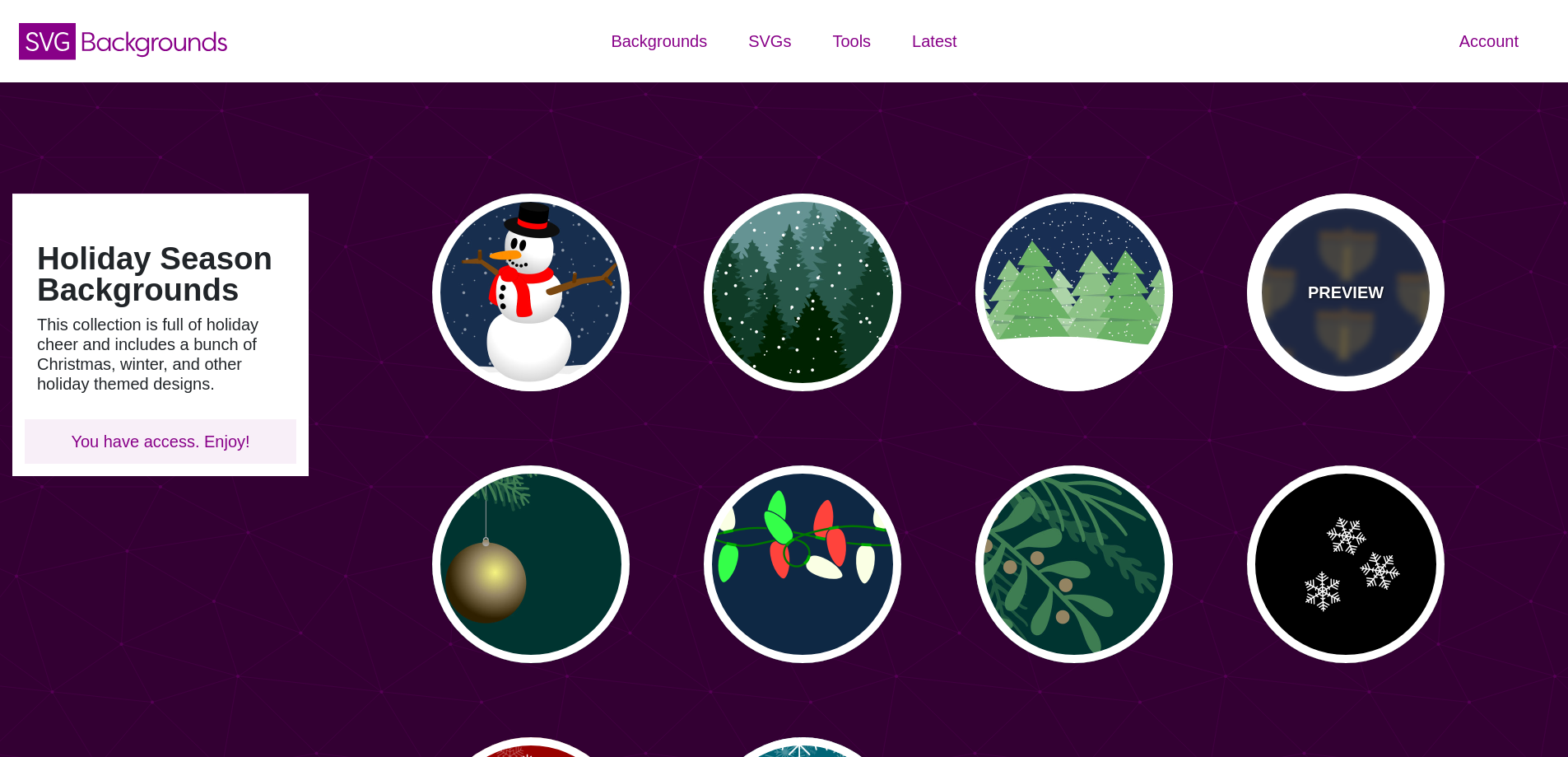
click at [1296, 257] on div "PREVIEW" at bounding box center [1345, 292] width 197 height 197
type input "#0C1A3F"
type input "#CCA43C"
type input "#FF9B00"
type input "0"
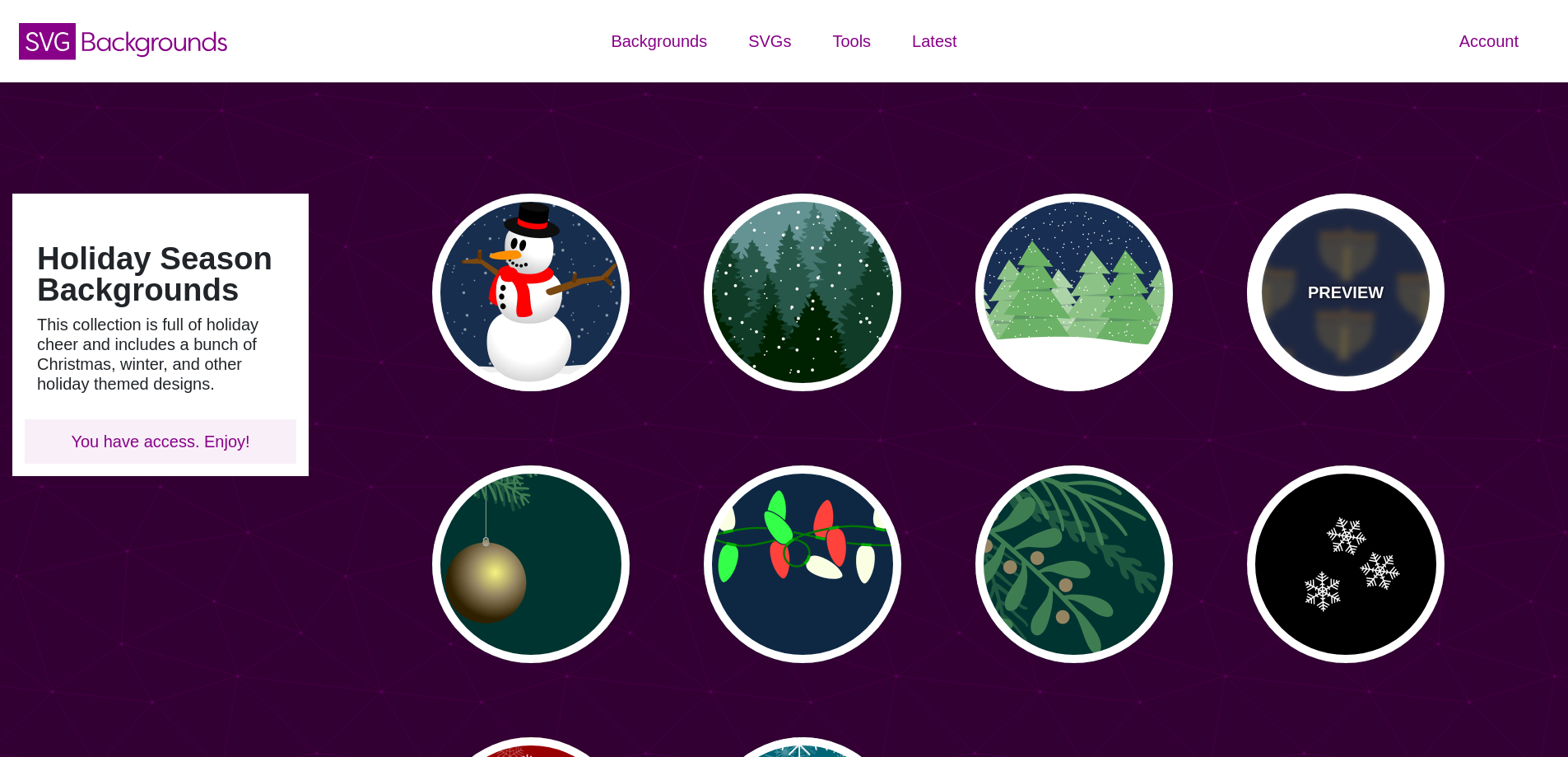
type input "0.2"
type input "0"
type input "3"
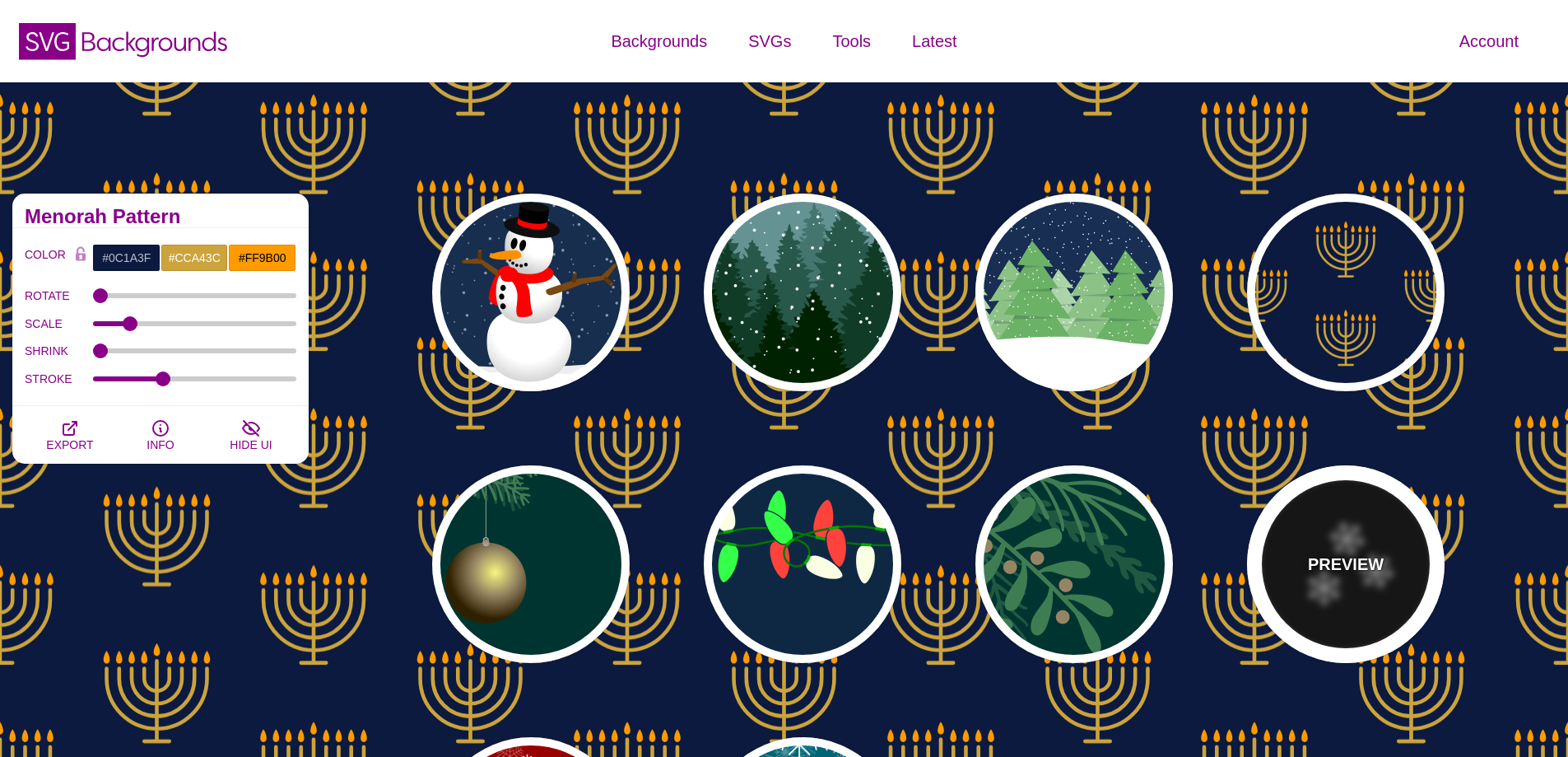
click at [1265, 556] on div "PREVIEW" at bounding box center [1345, 563] width 197 height 197
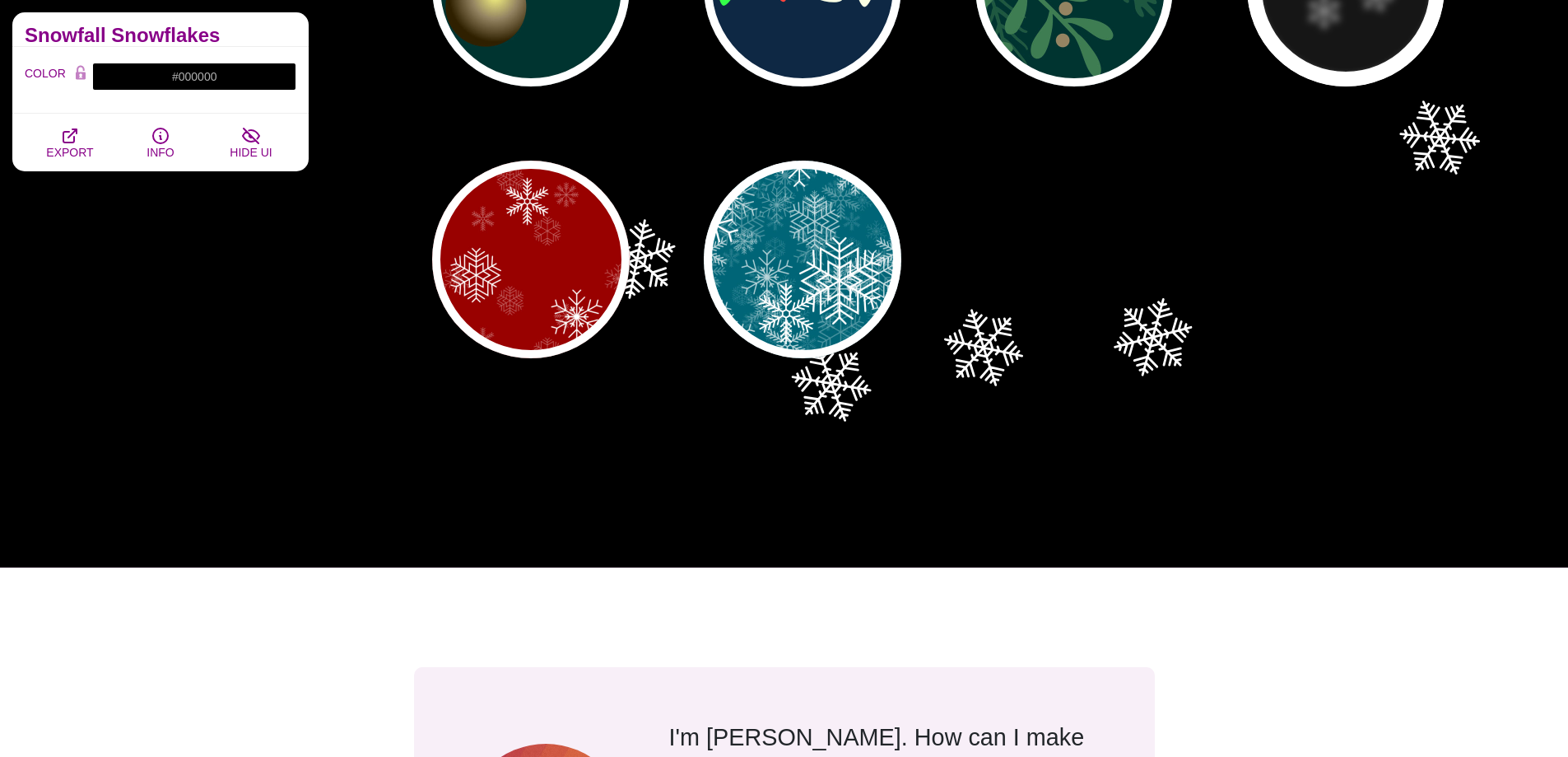
scroll to position [164, 0]
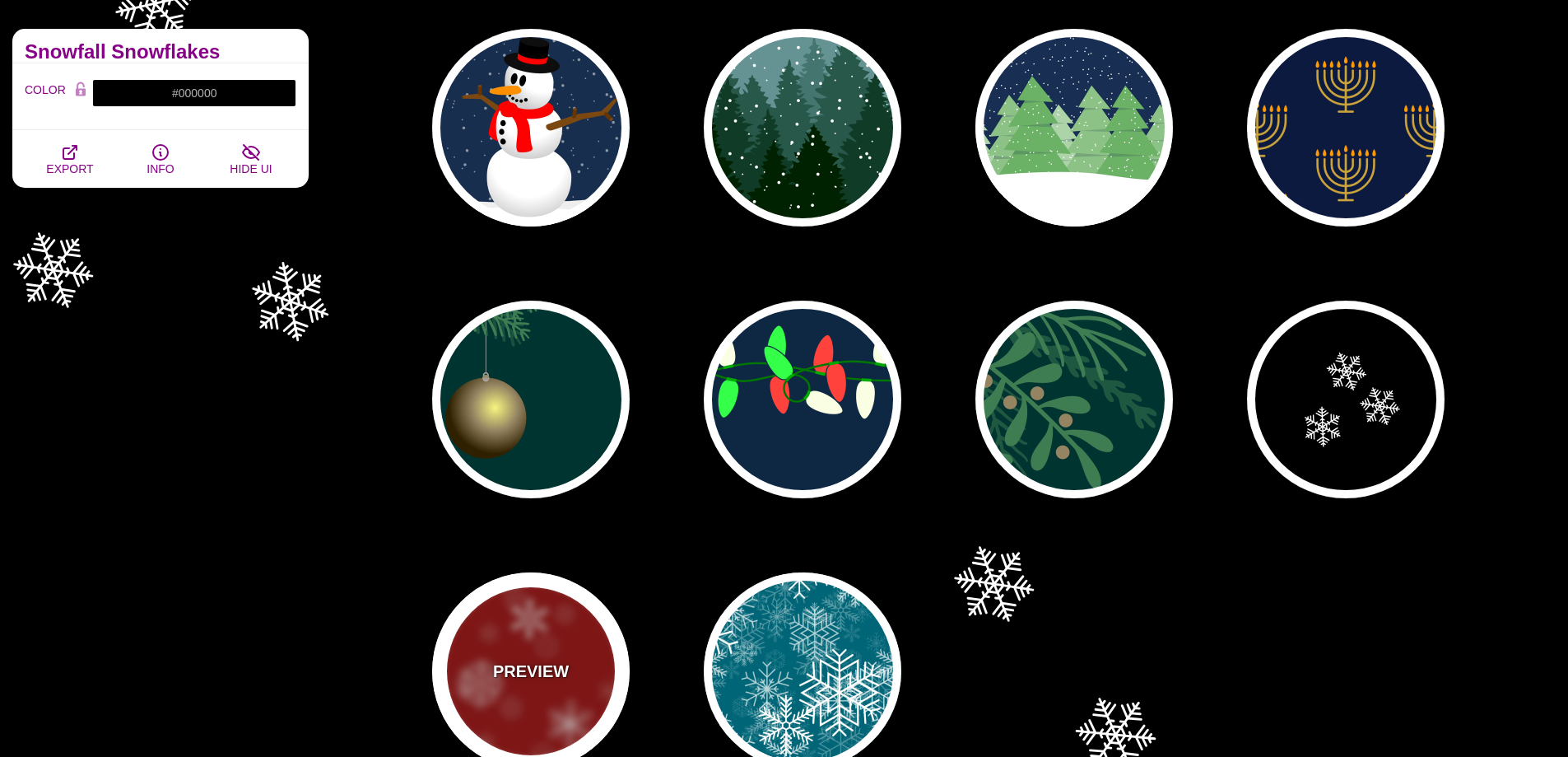
click at [532, 646] on div "PREVIEW" at bounding box center [531, 671] width 197 height 197
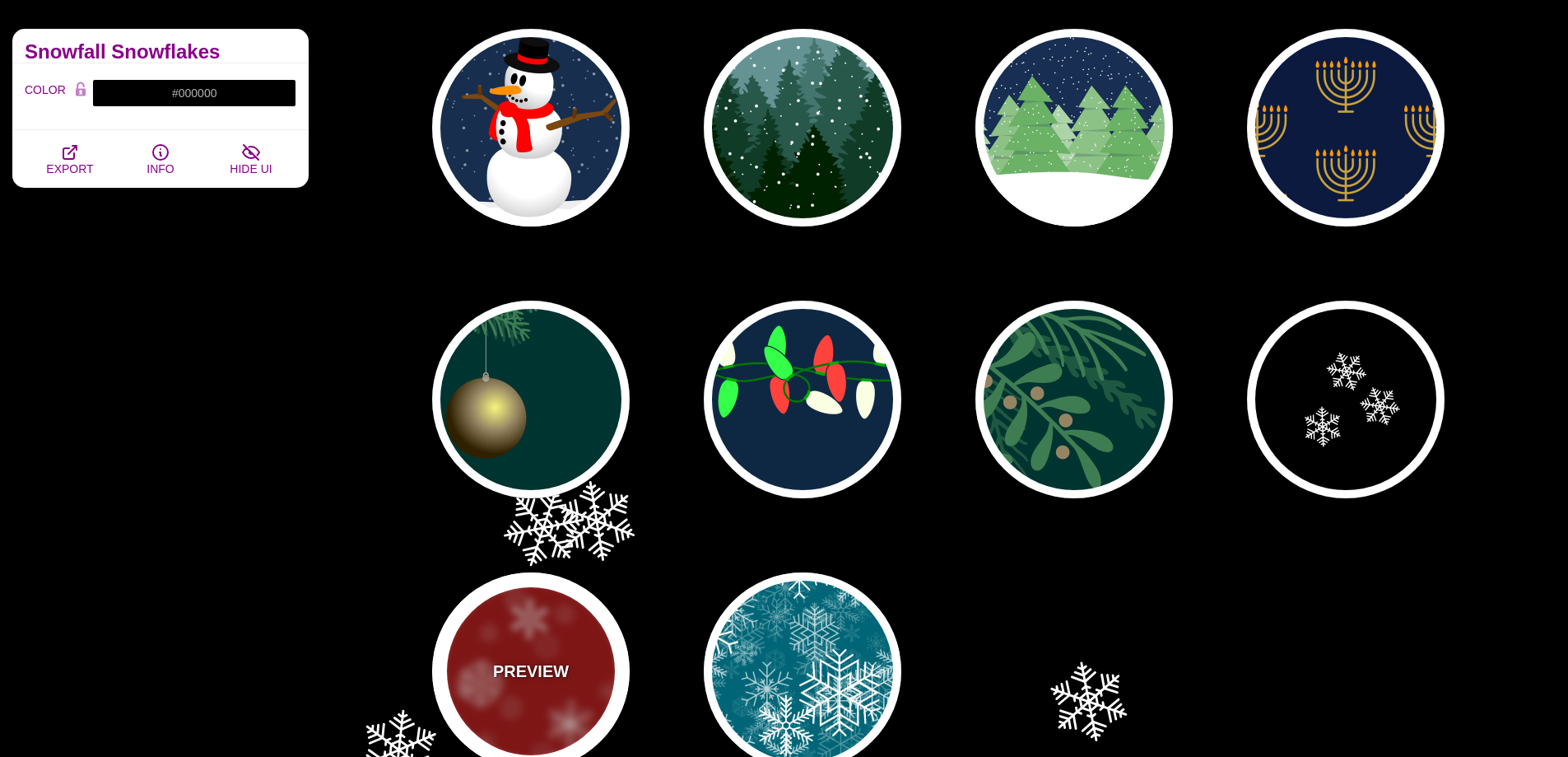
type input "#990000"
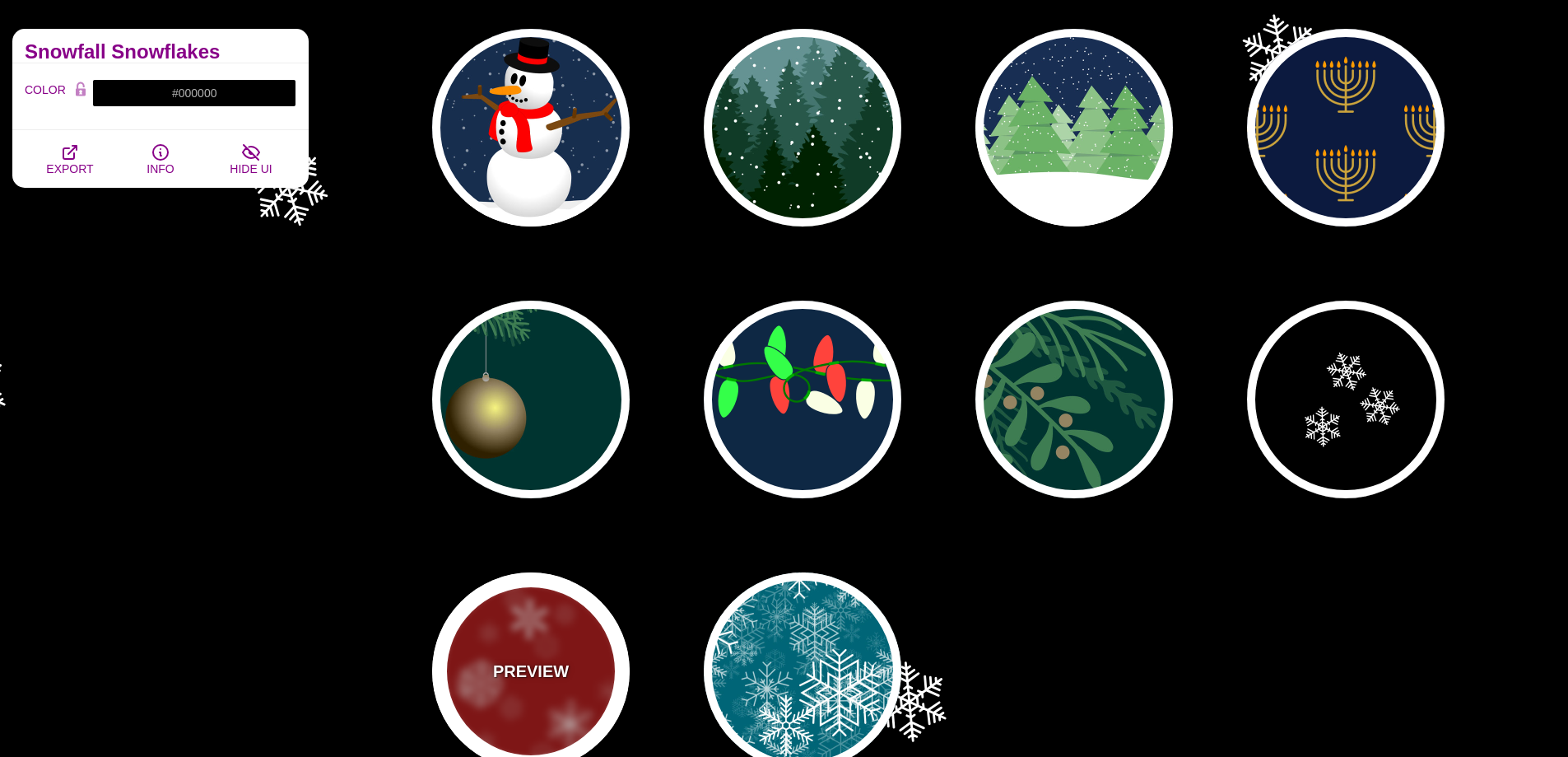
type input "1"
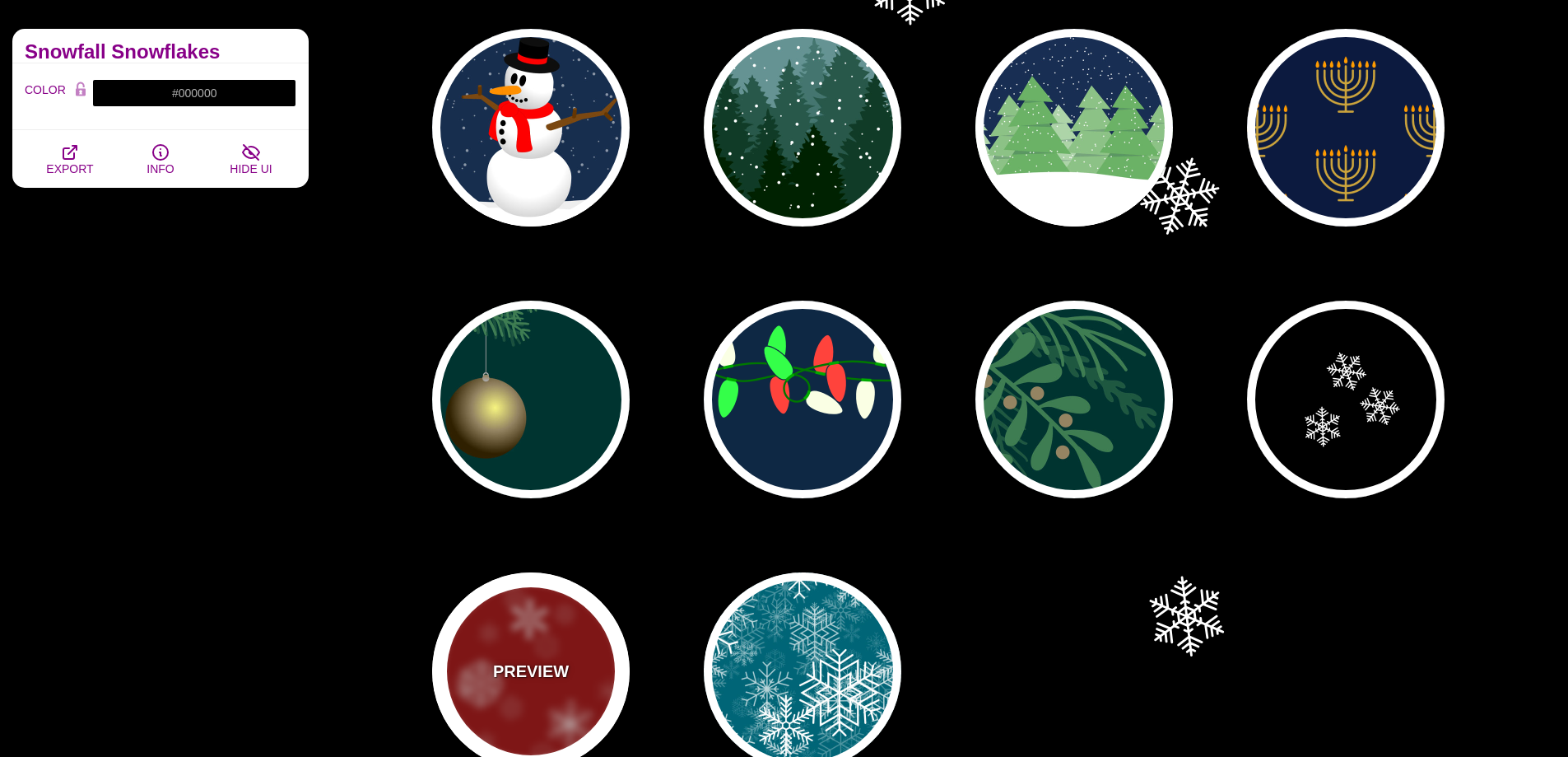
type input "3"
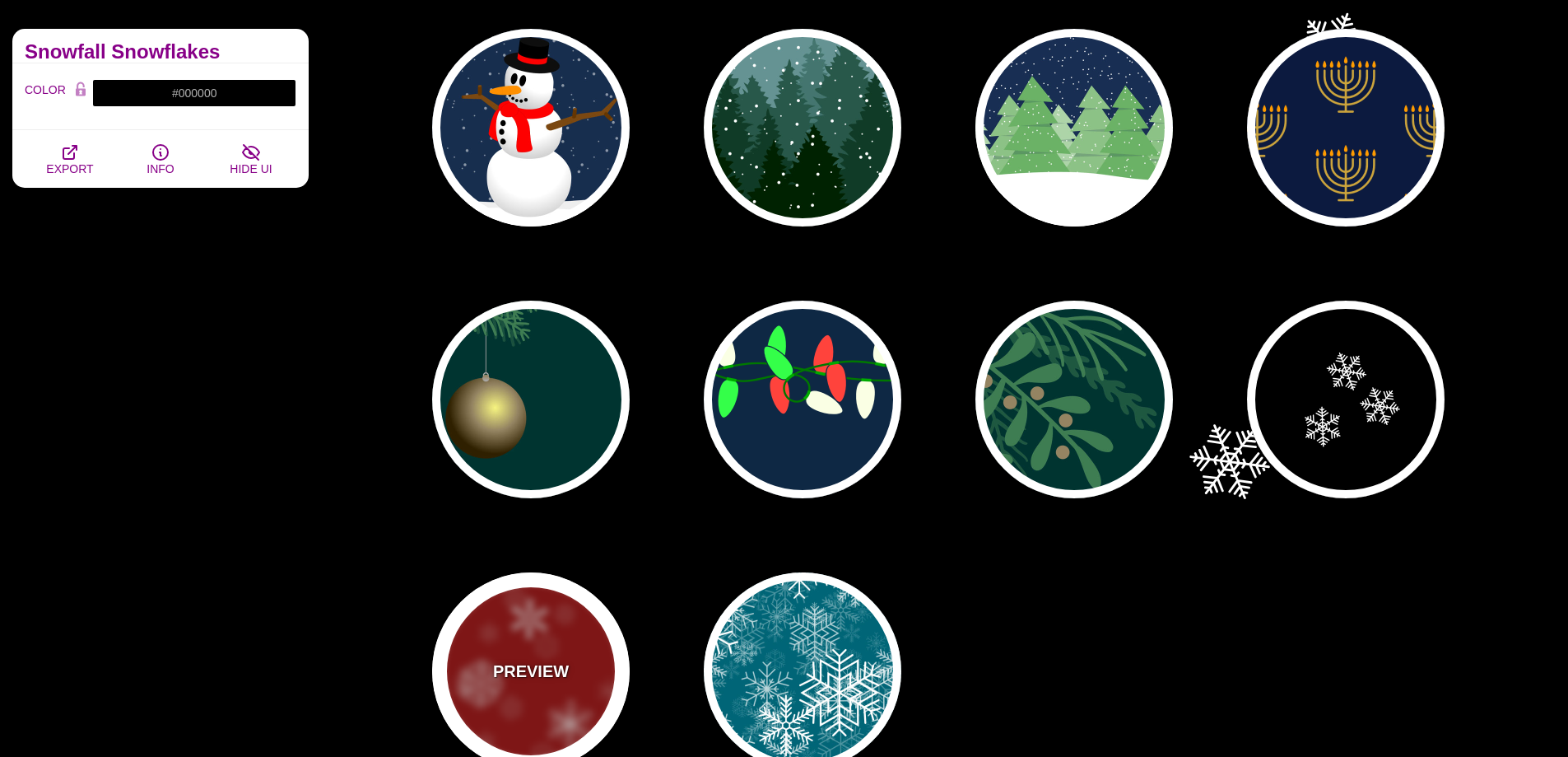
type input "0.4"
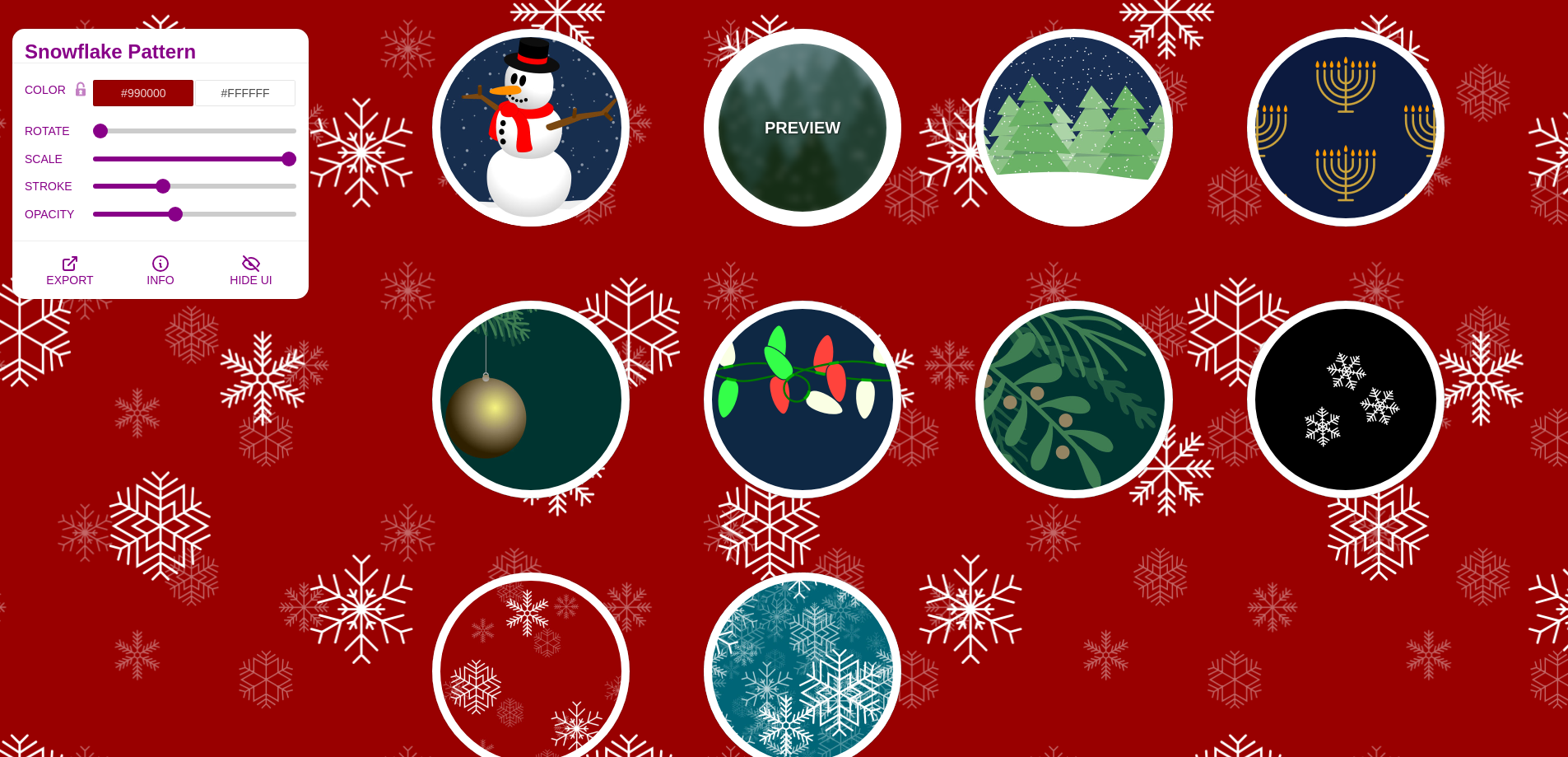
click at [841, 118] on div "PREVIEW" at bounding box center [802, 127] width 197 height 197
type input "#659393"
type input "#002200"
type input "#FFFFFF"
type input "20"
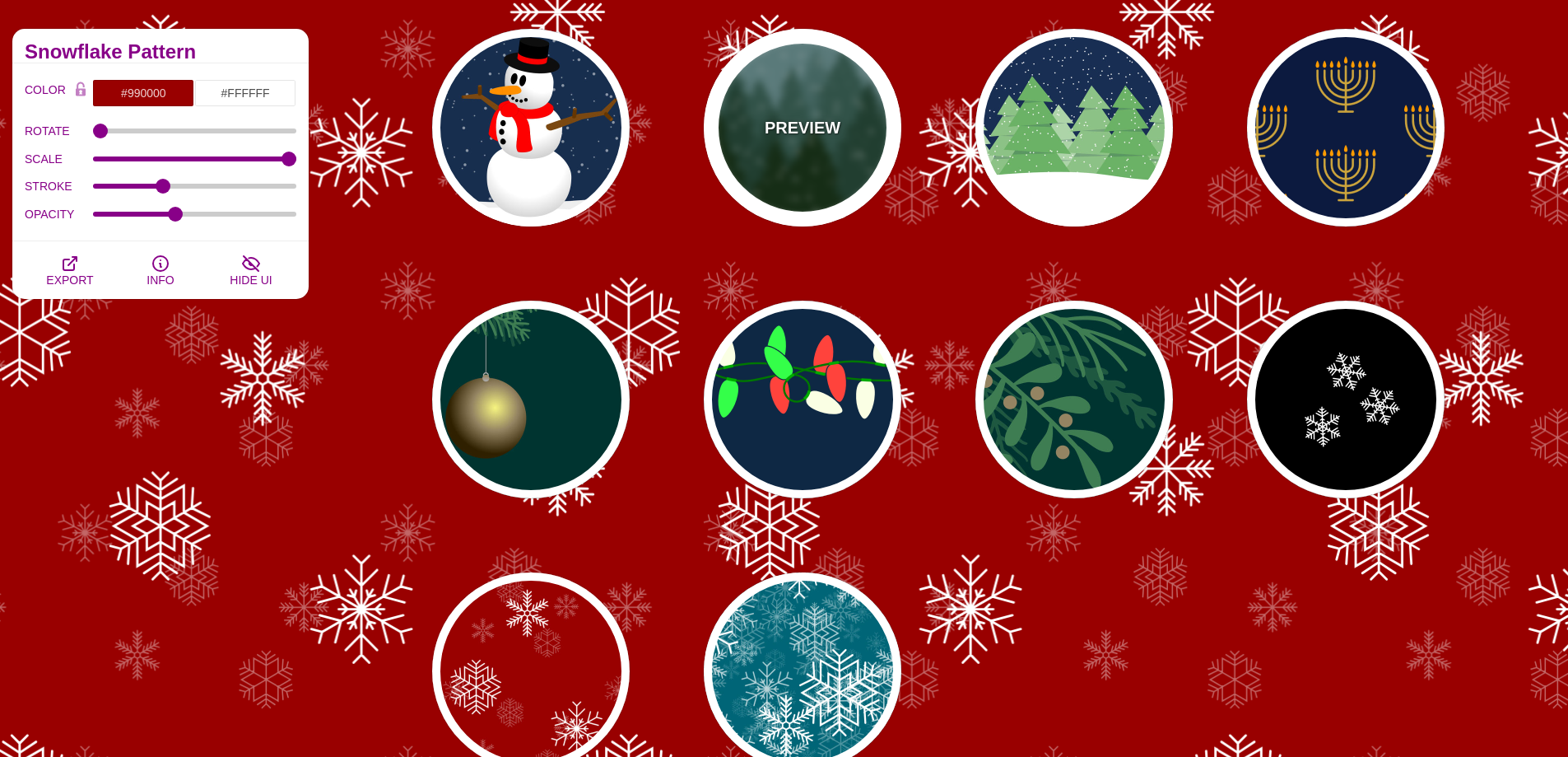
type input "10"
type input "0"
type input "0.25"
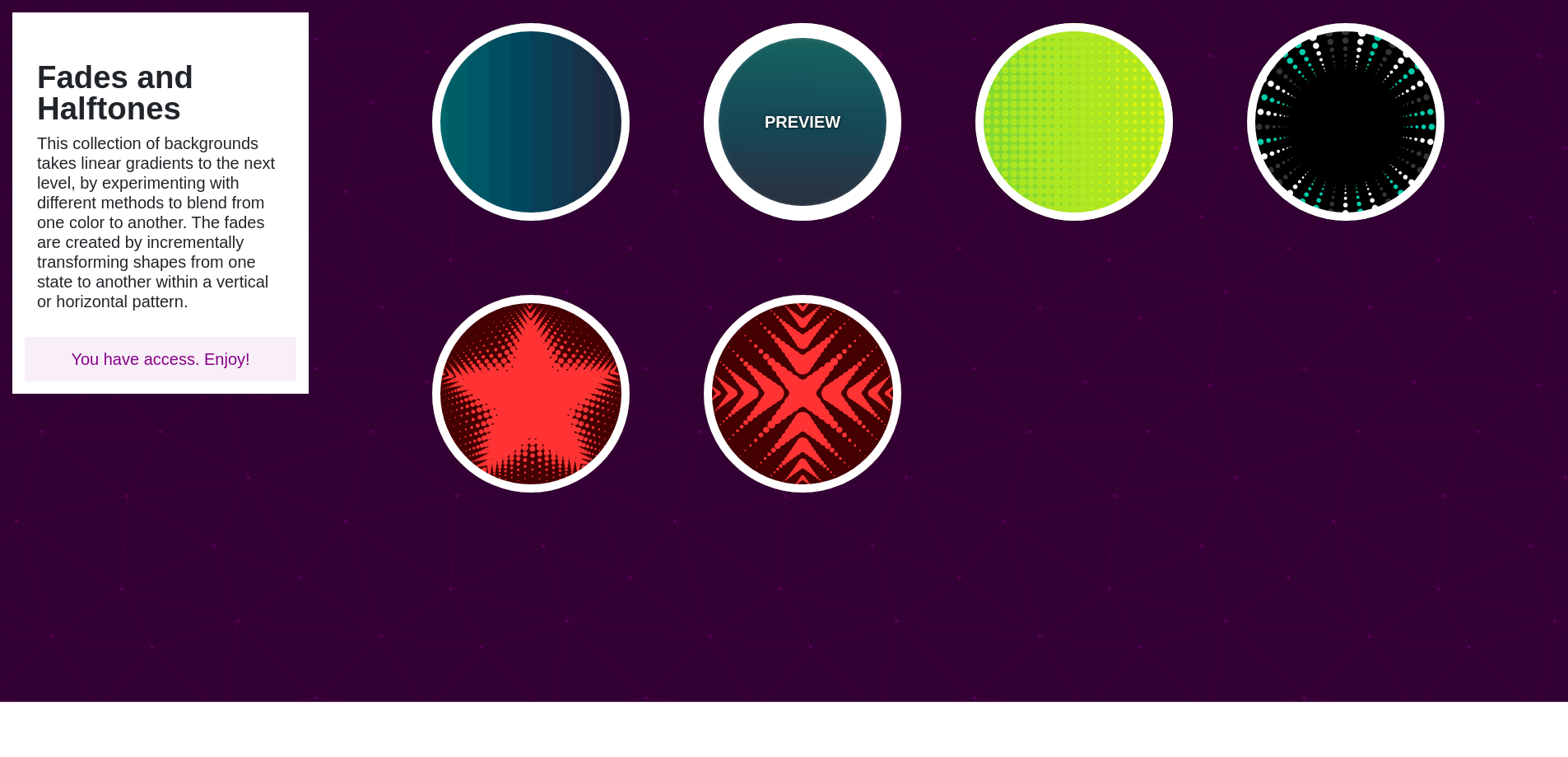
scroll to position [742, 0]
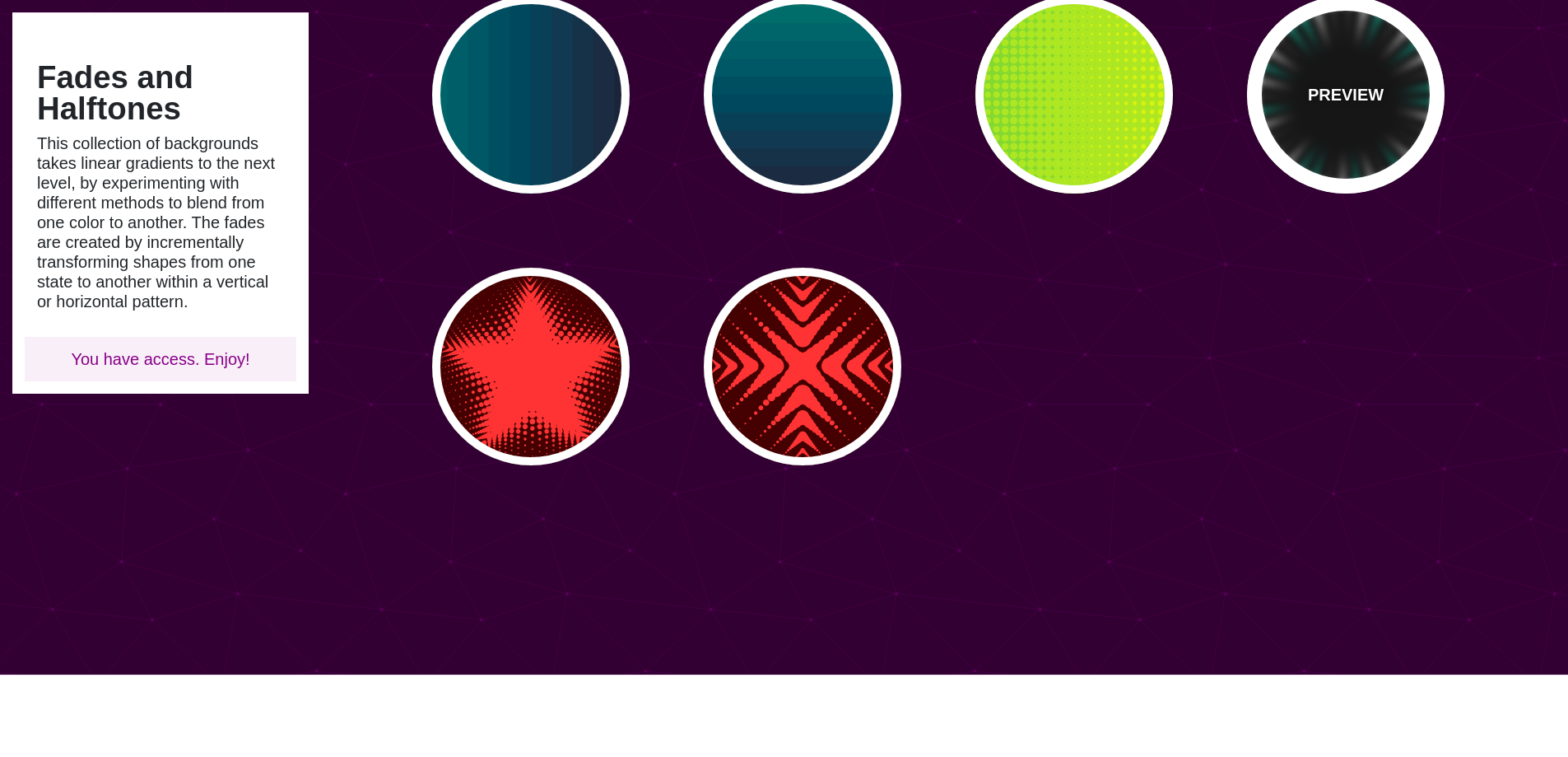
click at [1345, 84] on p "PREVIEW" at bounding box center [1345, 95] width 75 height 25
type input "#000000"
type input "#00CCAA"
type input "#333333"
type input "0"
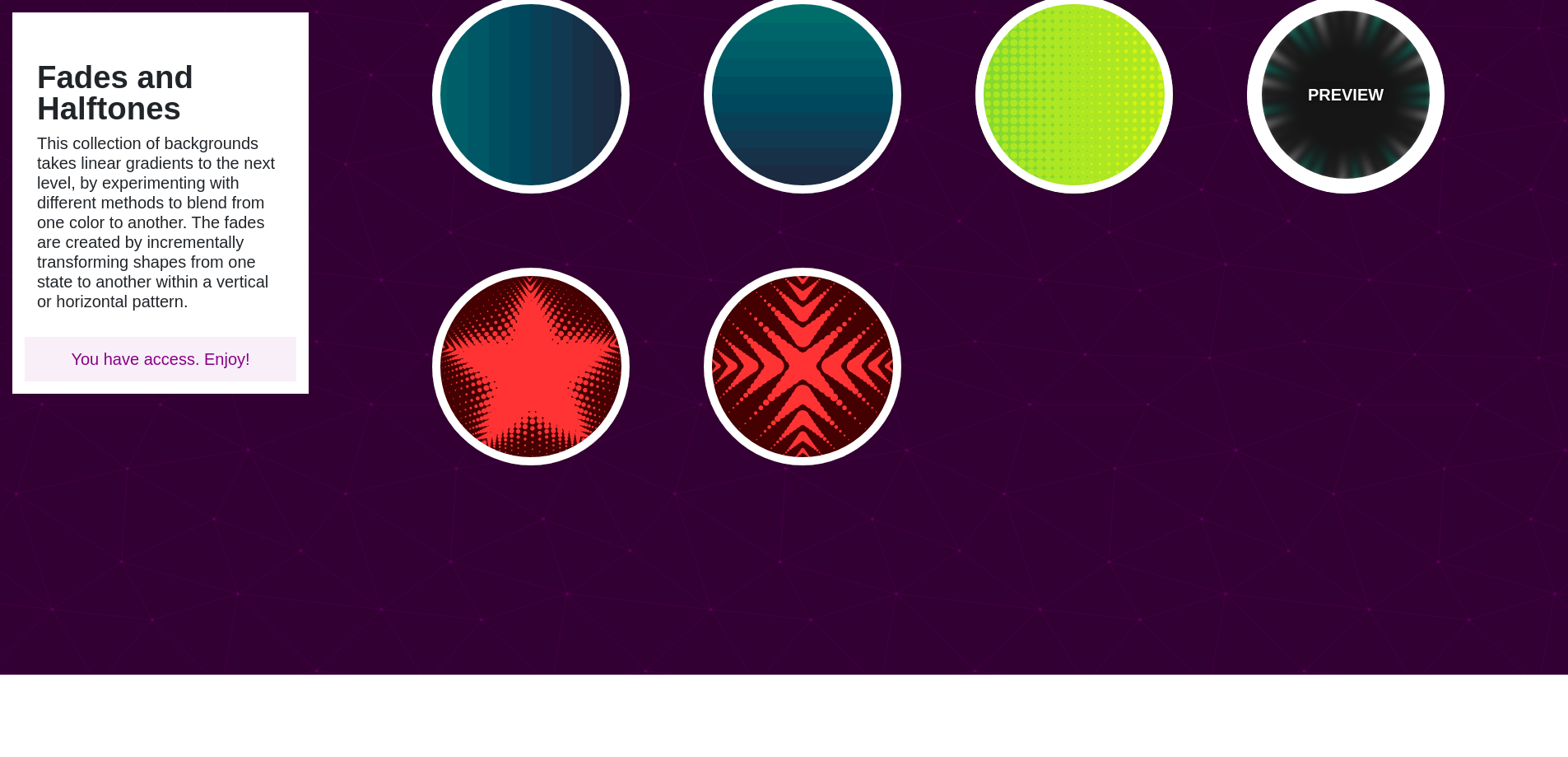
type input "0"
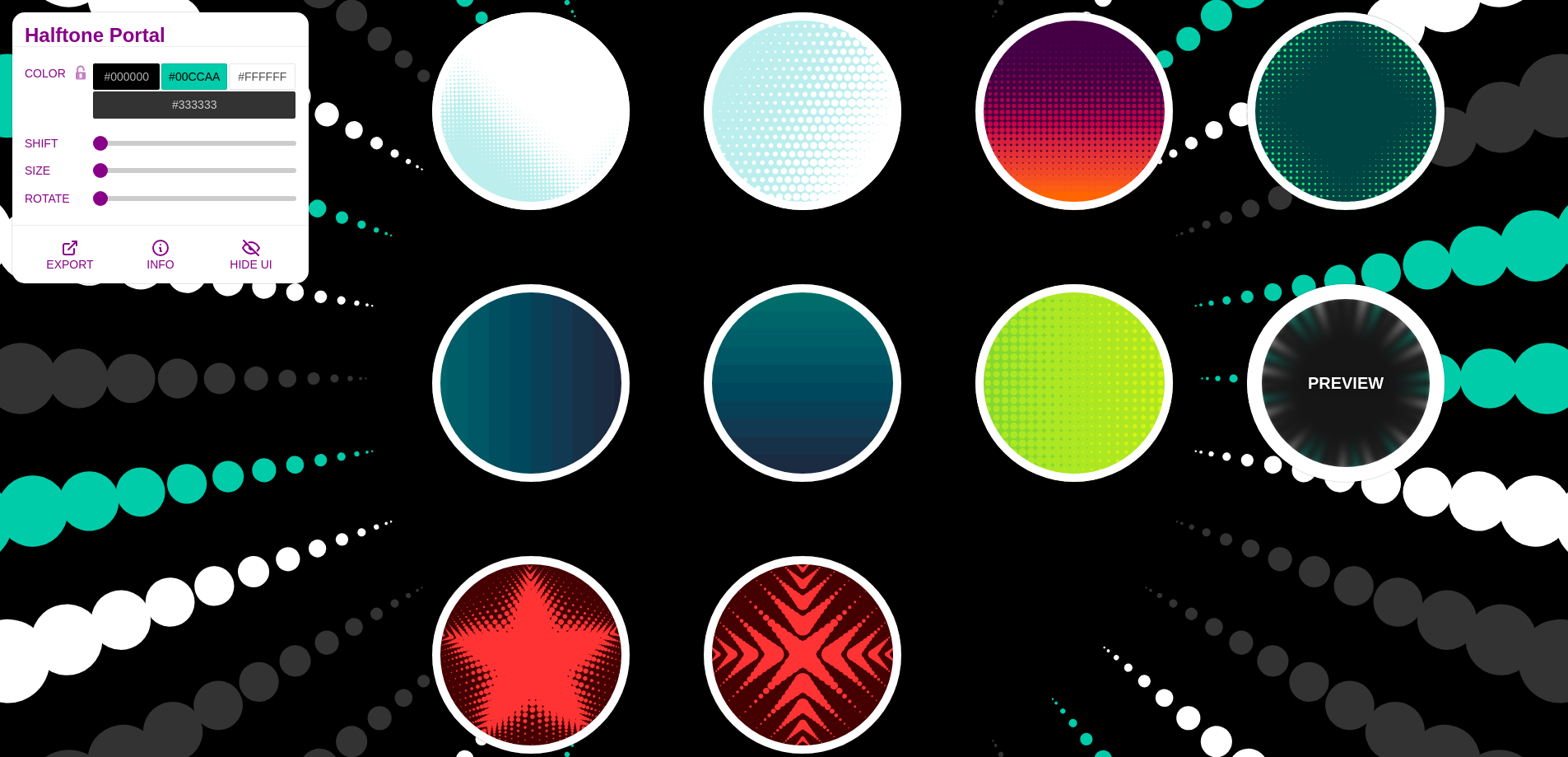
scroll to position [83, 0]
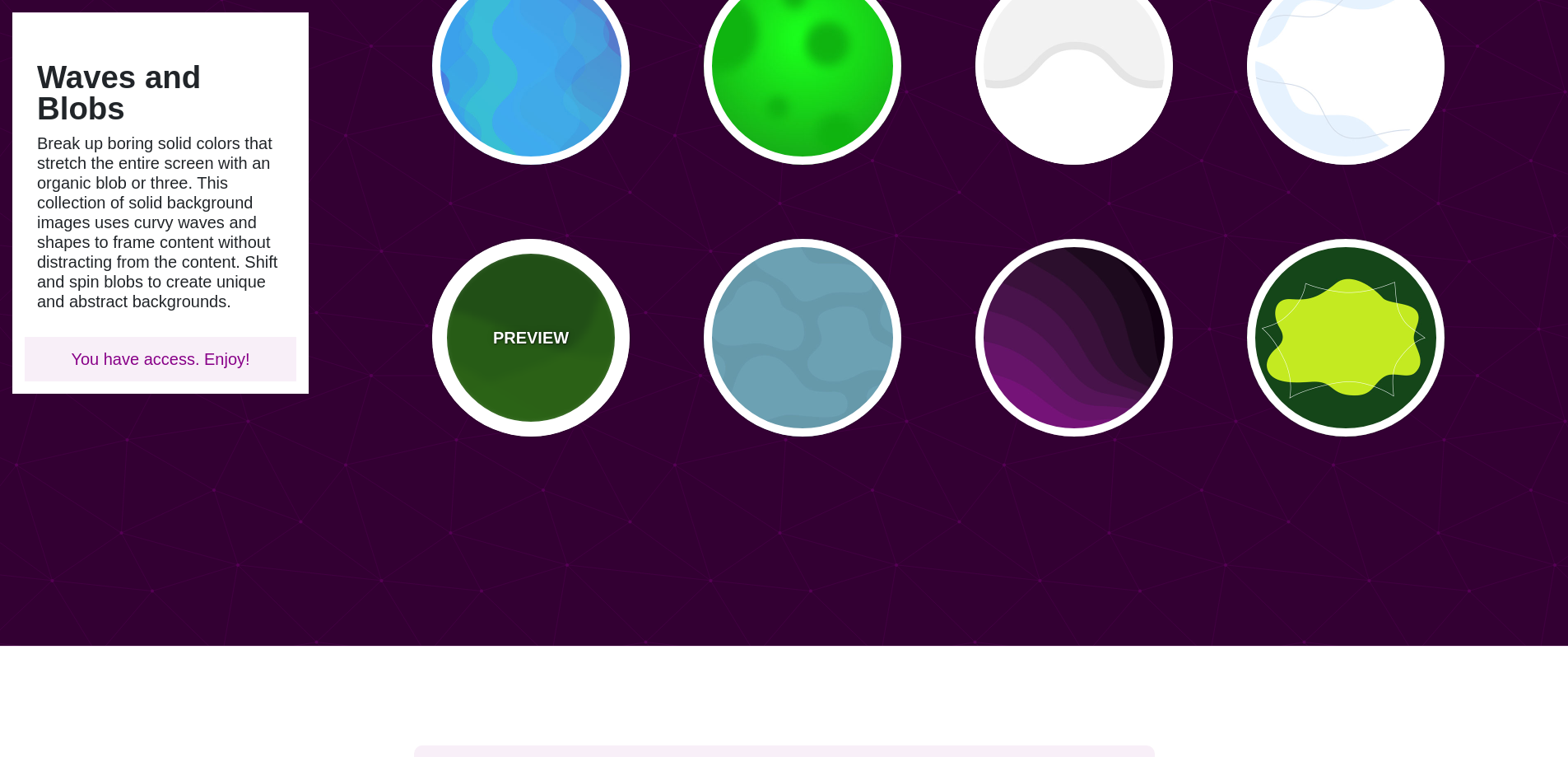
scroll to position [1153, 0]
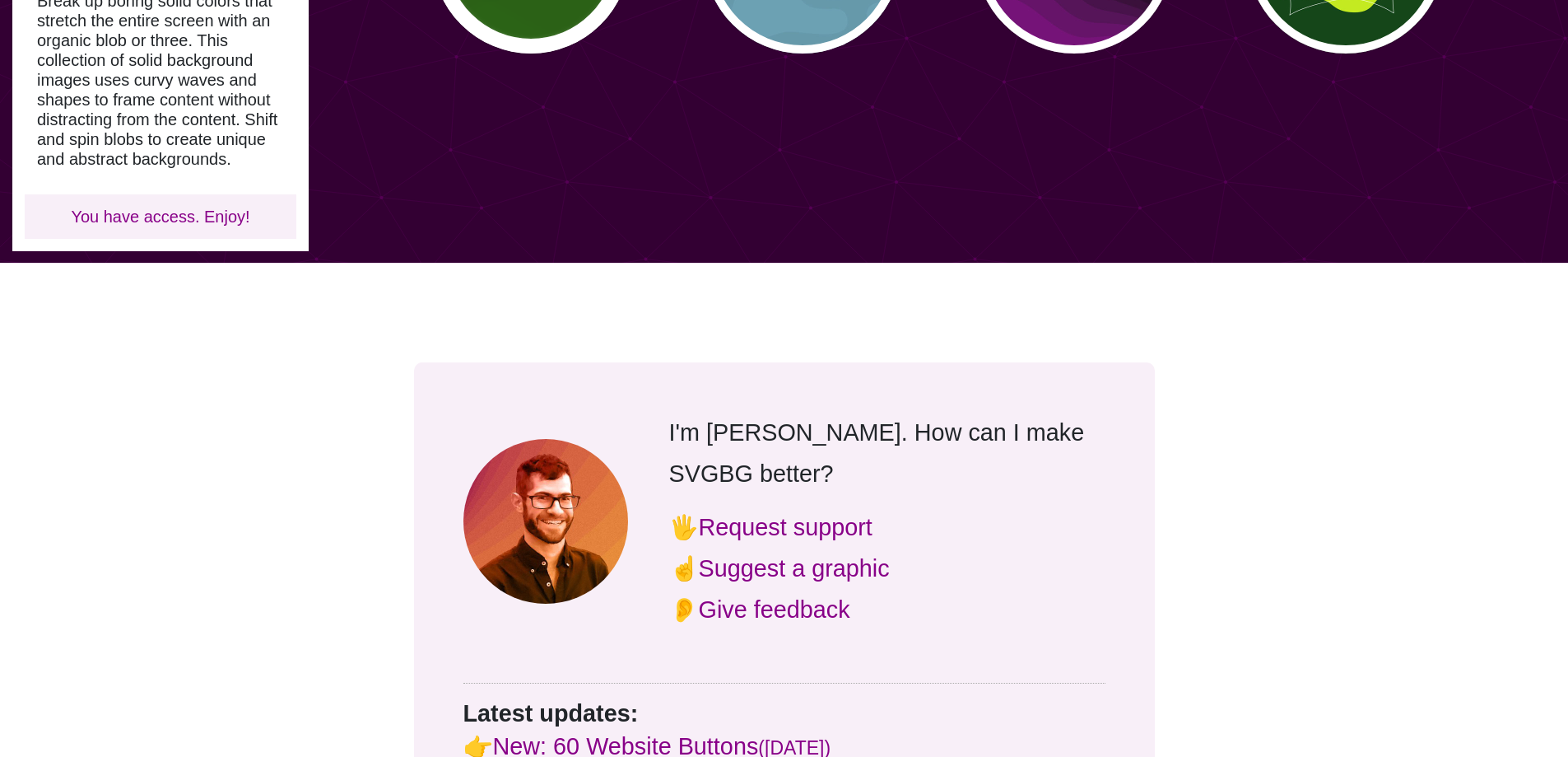
type input "#115500"
type input "#227700"
type input "#000000"
type input "0.5"
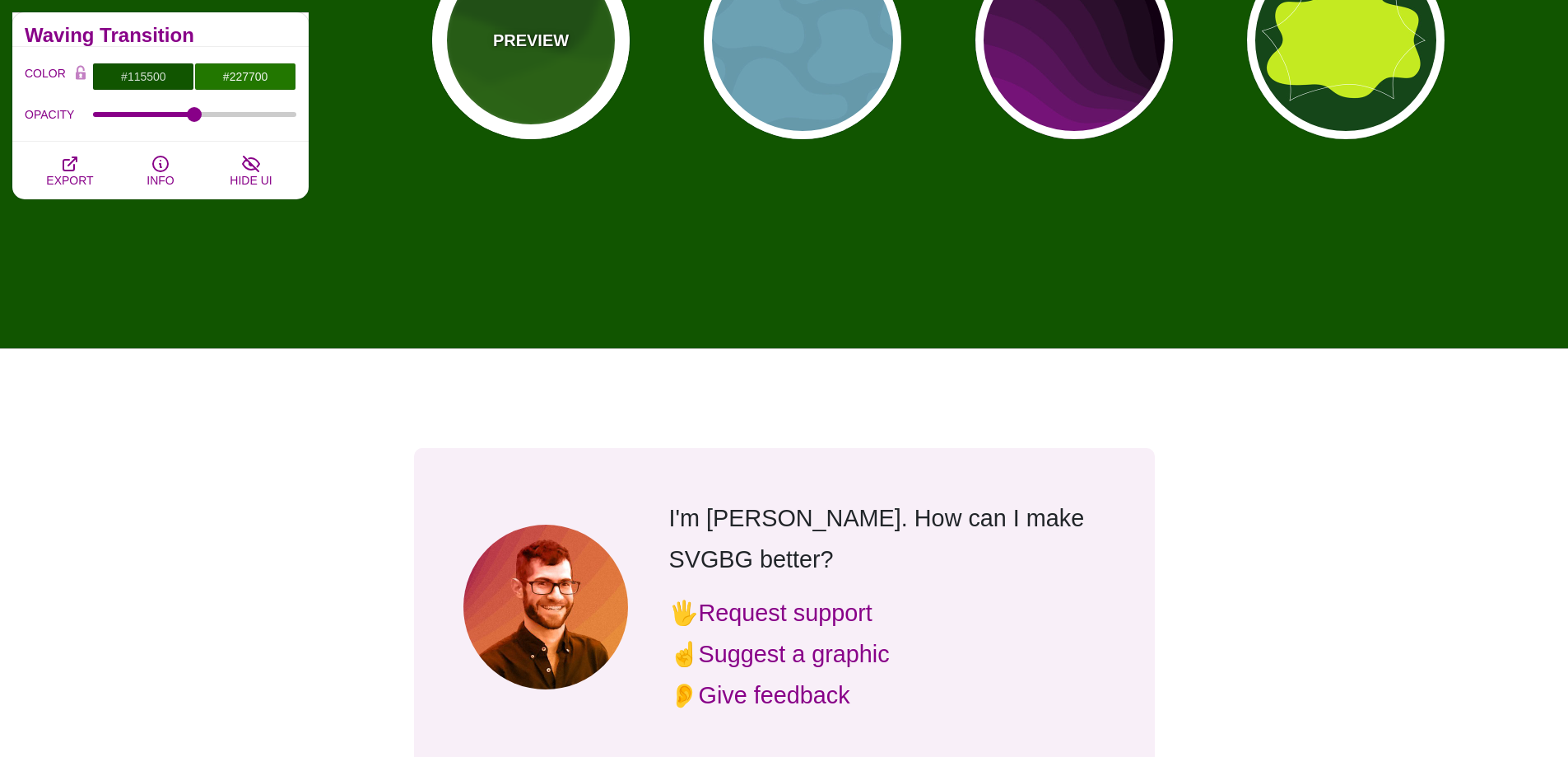
scroll to position [742, 0]
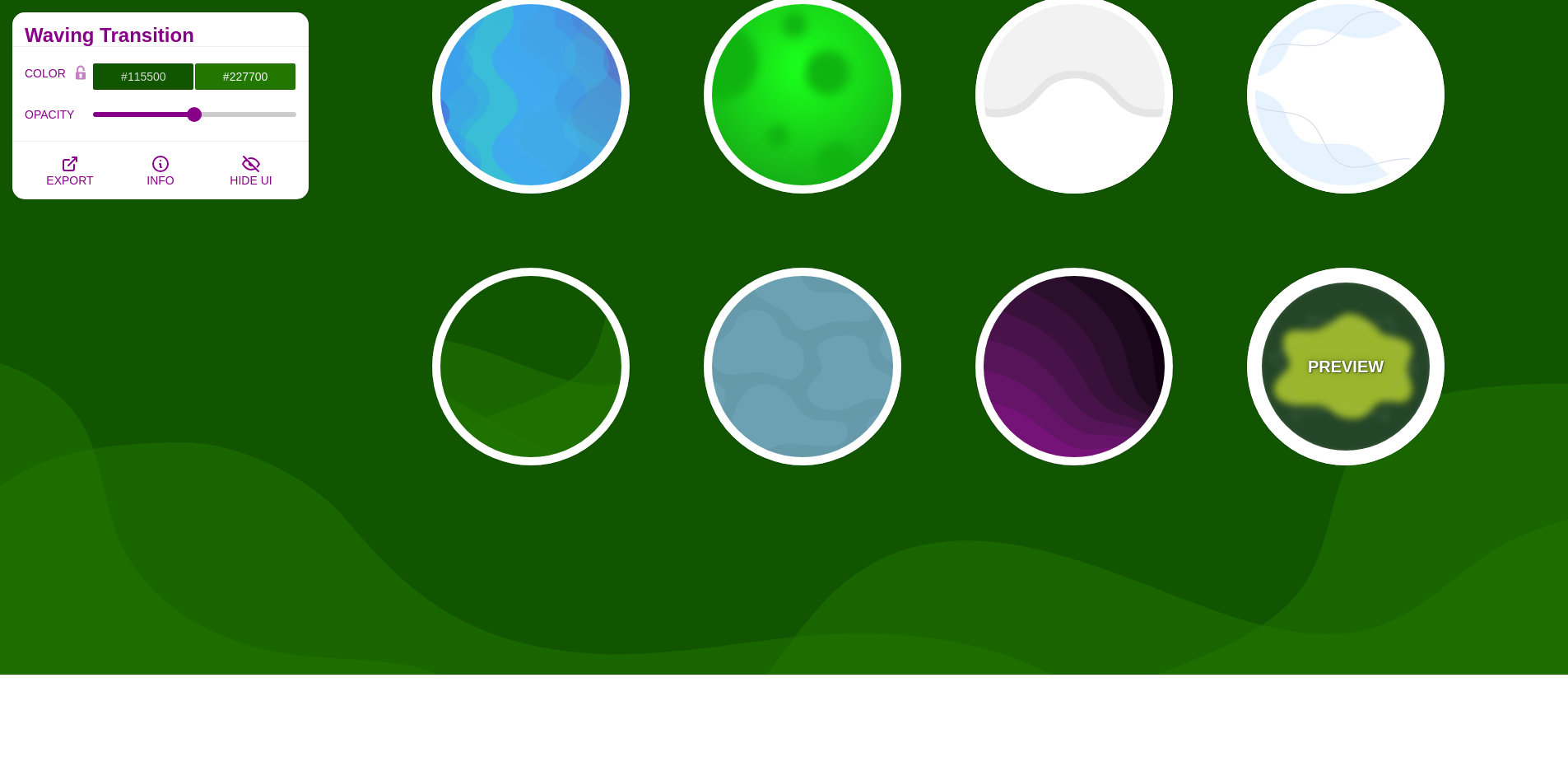
click at [1301, 410] on div "PREVIEW" at bounding box center [1345, 366] width 197 height 197
type input "#14461A"
type input "#C4EA21"
type input "#FFFFFF"
type input "0"
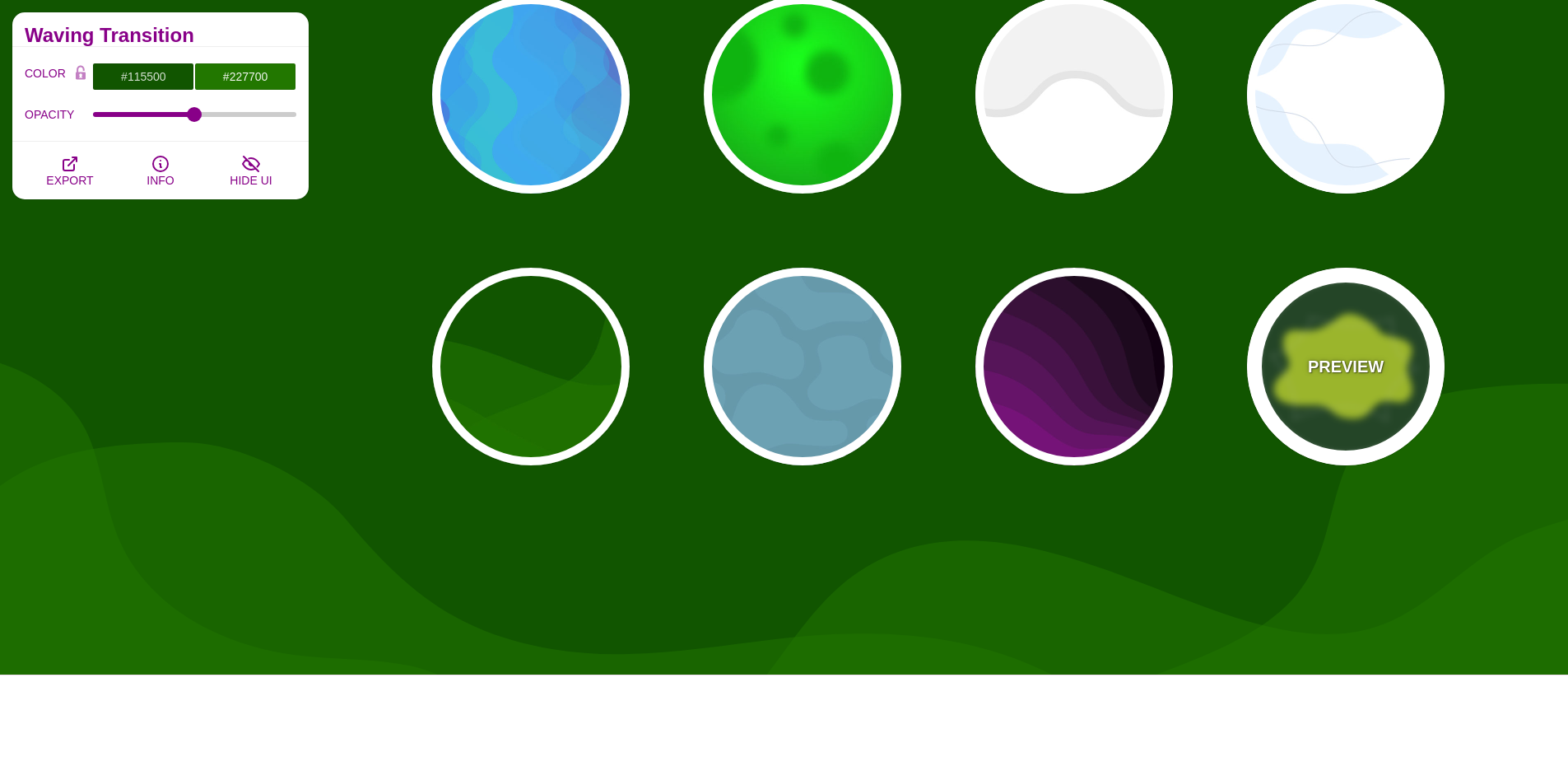
type input "3"
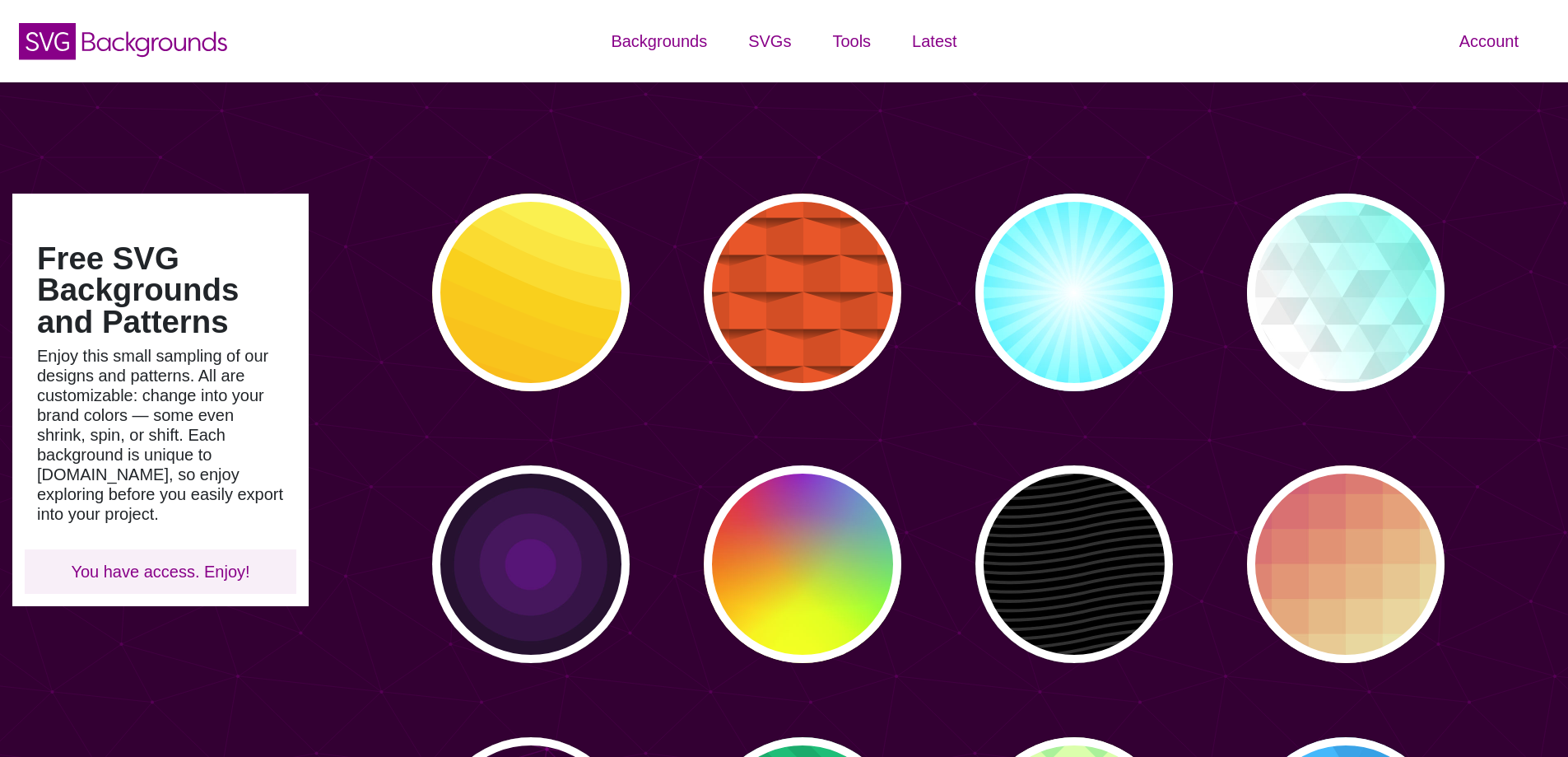
type input "#450057"
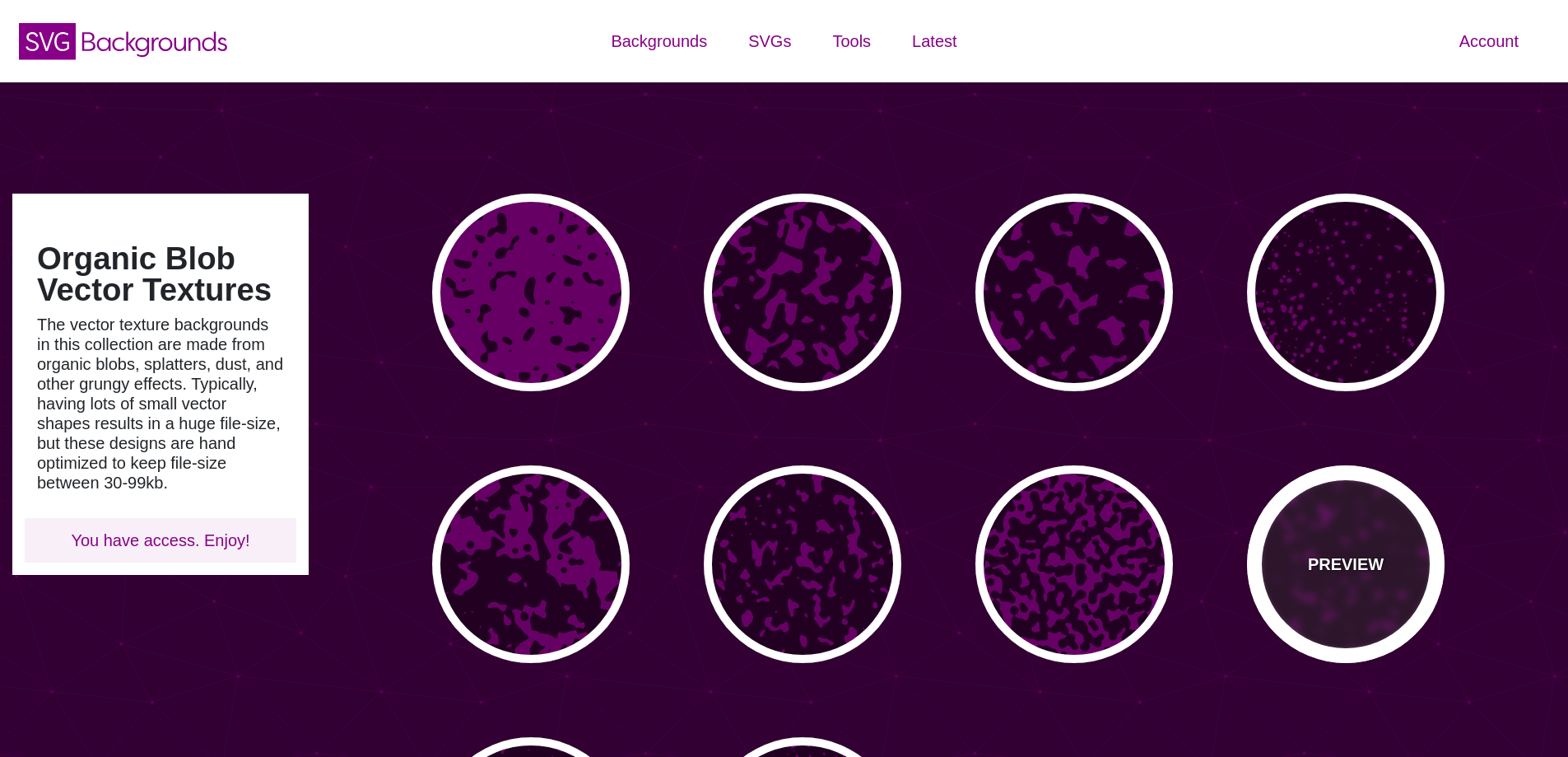
click at [1327, 577] on div "PREVIEW" at bounding box center [1345, 563] width 197 height 197
type input "#660066"
type input "#220022"
type input "0"
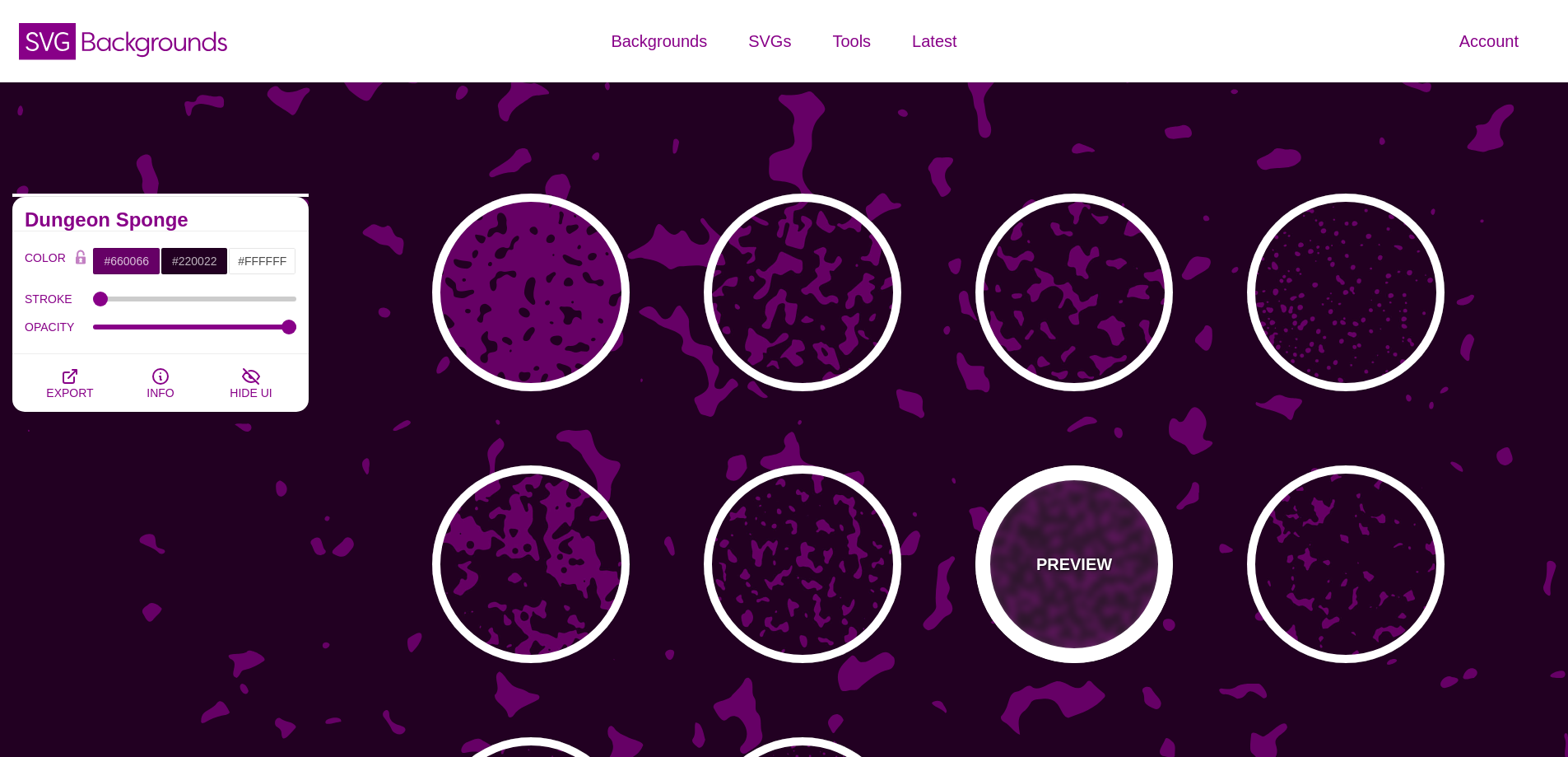
click at [1129, 613] on div "PREVIEW" at bounding box center [1074, 563] width 197 height 197
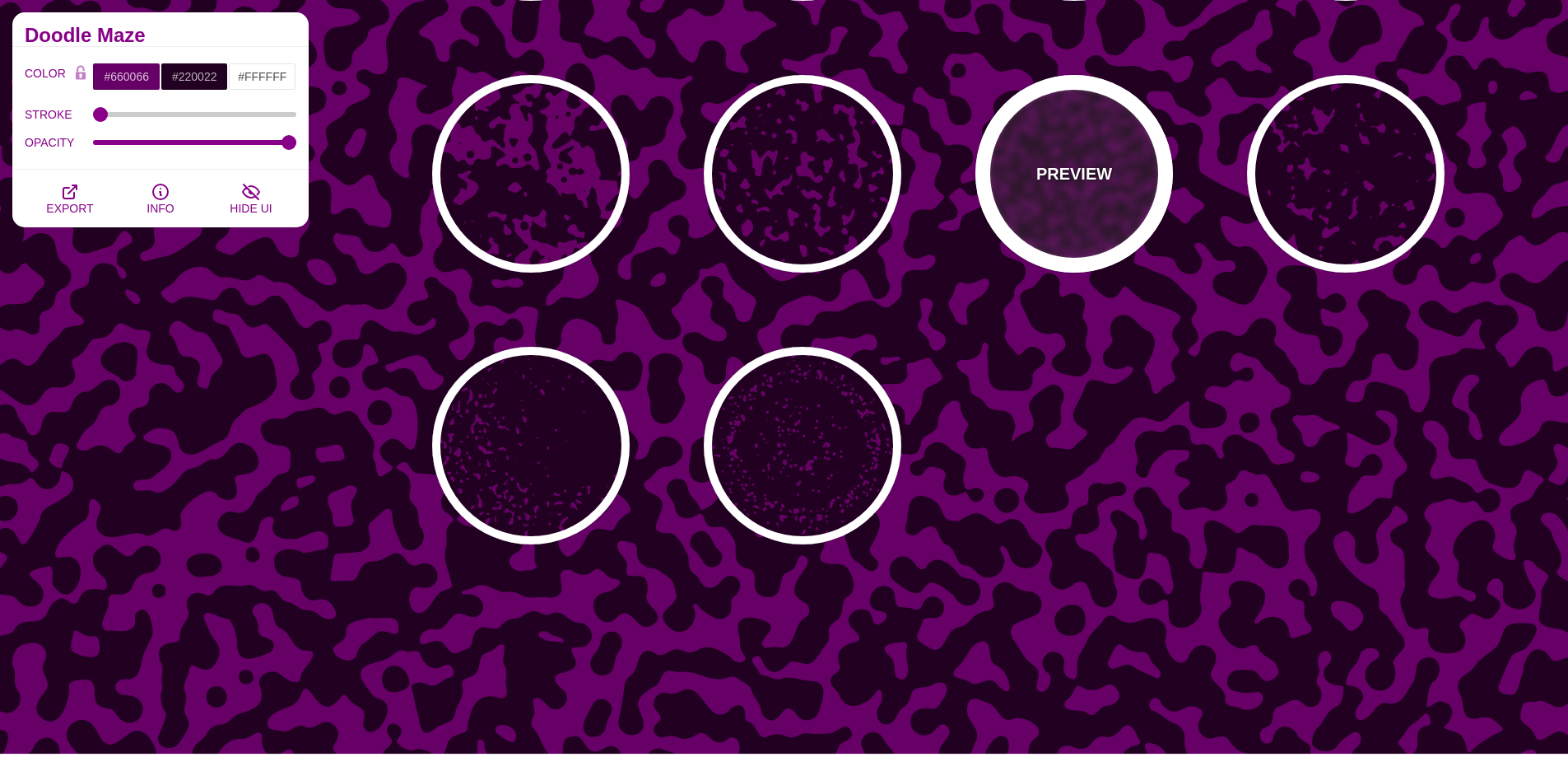
scroll to position [494, 0]
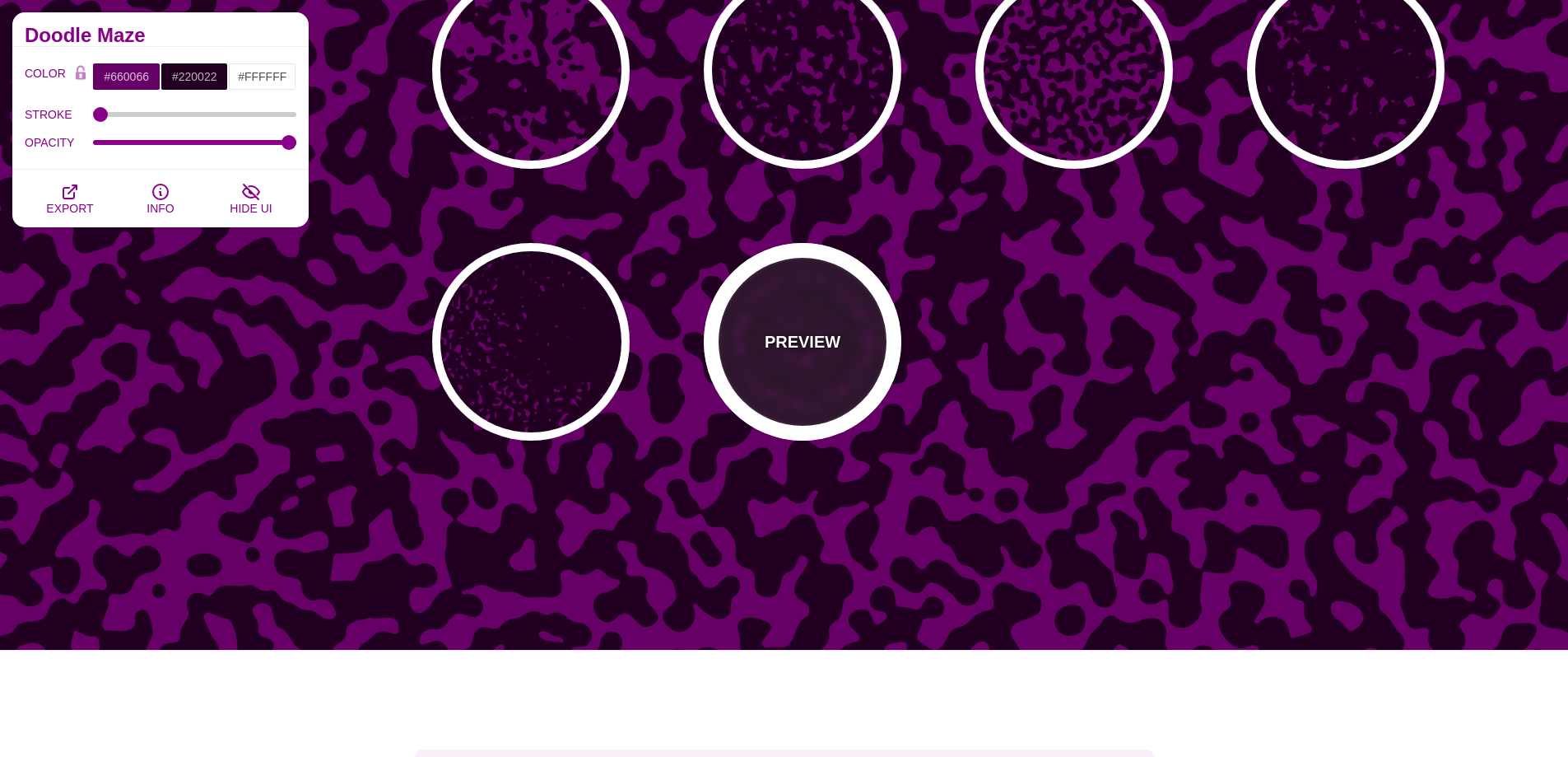
click at [778, 372] on div "PREVIEW" at bounding box center [802, 341] width 197 height 197
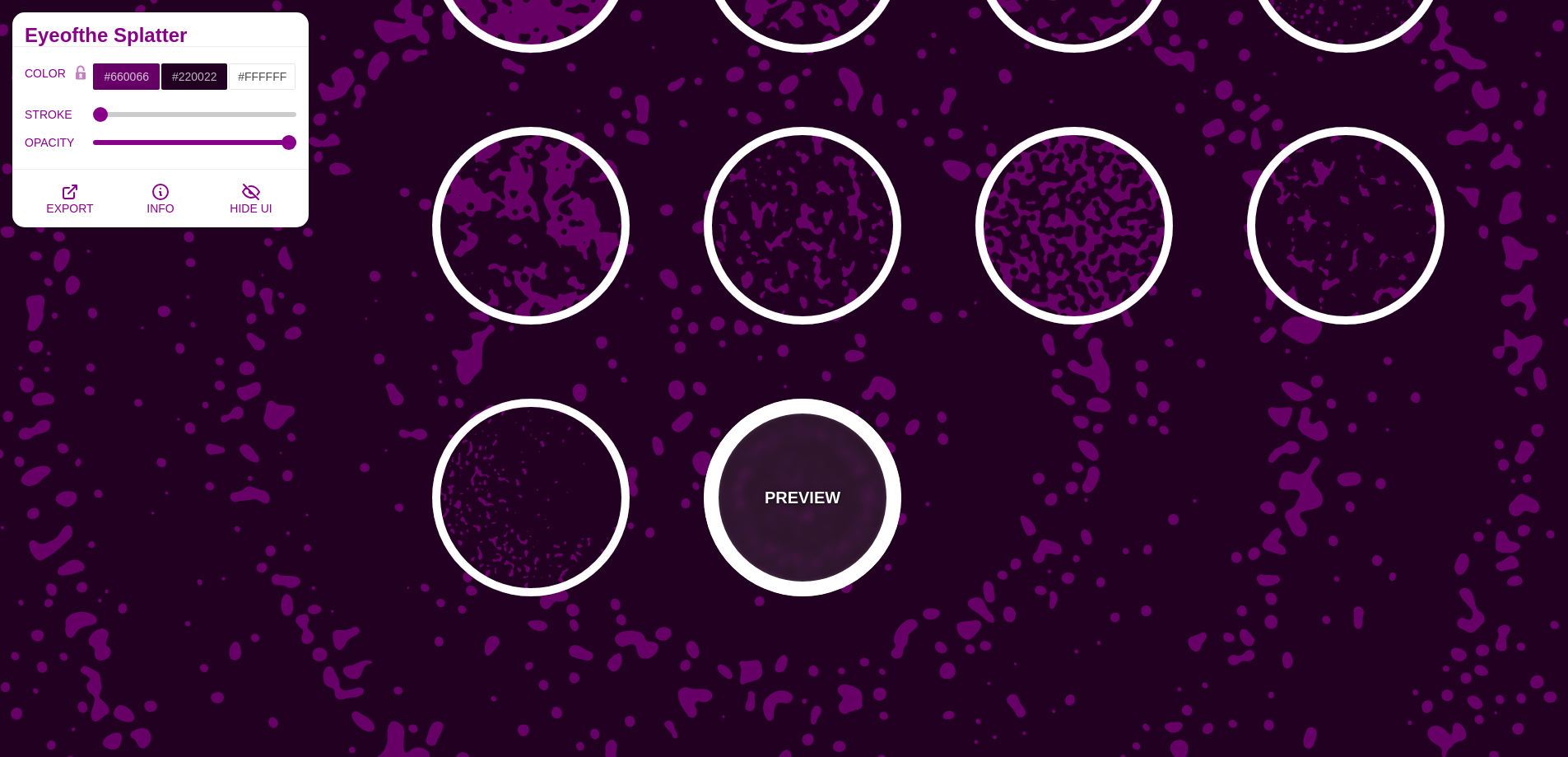
scroll to position [247, 0]
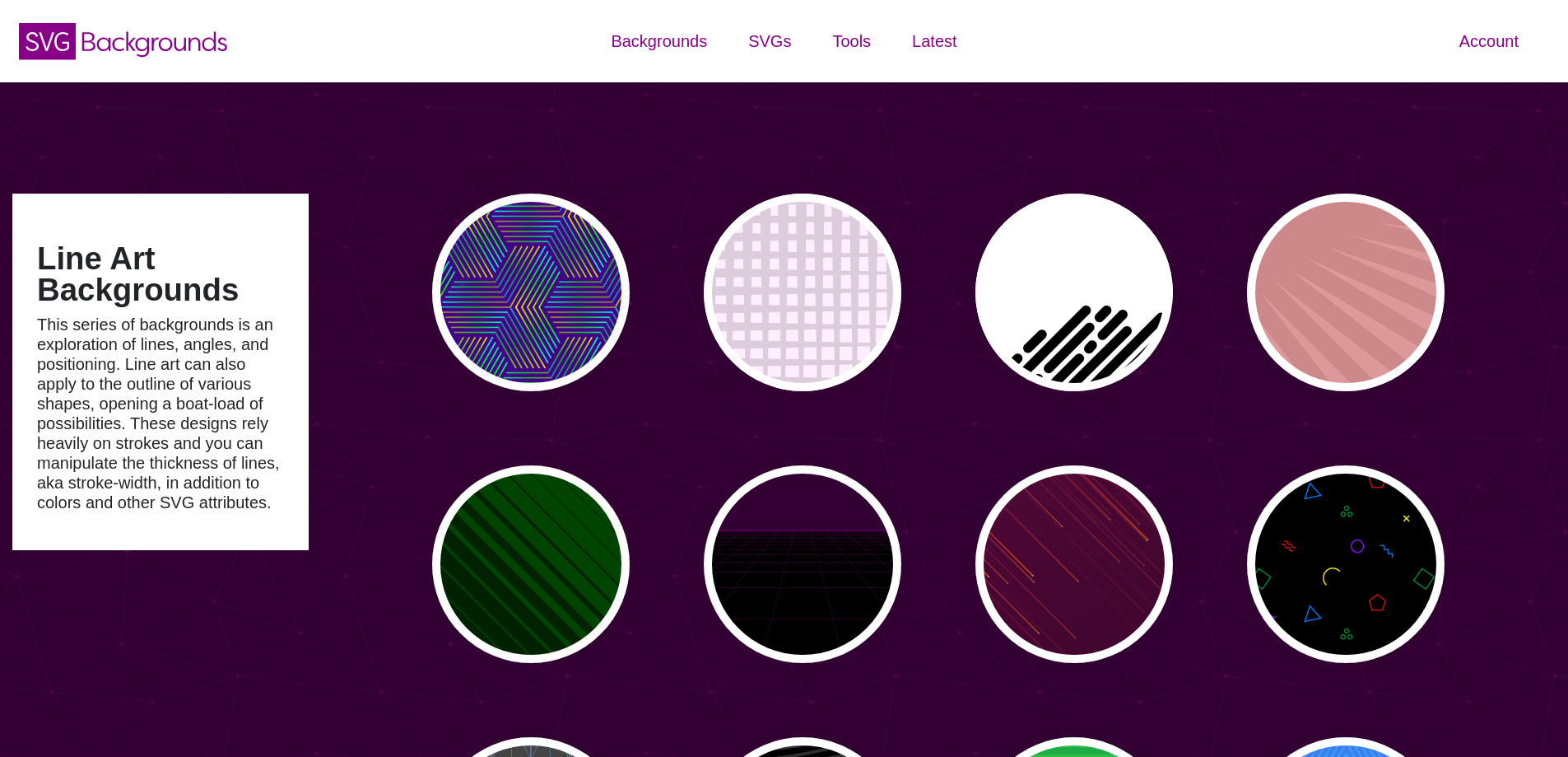
type input "#450057"
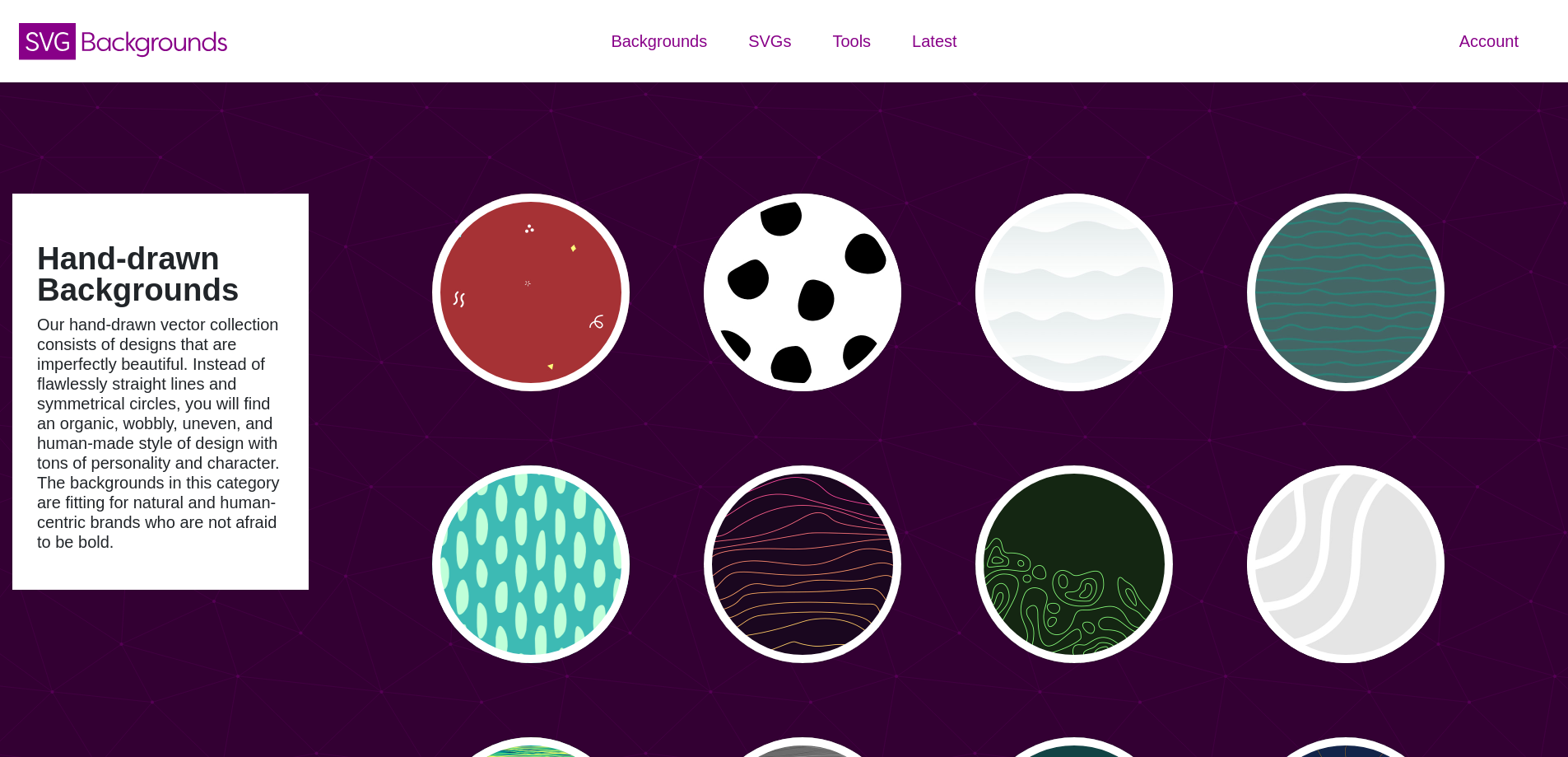
type input "#450057"
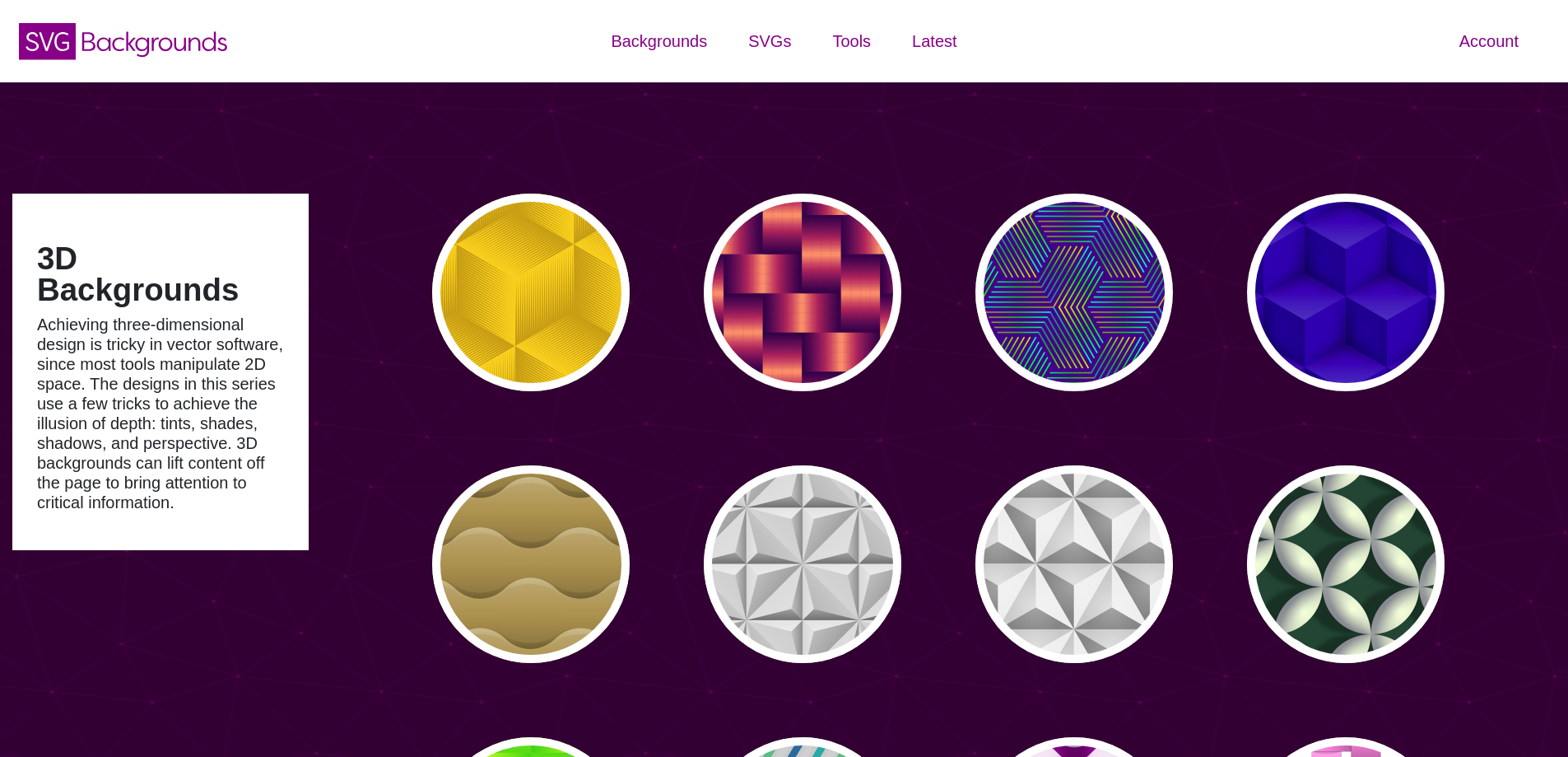
type input "#450057"
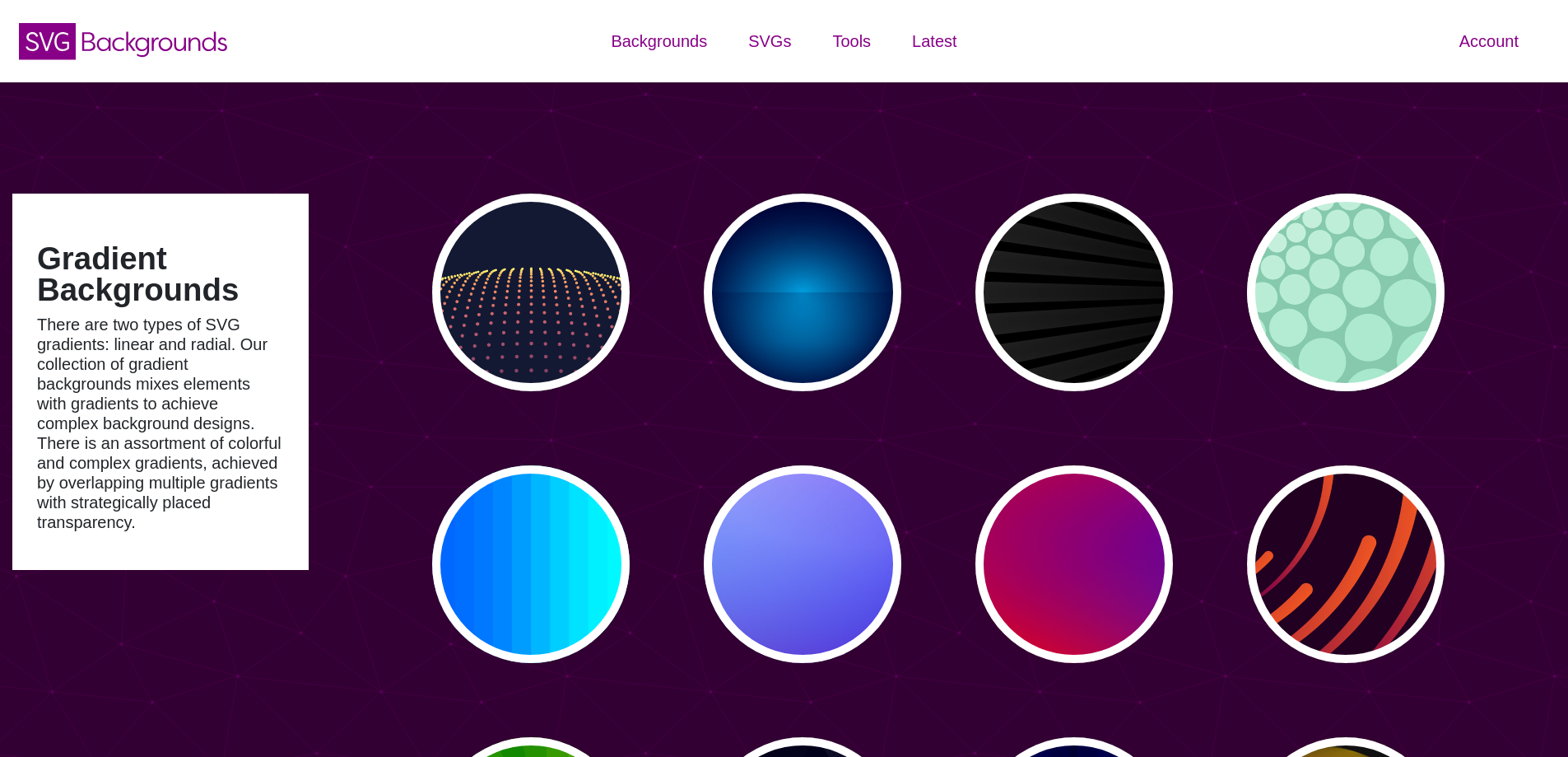
type input "#450057"
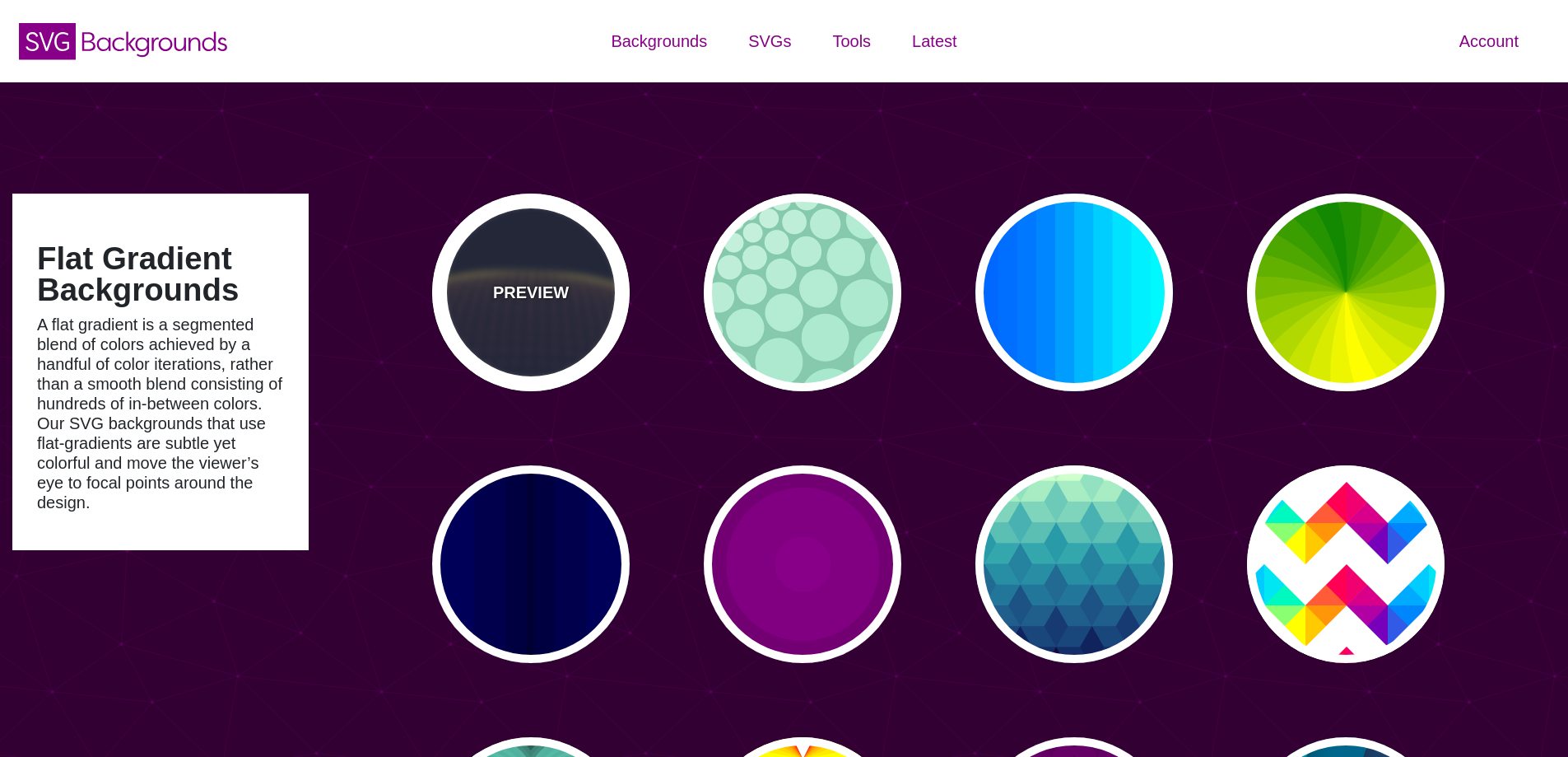
click at [541, 344] on div "PREVIEW" at bounding box center [531, 292] width 197 height 197
type input "#141933"
type input "#FFFF77"
type input "0"
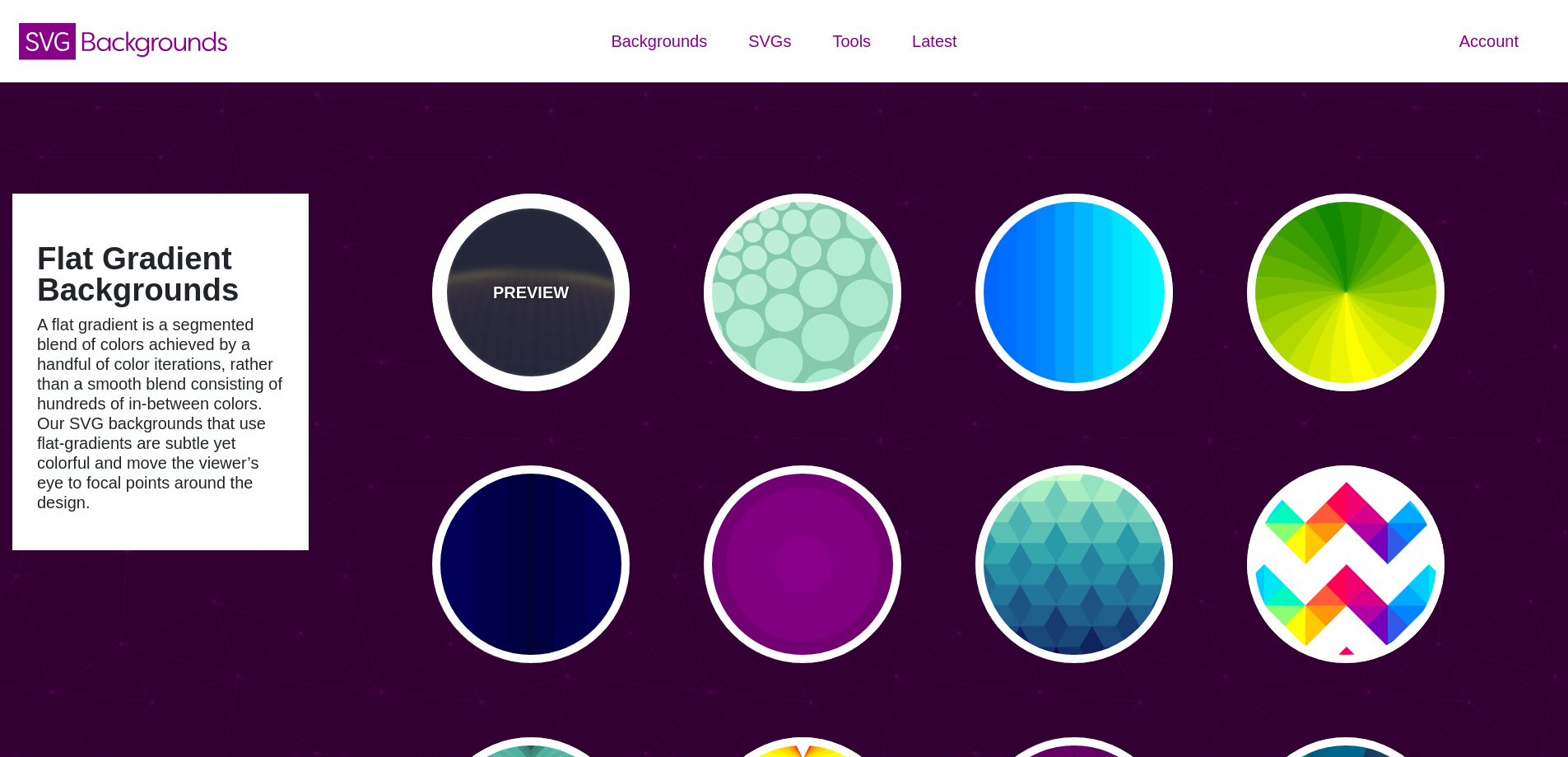
type input "5"
type input "0"
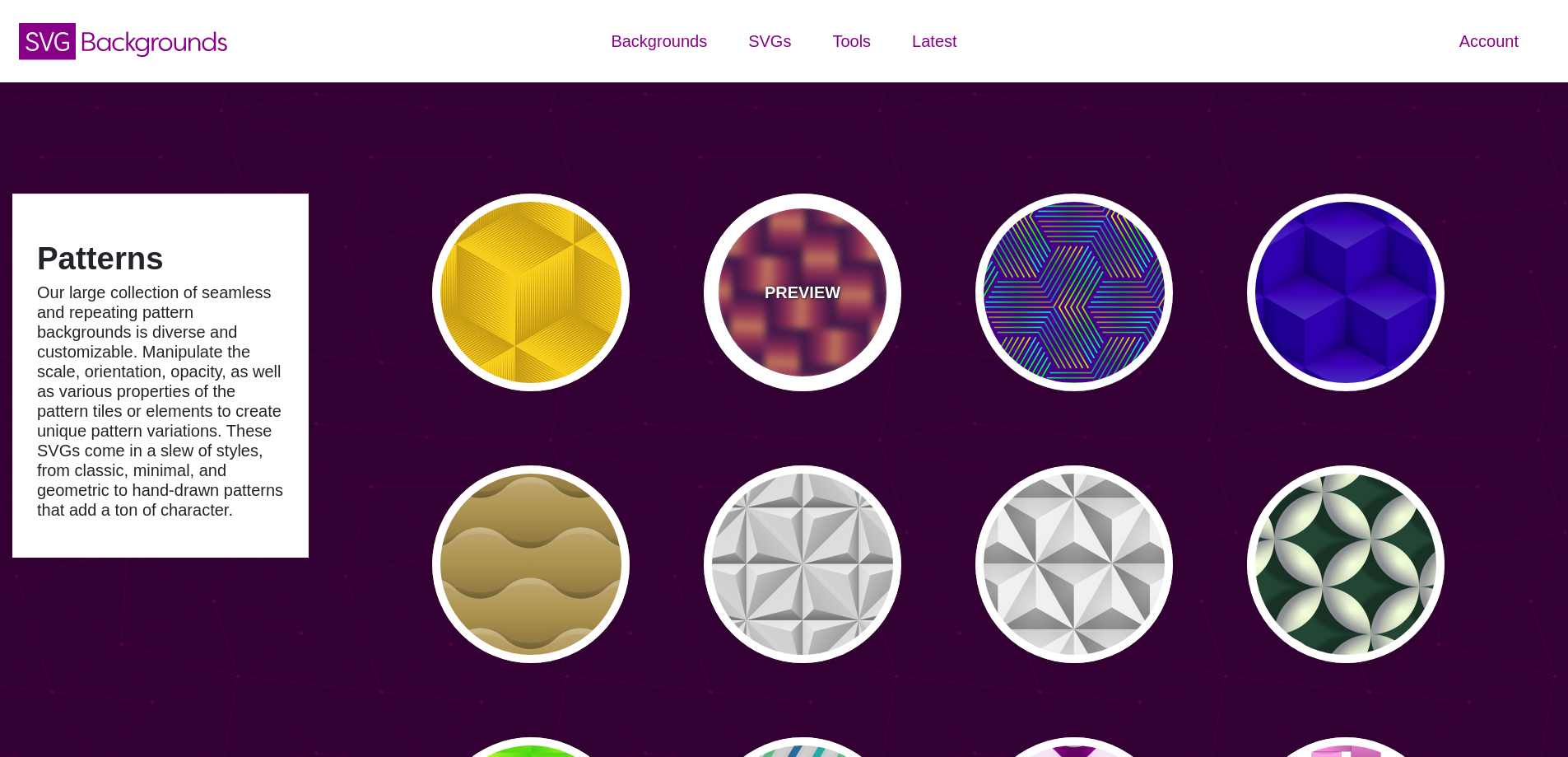
click at [794, 305] on div "PREVIEW" at bounding box center [802, 292] width 197 height 197
type input "#7700AA"
type input "#FF9966"
type input "#EE00BB"
type input "0"
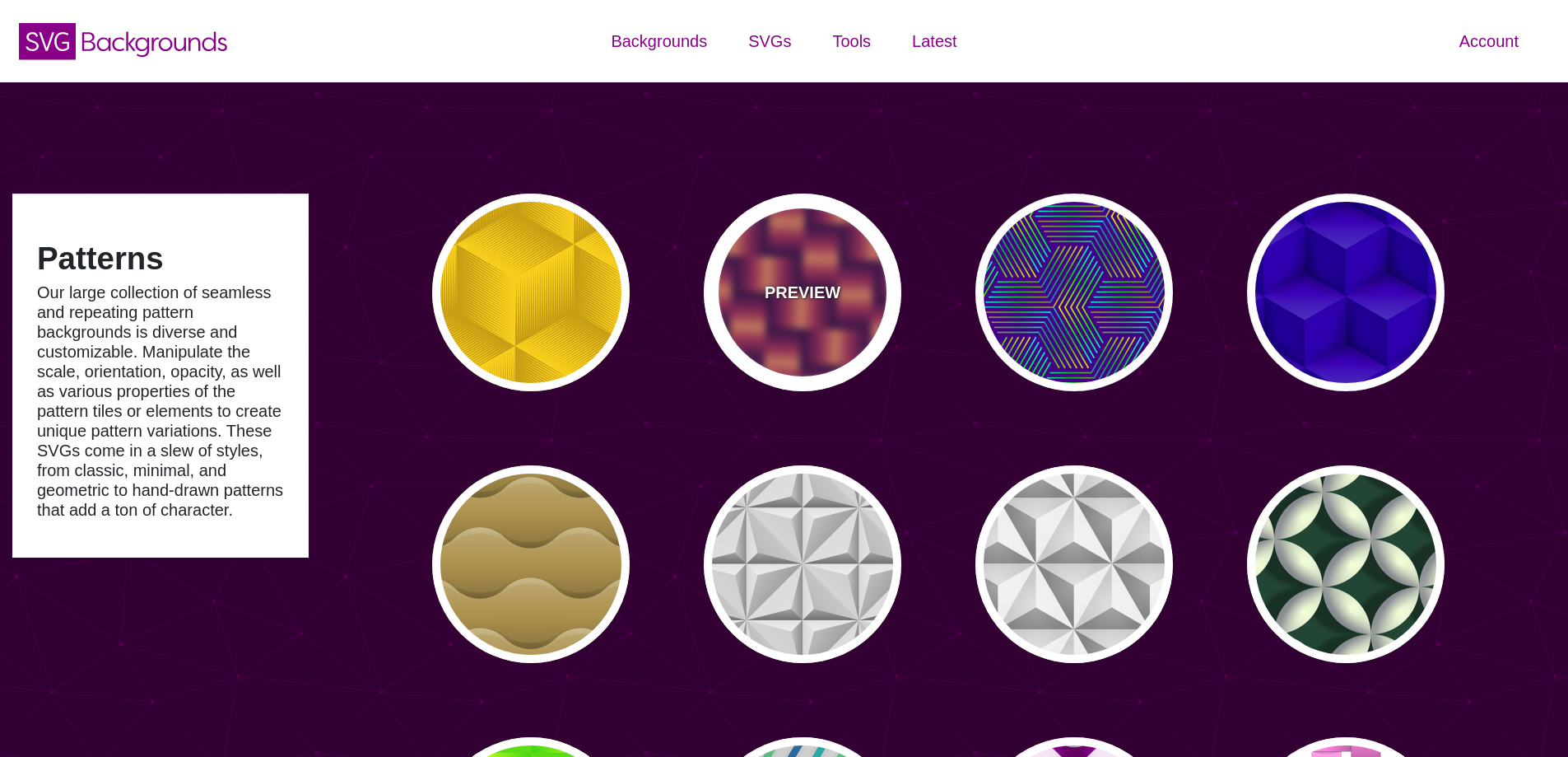
type input "0.2"
type input "2"
type input "0.7"
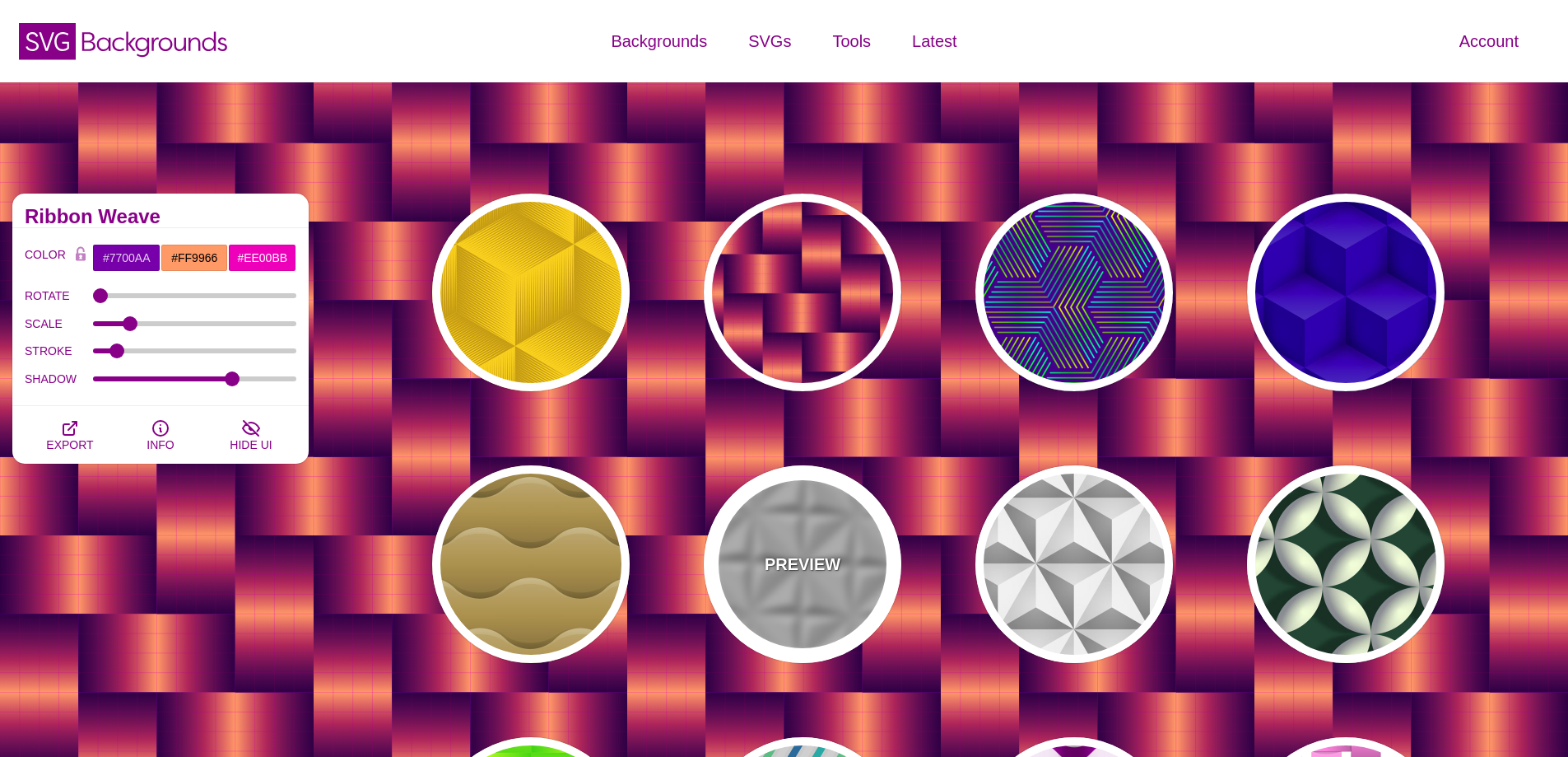
click at [777, 561] on p "PREVIEW" at bounding box center [802, 563] width 75 height 25
type input "#C7C7C7"
type input "0.5"
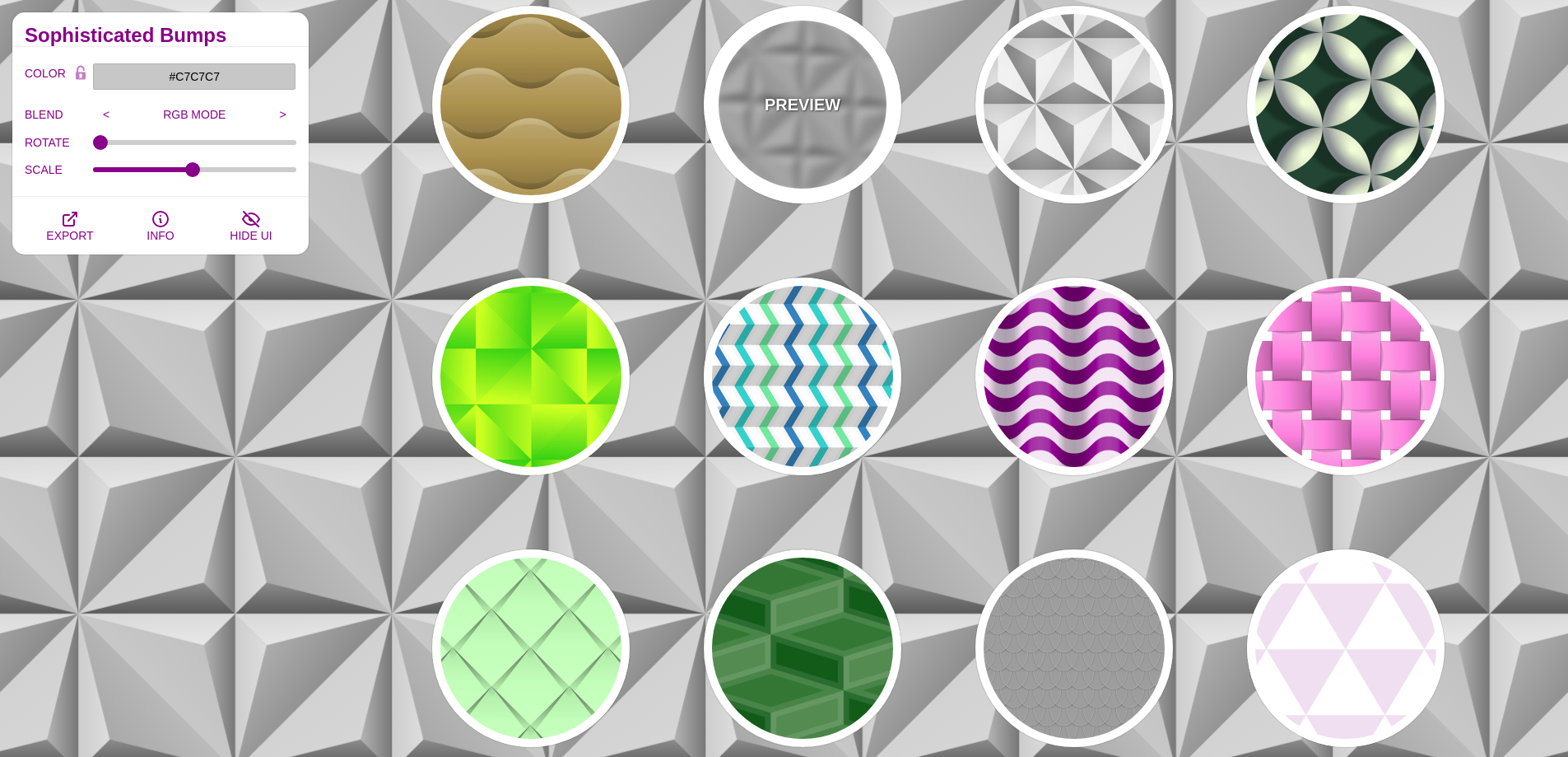
scroll to position [659, 0]
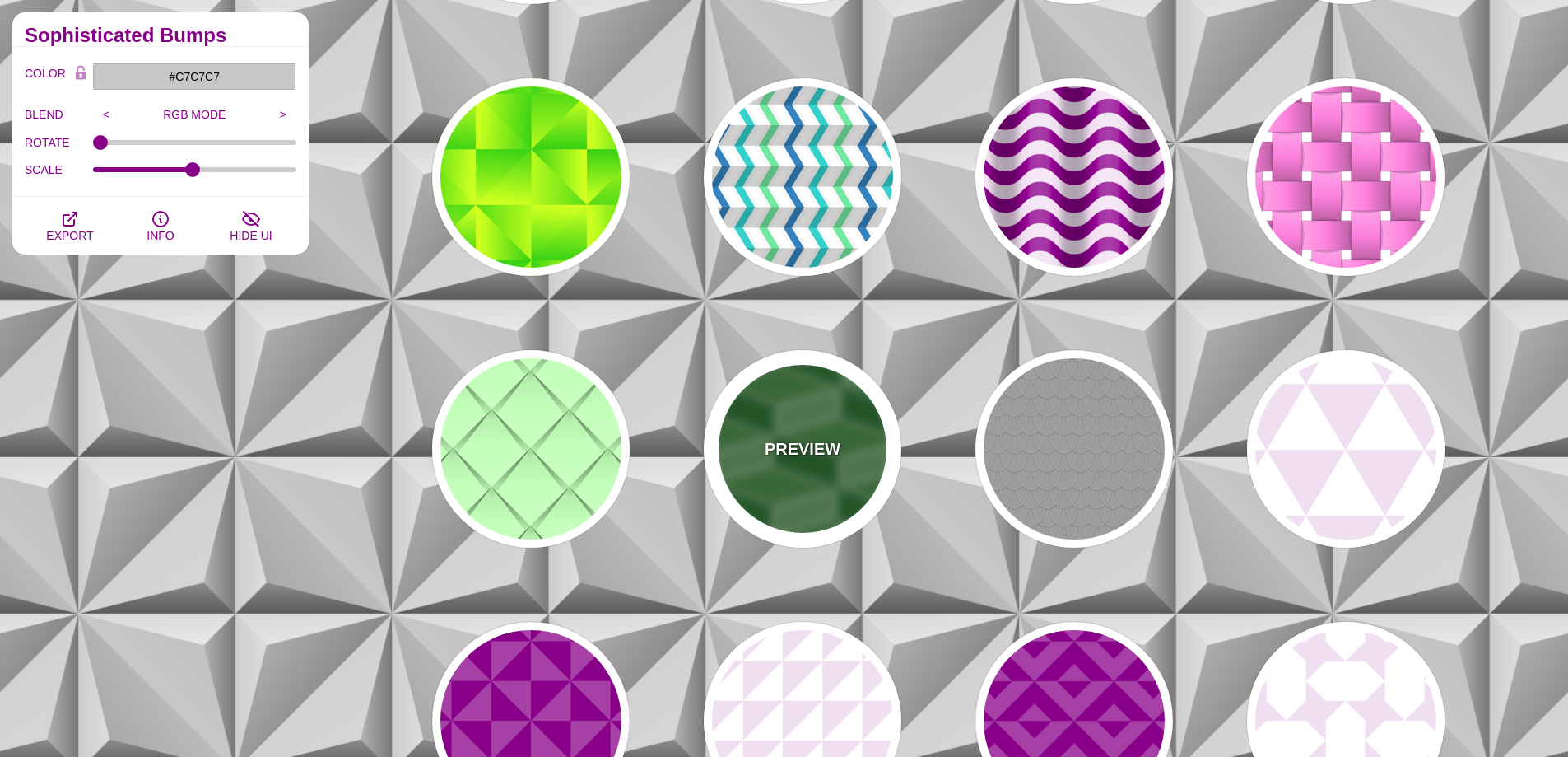
click at [802, 467] on div "PREVIEW" at bounding box center [802, 448] width 197 height 197
type input "#337733"
type input "#FFFFFF"
type input "2"
type input "10"
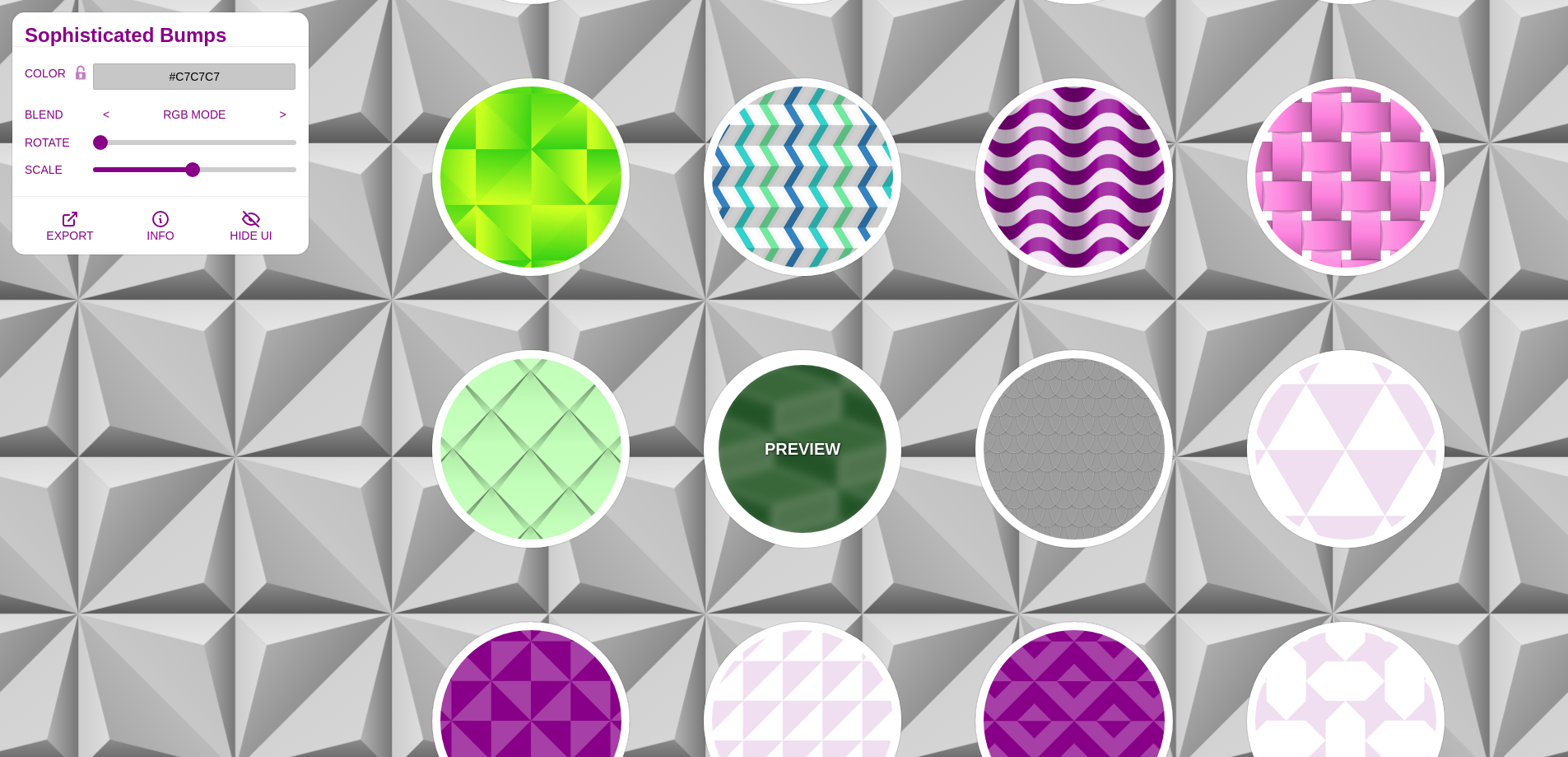
type input "0.1"
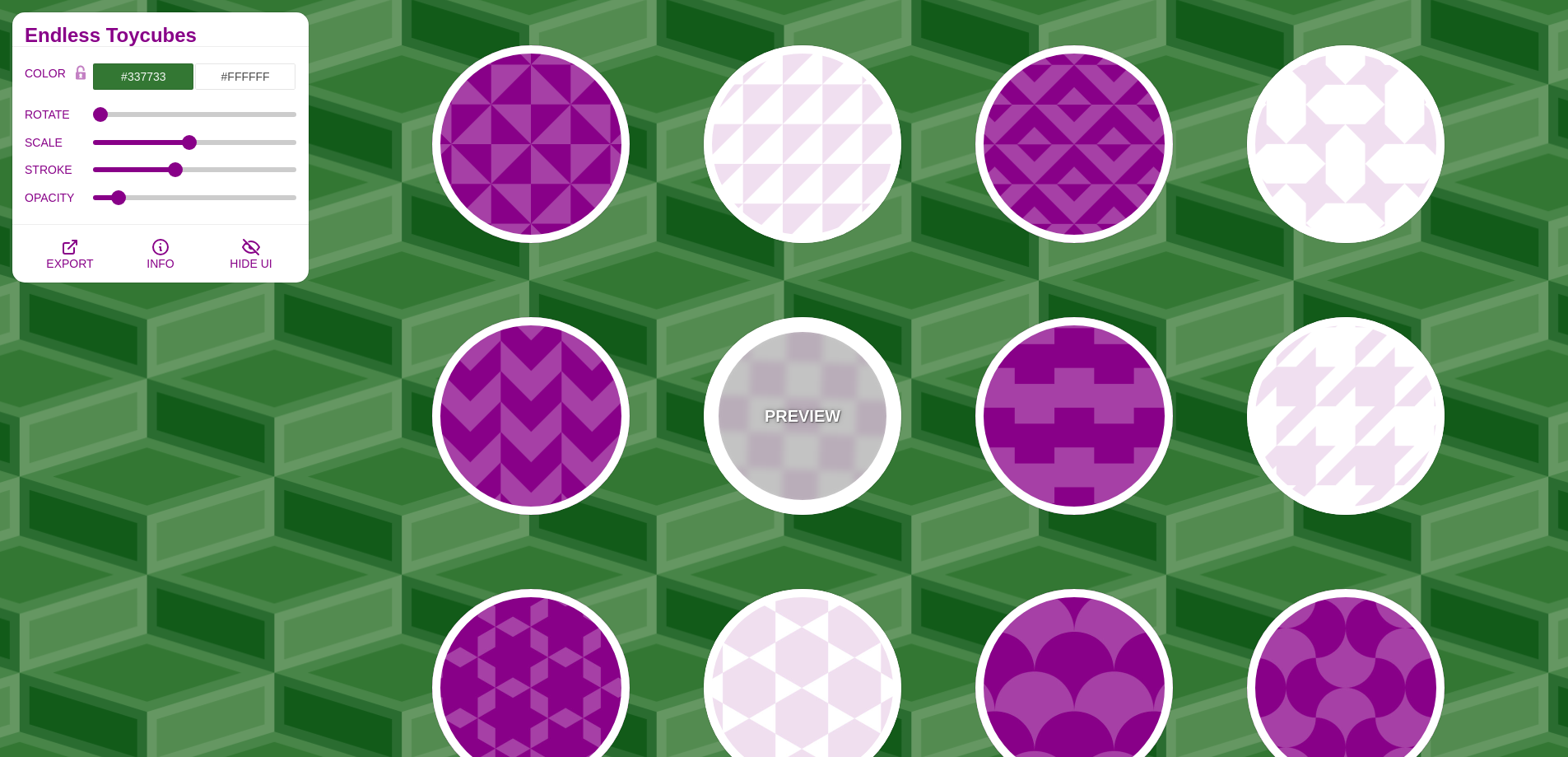
scroll to position [1647, 0]
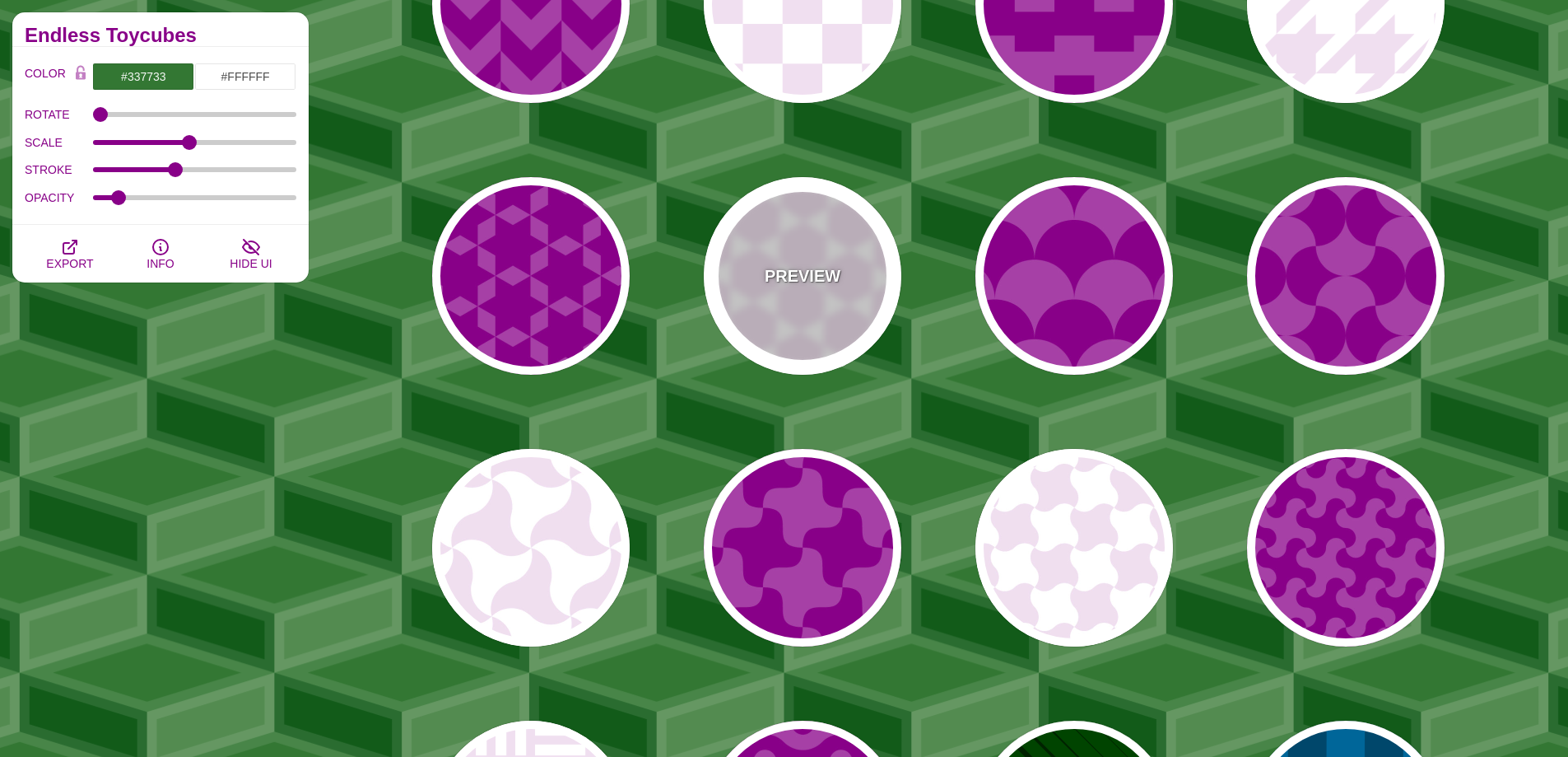
click at [802, 313] on div "PREVIEW" at bounding box center [802, 275] width 197 height 197
type input "#FFFFFF"
type input "#F0DFF0"
type input "#880088"
type input "0"
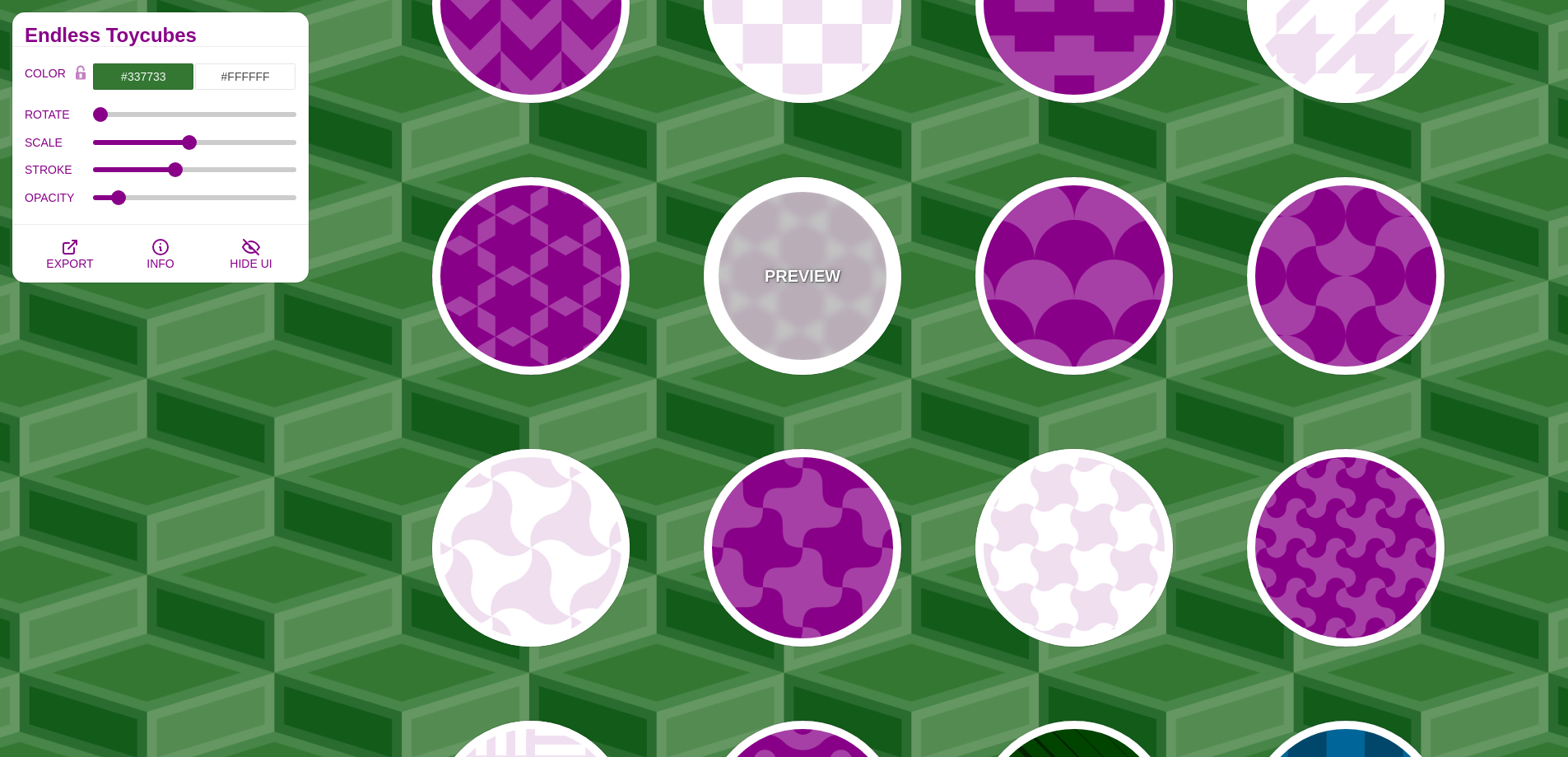
type input "0.2"
type input "1"
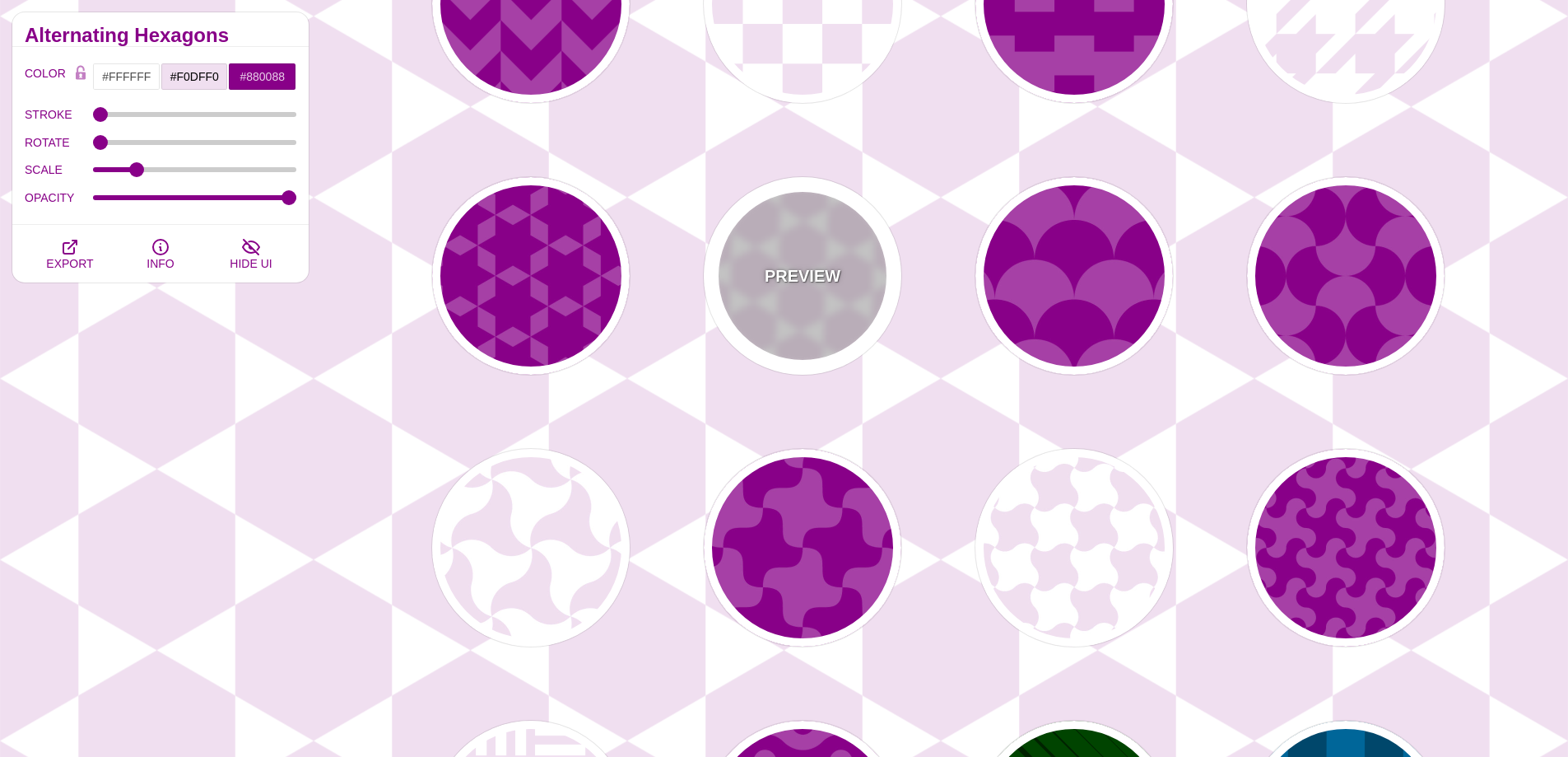
scroll to position [2224, 0]
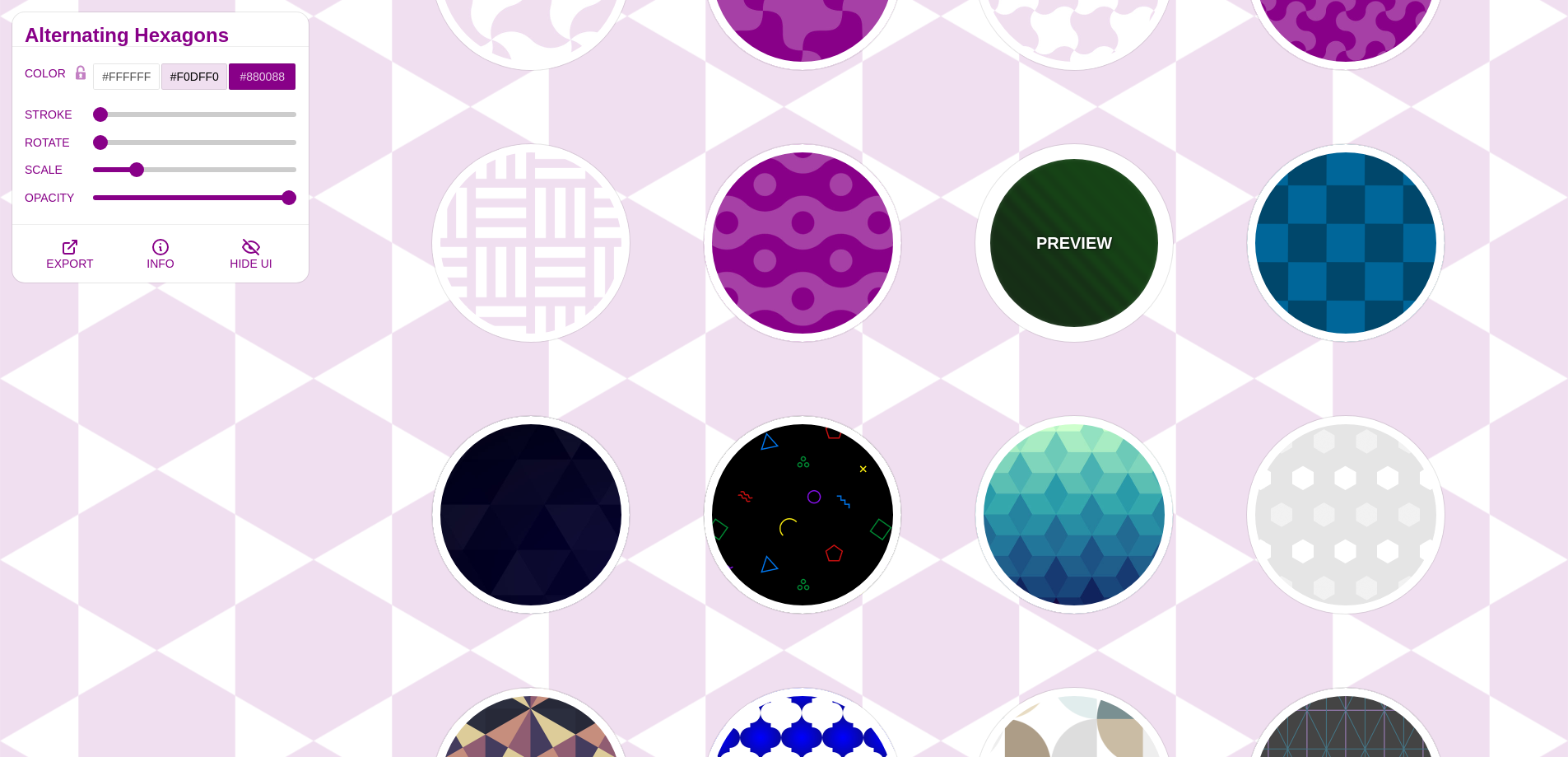
click at [1047, 190] on div "PREVIEW" at bounding box center [1074, 243] width 197 height 197
type input "#002200"
type input "#004400"
type input "1"
type input "5"
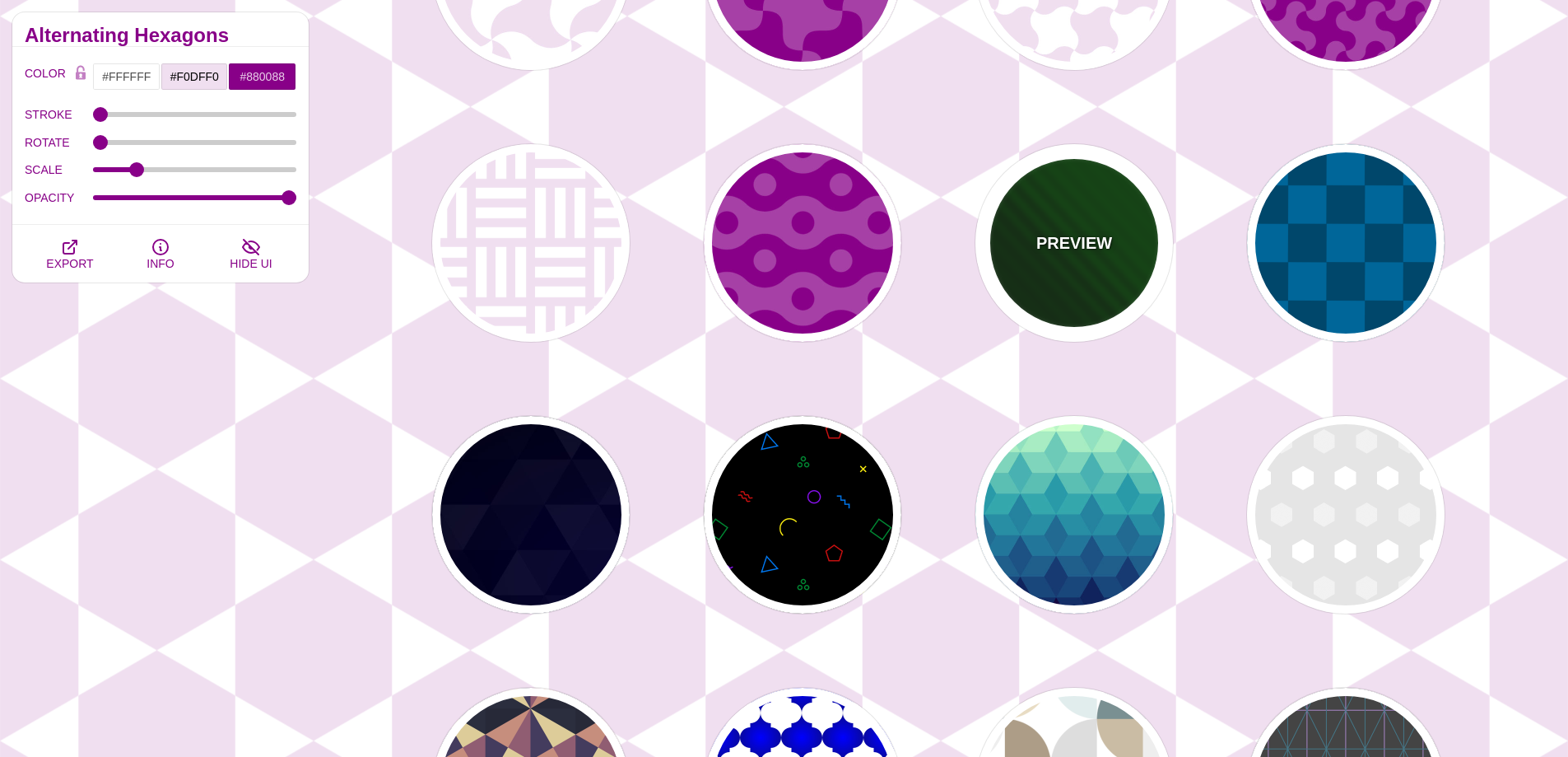
type input "0"
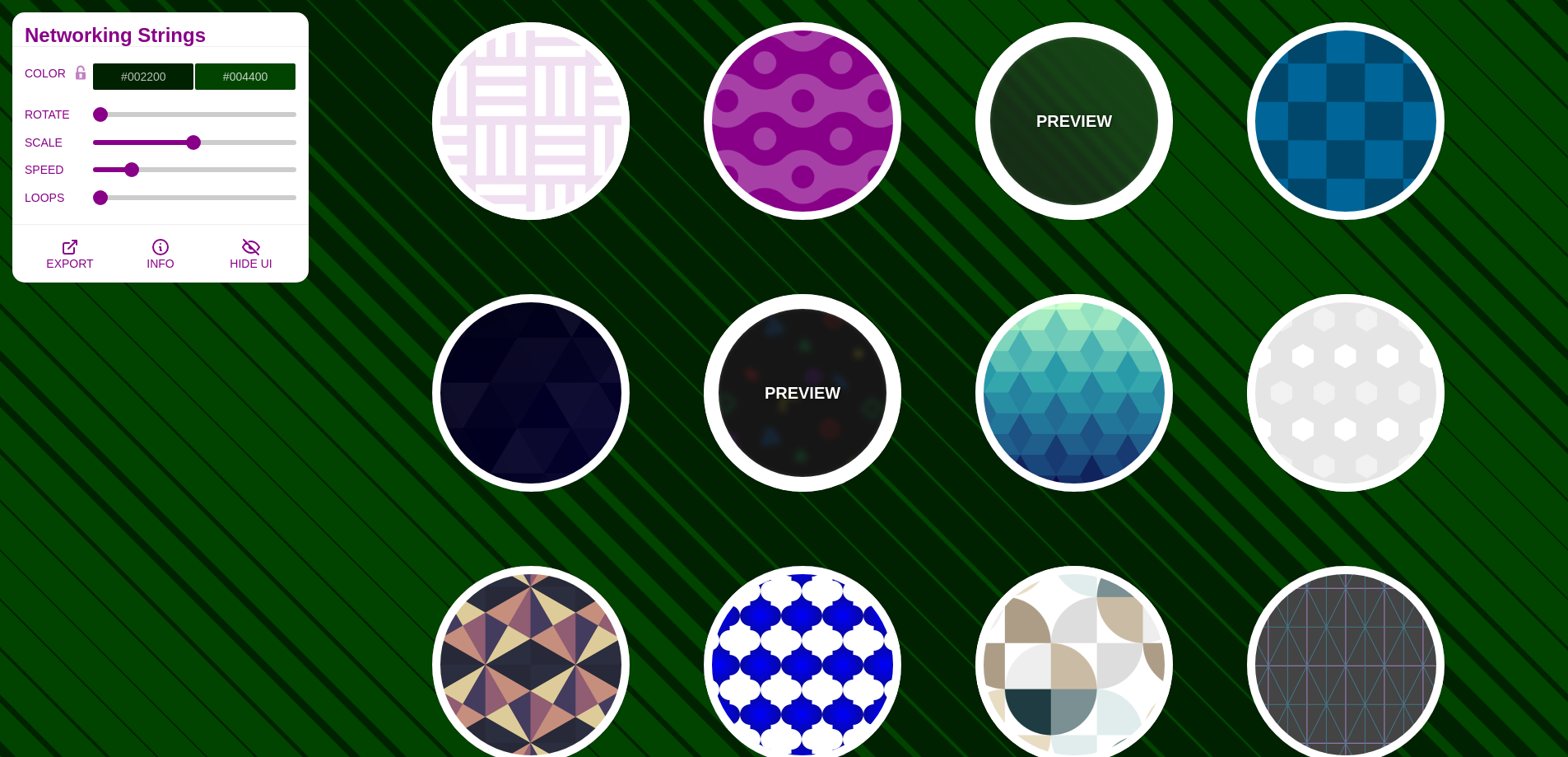
scroll to position [2553, 0]
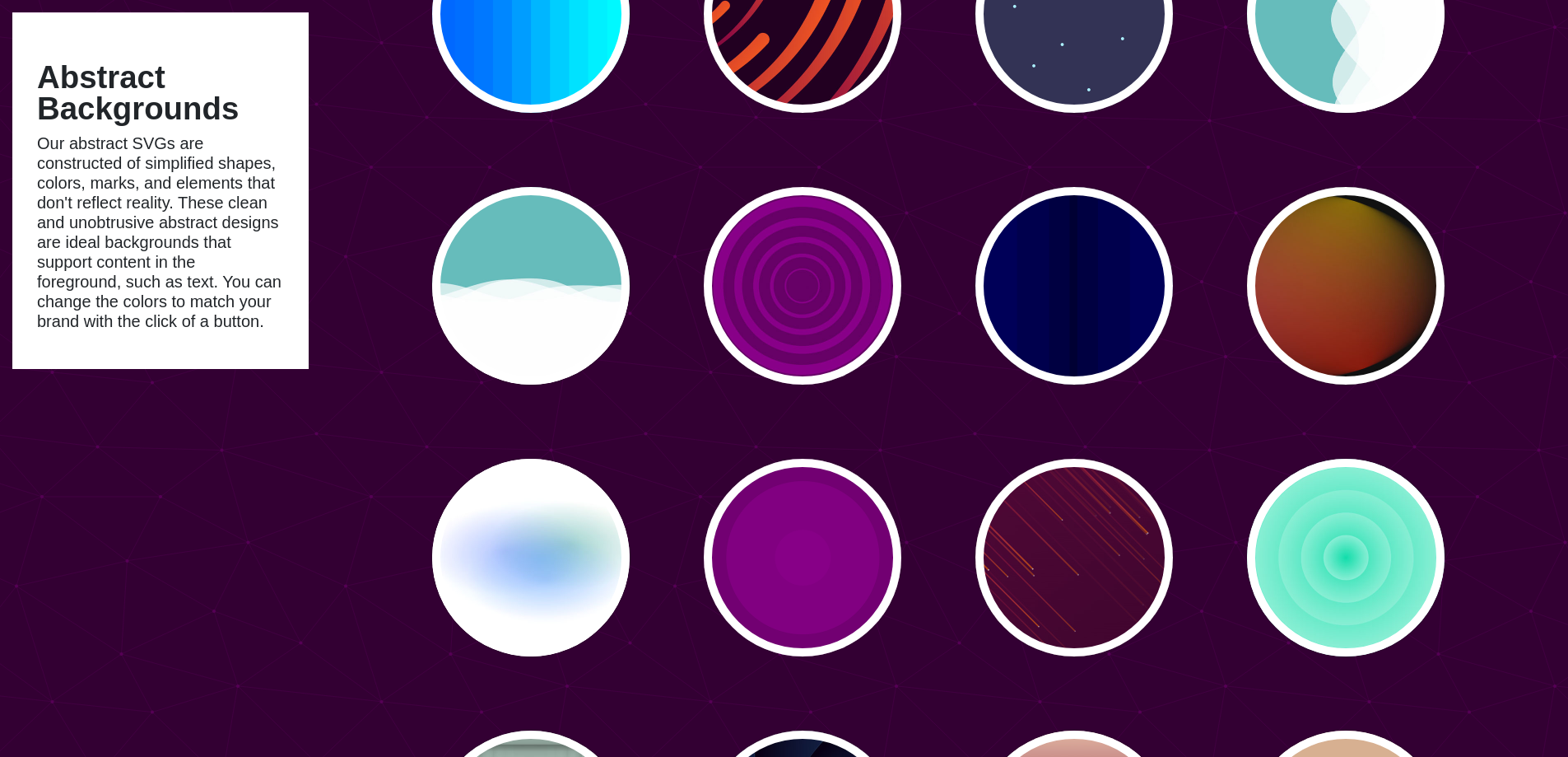
scroll to position [1647, 0]
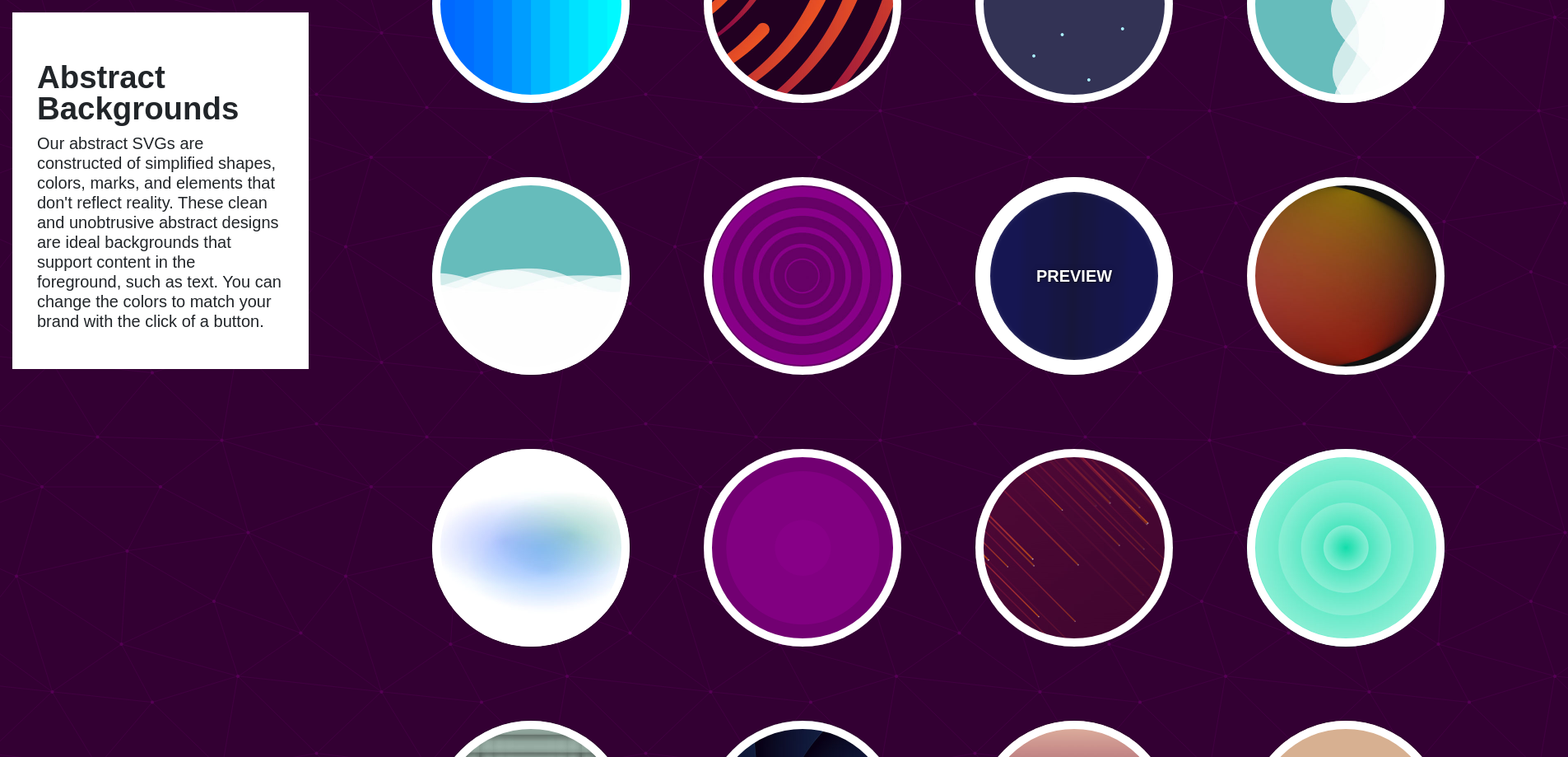
click at [1065, 304] on div "PREVIEW" at bounding box center [1074, 275] width 197 height 197
type input "#0000BB"
type input "#000033"
type input "0.5"
type input "5"
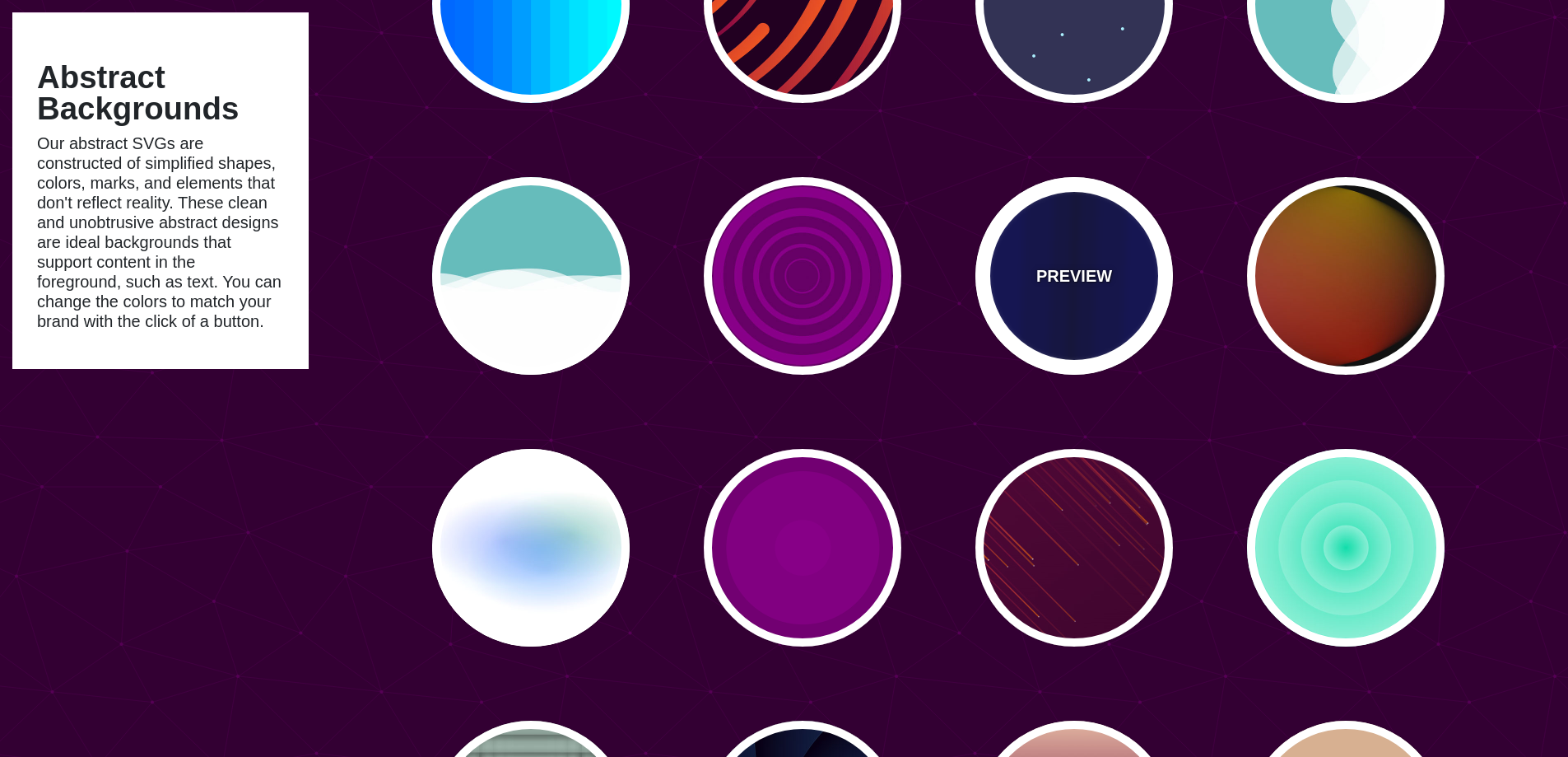
type input "0.1"
